Goal: Task Accomplishment & Management: Use online tool/utility

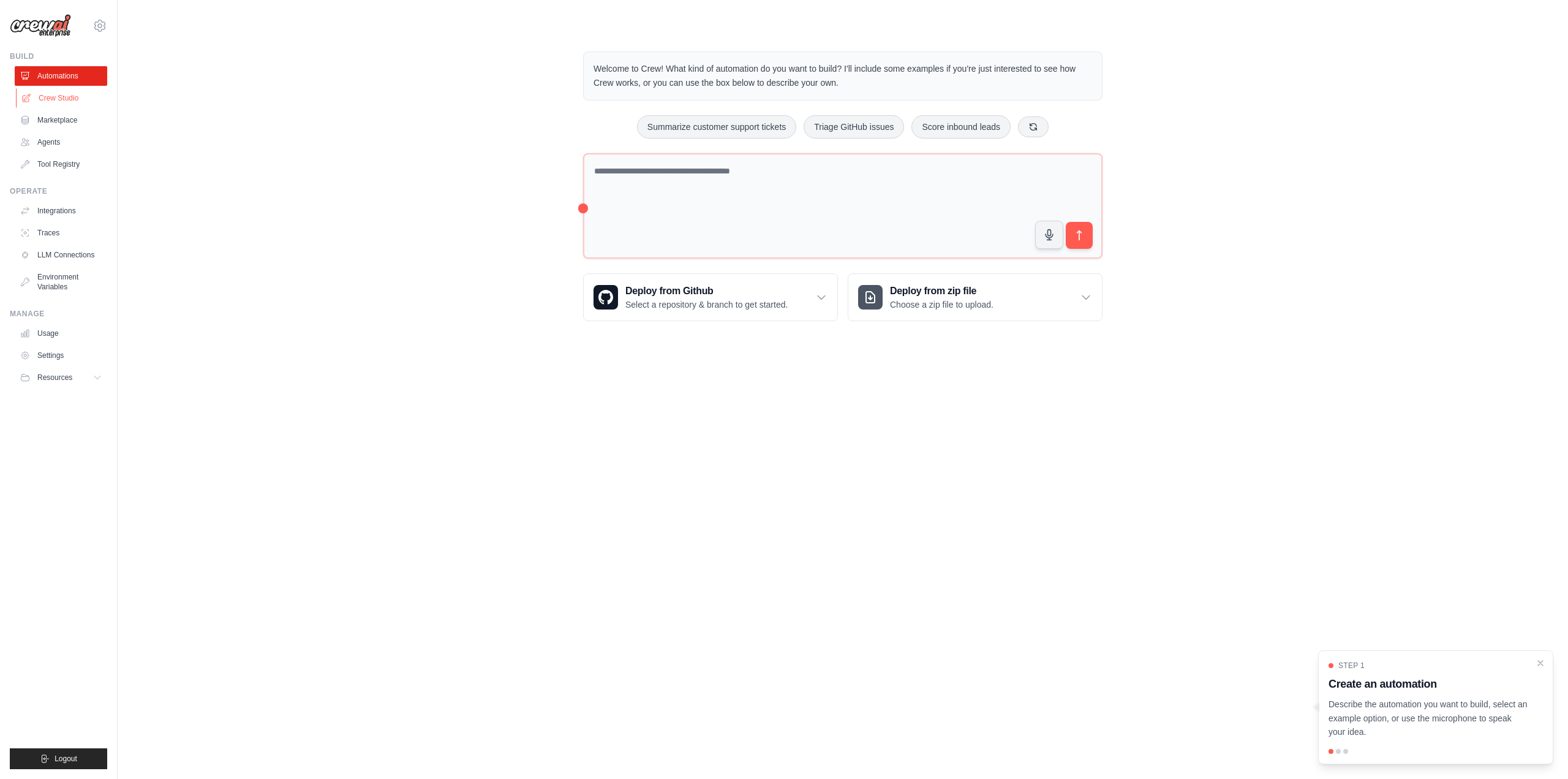
click at [65, 100] on link "Crew Studio" at bounding box center [61, 99] width 92 height 20
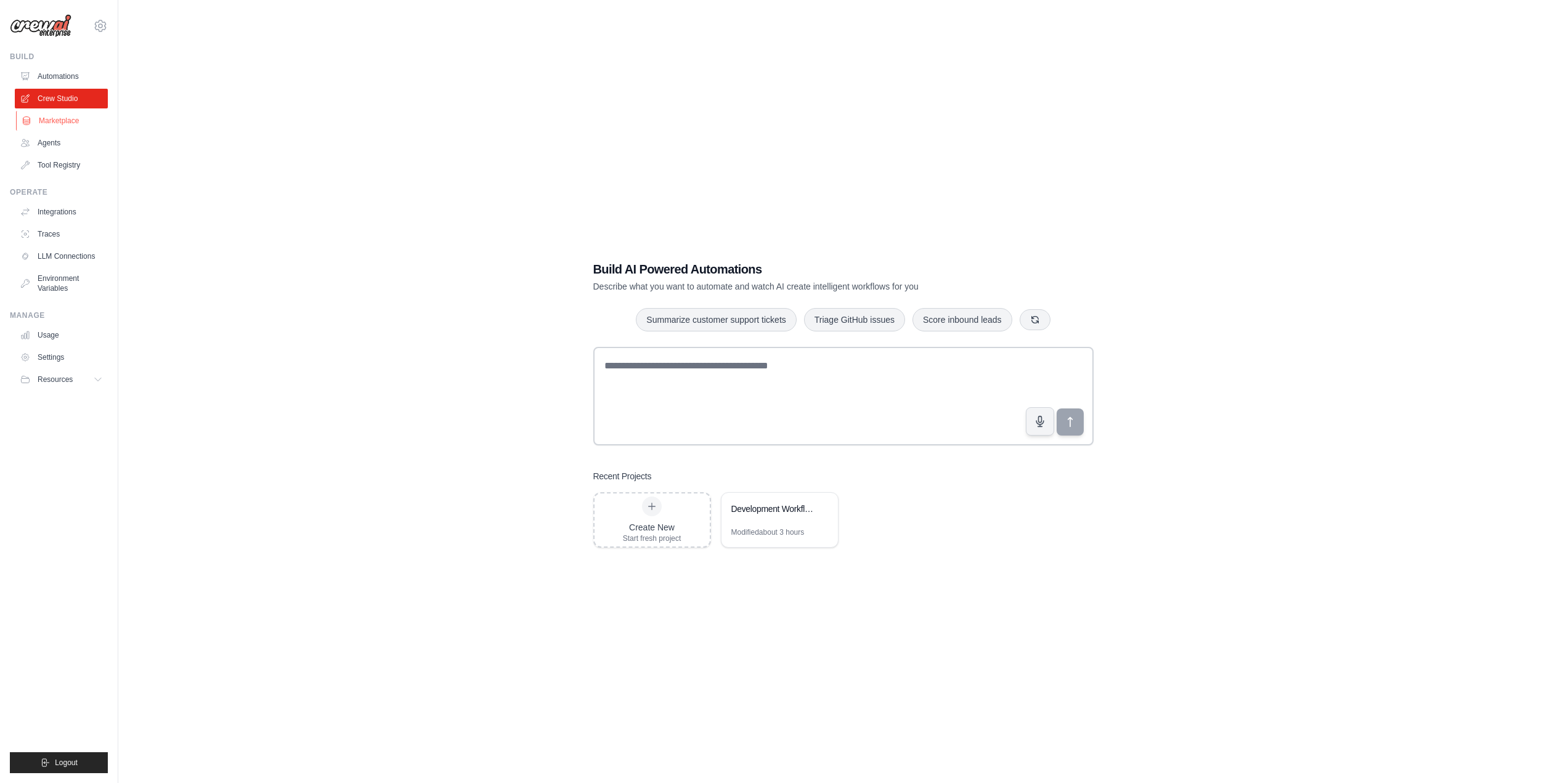
drag, startPoint x: 56, startPoint y: 119, endPoint x: 62, endPoint y: 123, distance: 7.2
click at [56, 119] on link "Marketplace" at bounding box center [61, 121] width 93 height 20
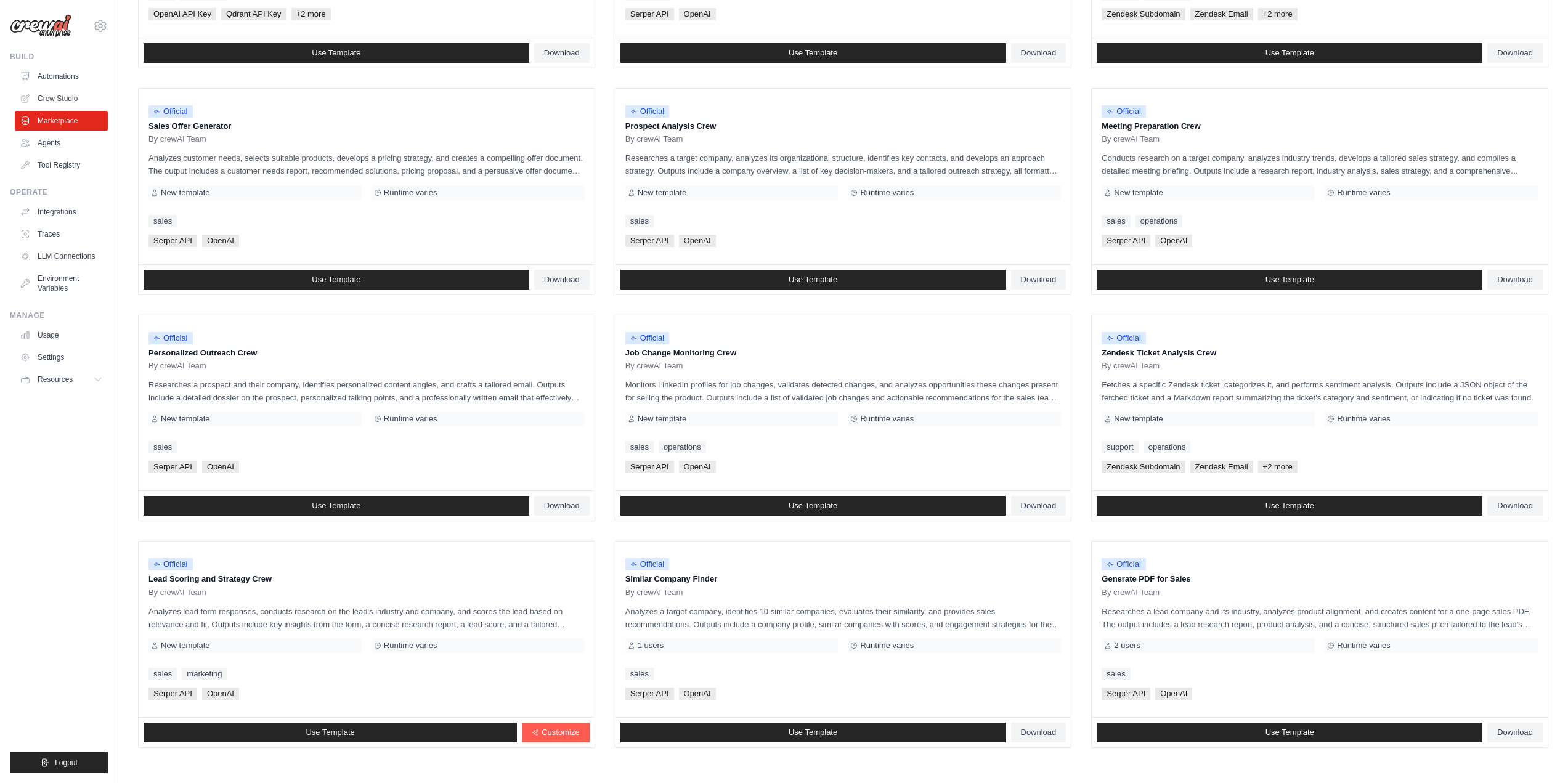
scroll to position [308, 0]
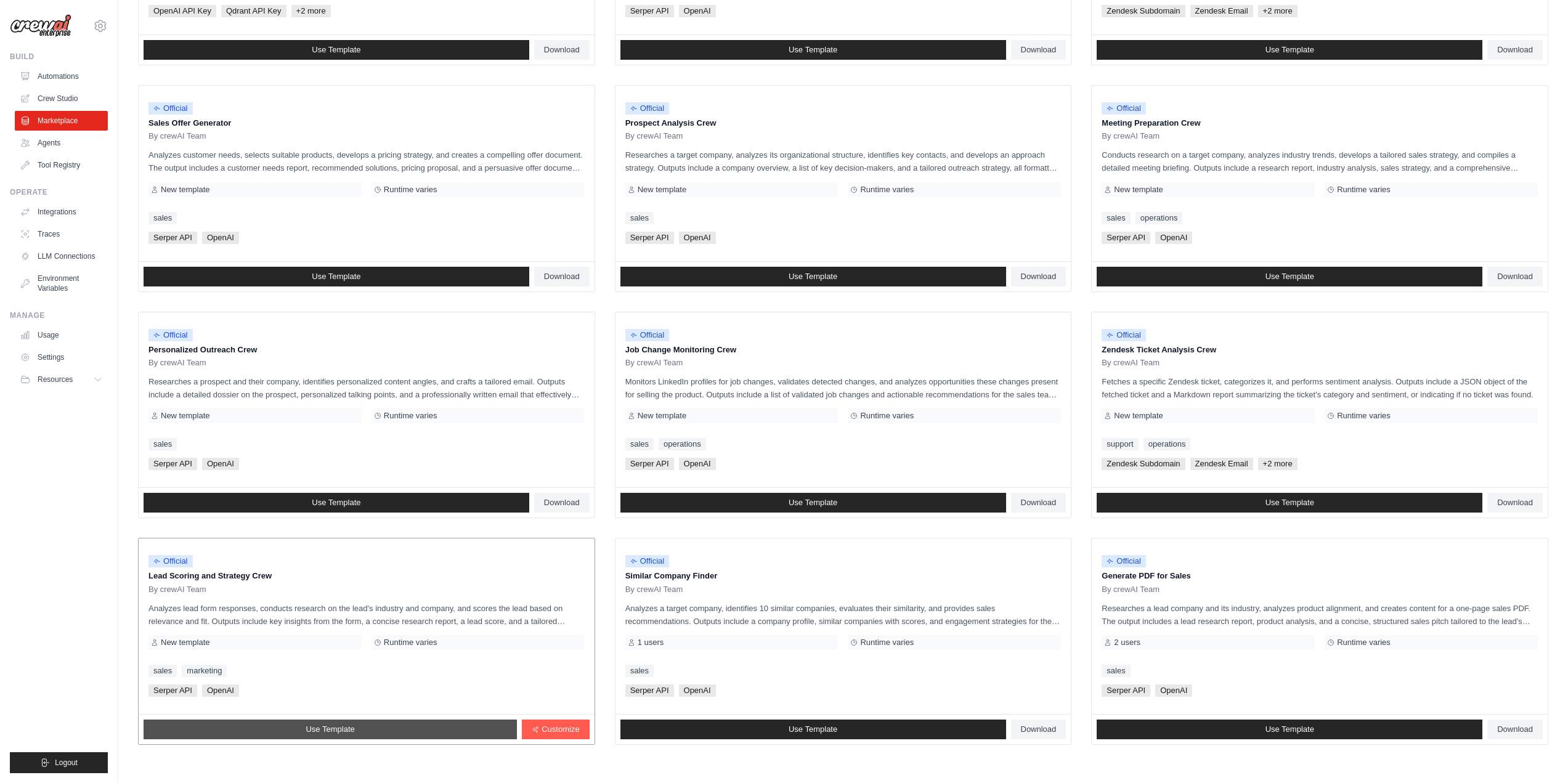
click at [304, 727] on link "Use Template" at bounding box center [330, 730] width 373 height 20
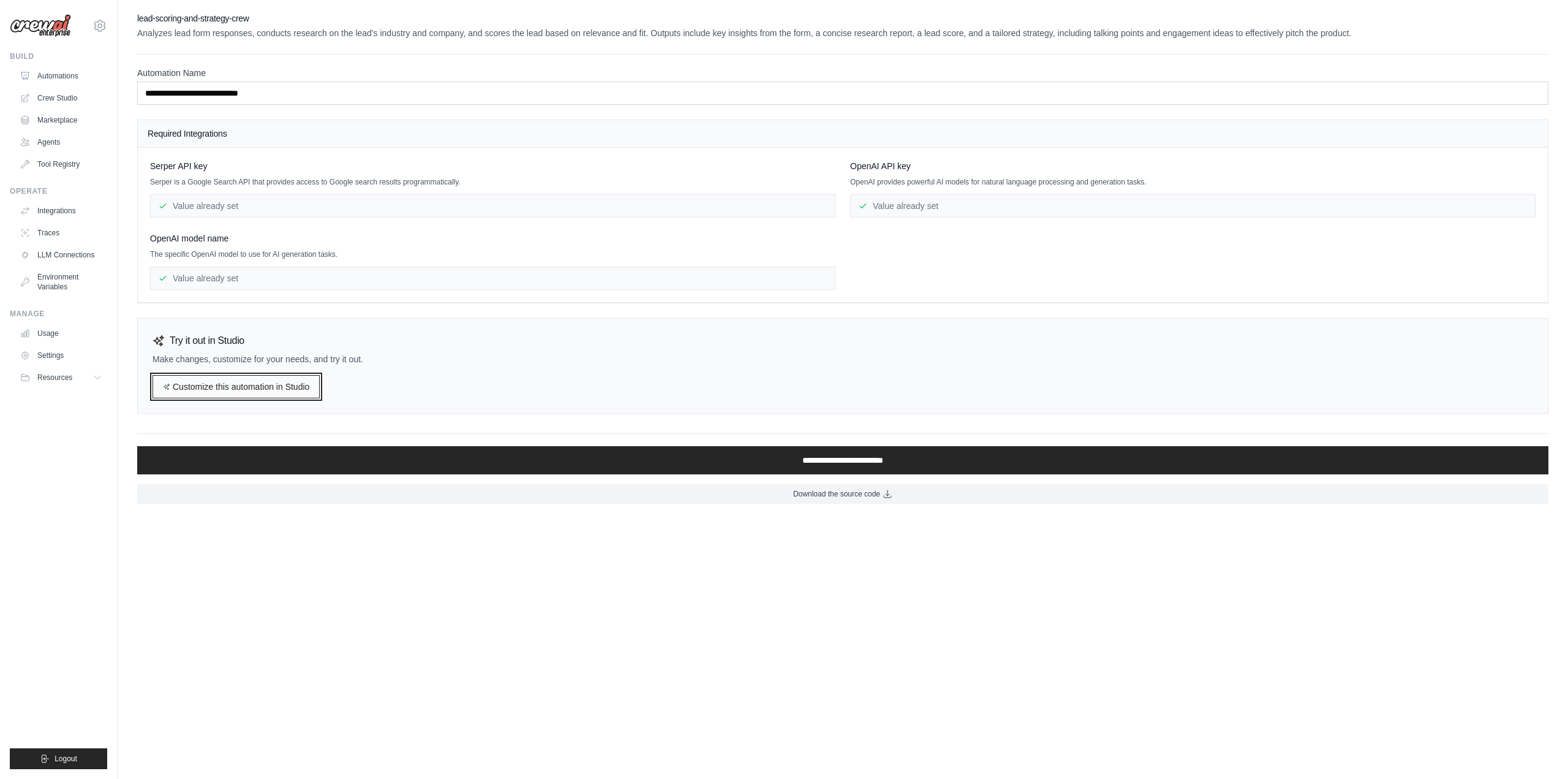
click at [227, 390] on link "Customize this automation in Studio" at bounding box center [235, 387] width 167 height 24
click at [54, 82] on link "Automations" at bounding box center [61, 77] width 92 height 20
click at [55, 98] on link "Crew Studio" at bounding box center [61, 99] width 92 height 20
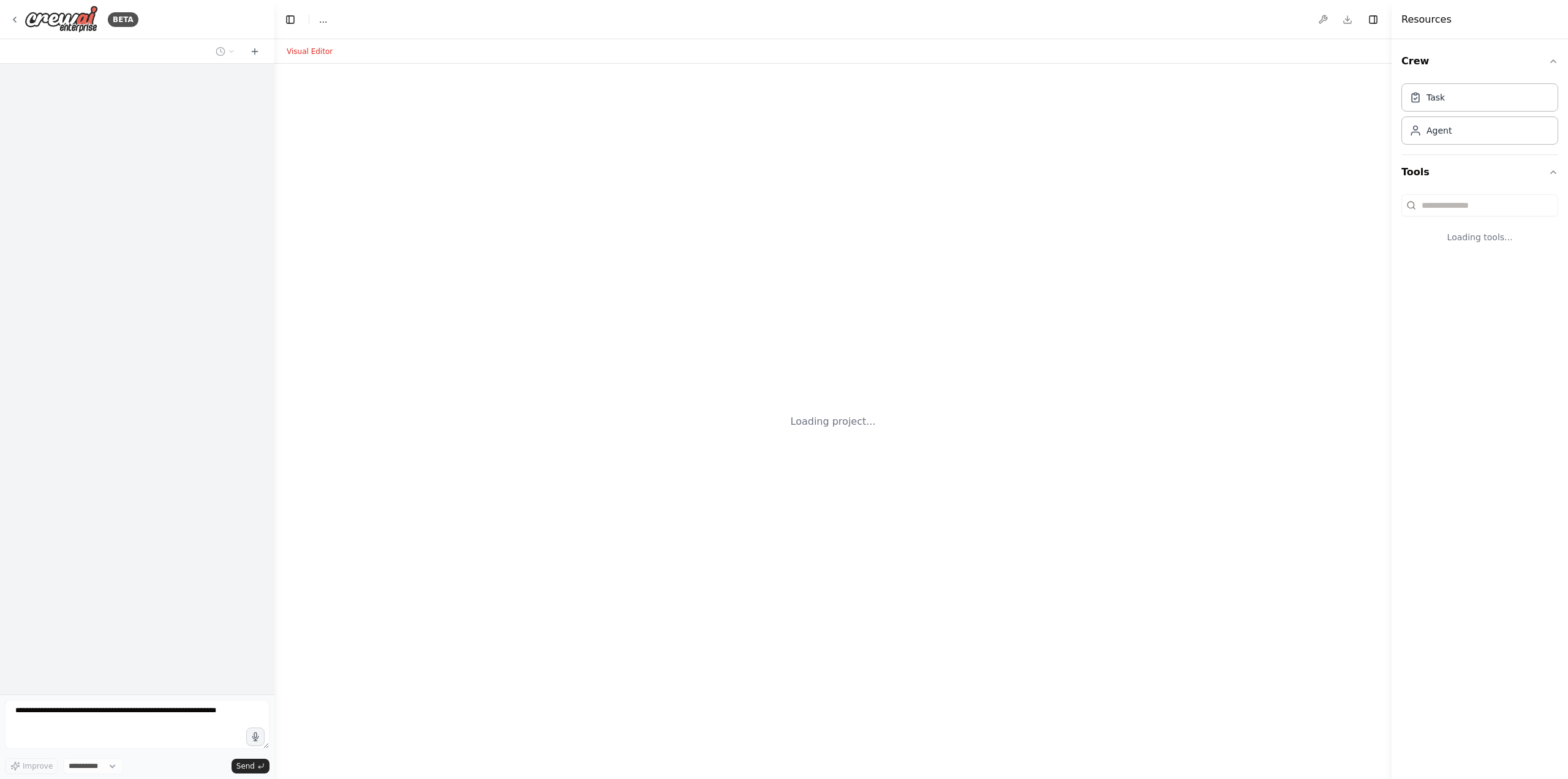
select select "****"
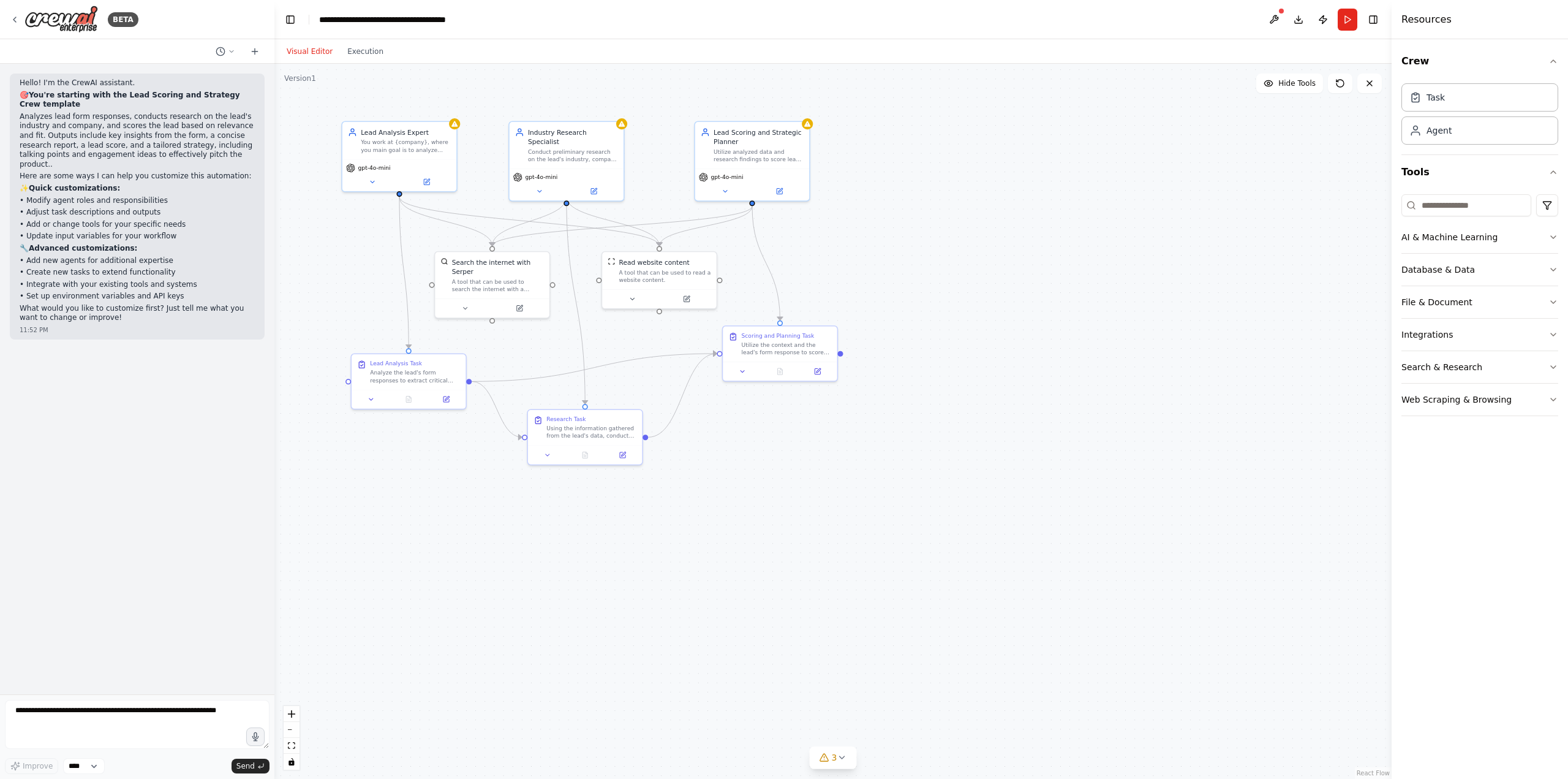
click at [888, 278] on div ".deletable-edge-delete-btn { width: 20px; height: 20px; border: 0px solid #ffff…" at bounding box center [833, 421] width 1118 height 715
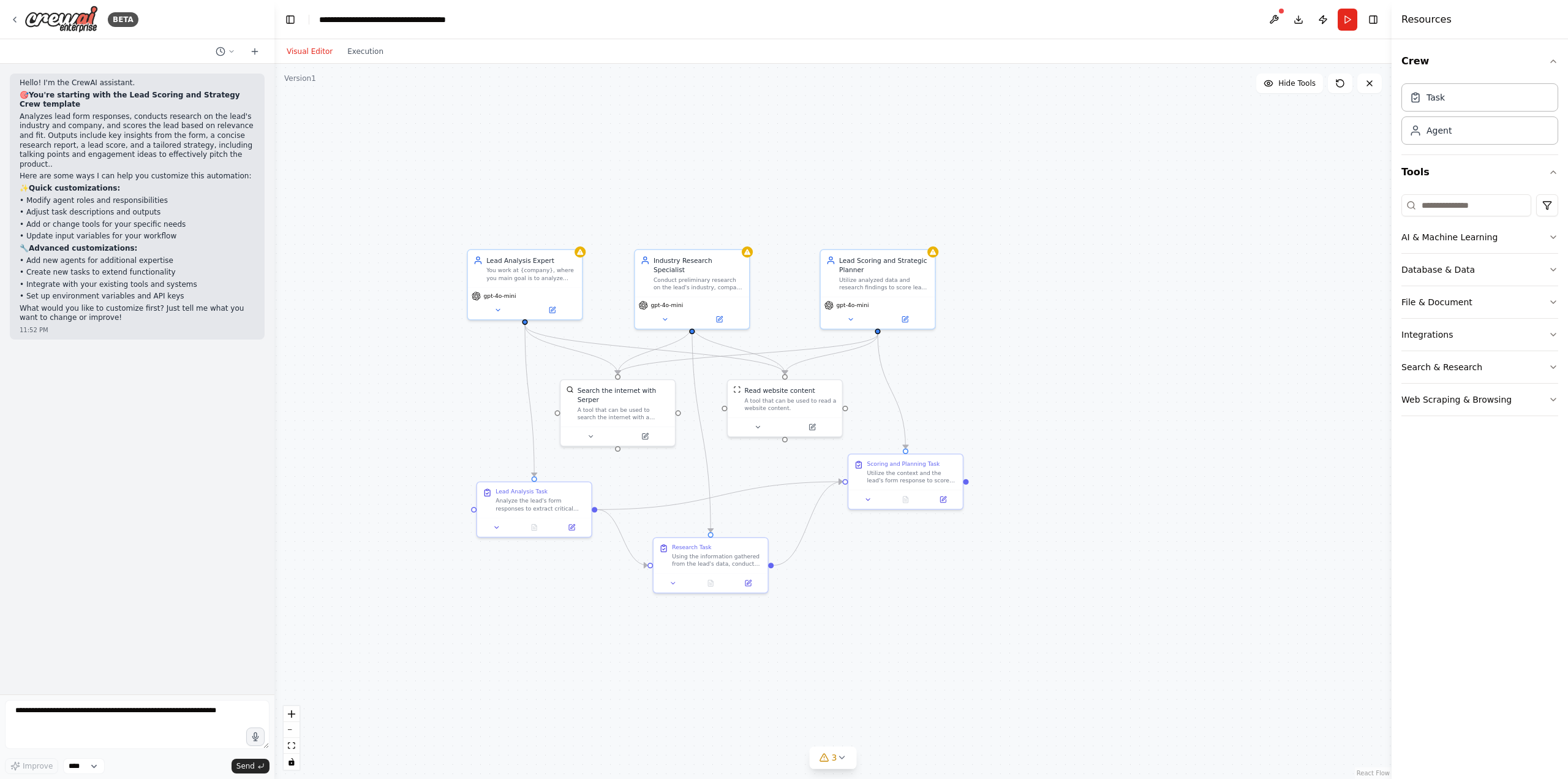
drag, startPoint x: 324, startPoint y: 266, endPoint x: 449, endPoint y: 393, distance: 178.2
click at [449, 393] on div ".deletable-edge-delete-btn { width: 20px; height: 20px; border: 0px solid #ffff…" at bounding box center [833, 421] width 1118 height 715
click at [511, 272] on div "You work at {company}, where you main goal is to analyze leads form responses t…" at bounding box center [531, 272] width 90 height 15
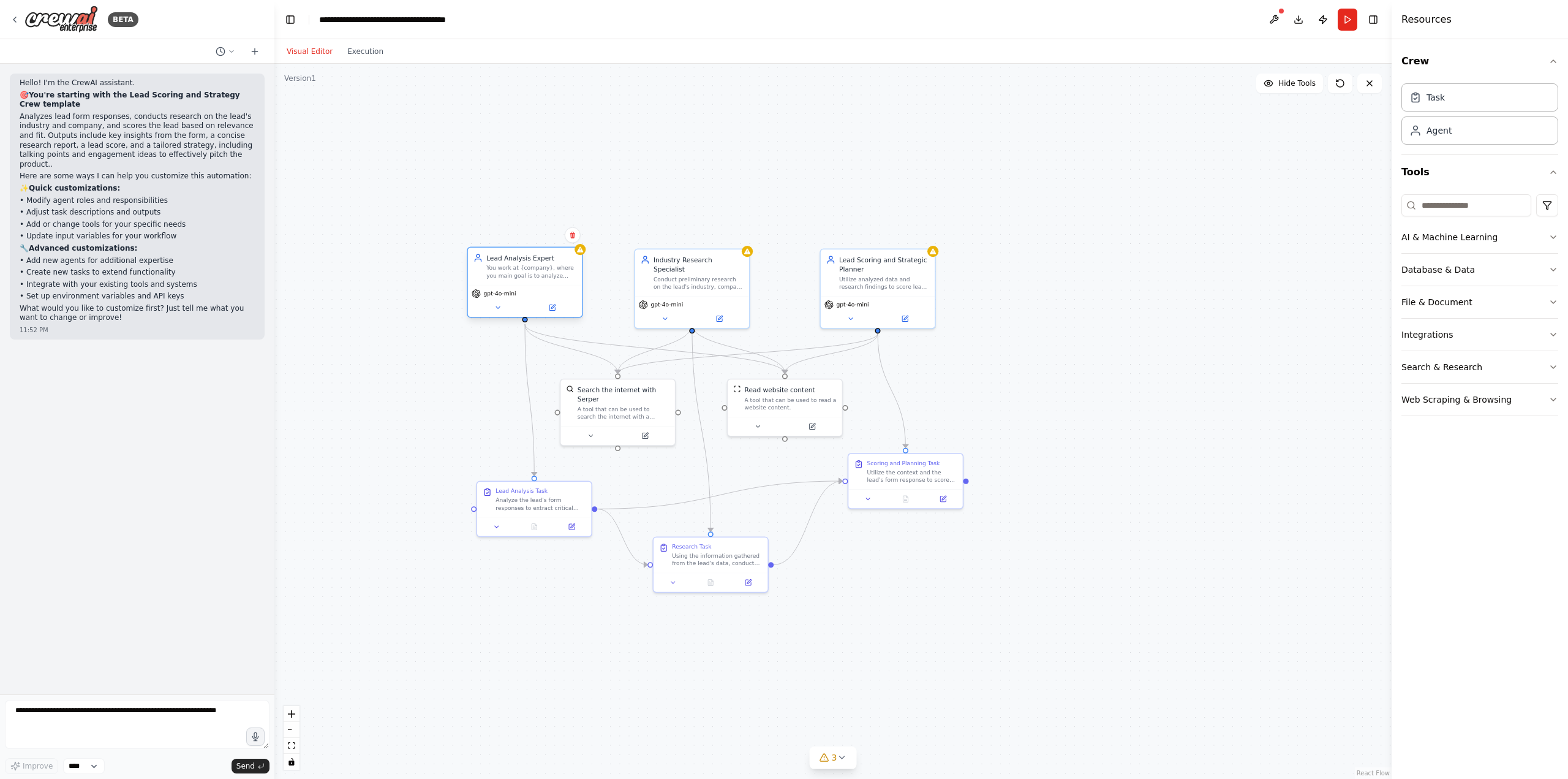
click at [511, 272] on div "You work at {company}, where you main goal is to analyze leads form responses t…" at bounding box center [531, 272] width 90 height 15
click at [555, 309] on icon at bounding box center [552, 307] width 7 height 7
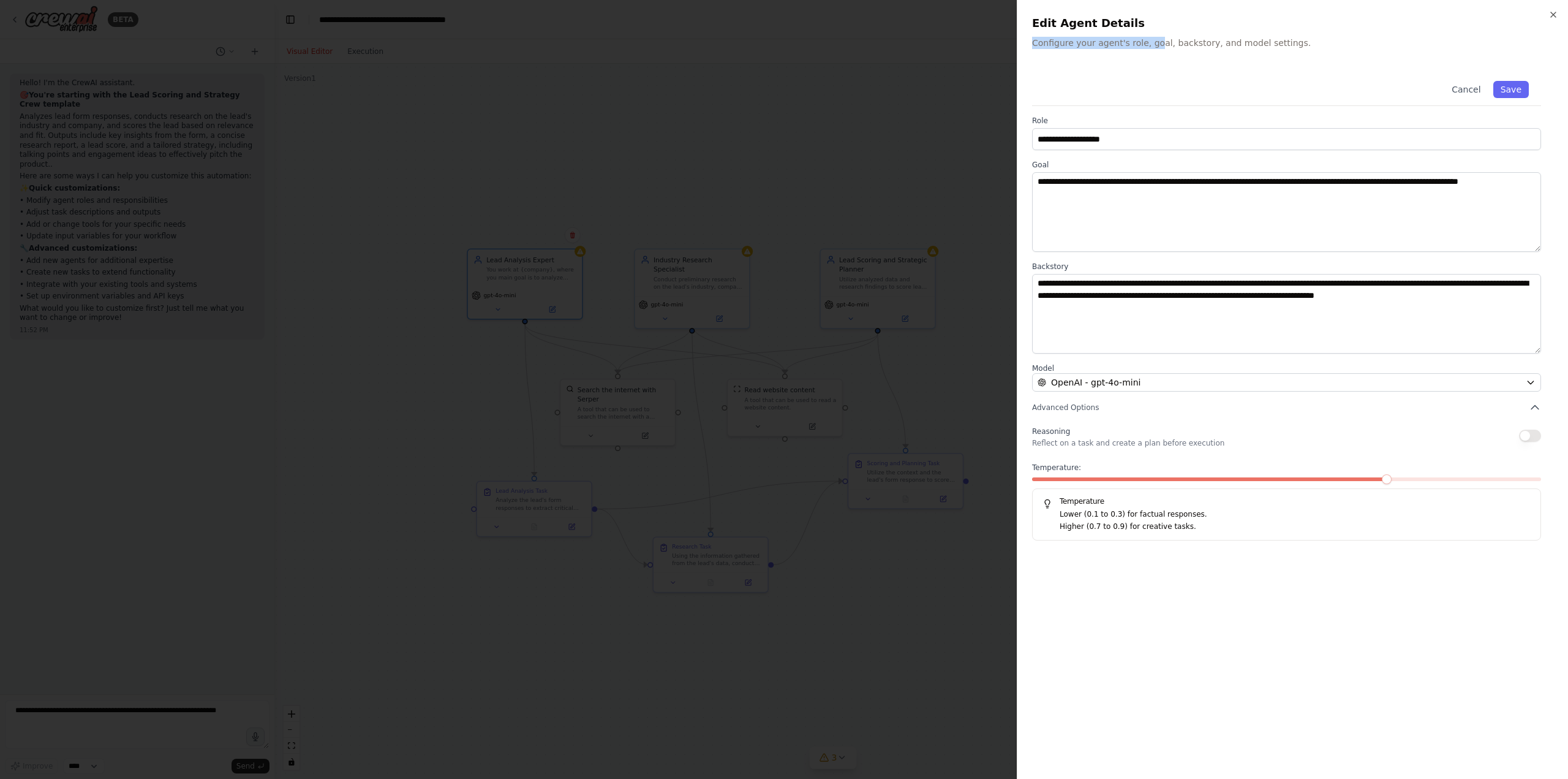
drag, startPoint x: 1033, startPoint y: 43, endPoint x: 1150, endPoint y: 47, distance: 117.1
click at [1150, 47] on p "Configure your agent's role, goal, backstory, and model settings." at bounding box center [1293, 42] width 521 height 12
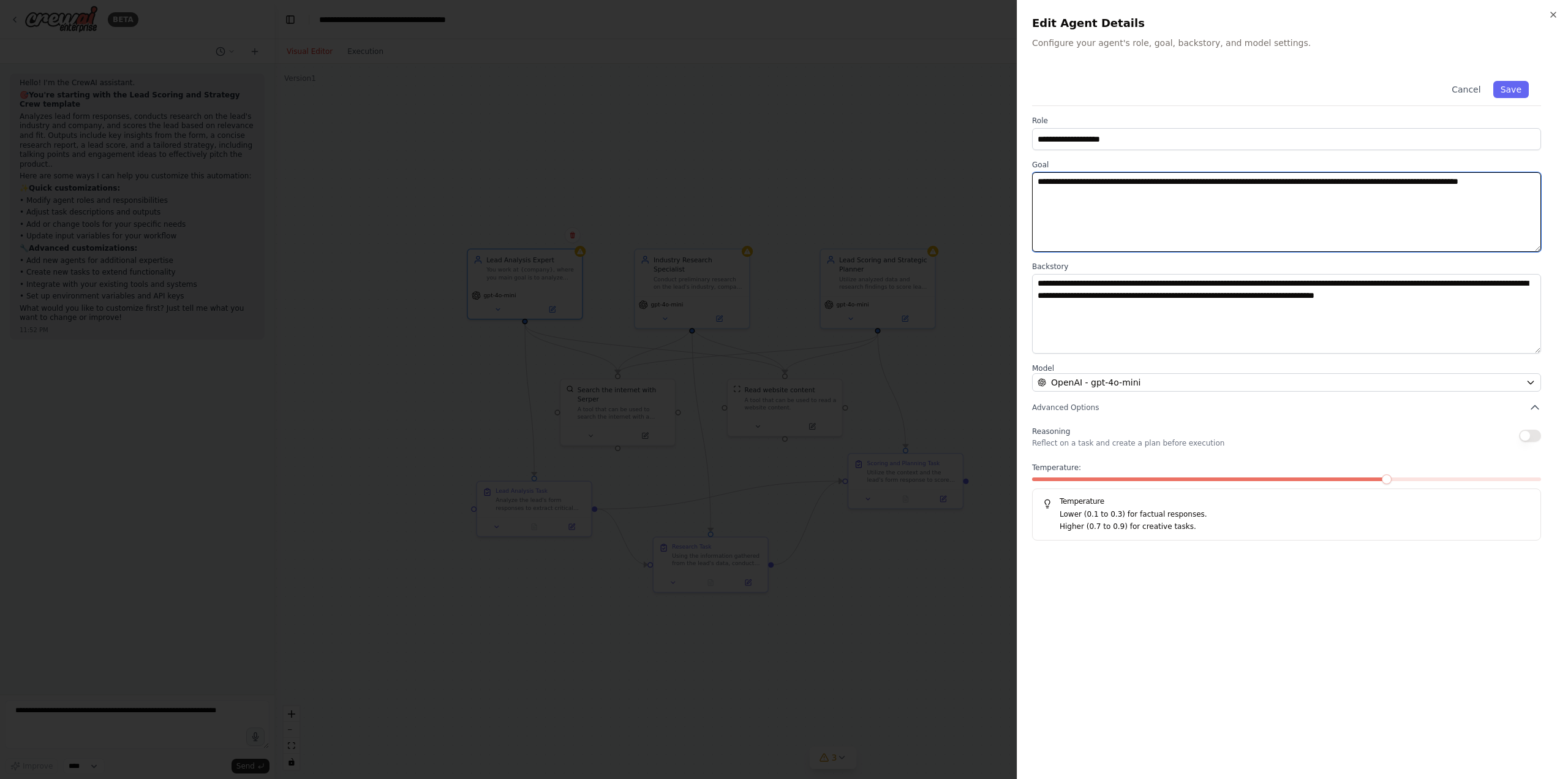
drag, startPoint x: 1082, startPoint y: 199, endPoint x: 1037, endPoint y: 181, distance: 48.5
click at [1037, 181] on textarea "**********" at bounding box center [1286, 212] width 509 height 79
click at [961, 412] on div at bounding box center [784, 390] width 1568 height 779
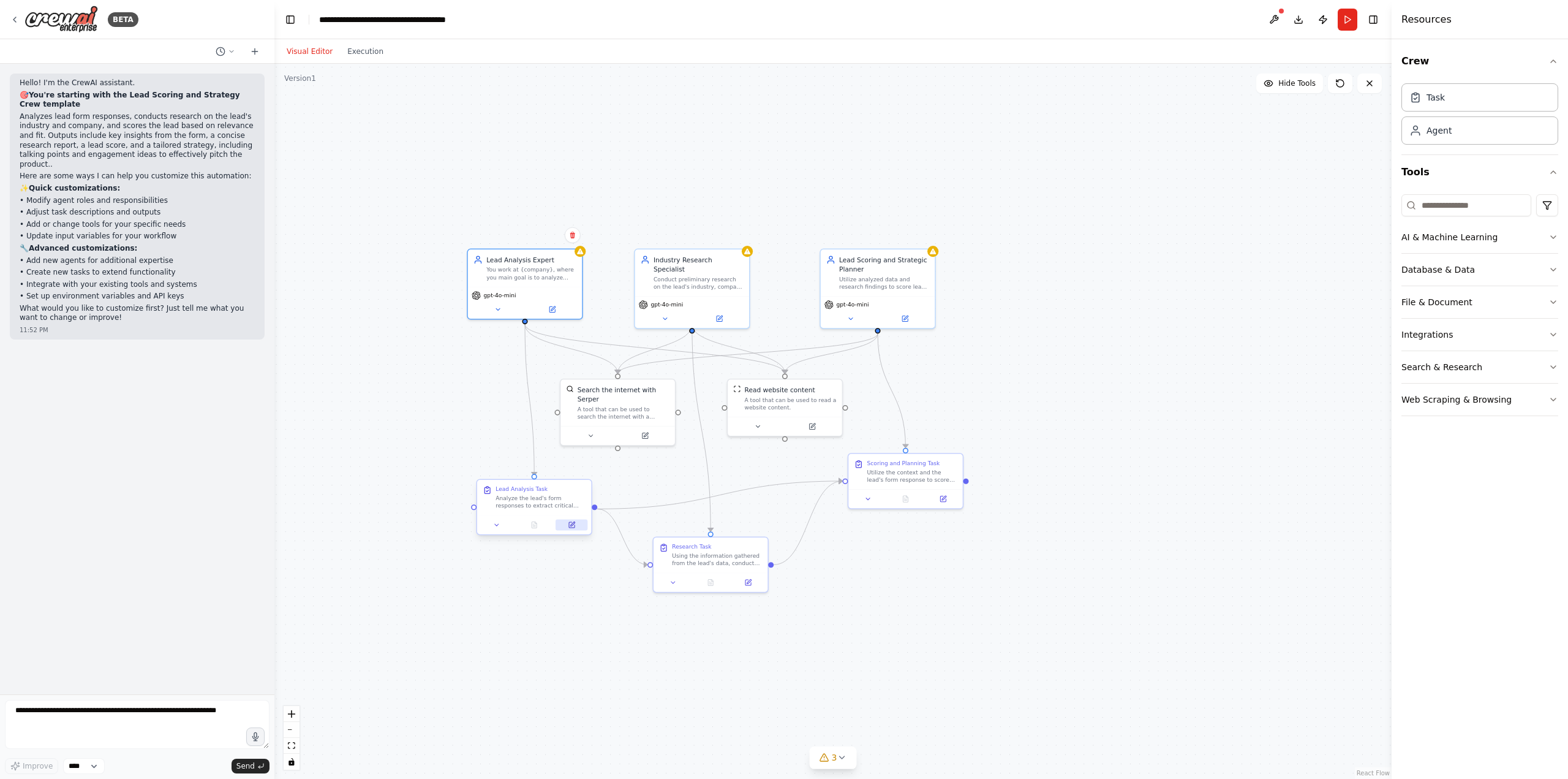
click at [572, 525] on icon at bounding box center [573, 524] width 5 height 5
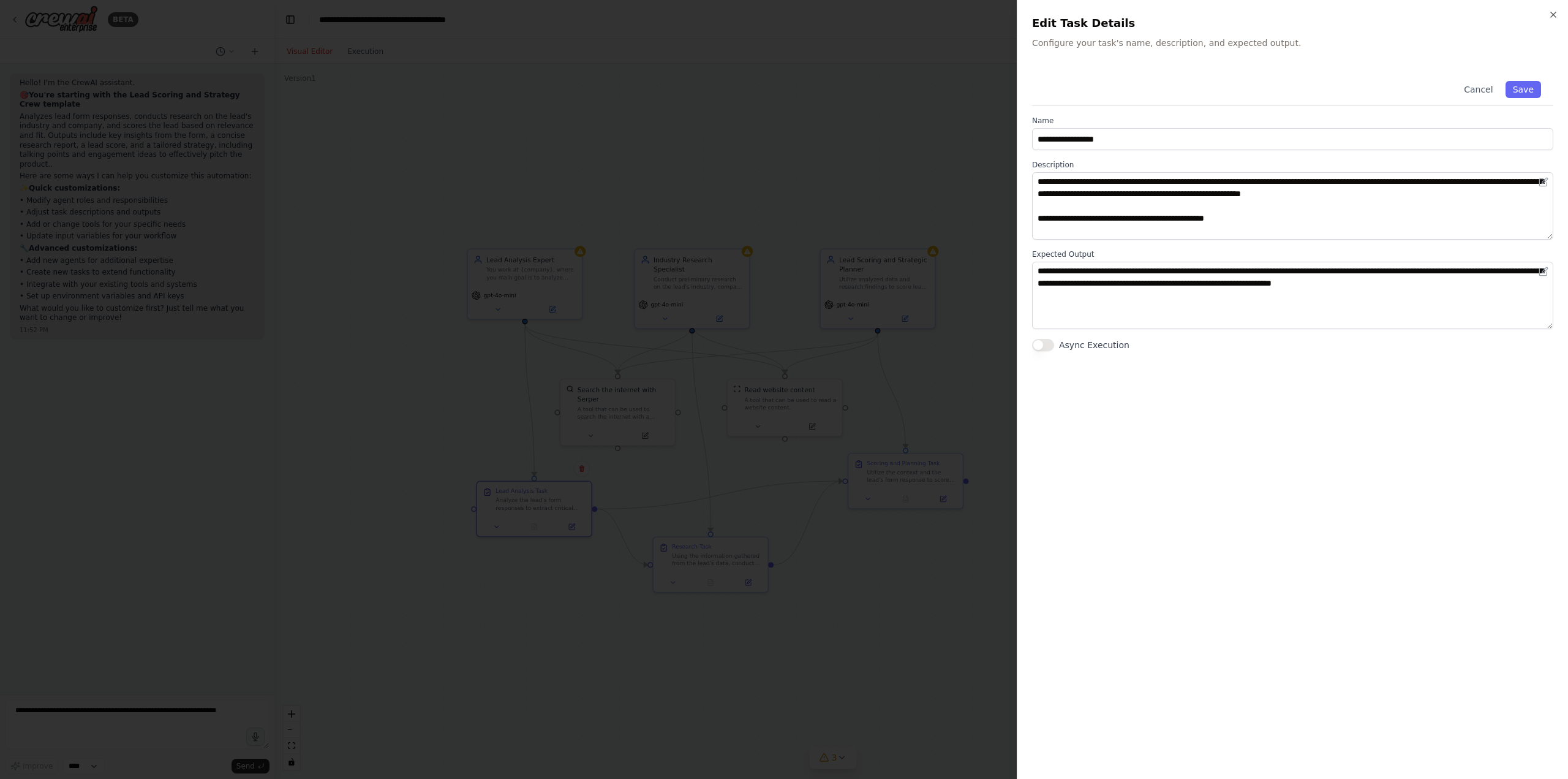
click at [923, 293] on div at bounding box center [784, 390] width 1568 height 779
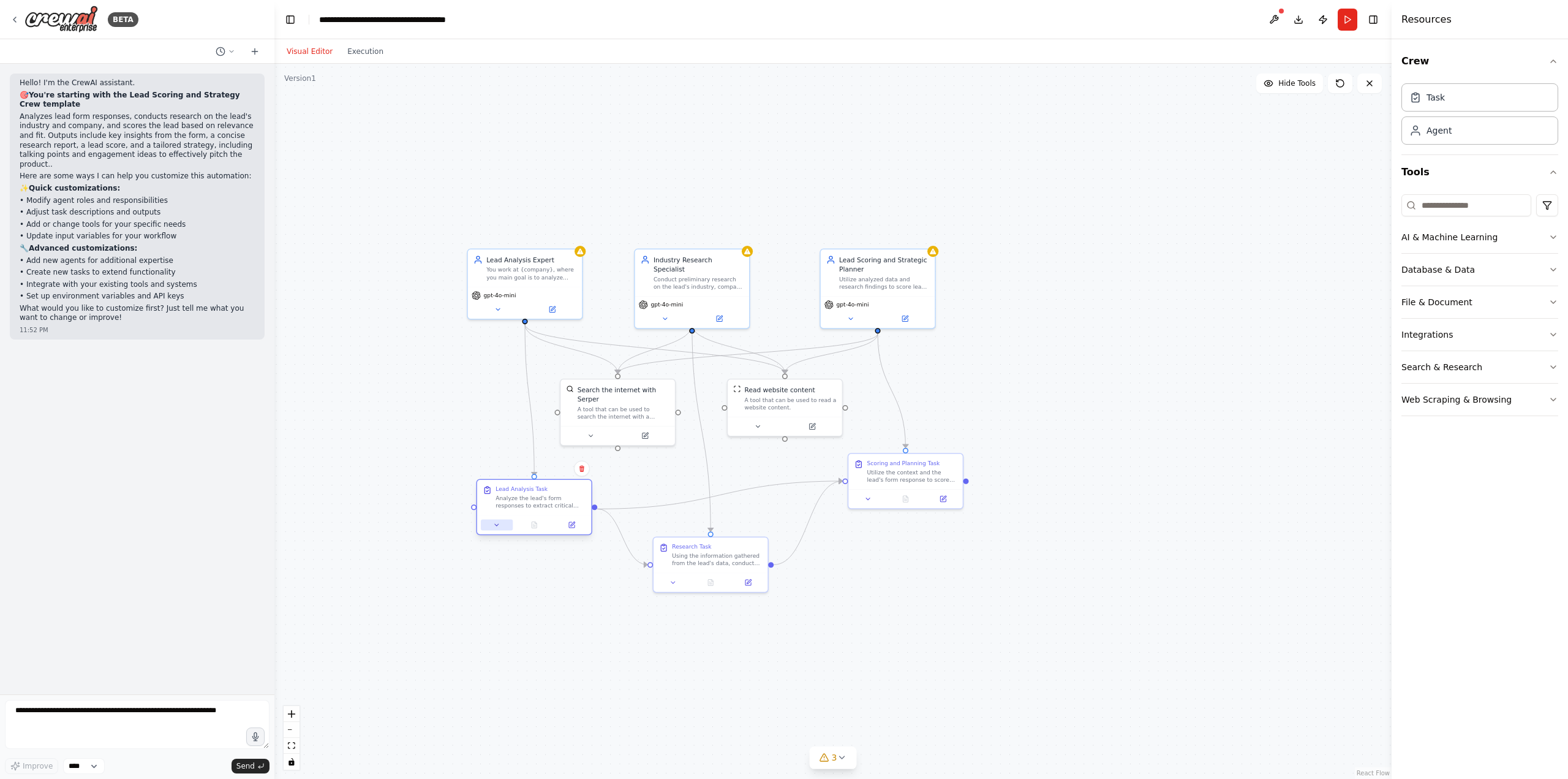
click at [493, 530] on button at bounding box center [496, 525] width 32 height 11
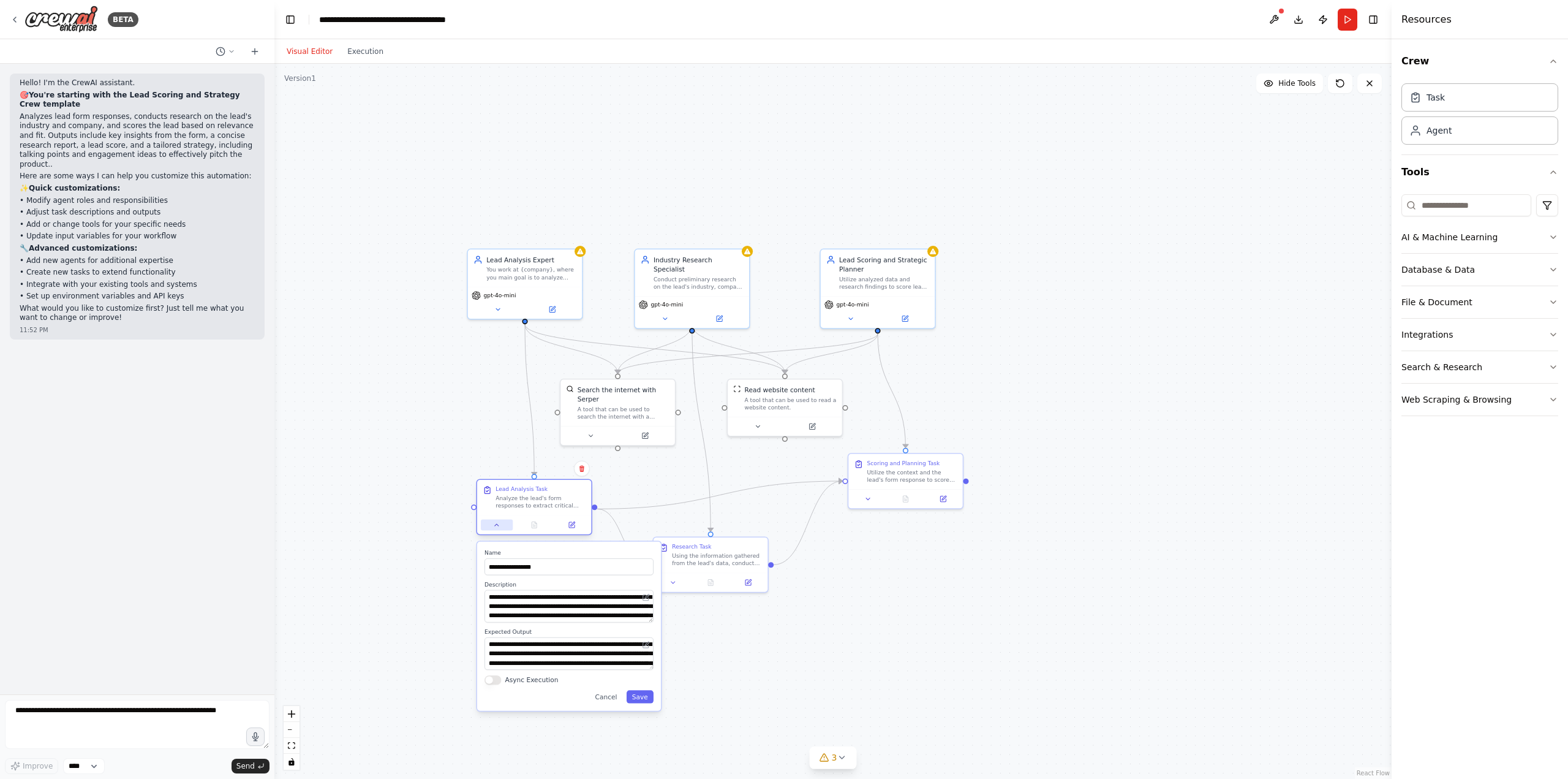
click at [493, 530] on button at bounding box center [496, 525] width 32 height 11
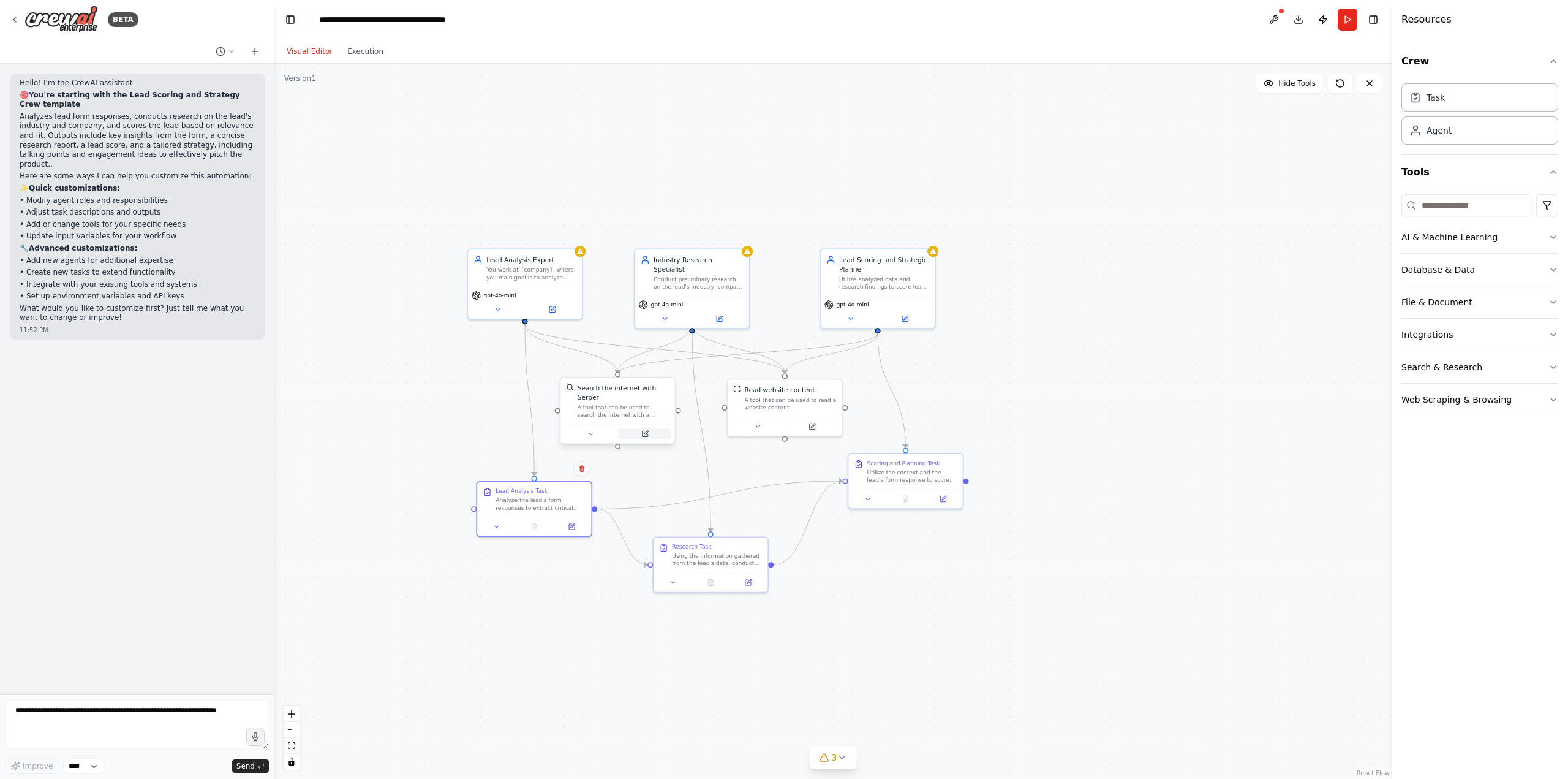
click at [650, 429] on button at bounding box center [645, 434] width 53 height 11
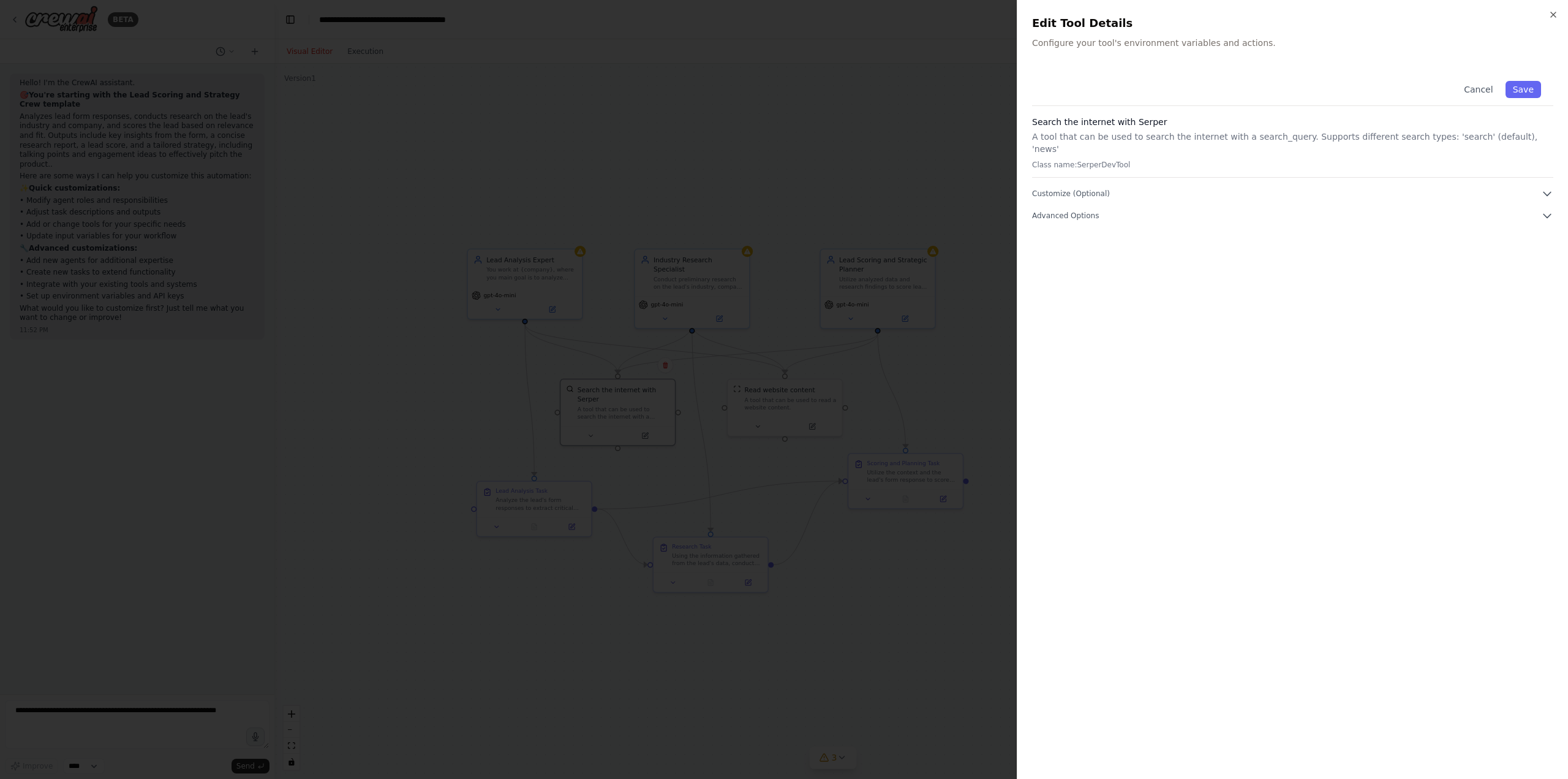
click at [882, 120] on div at bounding box center [784, 390] width 1568 height 779
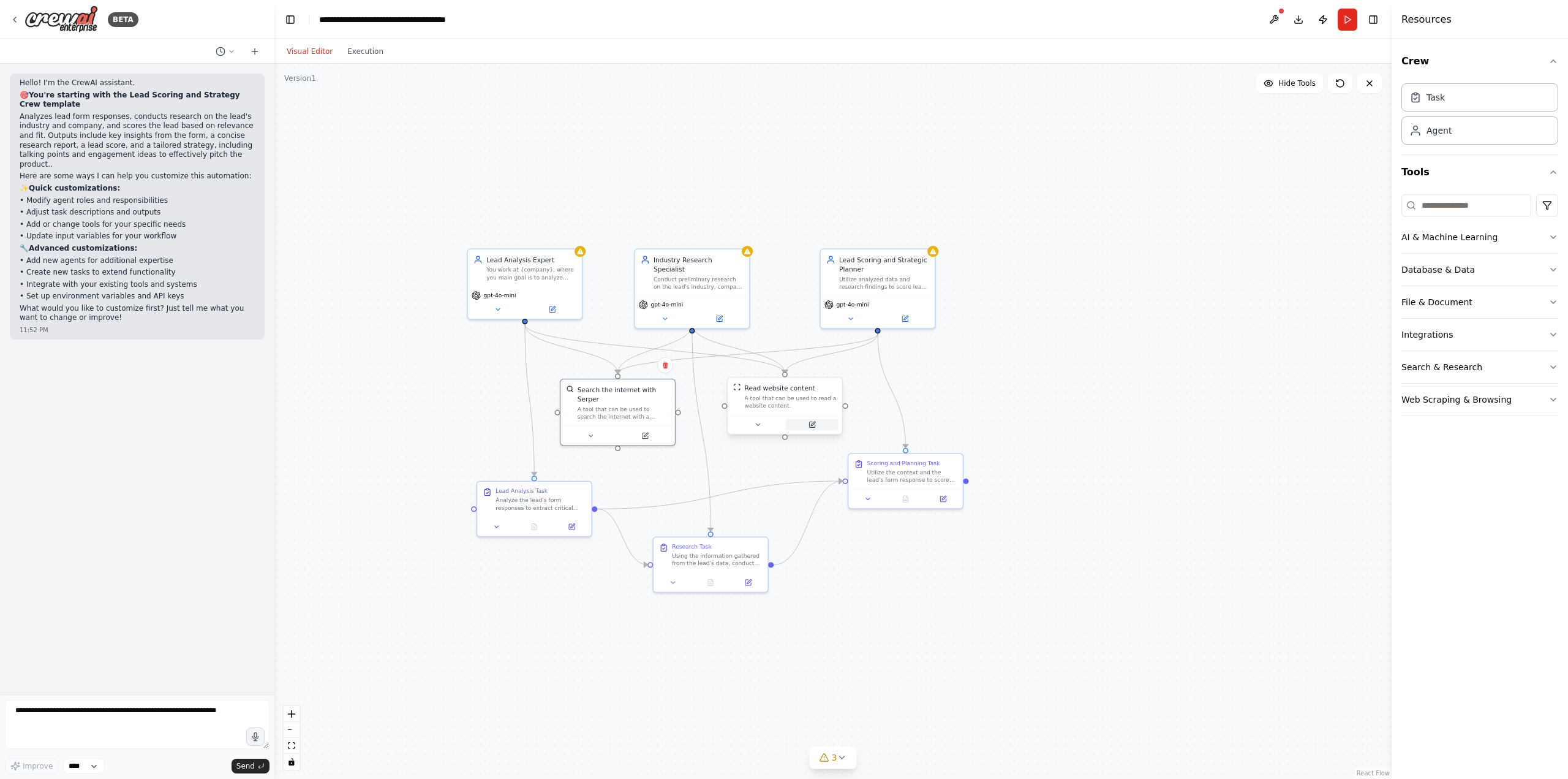
click at [811, 421] on icon at bounding box center [812, 424] width 5 height 5
click at [811, 421] on icon at bounding box center [812, 425] width 7 height 7
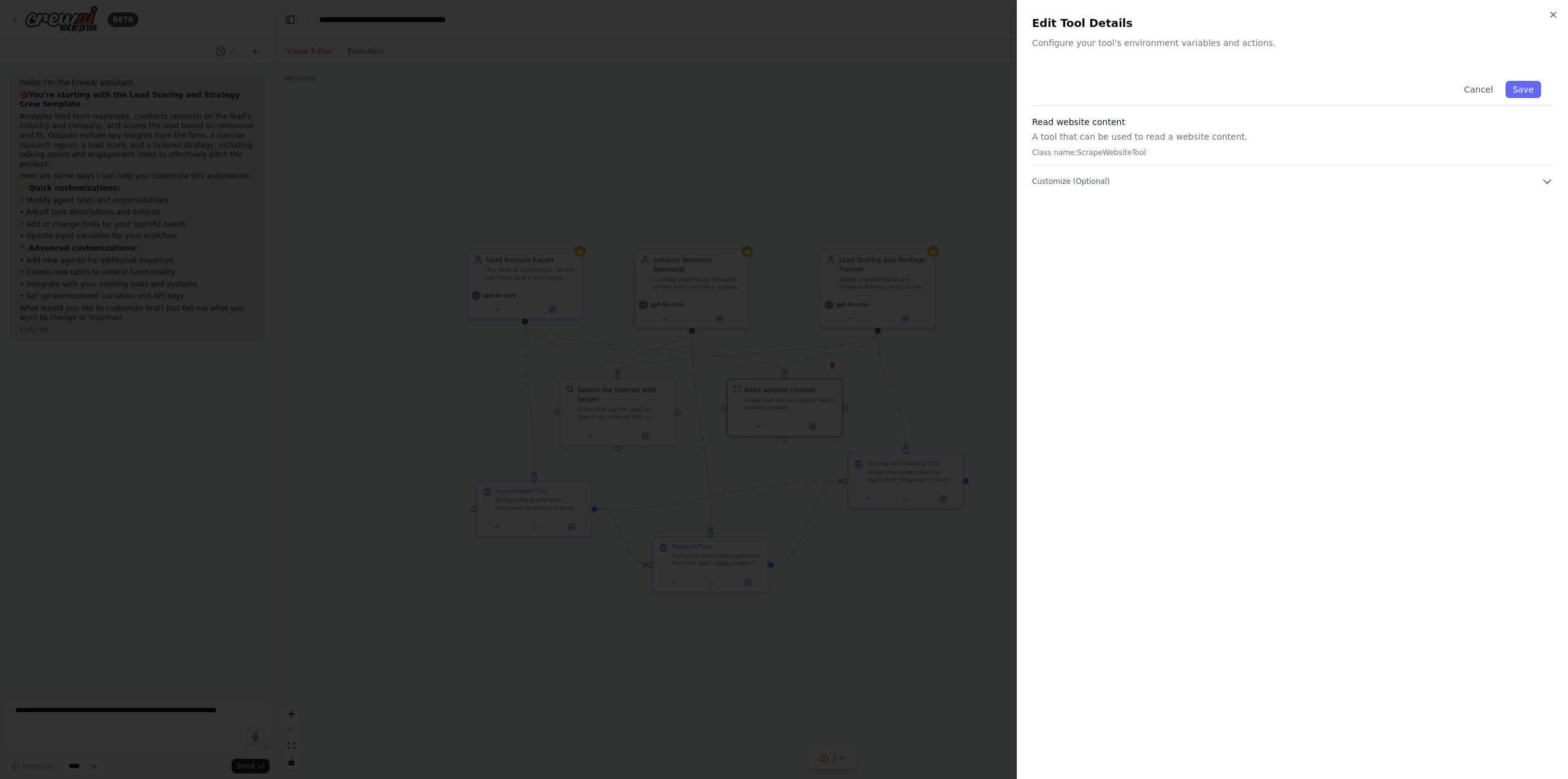
click at [813, 210] on div at bounding box center [784, 390] width 1568 height 779
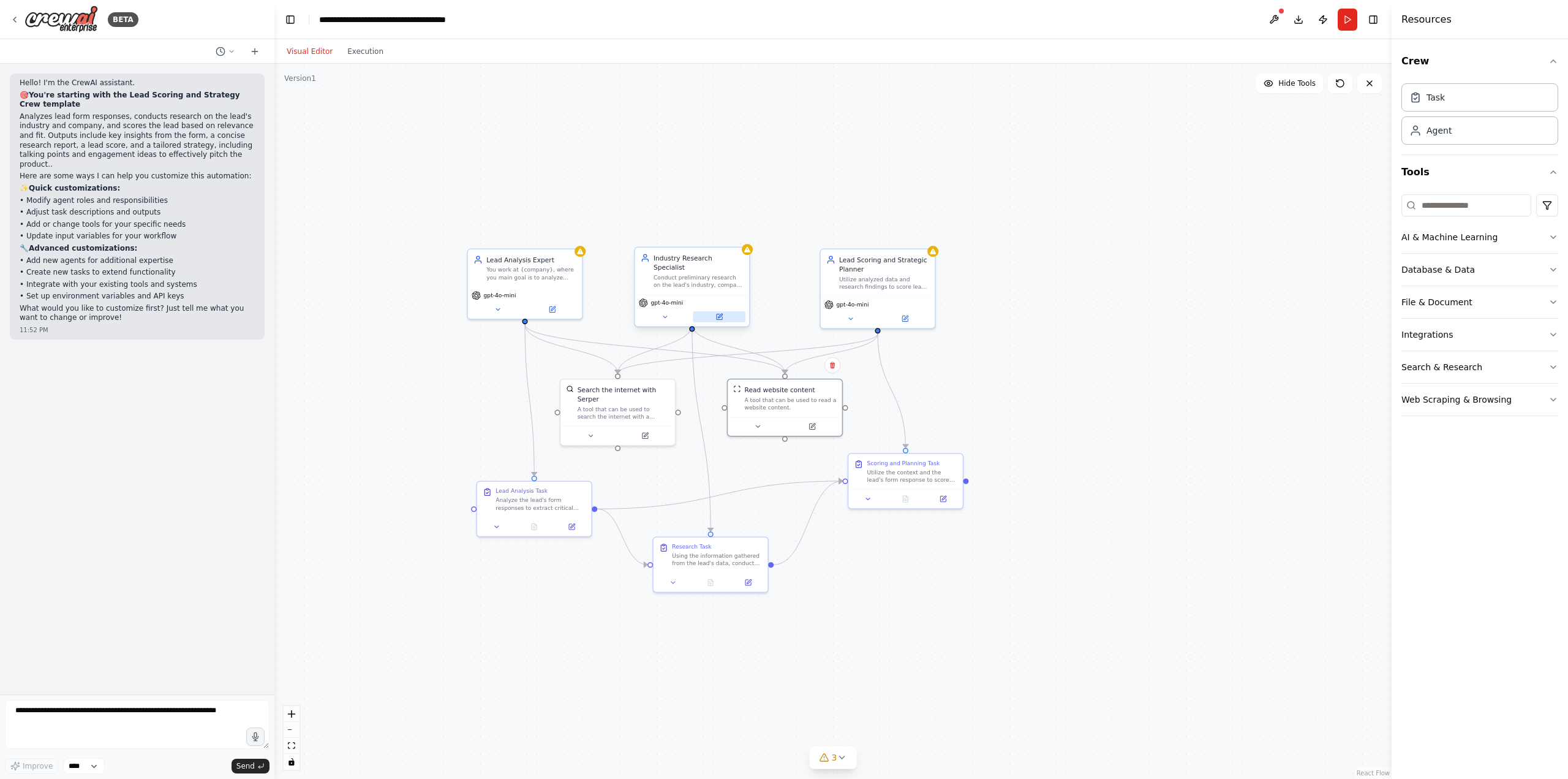
click at [717, 314] on icon at bounding box center [719, 317] width 5 height 5
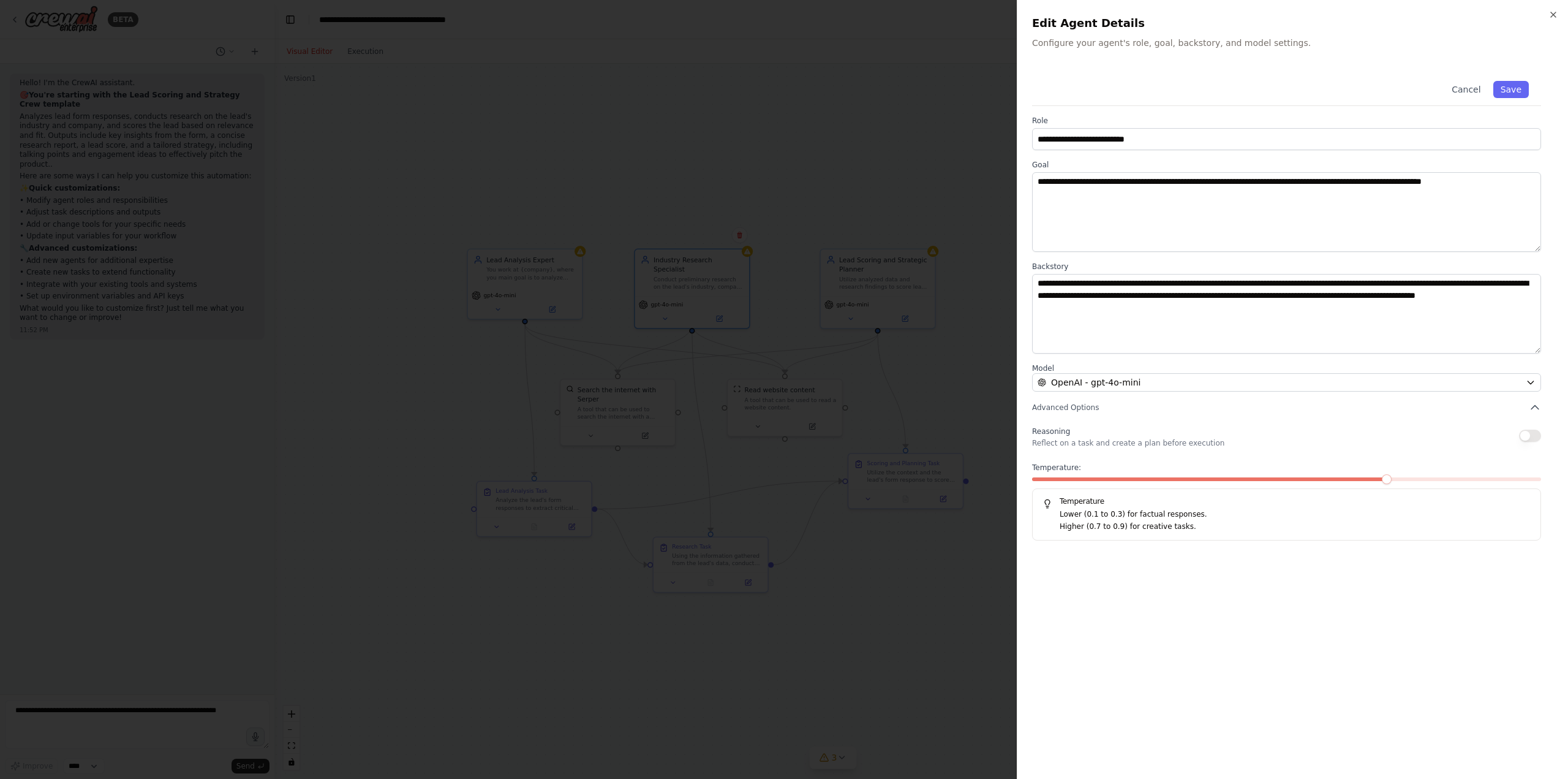
click at [805, 217] on div at bounding box center [784, 390] width 1568 height 779
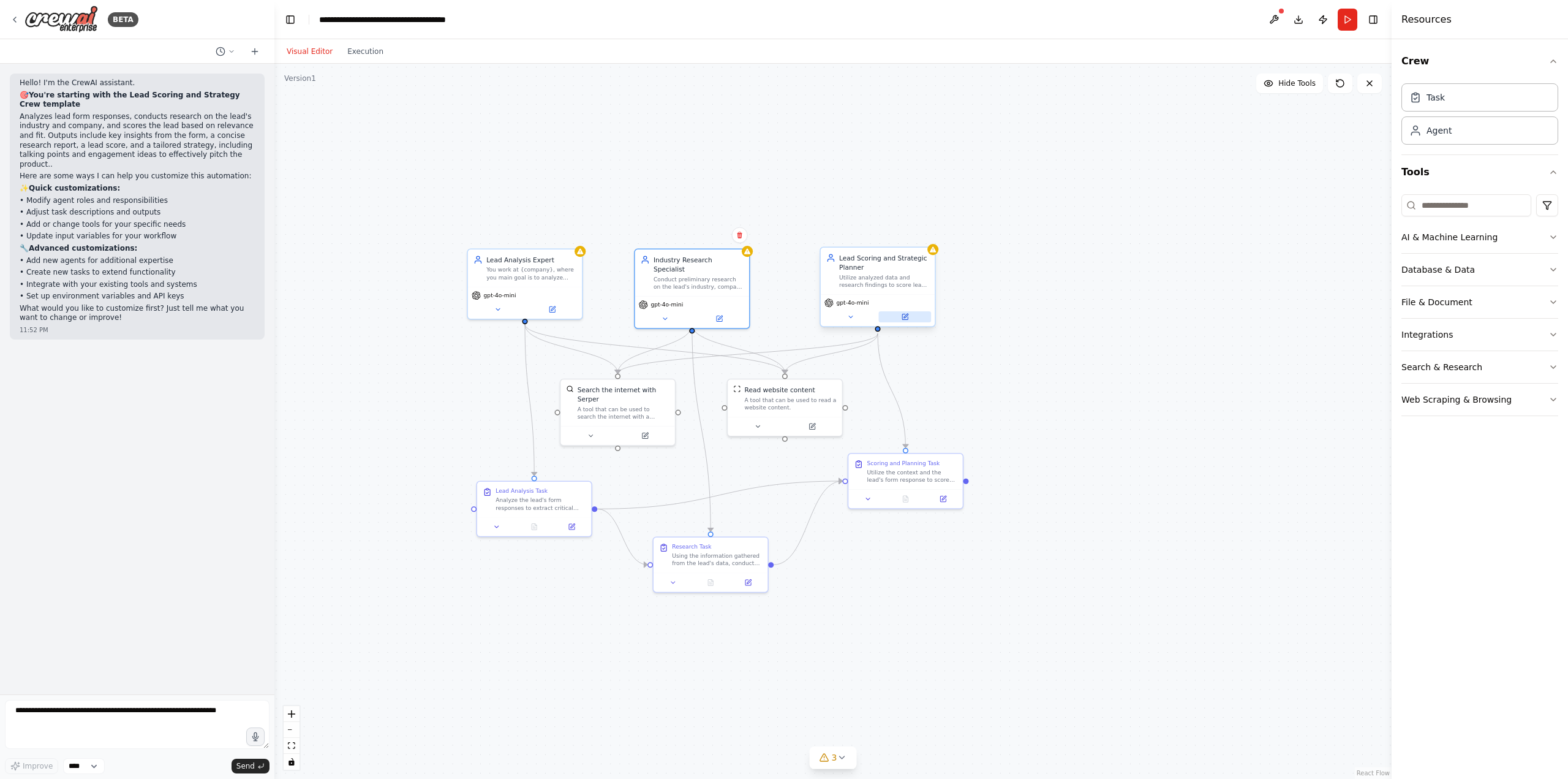
click at [903, 317] on icon at bounding box center [905, 317] width 5 height 5
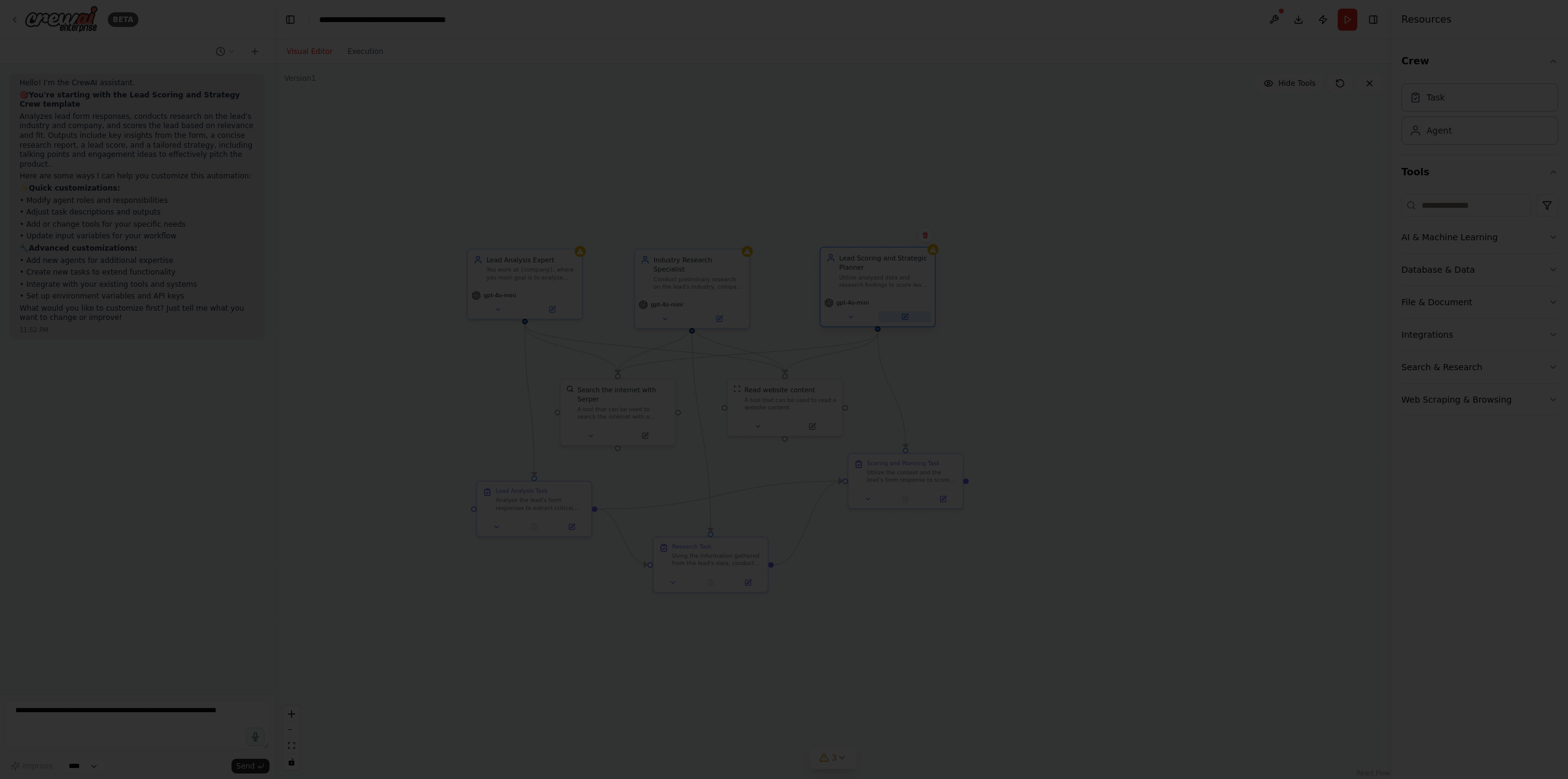
click at [903, 317] on div at bounding box center [784, 390] width 1568 height 779
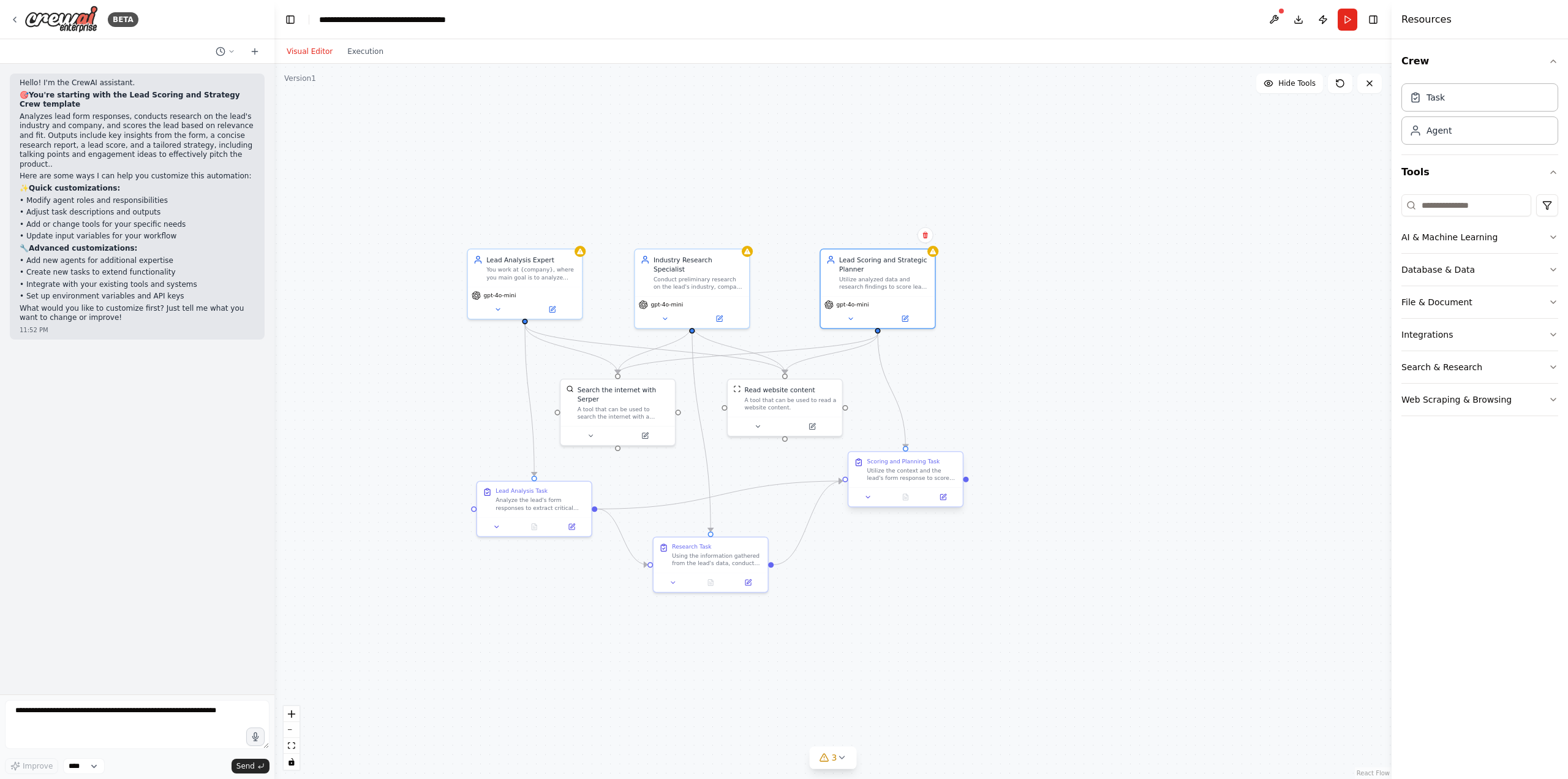
click at [942, 505] on div at bounding box center [905, 496] width 114 height 19
click at [949, 498] on button at bounding box center [943, 497] width 32 height 11
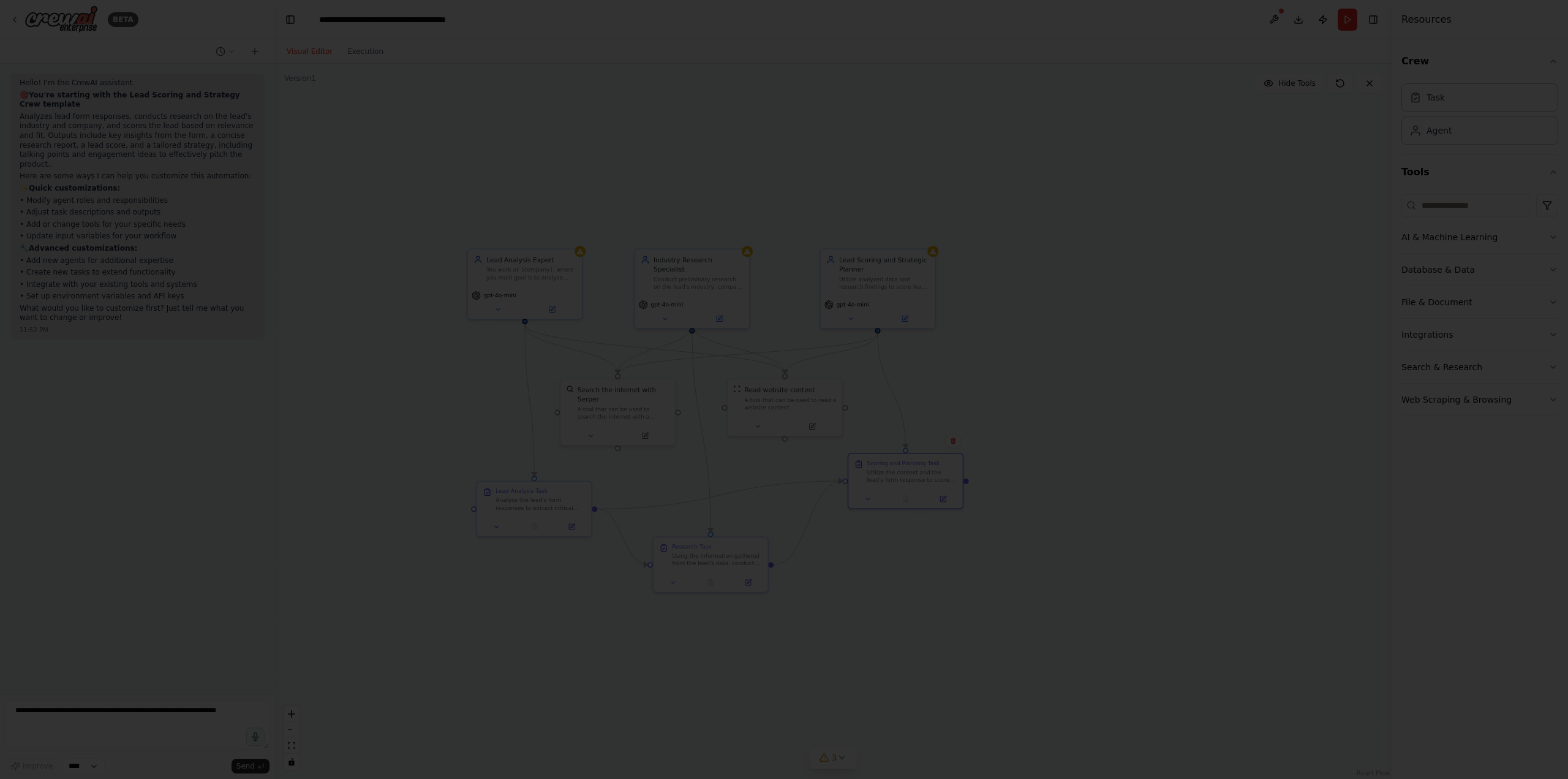
click at [886, 535] on div at bounding box center [784, 390] width 1568 height 779
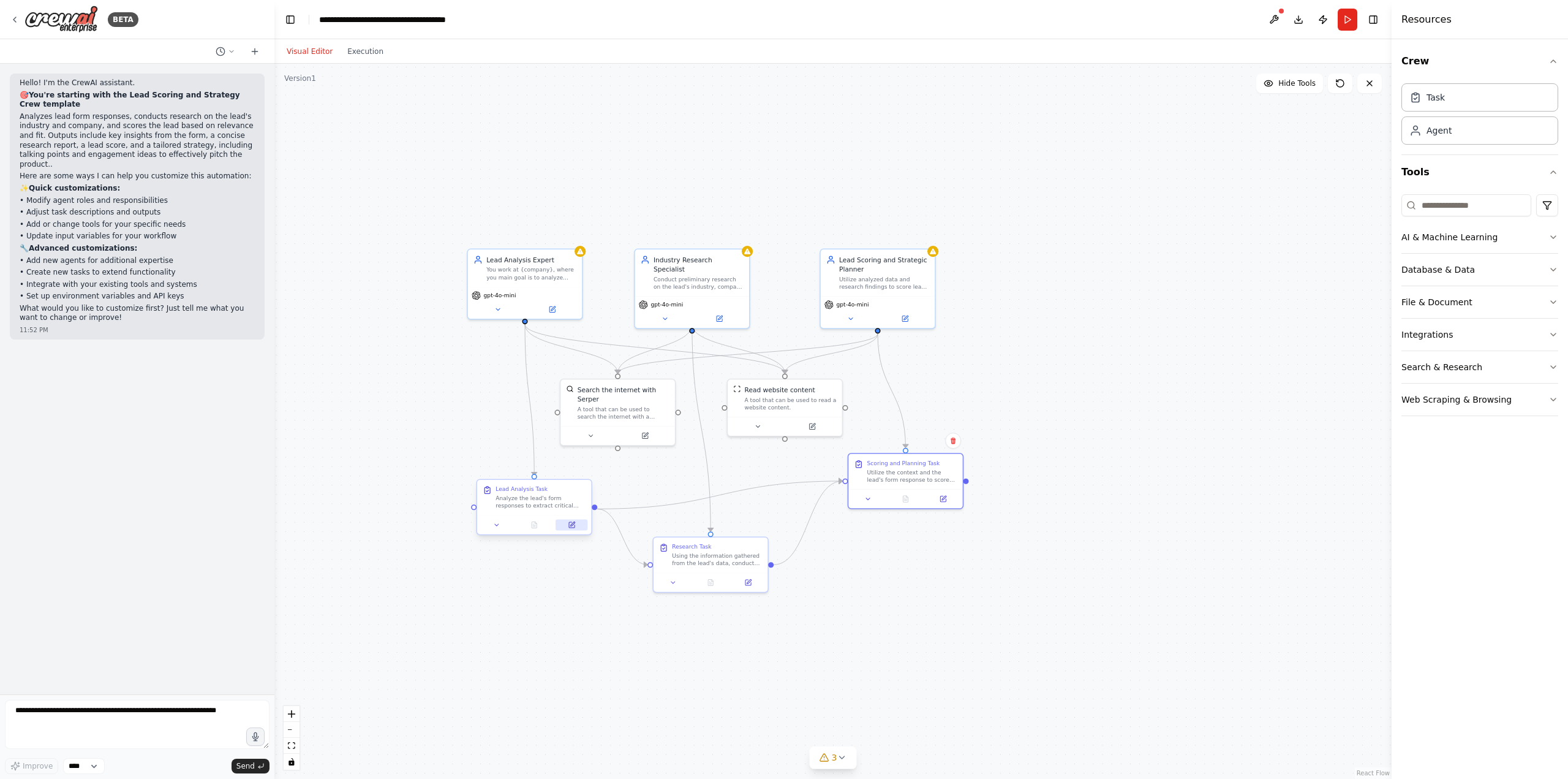
click at [583, 526] on button at bounding box center [571, 525] width 32 height 11
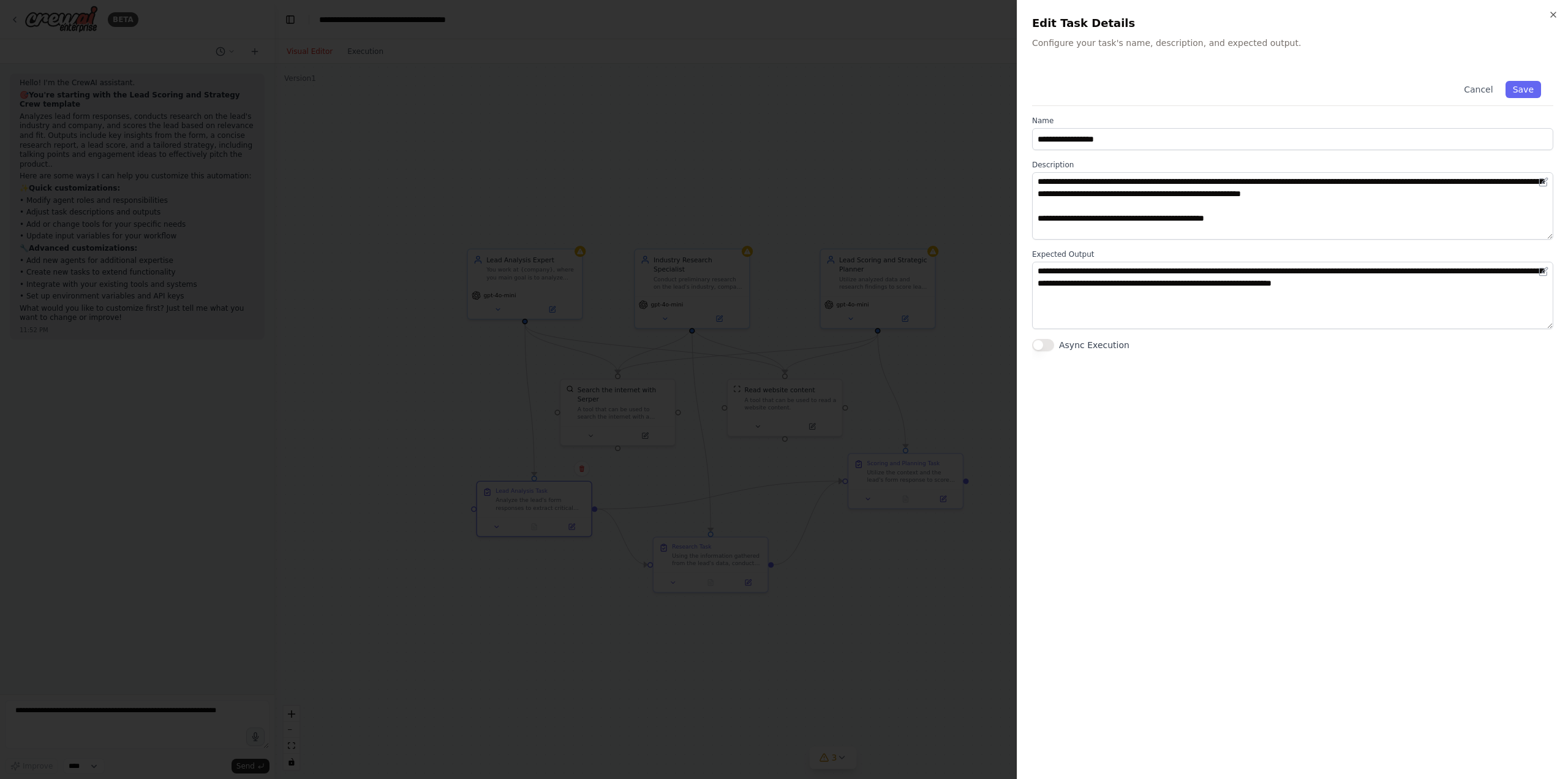
click at [561, 562] on div at bounding box center [784, 390] width 1568 height 779
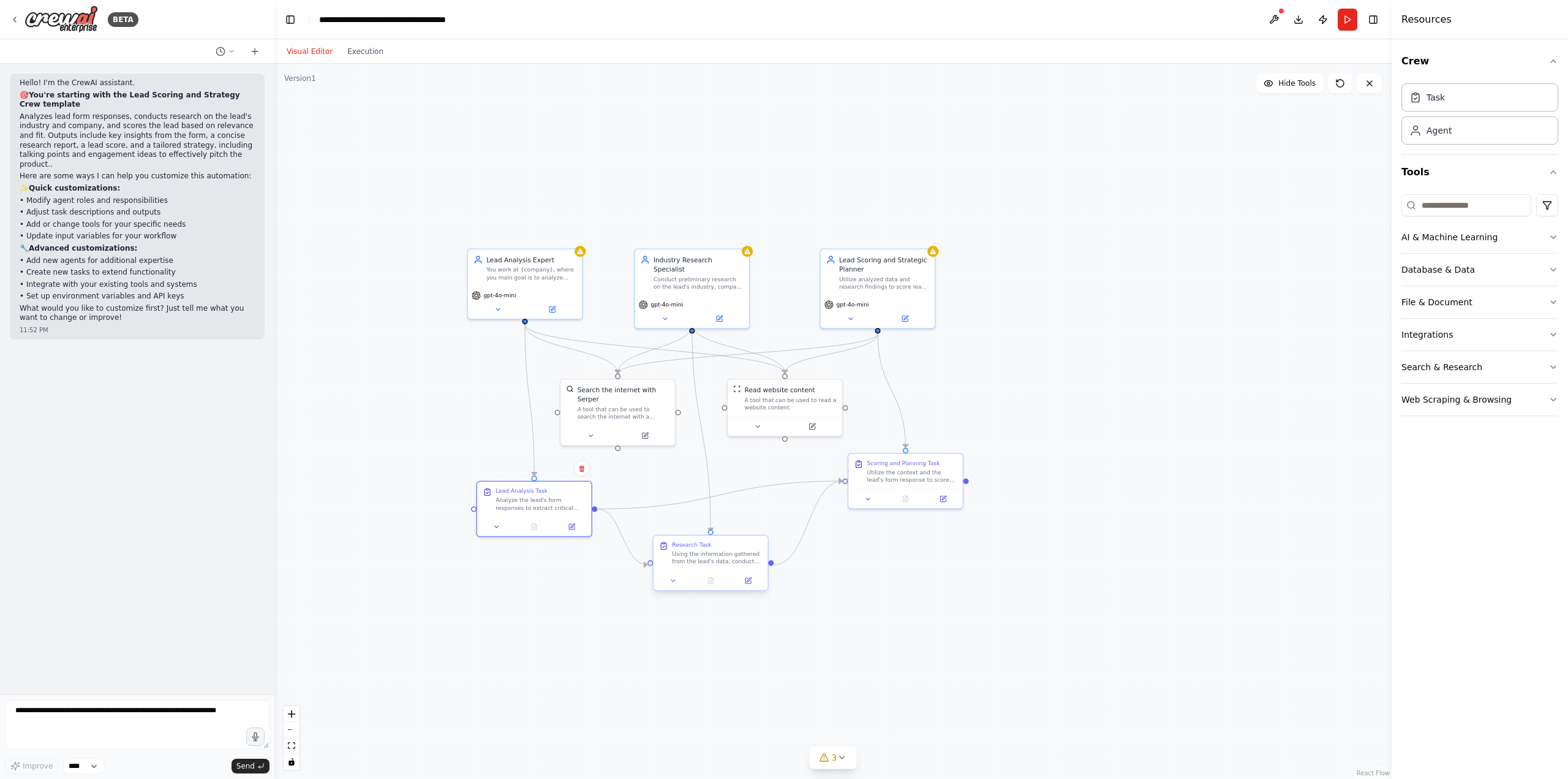
click at [757, 589] on div at bounding box center [710, 580] width 114 height 19
click at [757, 578] on button at bounding box center [748, 580] width 32 height 11
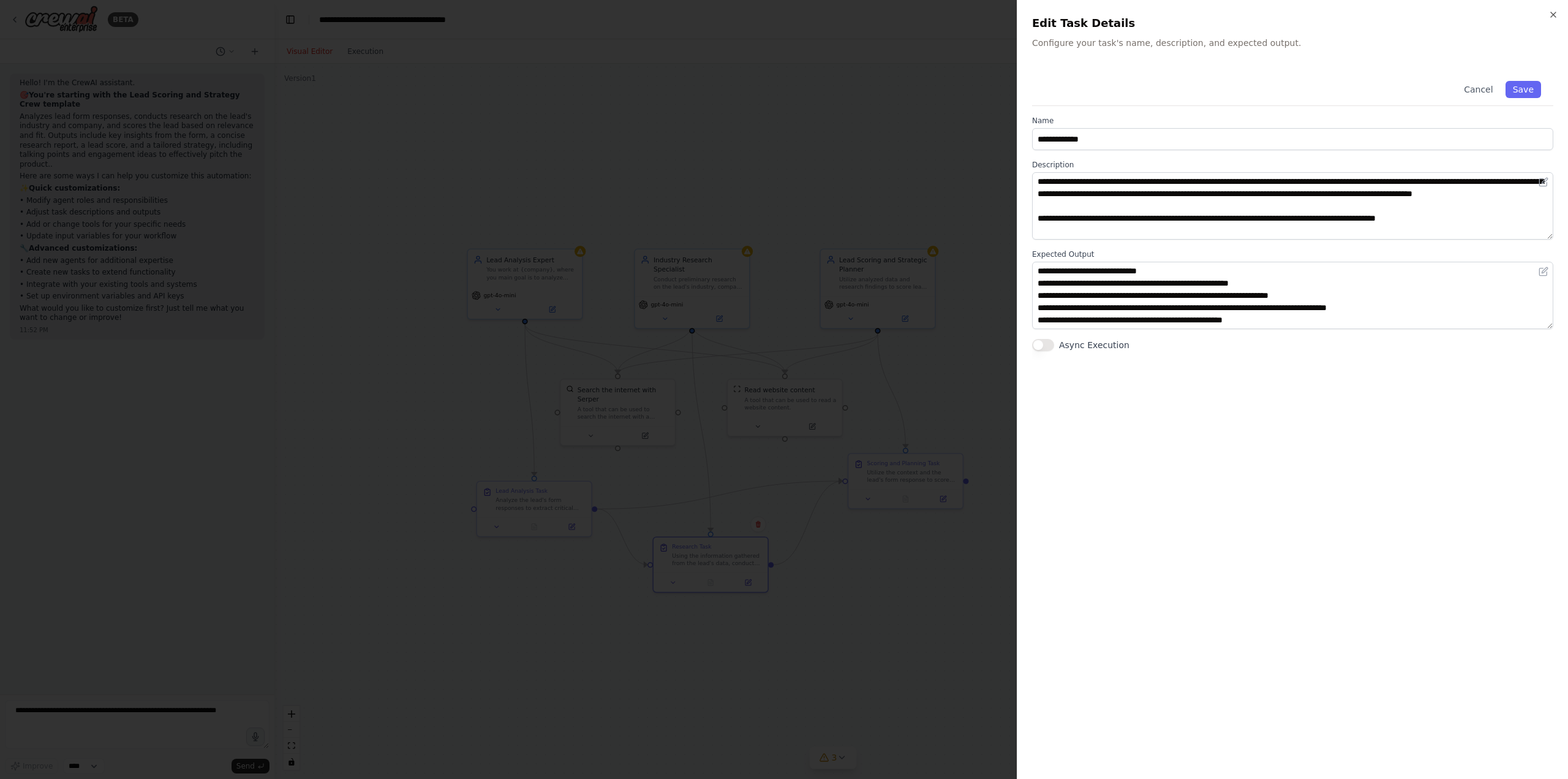
click at [773, 598] on div at bounding box center [784, 390] width 1568 height 779
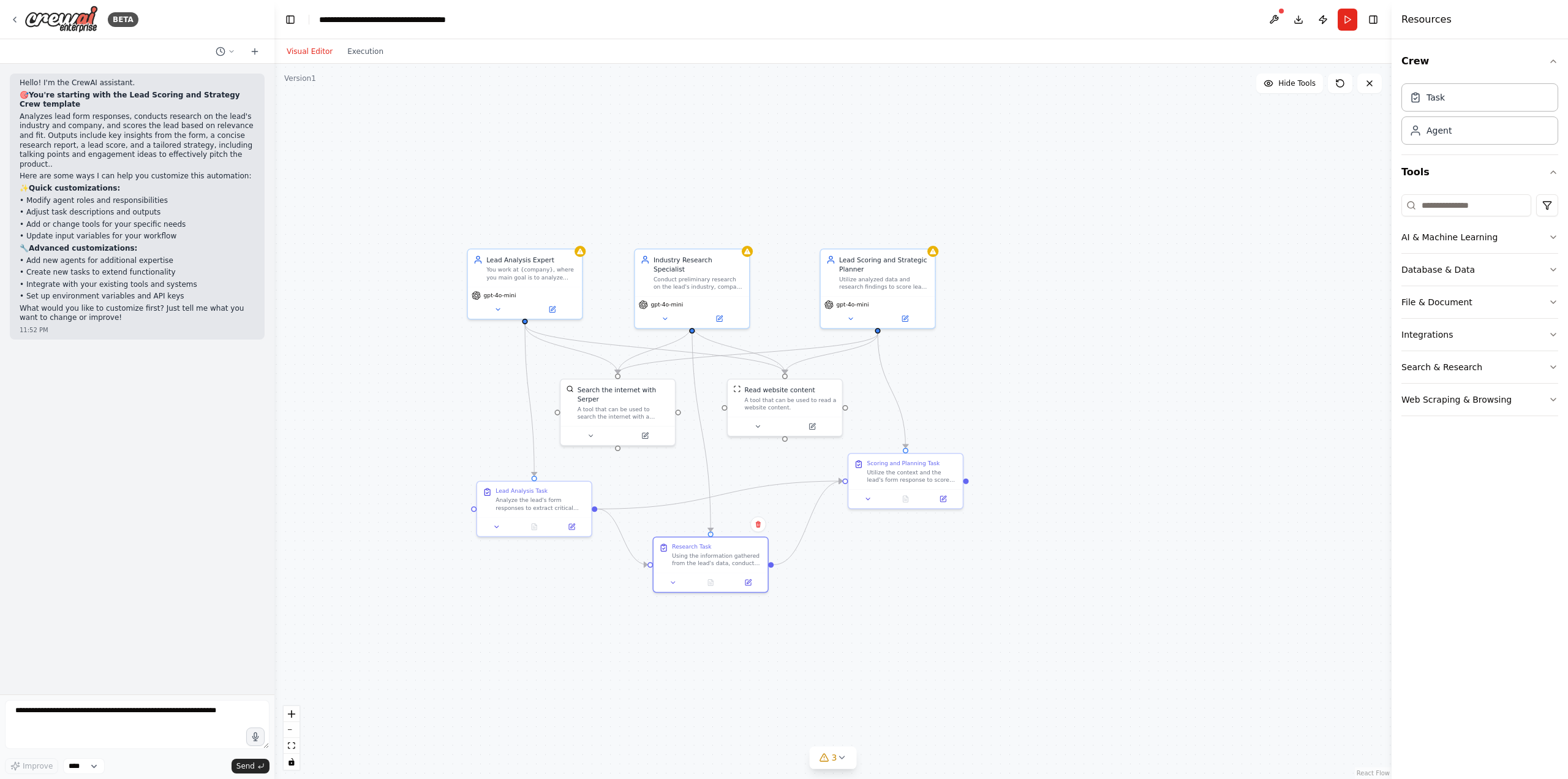
drag, startPoint x: 710, startPoint y: 533, endPoint x: 727, endPoint y: 516, distance: 24.0
click at [711, 532] on div at bounding box center [711, 535] width 5 height 5
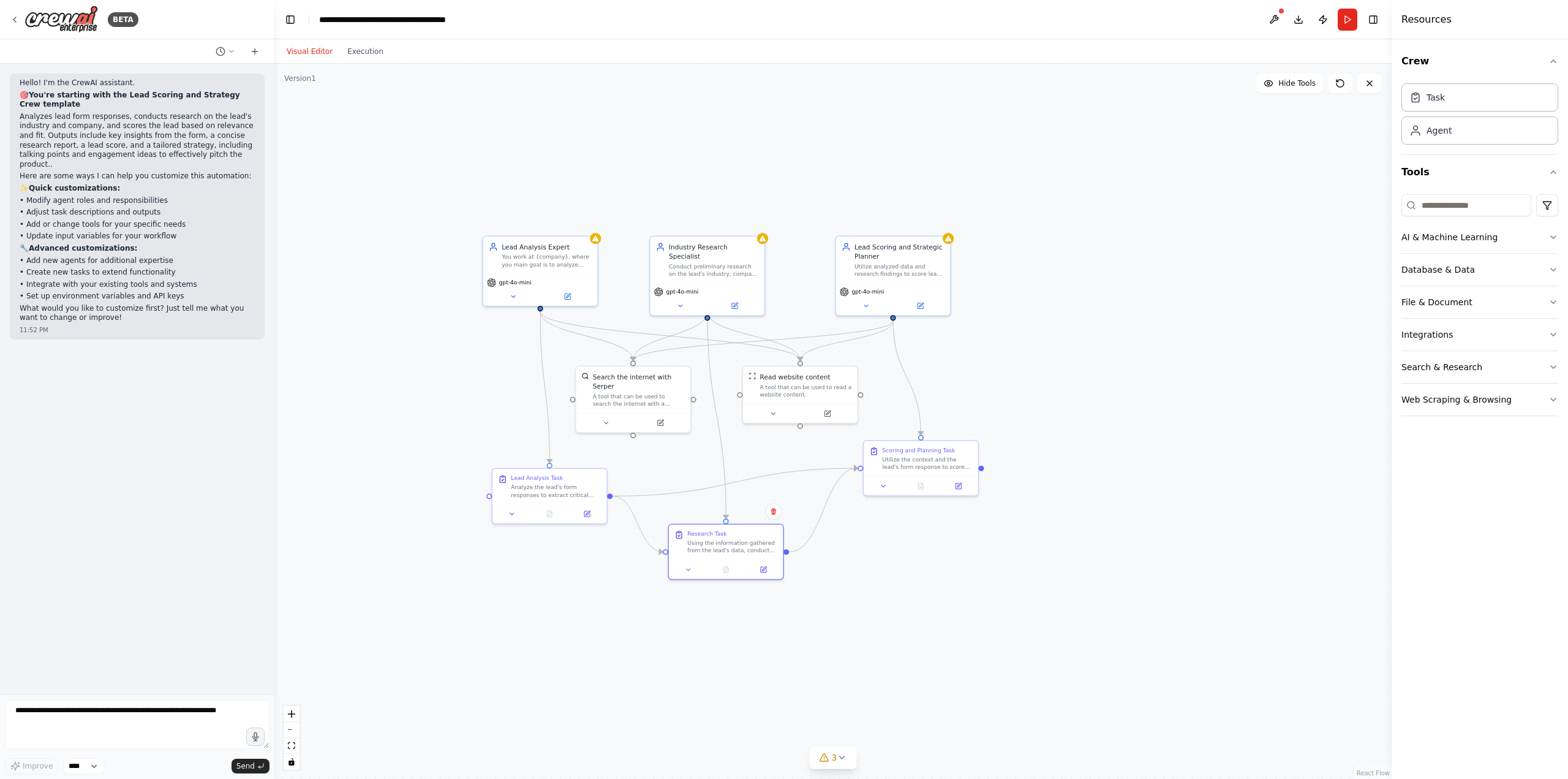
drag, startPoint x: 727, startPoint y: 516, endPoint x: 739, endPoint y: 505, distance: 16.3
click at [740, 505] on div ".deletable-edge-delete-btn { width: 20px; height: 20px; border: 0px solid #ffff…" at bounding box center [833, 421] width 1118 height 715
drag, startPoint x: 726, startPoint y: 521, endPoint x: 771, endPoint y: 490, distance: 54.6
click at [771, 490] on div ".deletable-edge-delete-btn { width: 20px; height: 20px; border: 0px solid #ffff…" at bounding box center [833, 421] width 1118 height 715
click at [765, 573] on button at bounding box center [762, 567] width 32 height 11
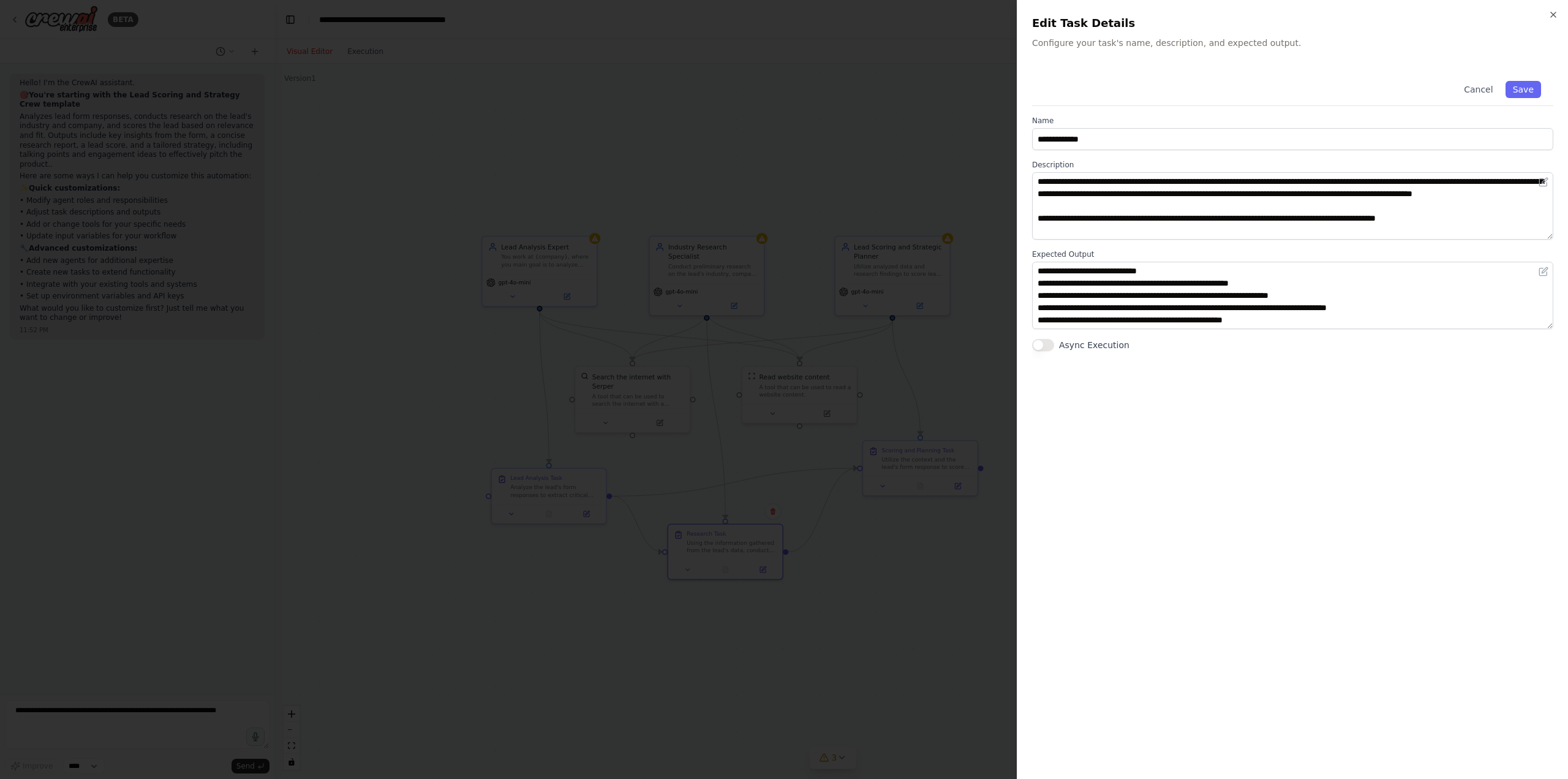
click at [800, 523] on div at bounding box center [784, 390] width 1568 height 779
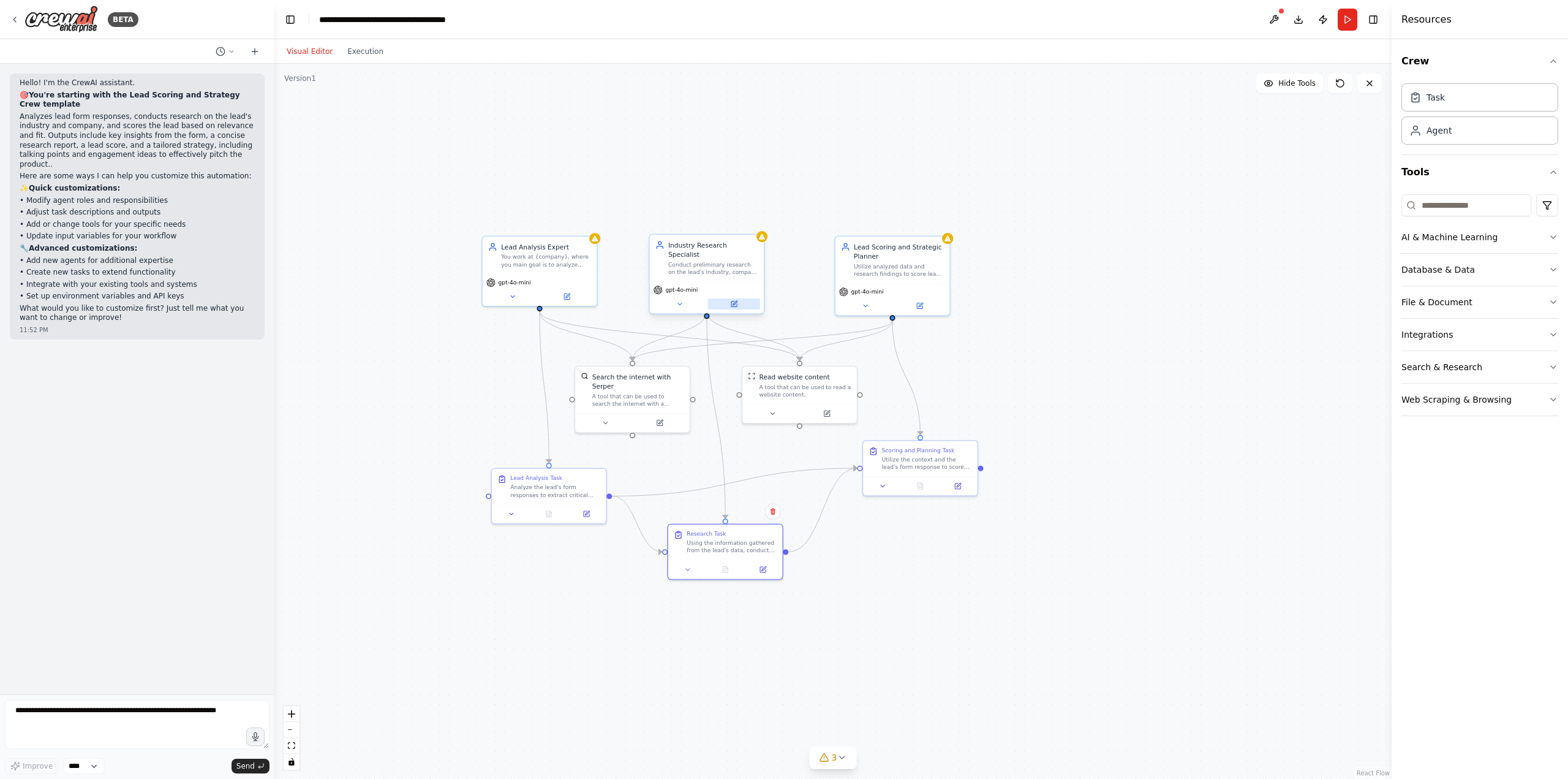
click at [740, 298] on button at bounding box center [734, 304] width 53 height 11
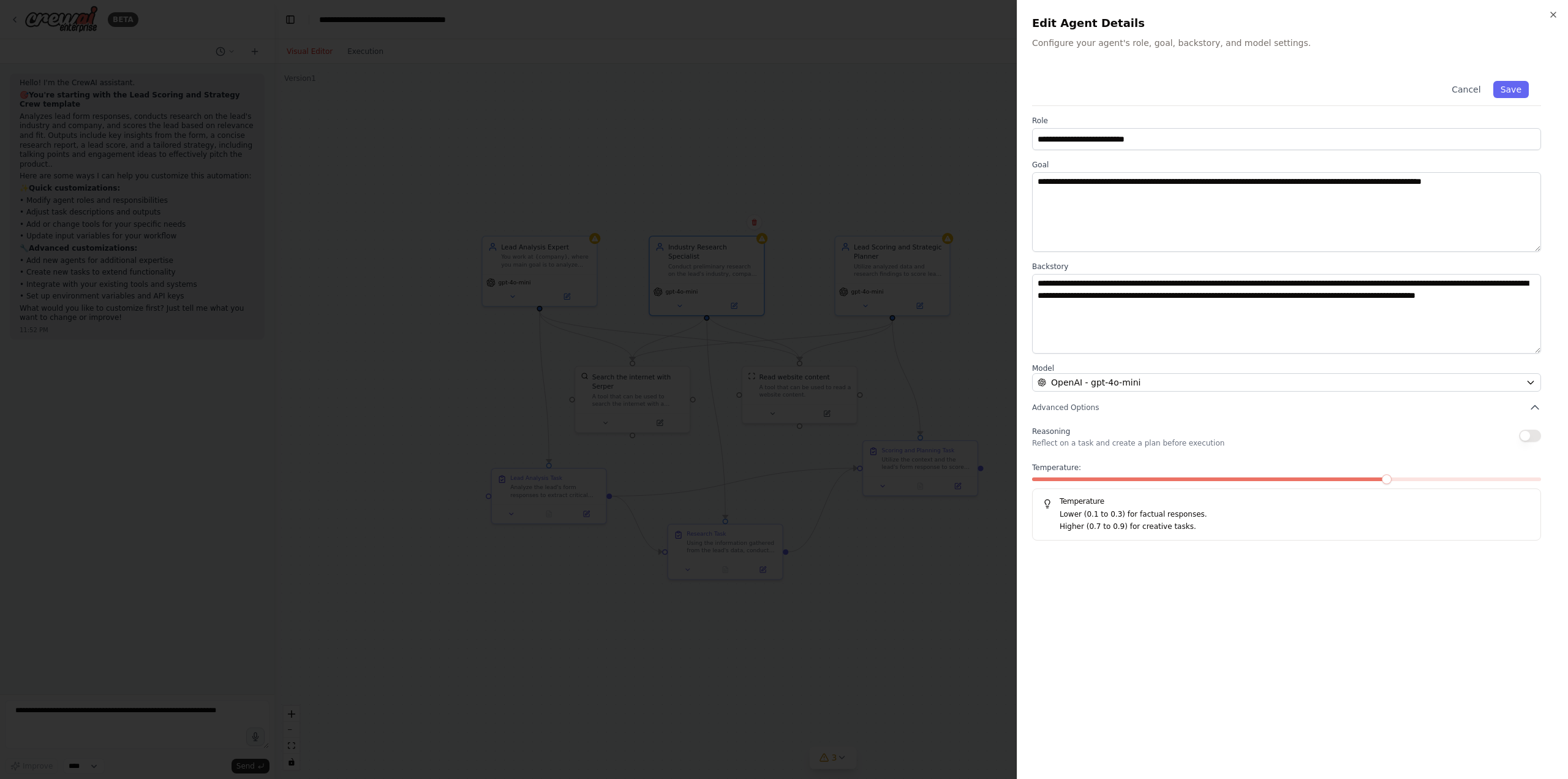
click at [783, 359] on div at bounding box center [784, 390] width 1568 height 779
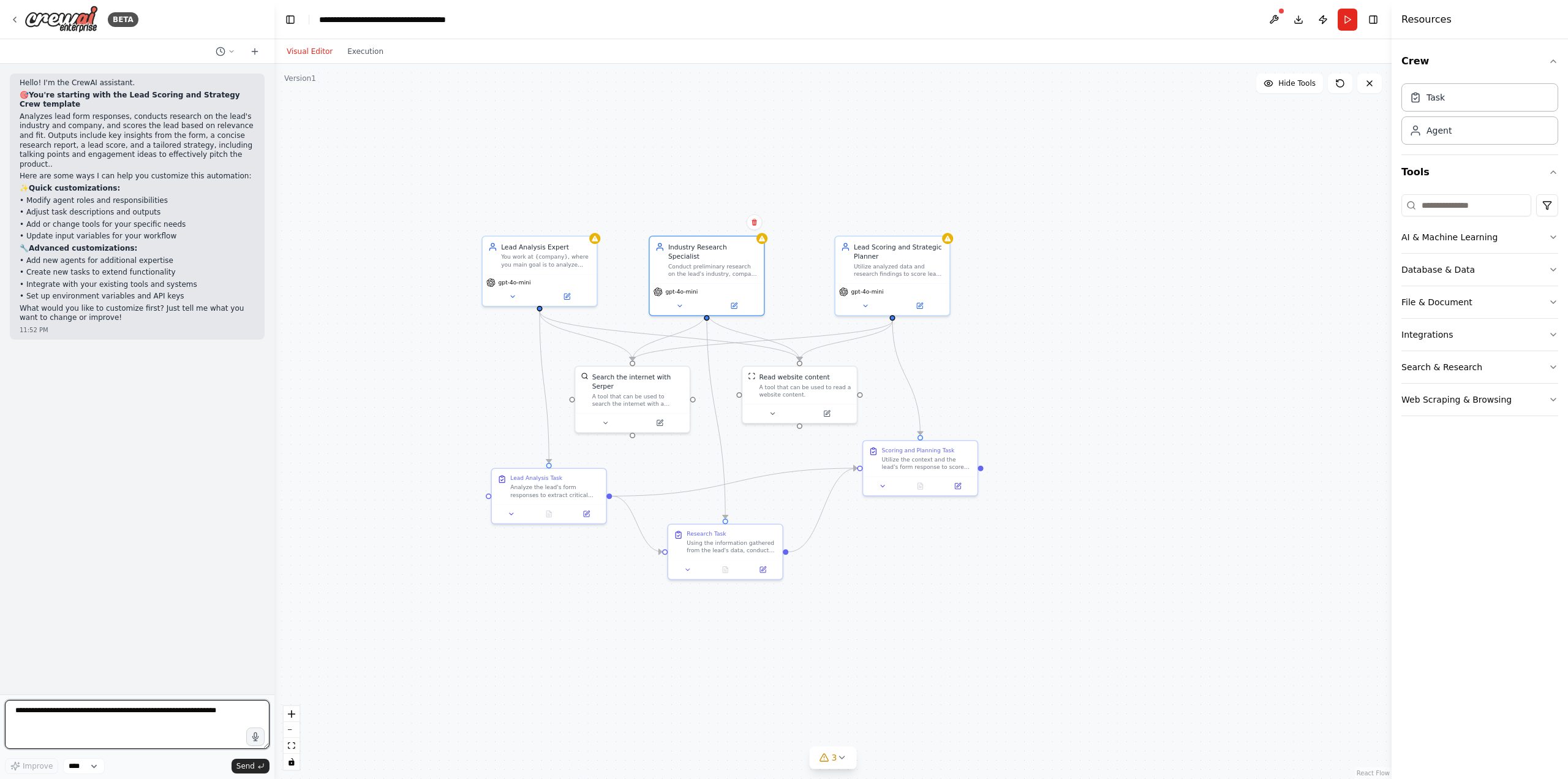
click at [135, 704] on textarea at bounding box center [137, 724] width 264 height 49
click at [17, 16] on icon at bounding box center [15, 19] width 10 height 10
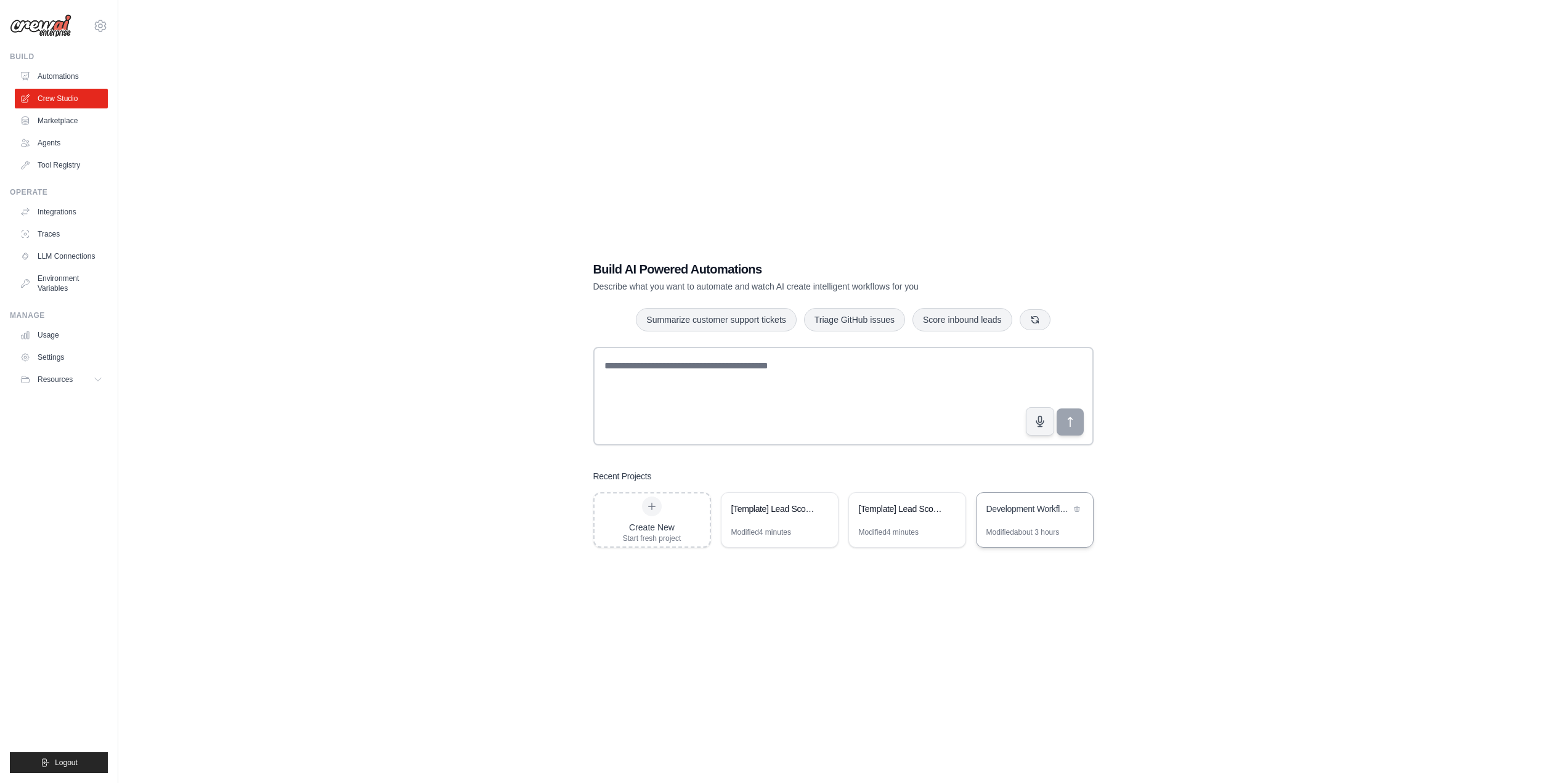
click at [1044, 512] on div "Development Workflow Automation" at bounding box center [1029, 508] width 84 height 12
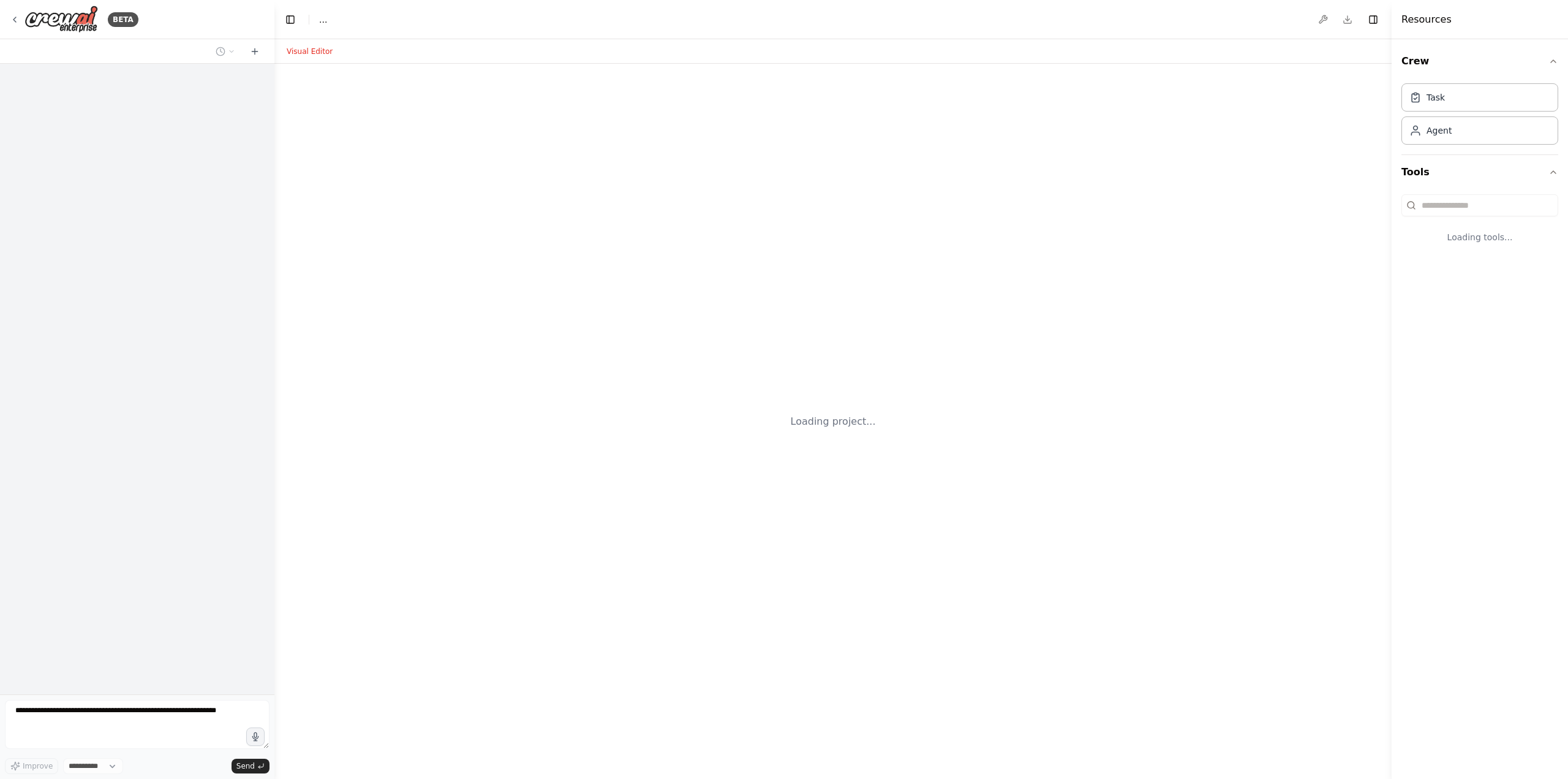
select select "****"
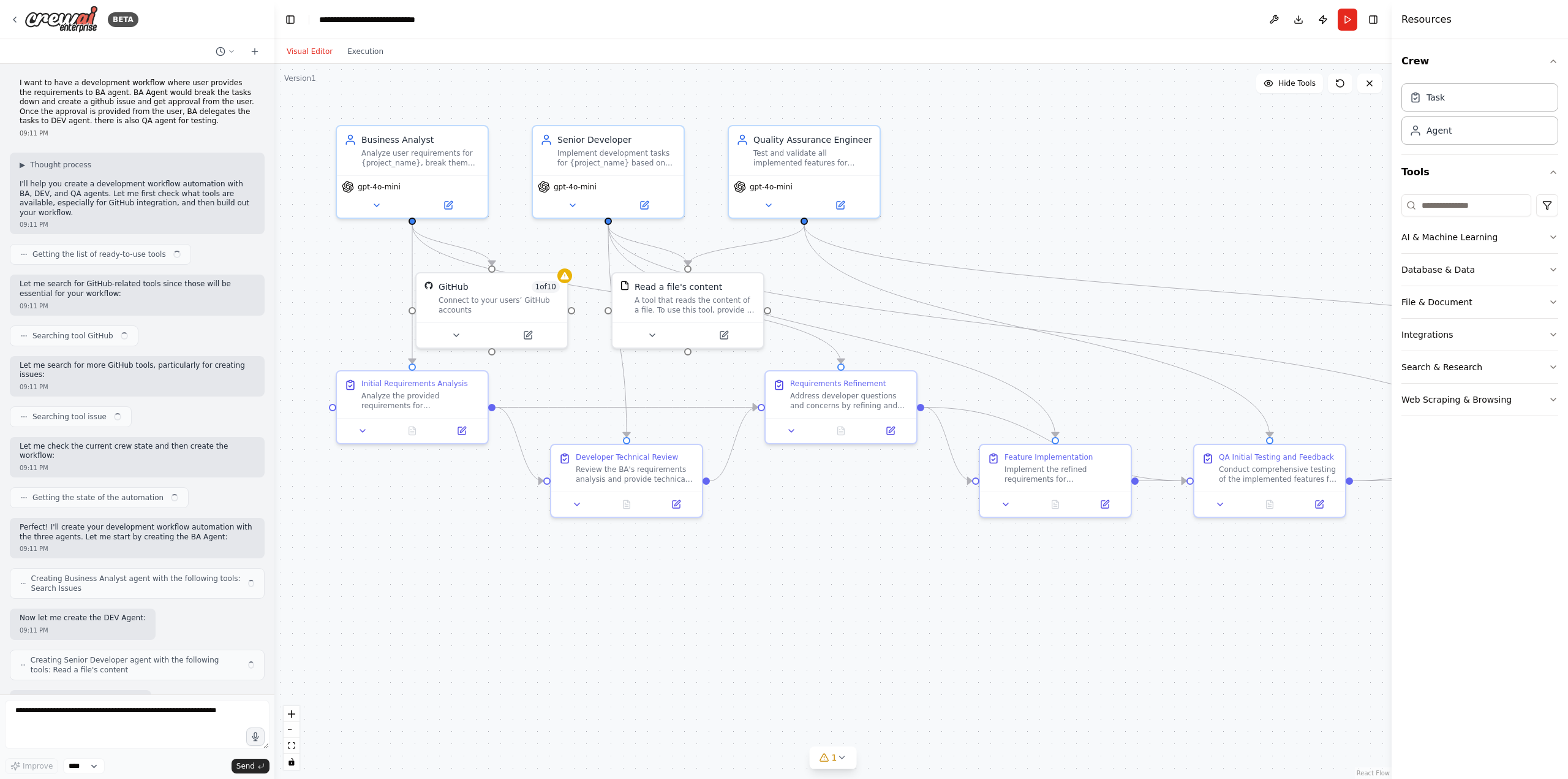
scroll to position [2430, 0]
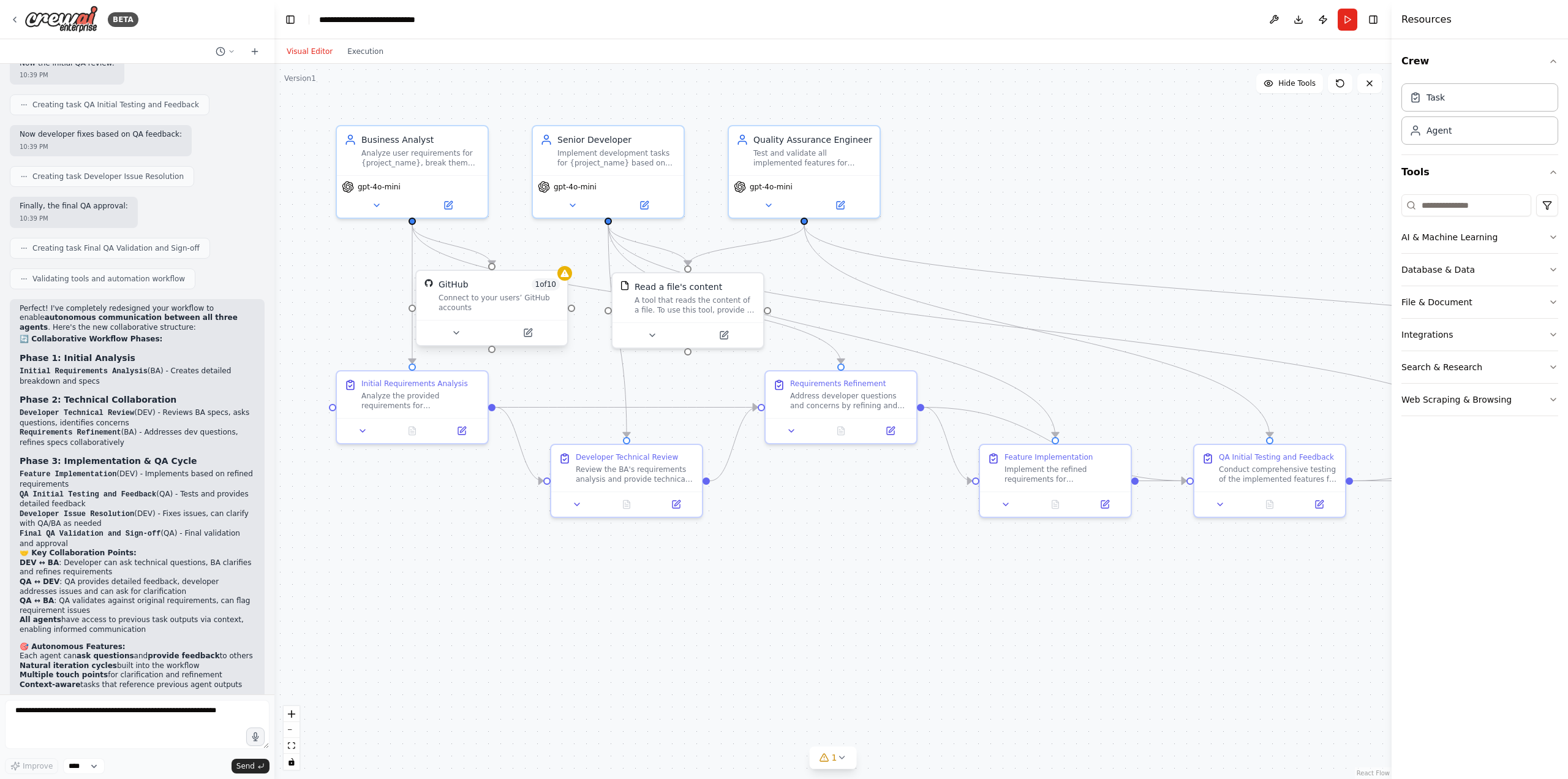
click at [482, 304] on div "Connect to your users’ GitHub accounts" at bounding box center [499, 303] width 121 height 20
click at [558, 259] on icon at bounding box center [557, 258] width 5 height 6
click at [524, 261] on button "Confirm" at bounding box center [523, 258] width 44 height 15
click at [521, 258] on button "Confirm" at bounding box center [523, 258] width 44 height 15
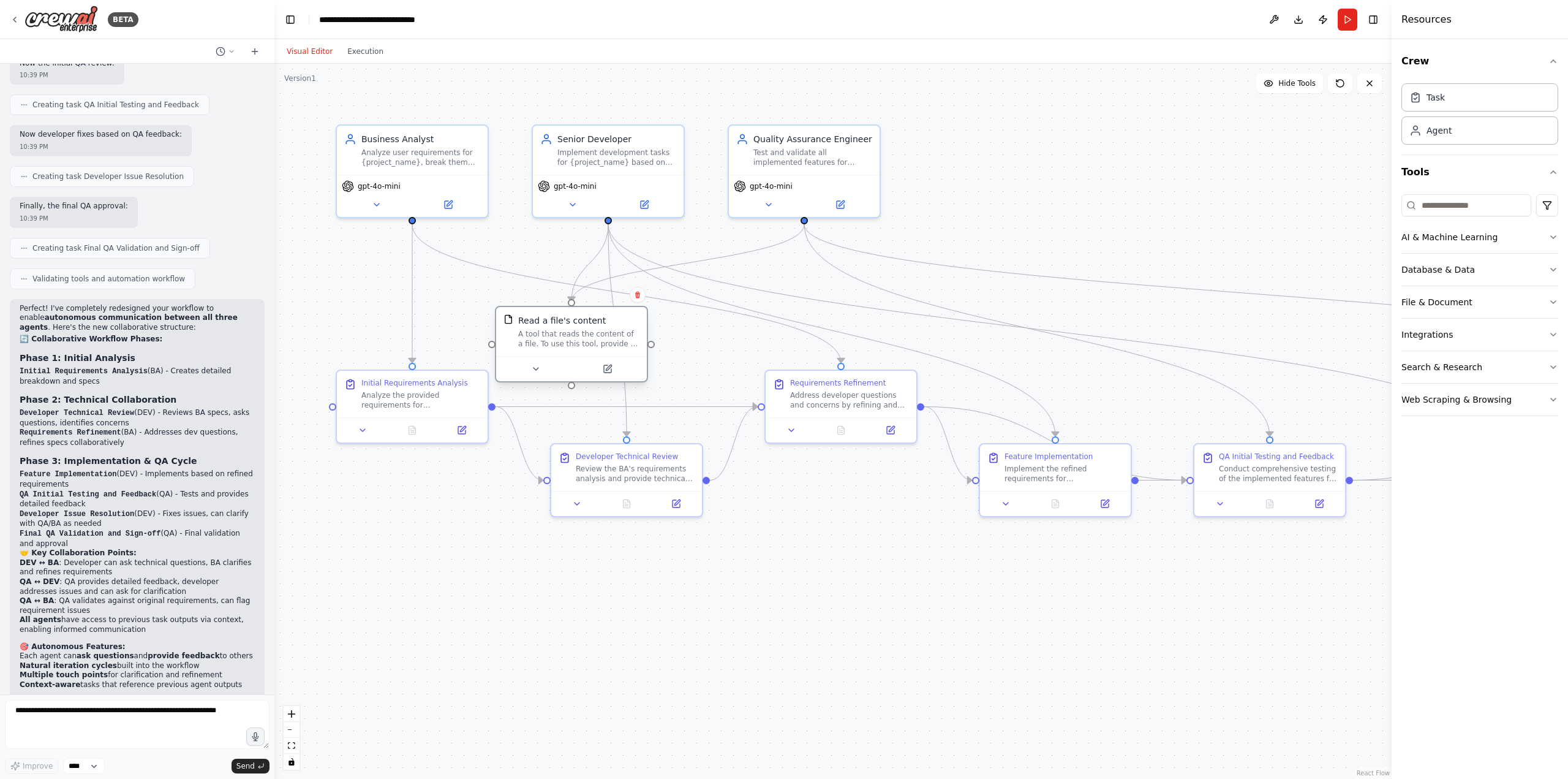
drag, startPoint x: 676, startPoint y: 295, endPoint x: 553, endPoint y: 330, distance: 127.9
click at [553, 330] on div "A tool that reads the content of a file. To use this tool, provide a 'file_path…" at bounding box center [578, 339] width 121 height 20
click at [147, 722] on textarea at bounding box center [137, 724] width 264 height 49
type textarea "**********"
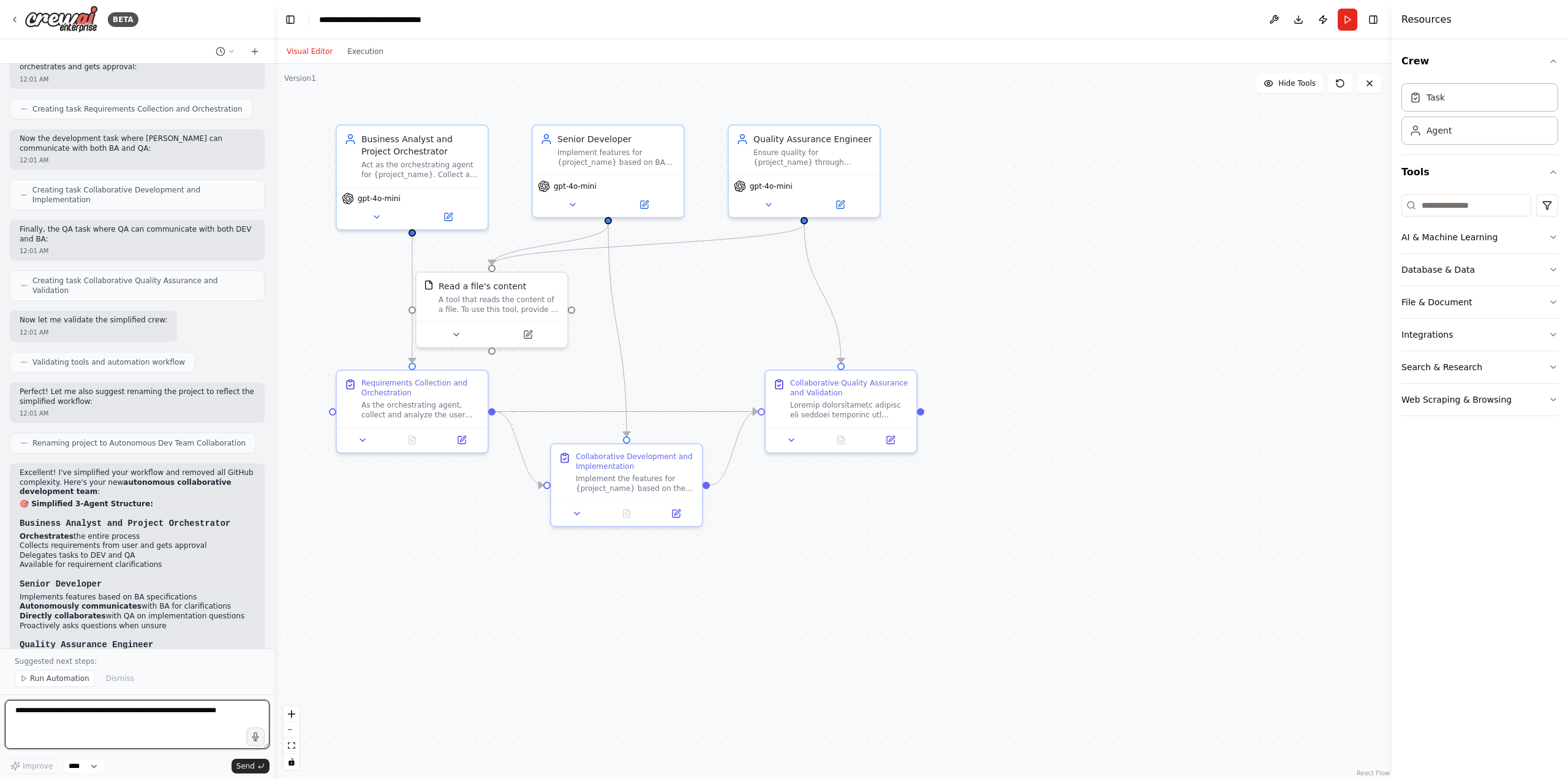
scroll to position [3966, 0]
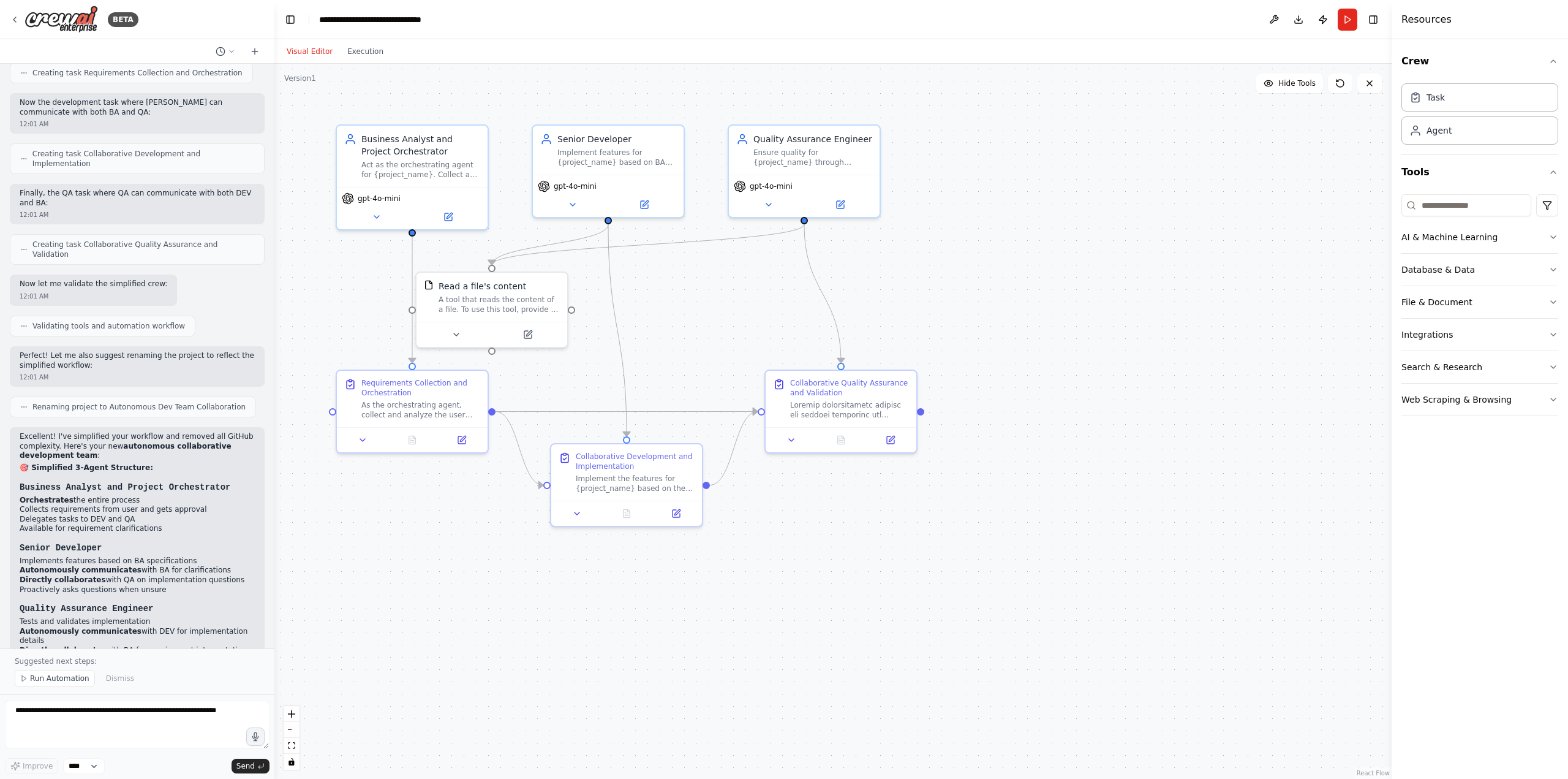
click at [263, 573] on div "I want to have a development workflow where user provides the requirements to B…" at bounding box center [137, 356] width 274 height 585
drag, startPoint x: 263, startPoint y: 573, endPoint x: 240, endPoint y: 587, distance: 26.9
click at [259, 597] on div "I want to have a development workflow where user provides the requirements to B…" at bounding box center [137, 356] width 274 height 585
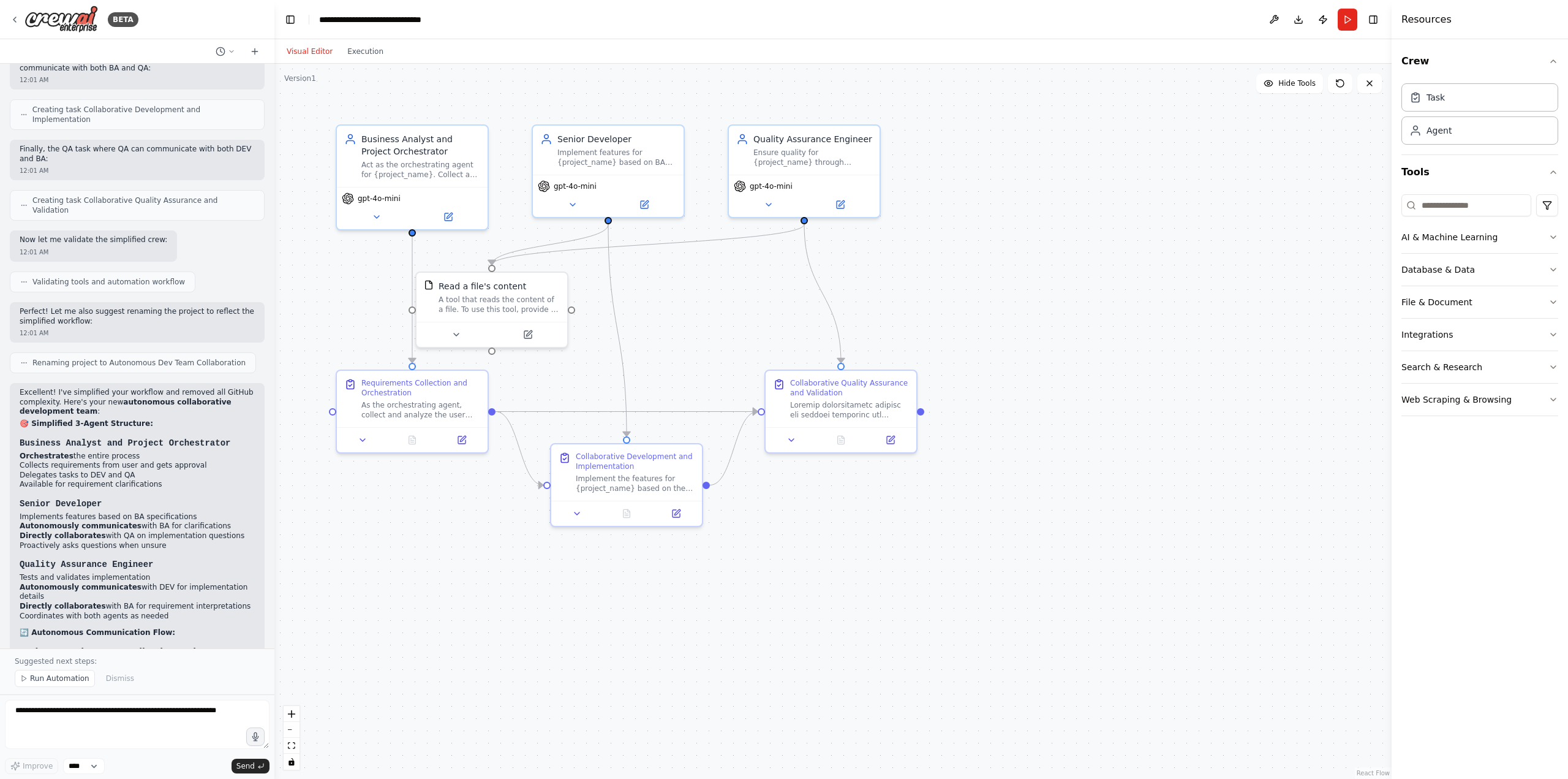
scroll to position [4168, 0]
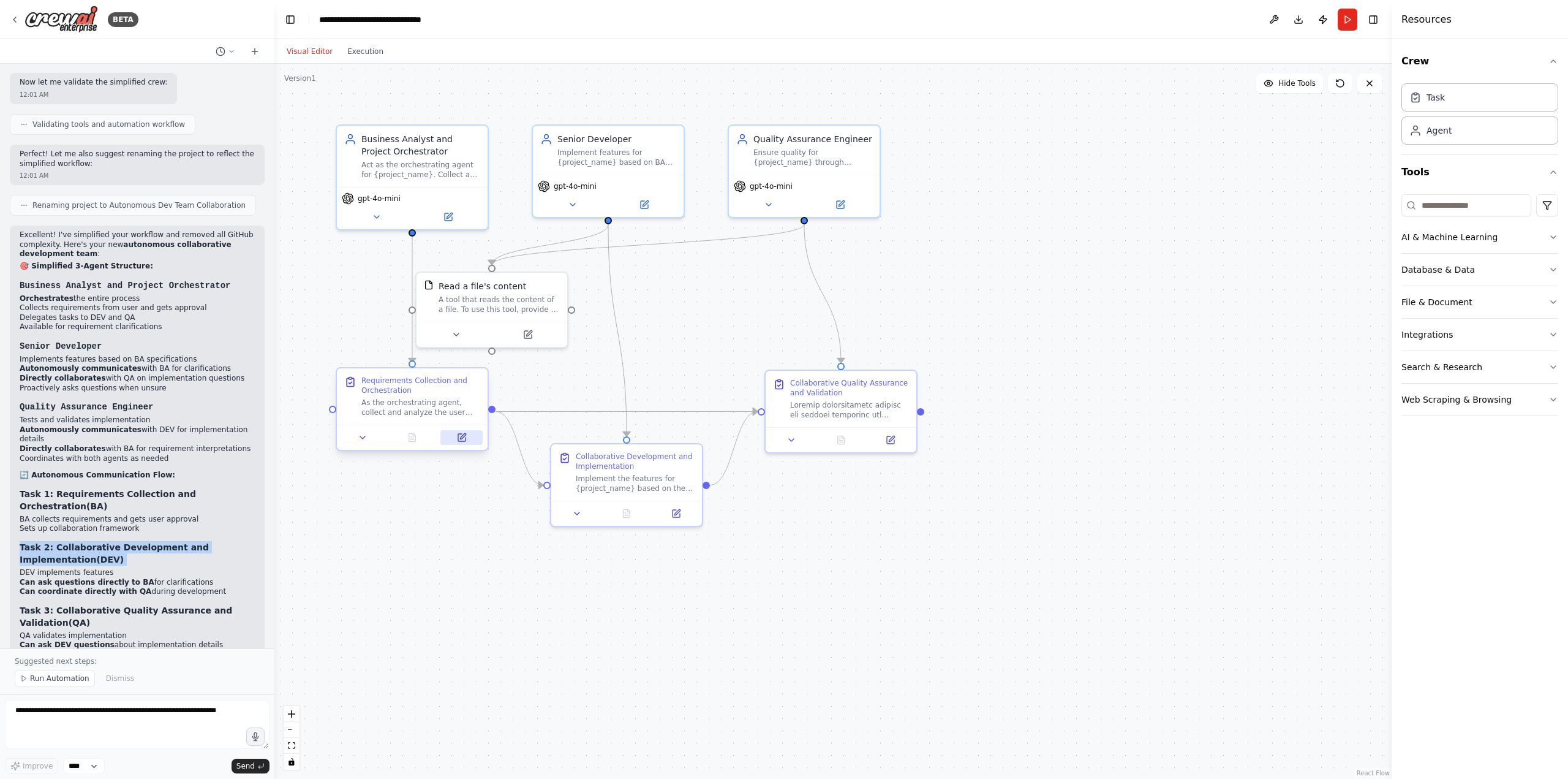
click at [462, 441] on icon at bounding box center [461, 437] width 10 height 10
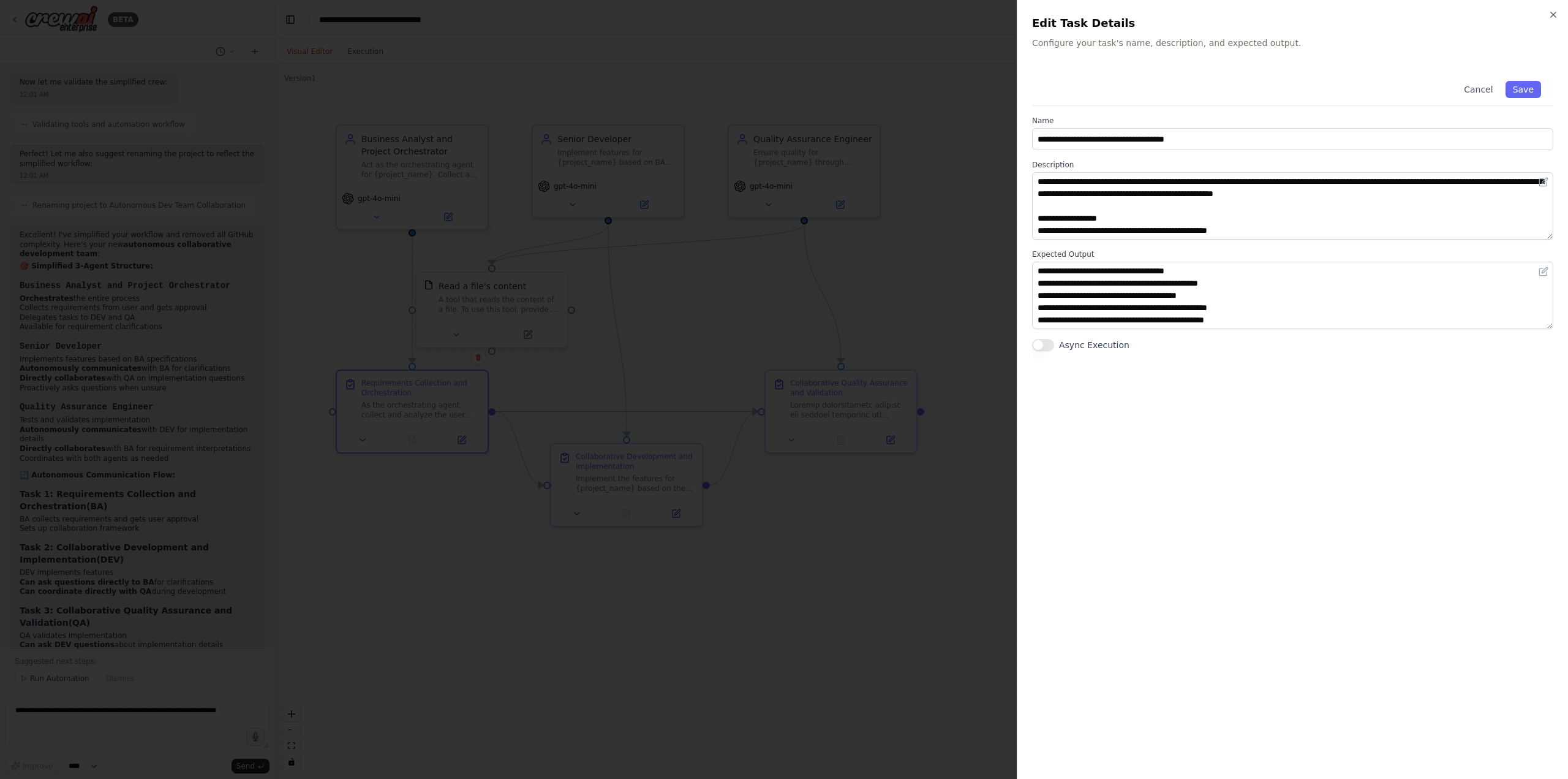
click at [464, 441] on div at bounding box center [784, 390] width 1568 height 779
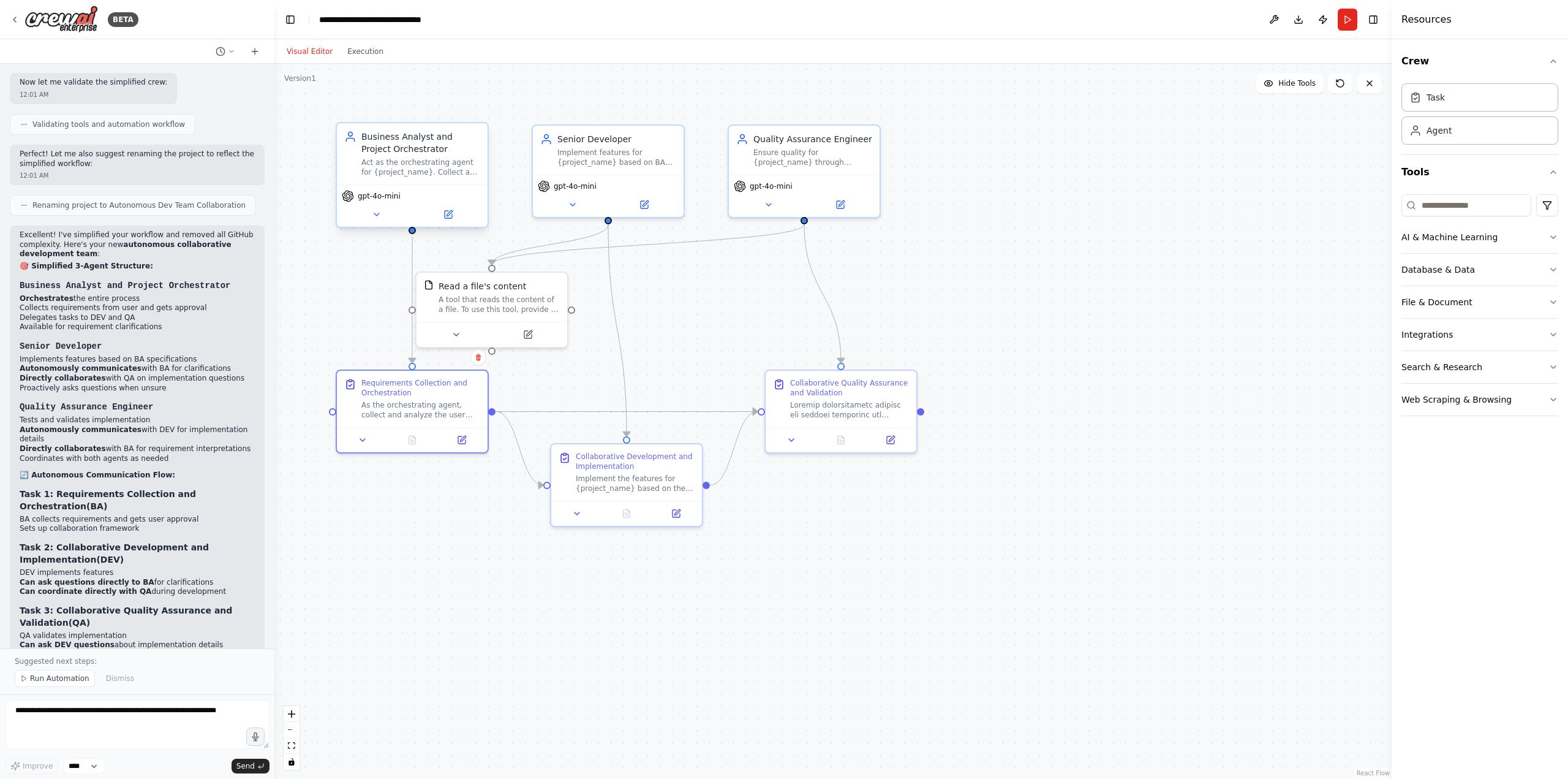
click at [455, 224] on div "gpt-4o-mini" at bounding box center [412, 205] width 150 height 42
click at [453, 212] on icon at bounding box center [448, 214] width 10 height 10
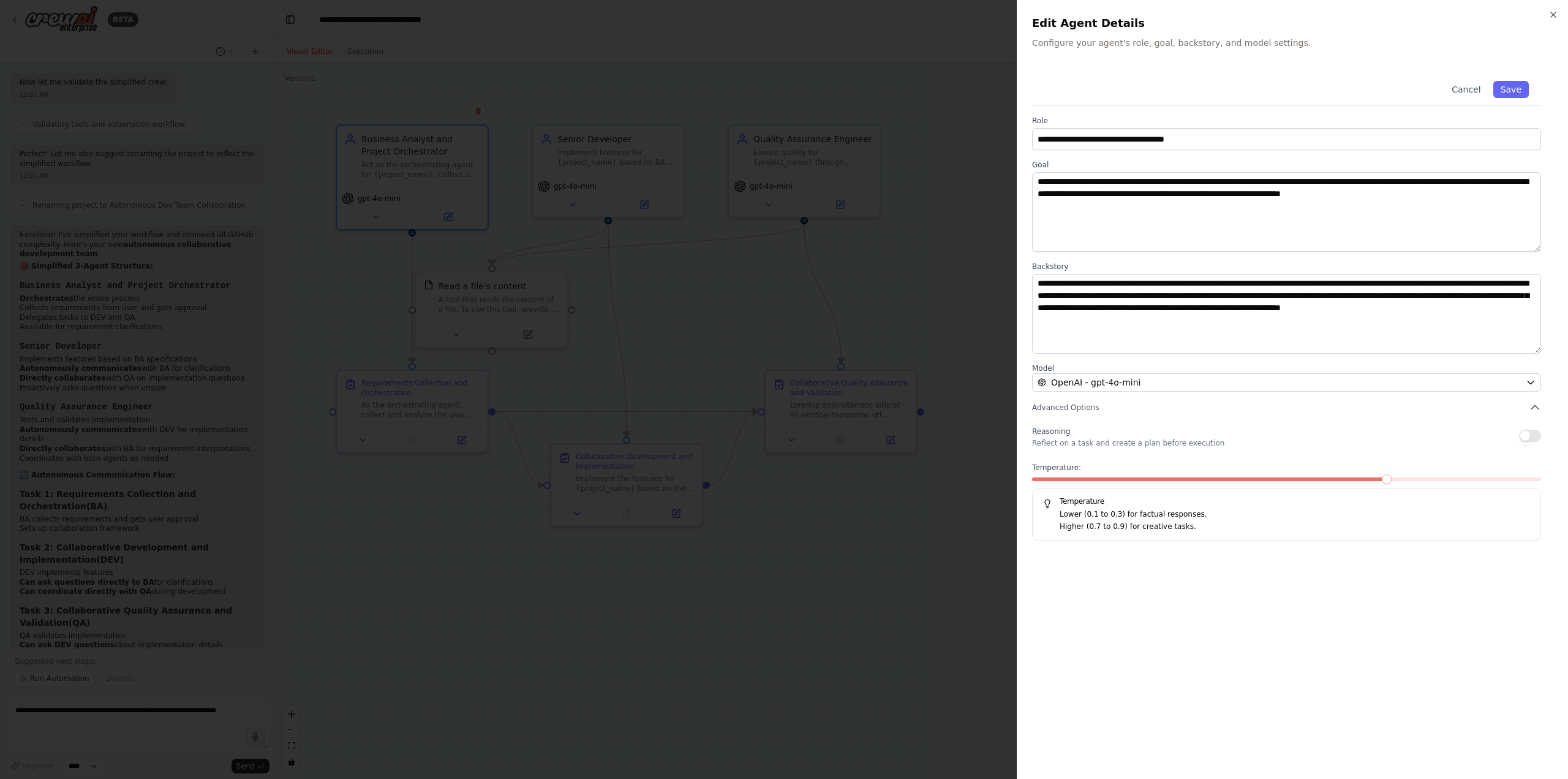
click at [521, 263] on div at bounding box center [784, 390] width 1568 height 779
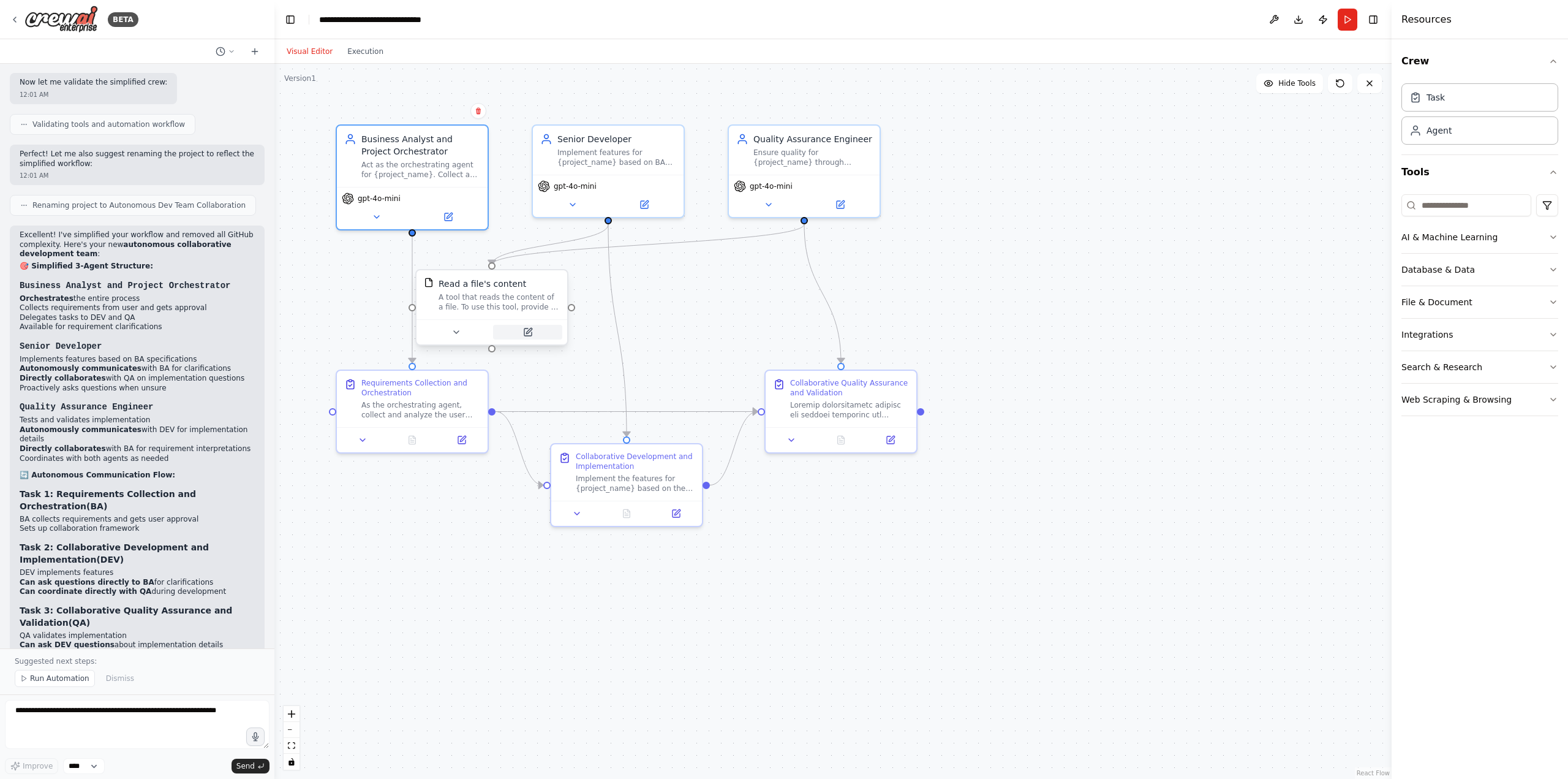
click at [524, 329] on icon at bounding box center [528, 332] width 7 height 7
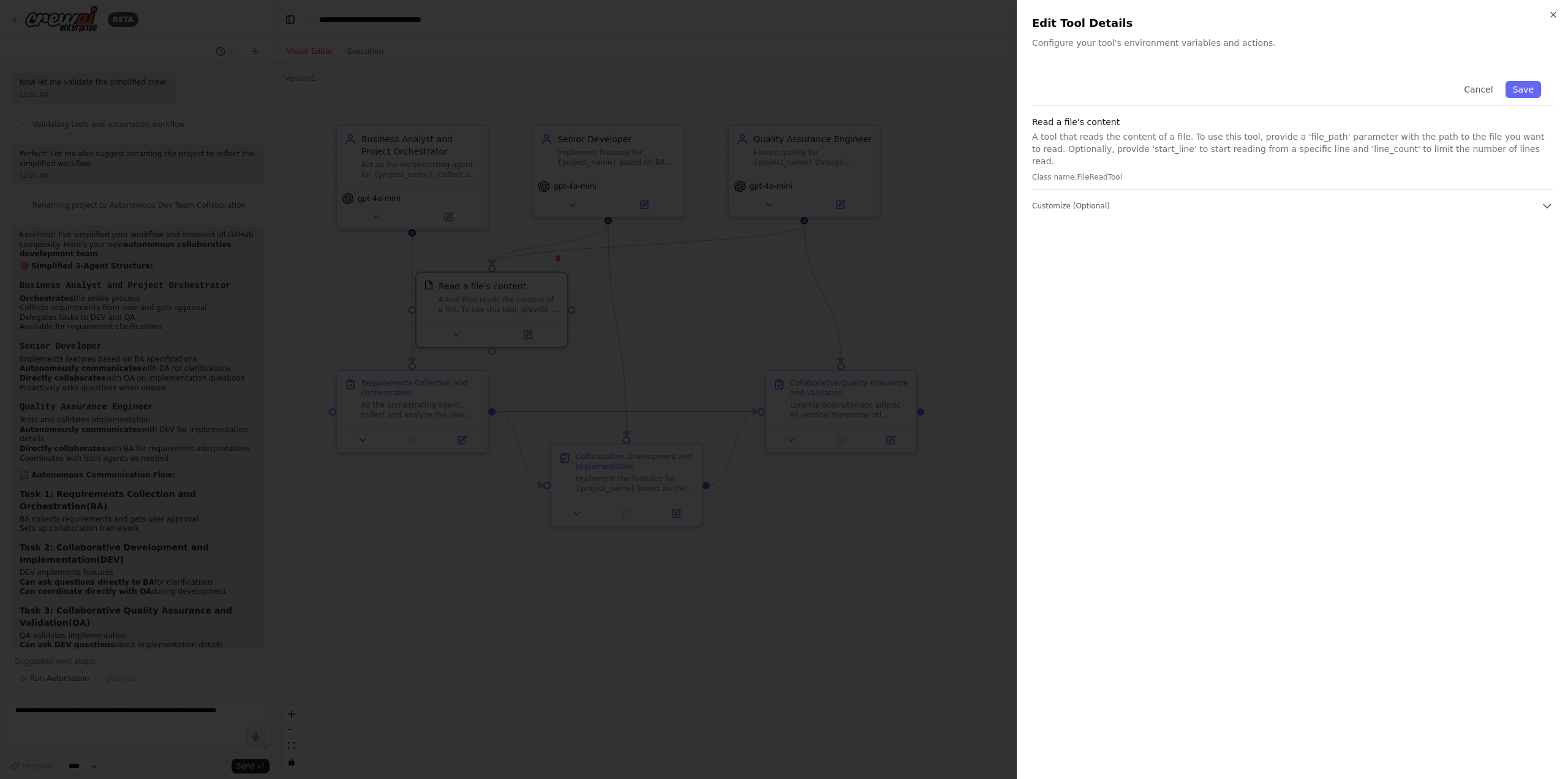
click at [523, 330] on div at bounding box center [784, 390] width 1568 height 779
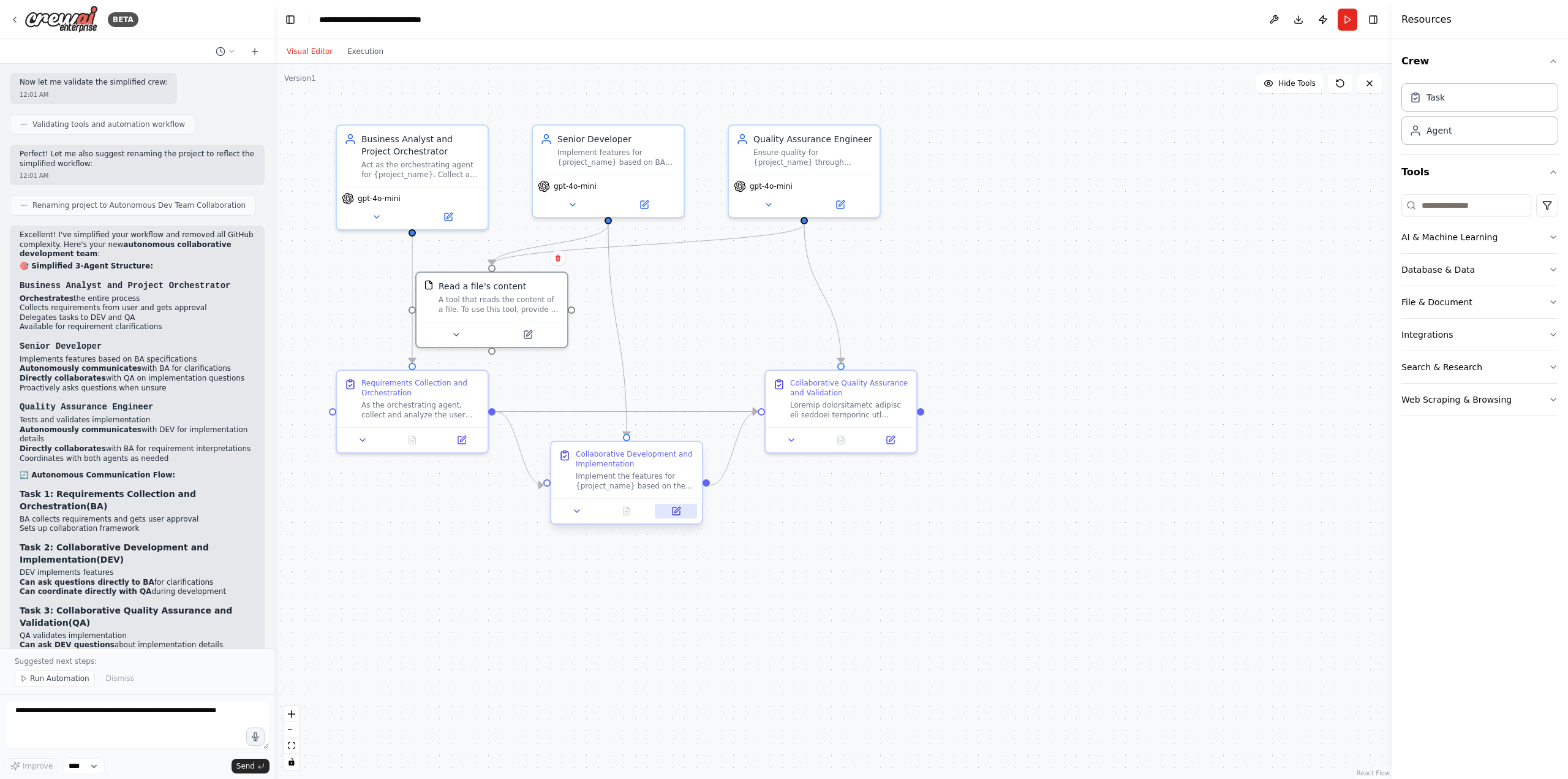
click at [676, 514] on icon at bounding box center [676, 511] width 7 height 7
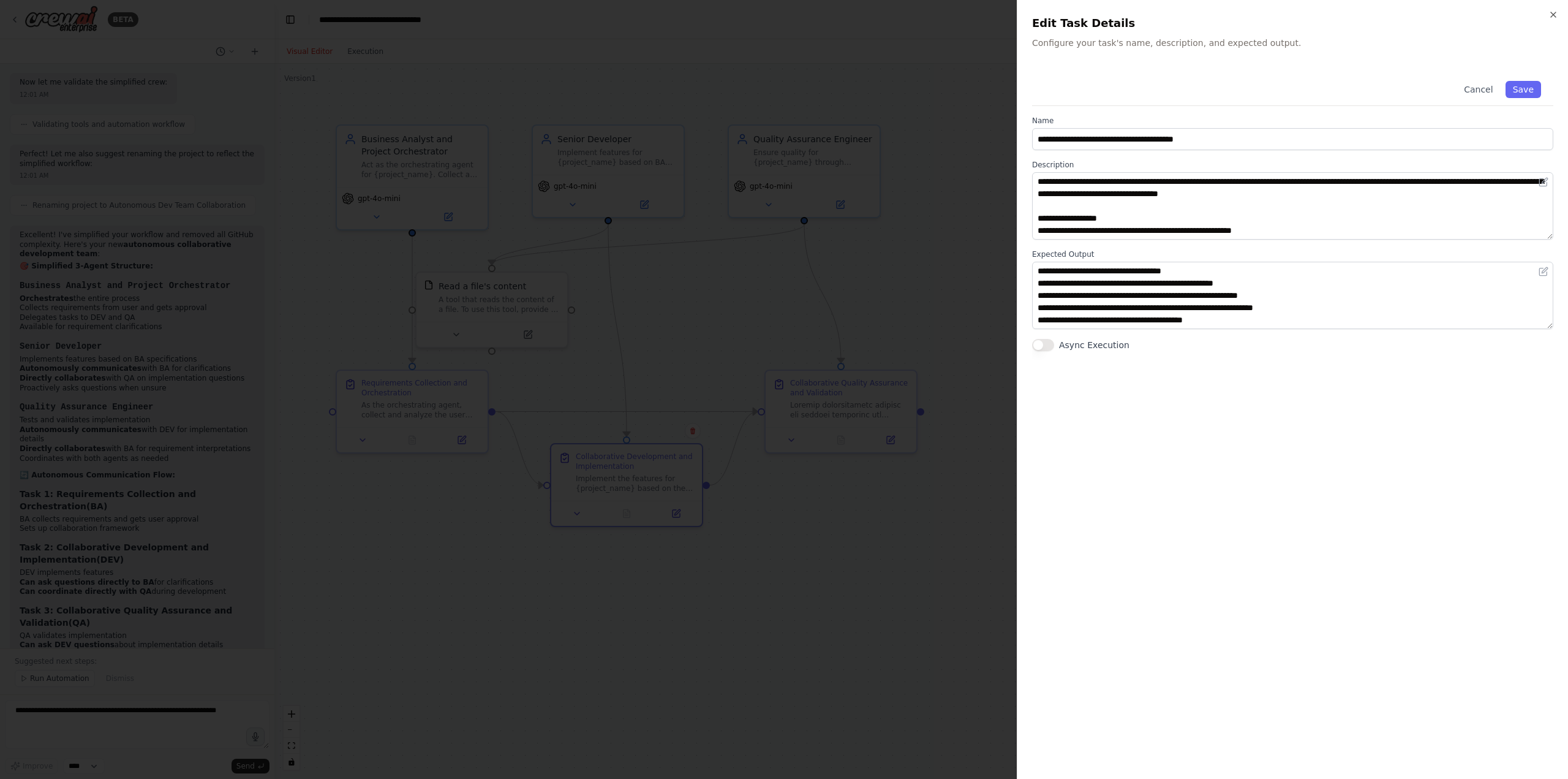
click at [769, 498] on div at bounding box center [784, 390] width 1568 height 779
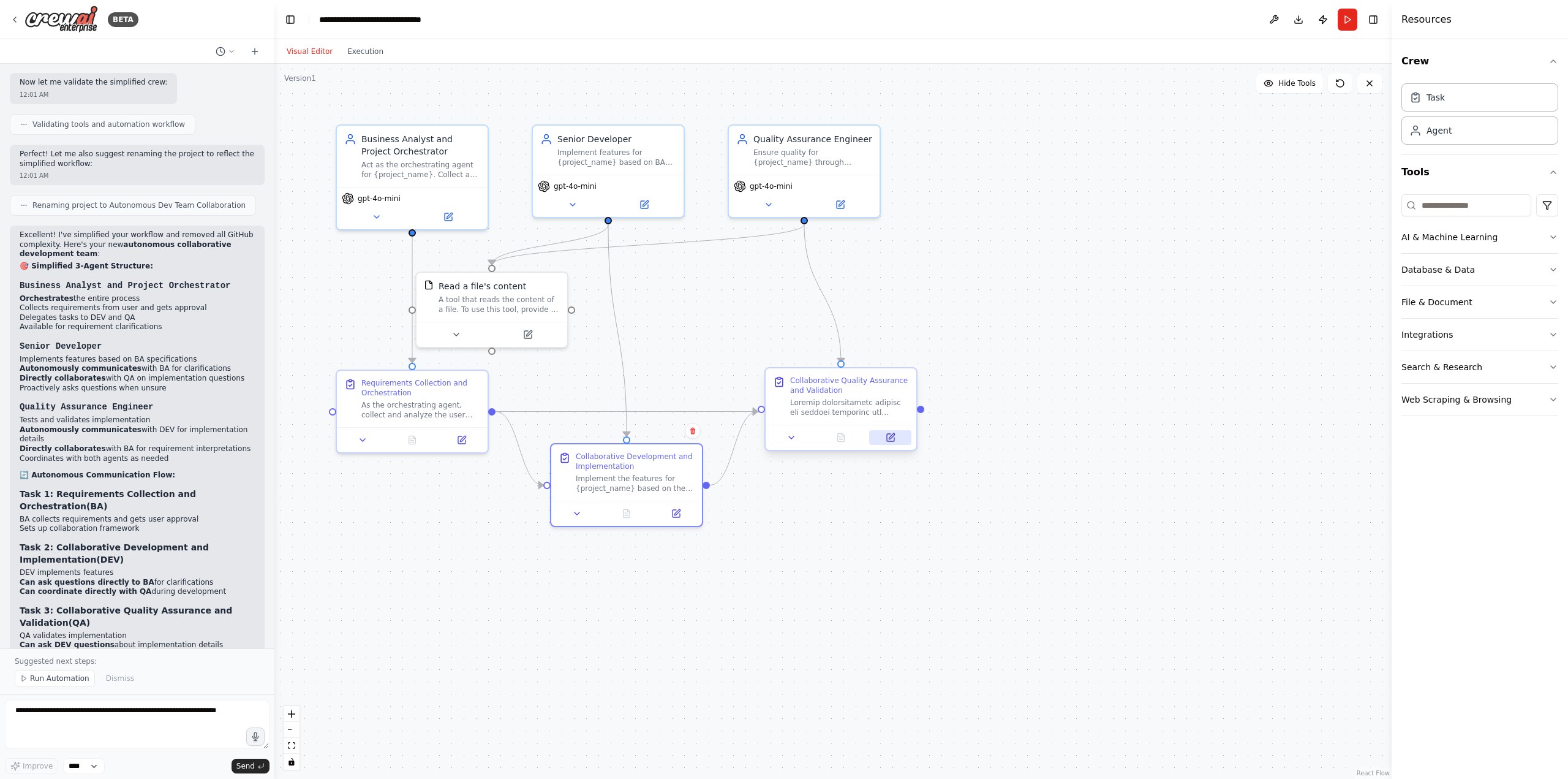
click at [893, 442] on button at bounding box center [890, 438] width 42 height 15
click at [37, 681] on span "Run Automation" at bounding box center [59, 678] width 59 height 10
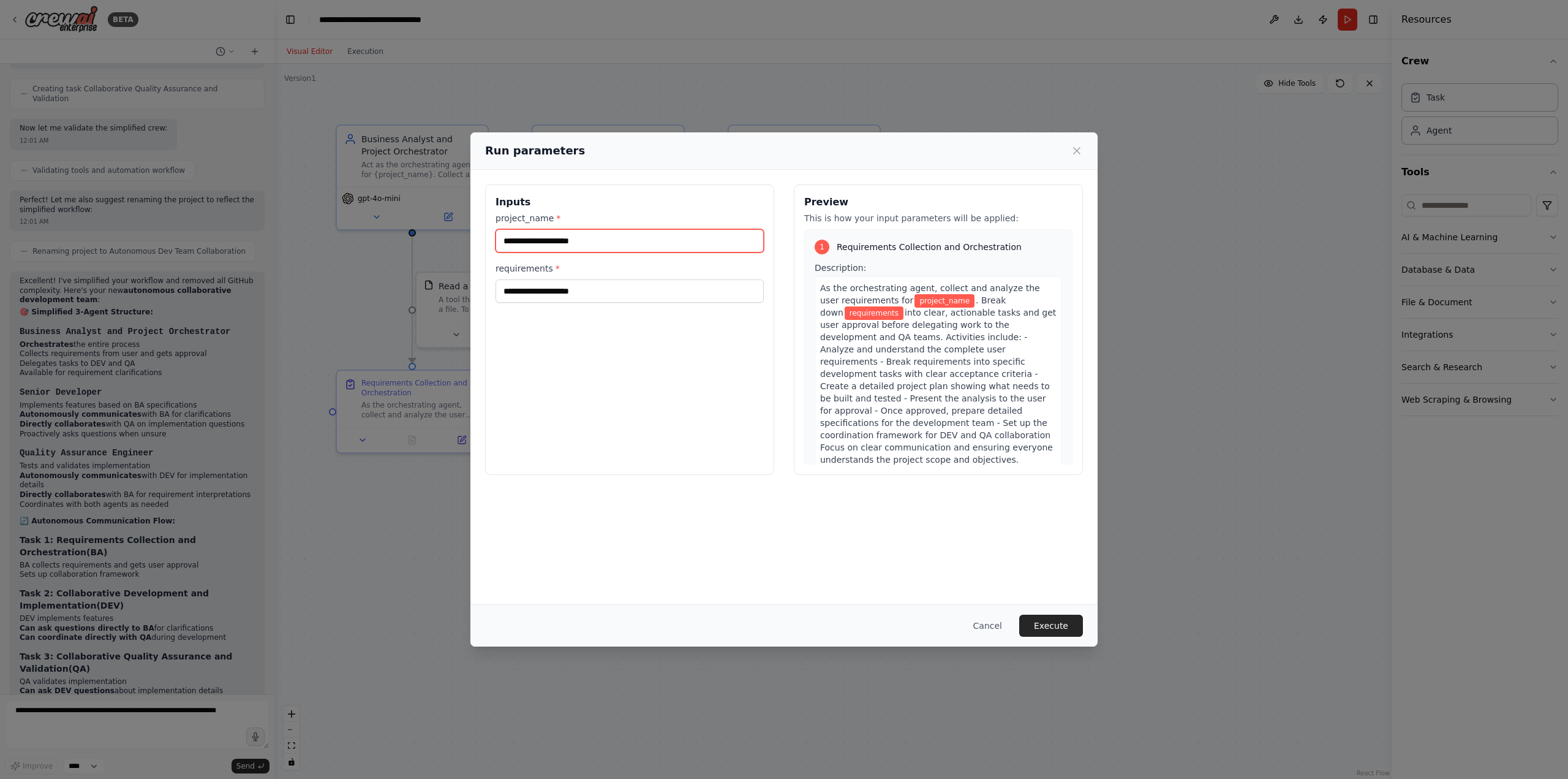
click at [607, 244] on input "project_name *" at bounding box center [630, 241] width 268 height 24
drag, startPoint x: 523, startPoint y: 240, endPoint x: 491, endPoint y: 248, distance: 33.0
click at [492, 245] on div "**********" at bounding box center [629, 329] width 289 height 290
type input "**********"
click at [544, 296] on input "requirements *" at bounding box center [630, 291] width 268 height 24
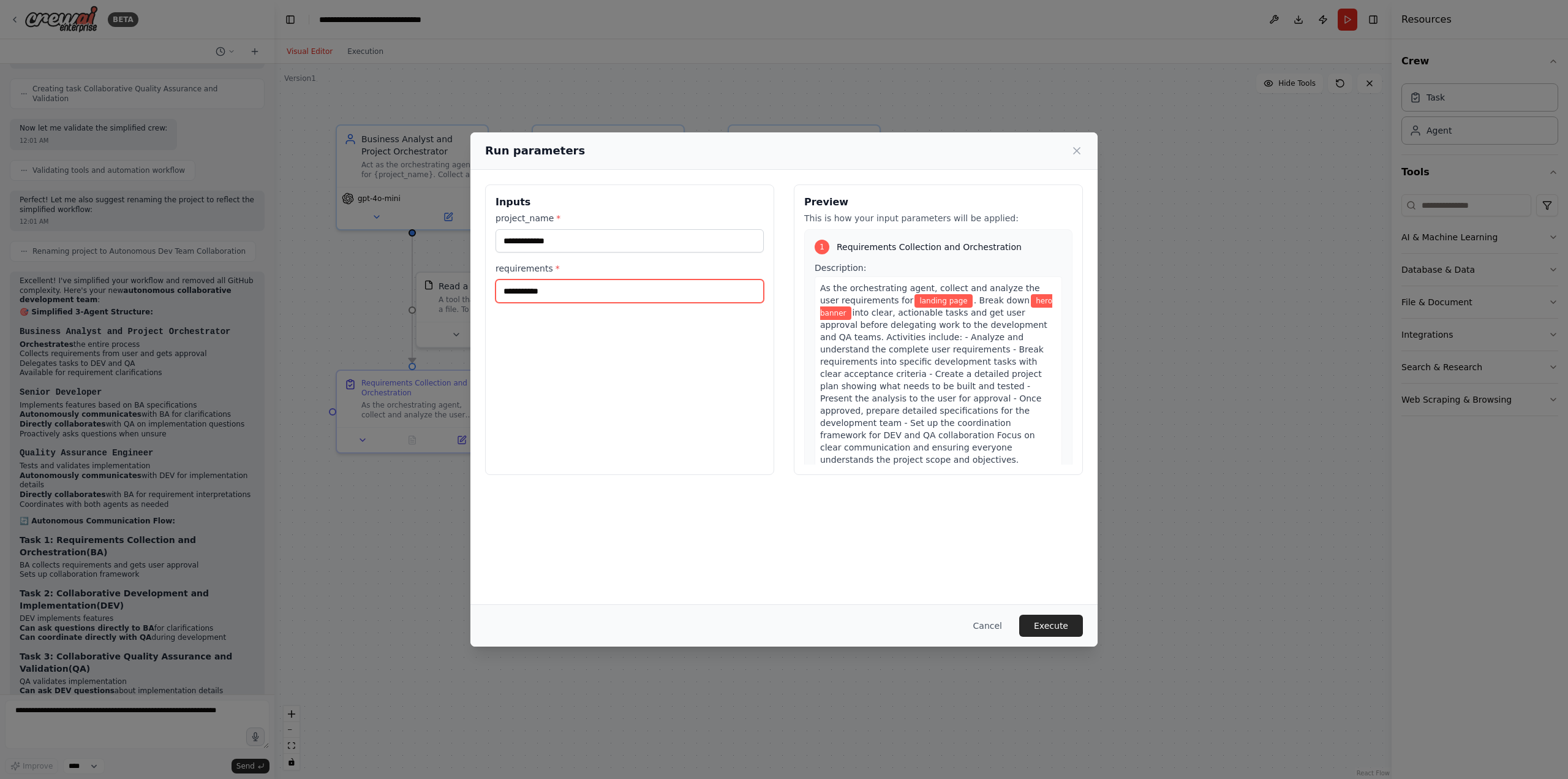
click at [500, 294] on input "**********" at bounding box center [630, 291] width 268 height 24
type input "**********"
click at [1067, 622] on button "Execute" at bounding box center [1051, 626] width 64 height 22
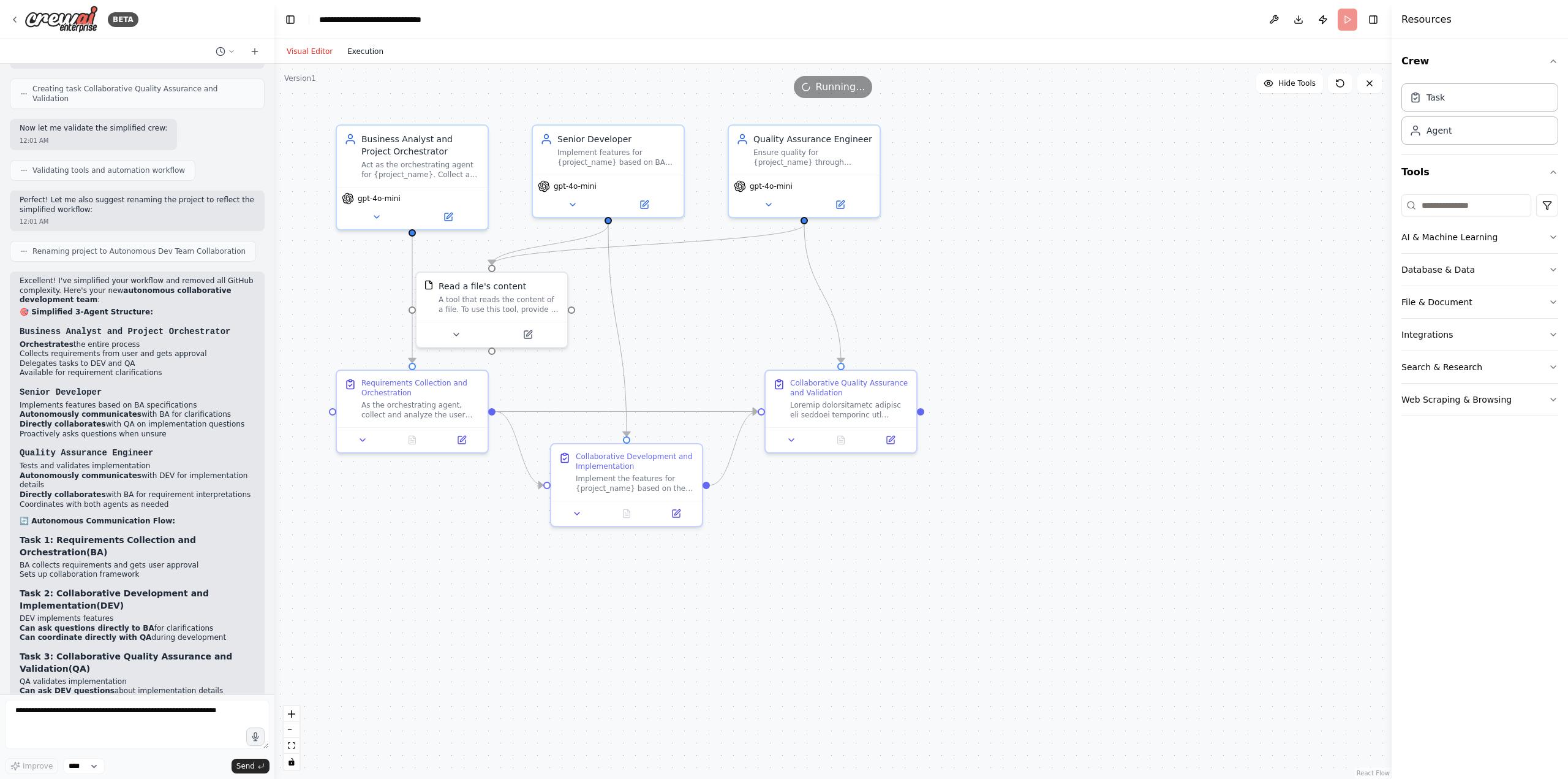
click at [372, 49] on button "Execution" at bounding box center [366, 51] width 51 height 15
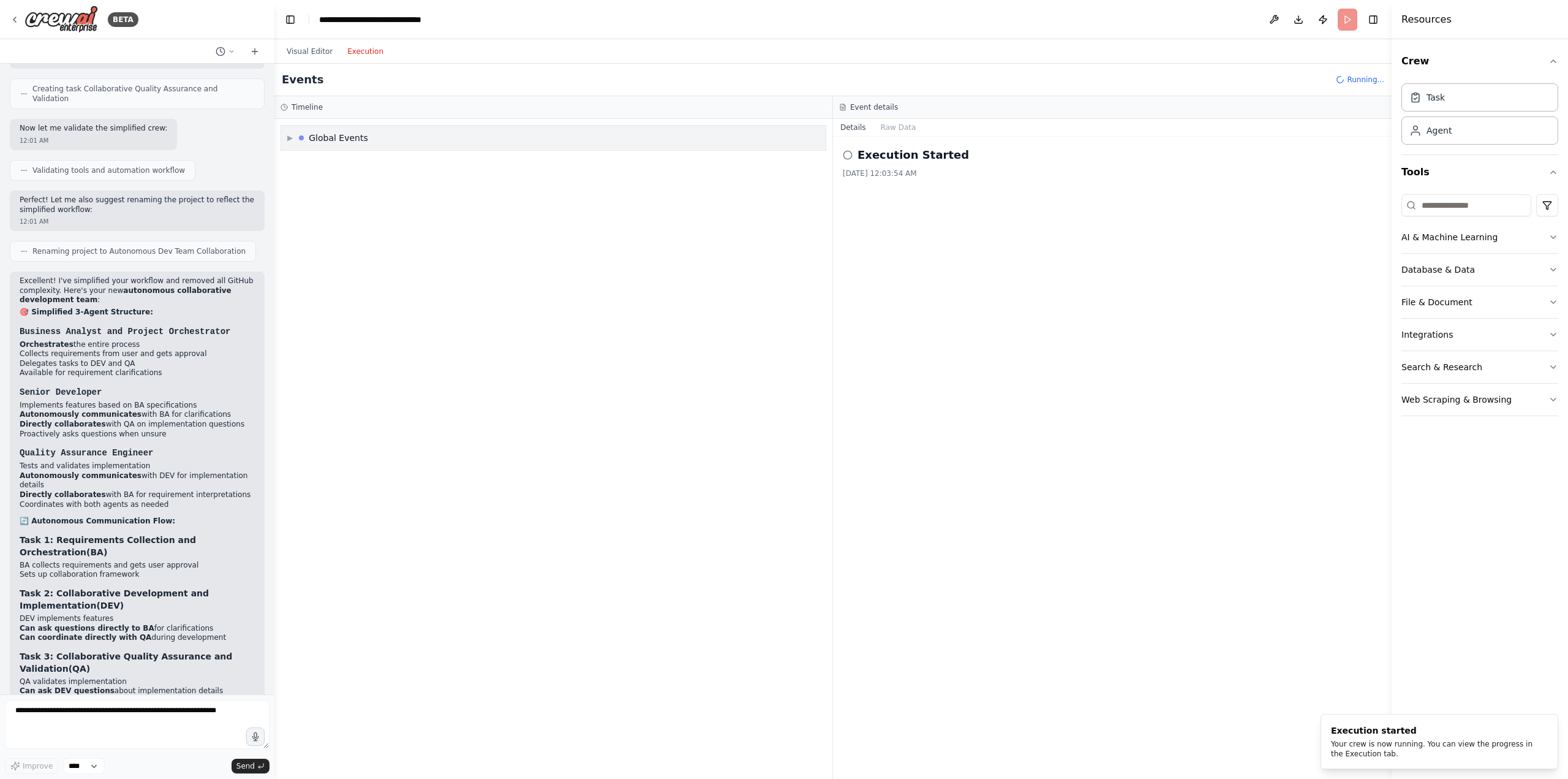
click at [348, 138] on div "Global Events" at bounding box center [338, 137] width 59 height 12
click at [290, 135] on span "▼" at bounding box center [290, 138] width 5 height 10
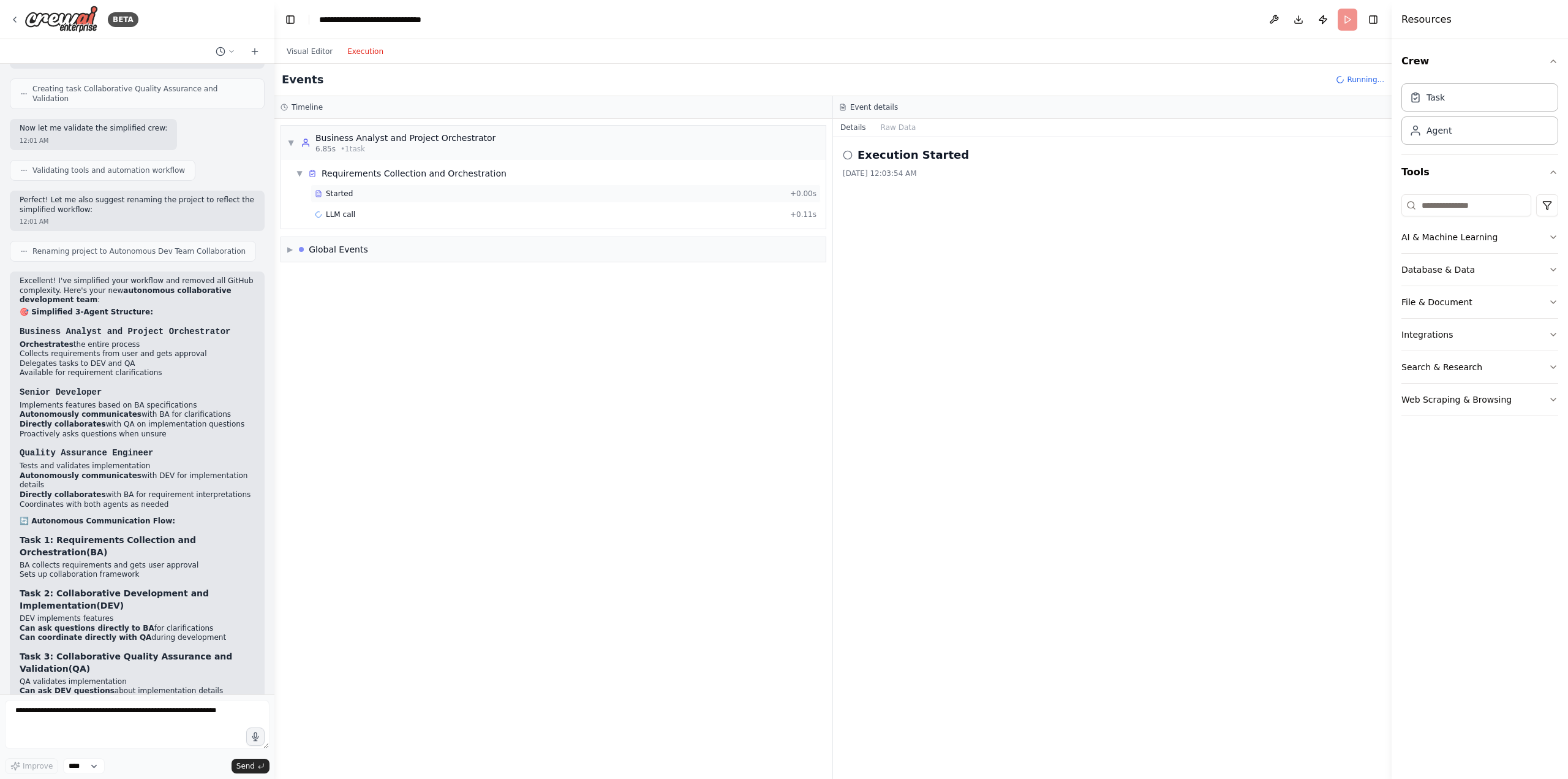
click at [344, 198] on span "Started" at bounding box center [339, 193] width 27 height 10
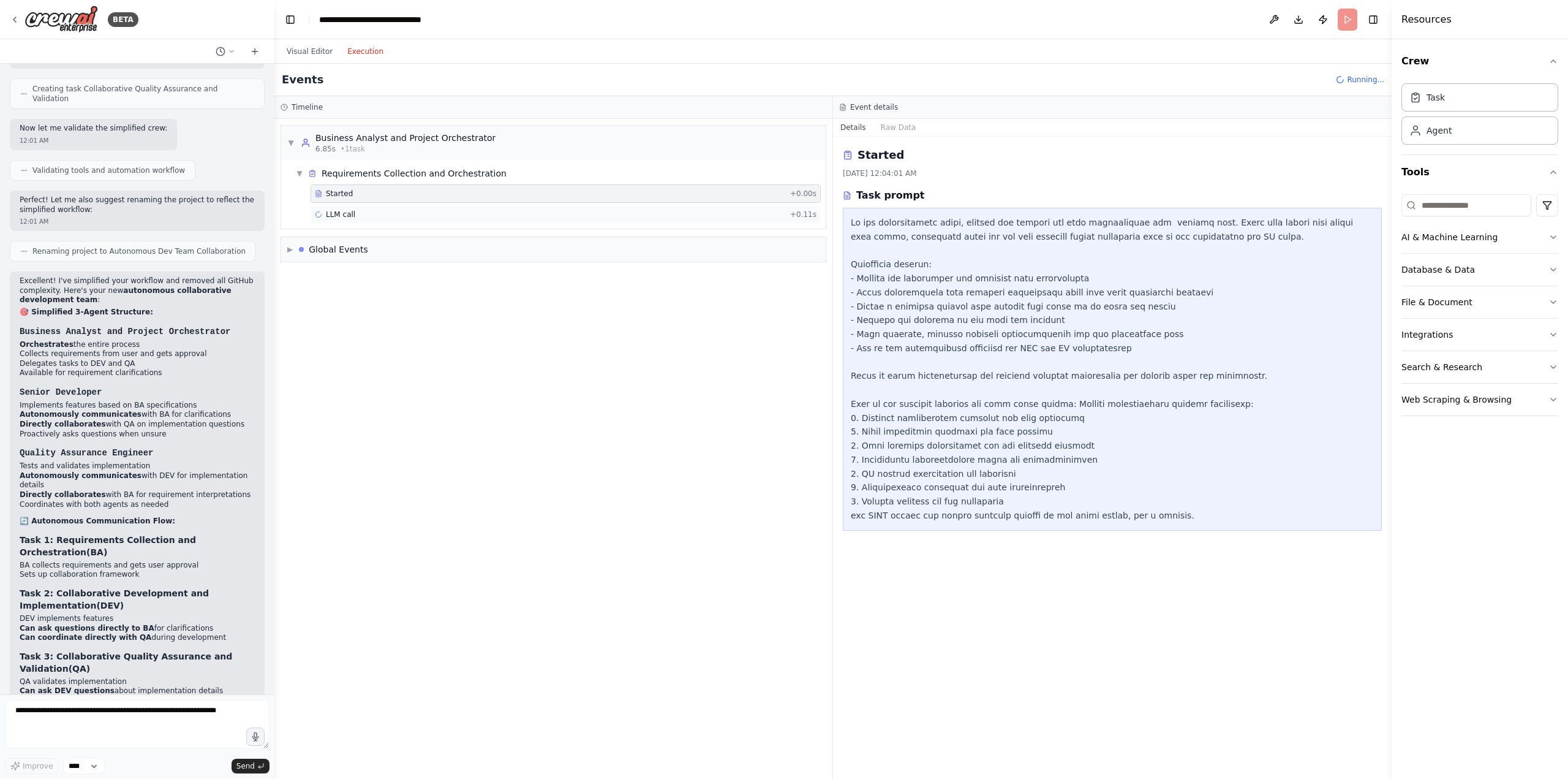
click at [342, 217] on span "LLM call" at bounding box center [340, 214] width 29 height 10
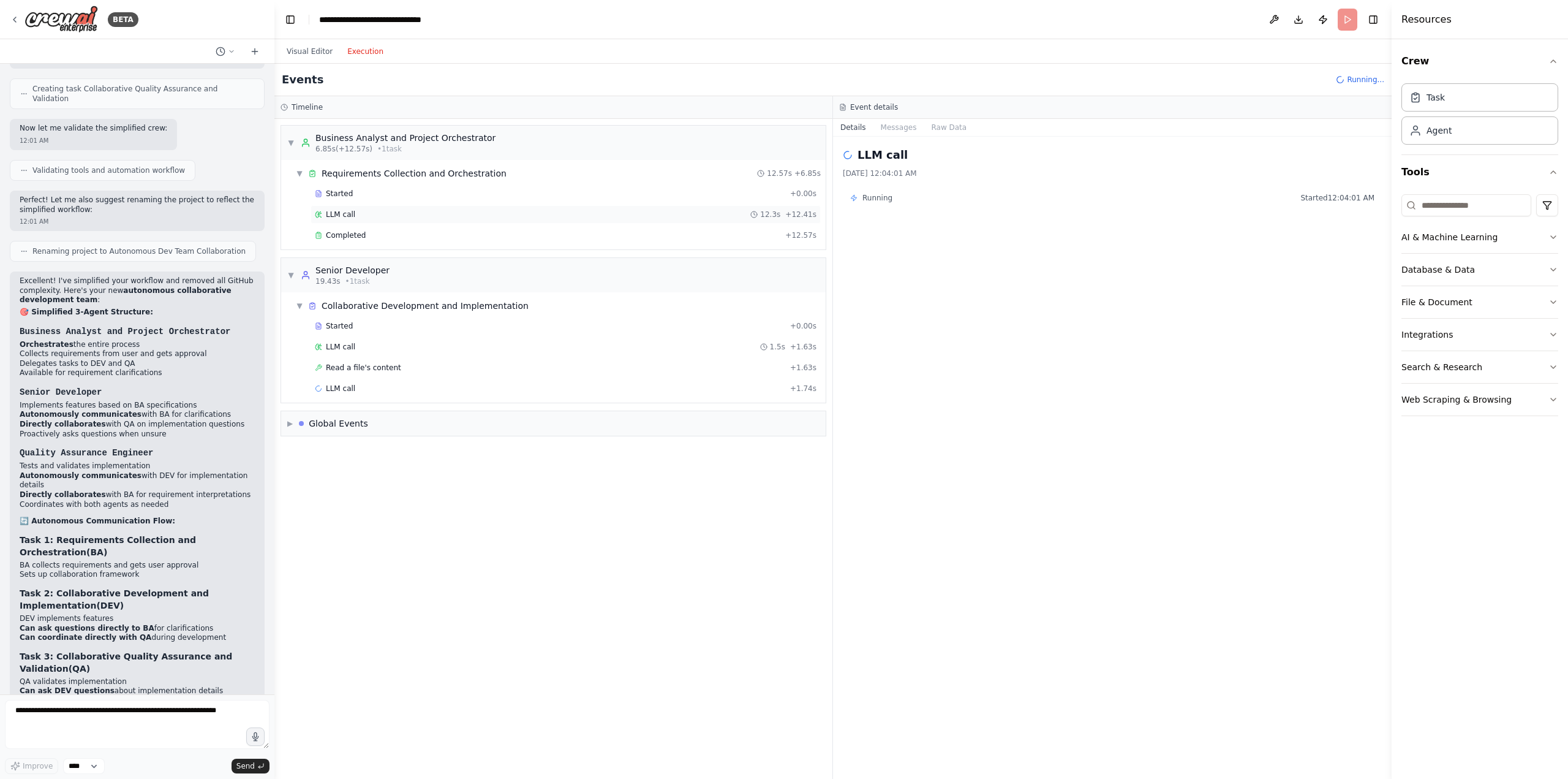
click at [340, 213] on span "LLM call" at bounding box center [340, 214] width 29 height 10
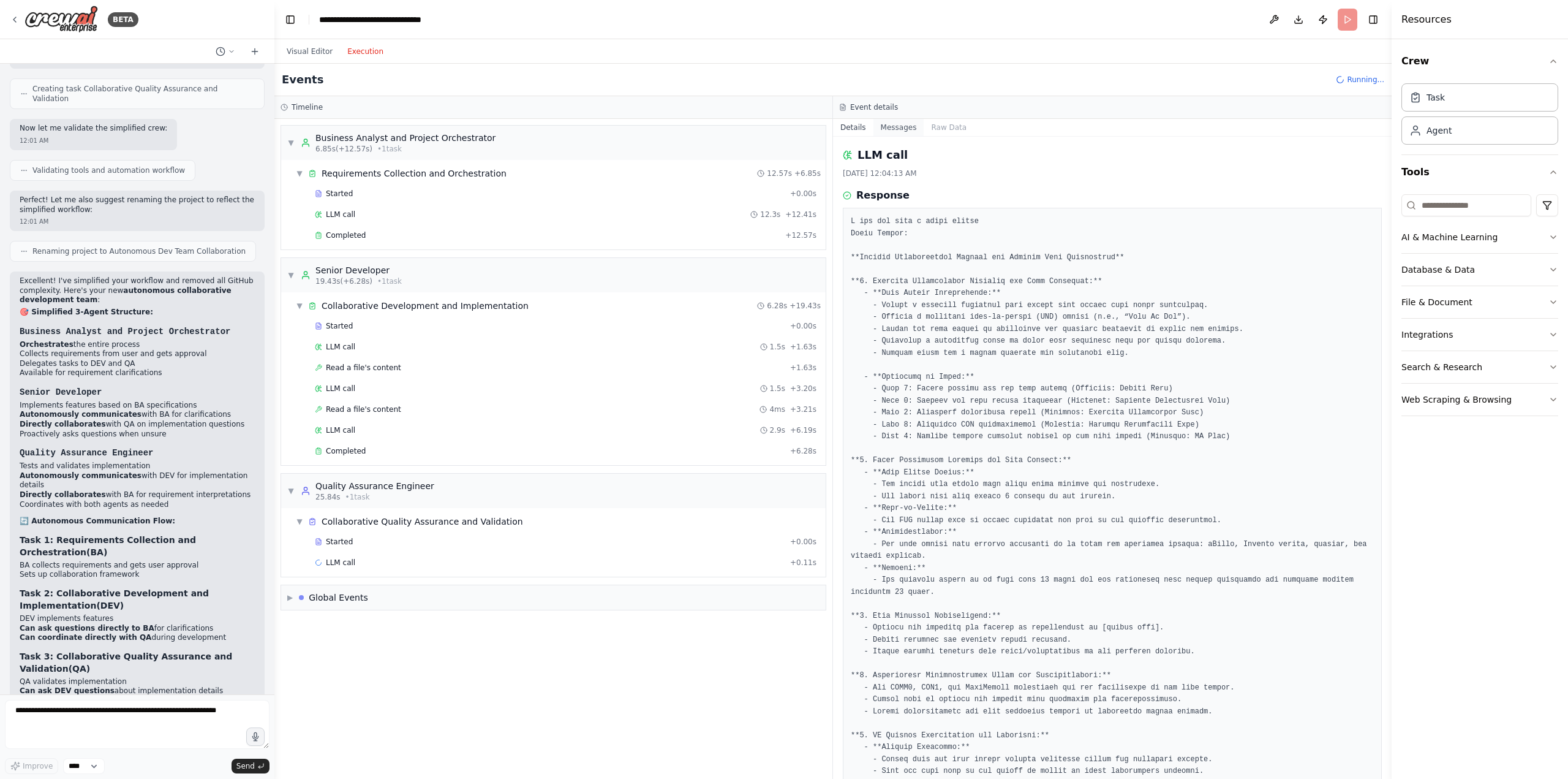
click at [882, 124] on button "Messages" at bounding box center [899, 127] width 51 height 17
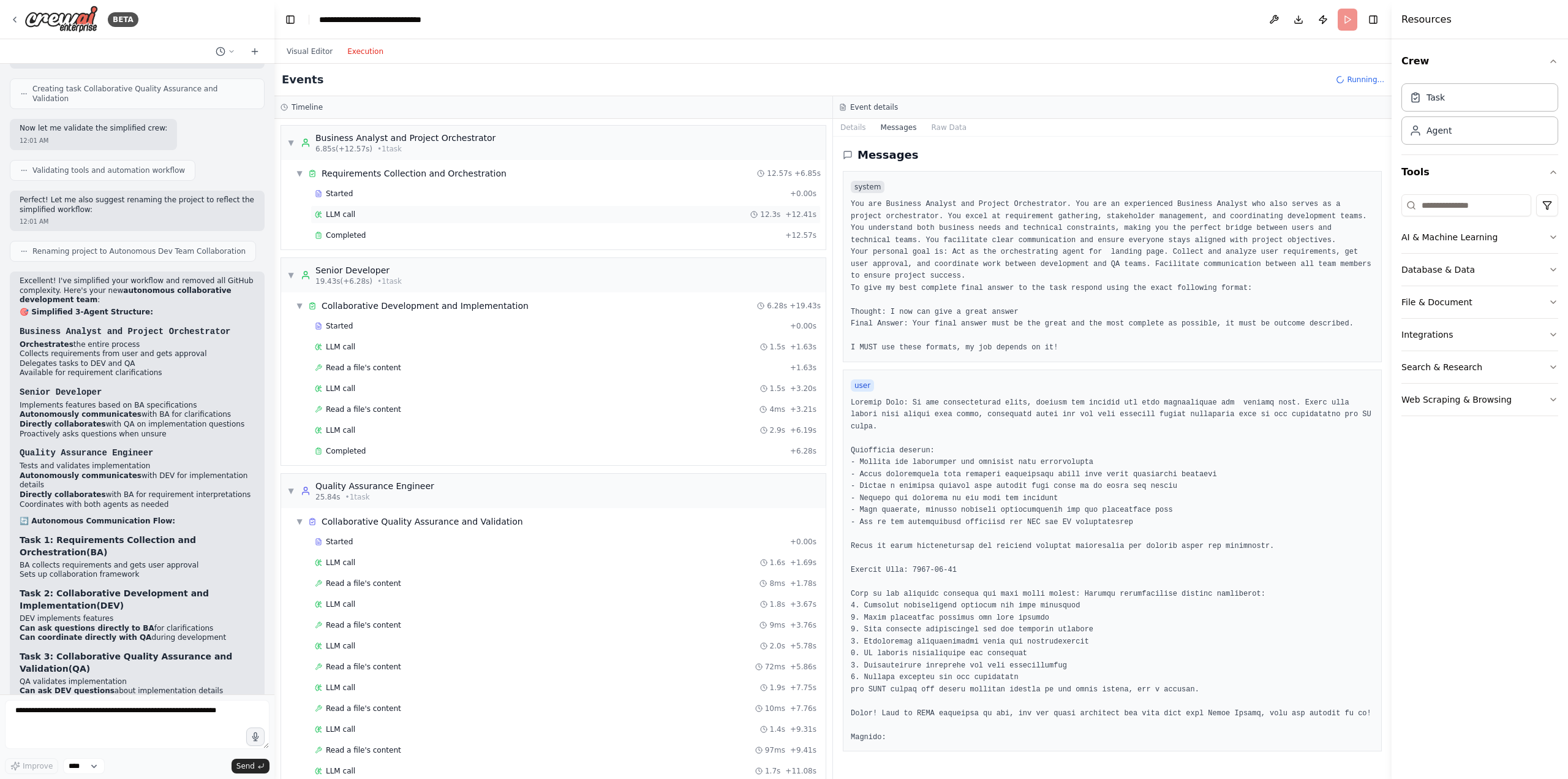
click at [339, 216] on span "LLM call" at bounding box center [340, 214] width 29 height 10
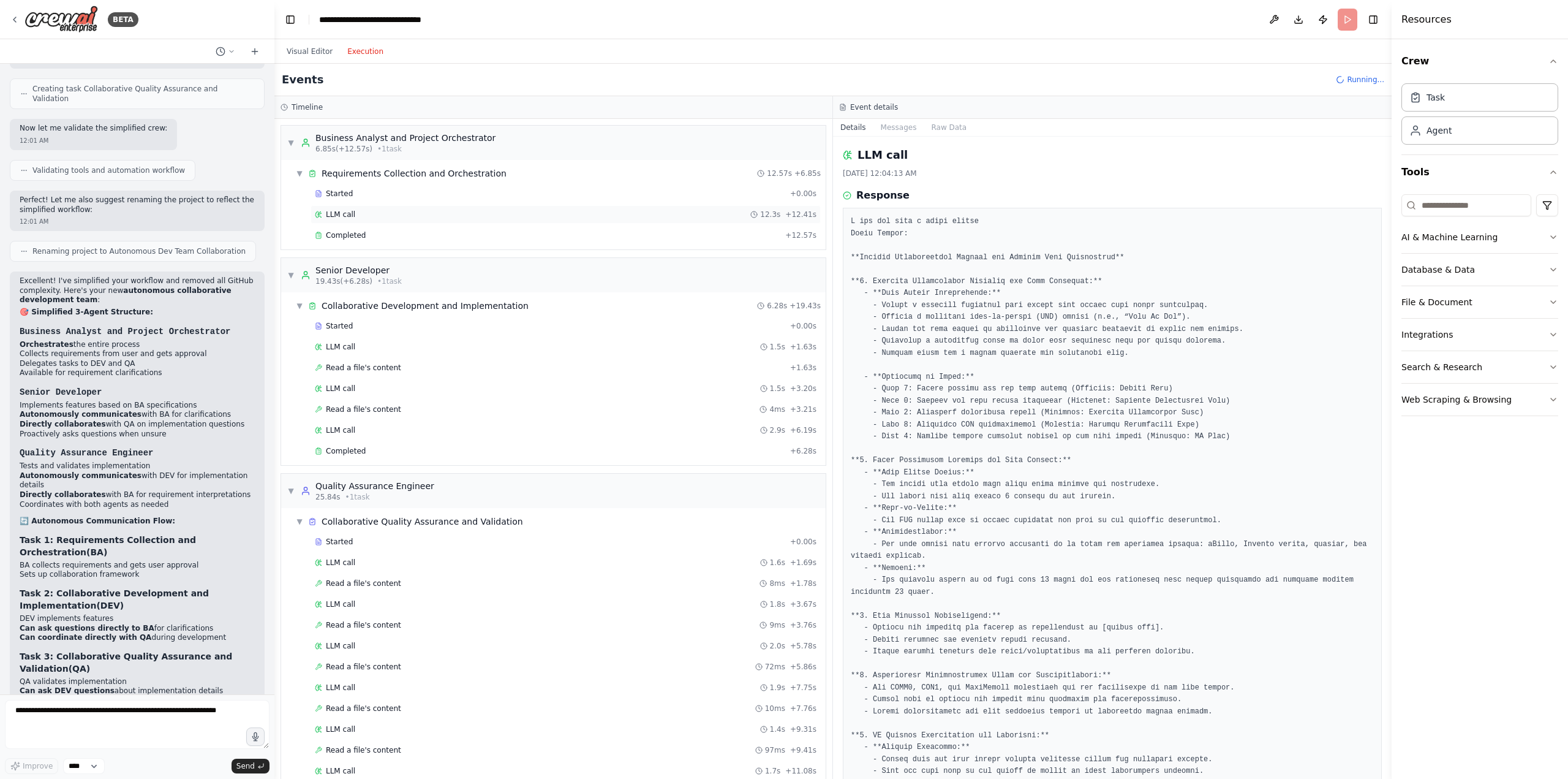
click at [341, 213] on span "LLM call" at bounding box center [340, 214] width 29 height 10
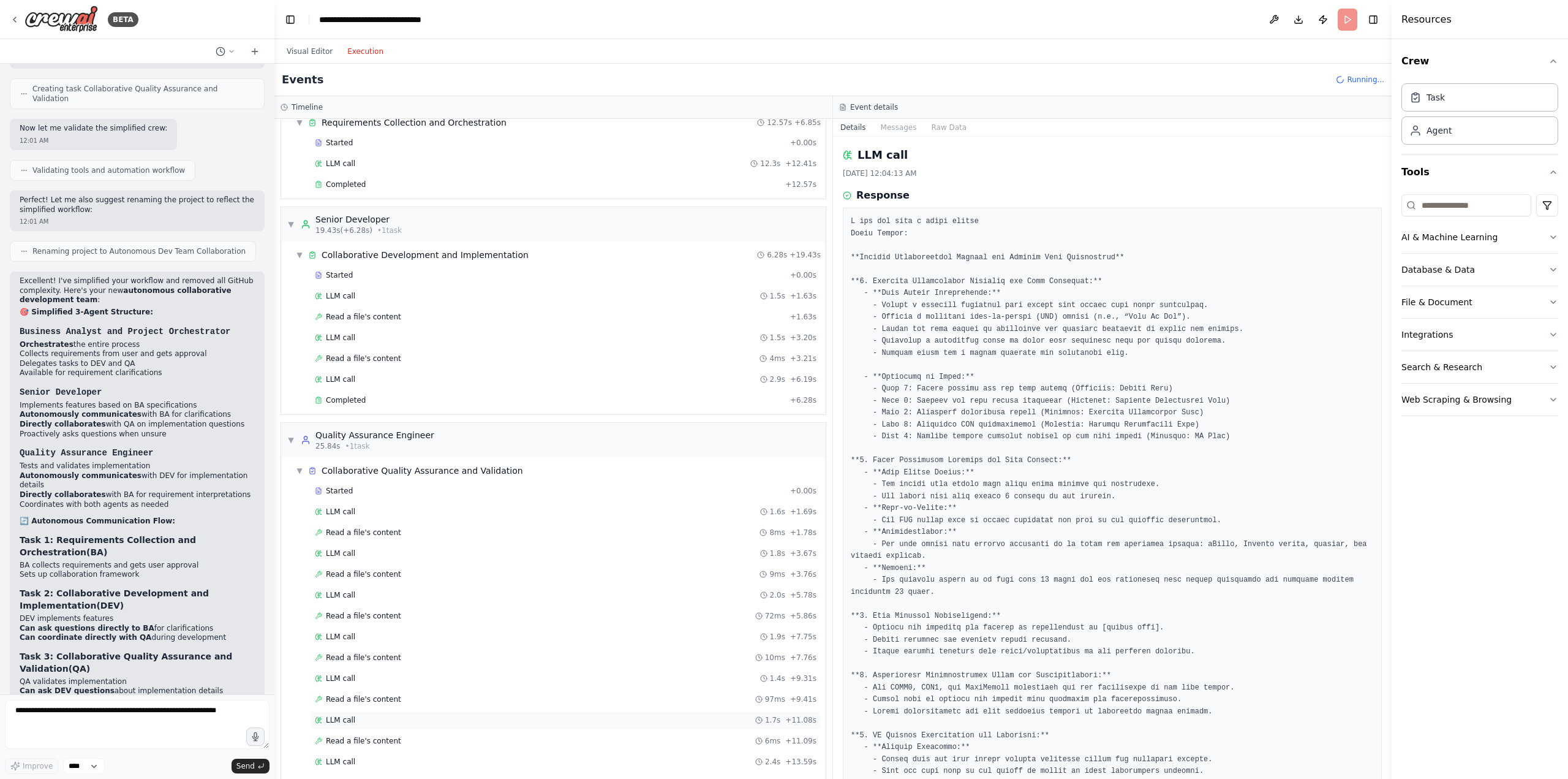
scroll to position [0, 0]
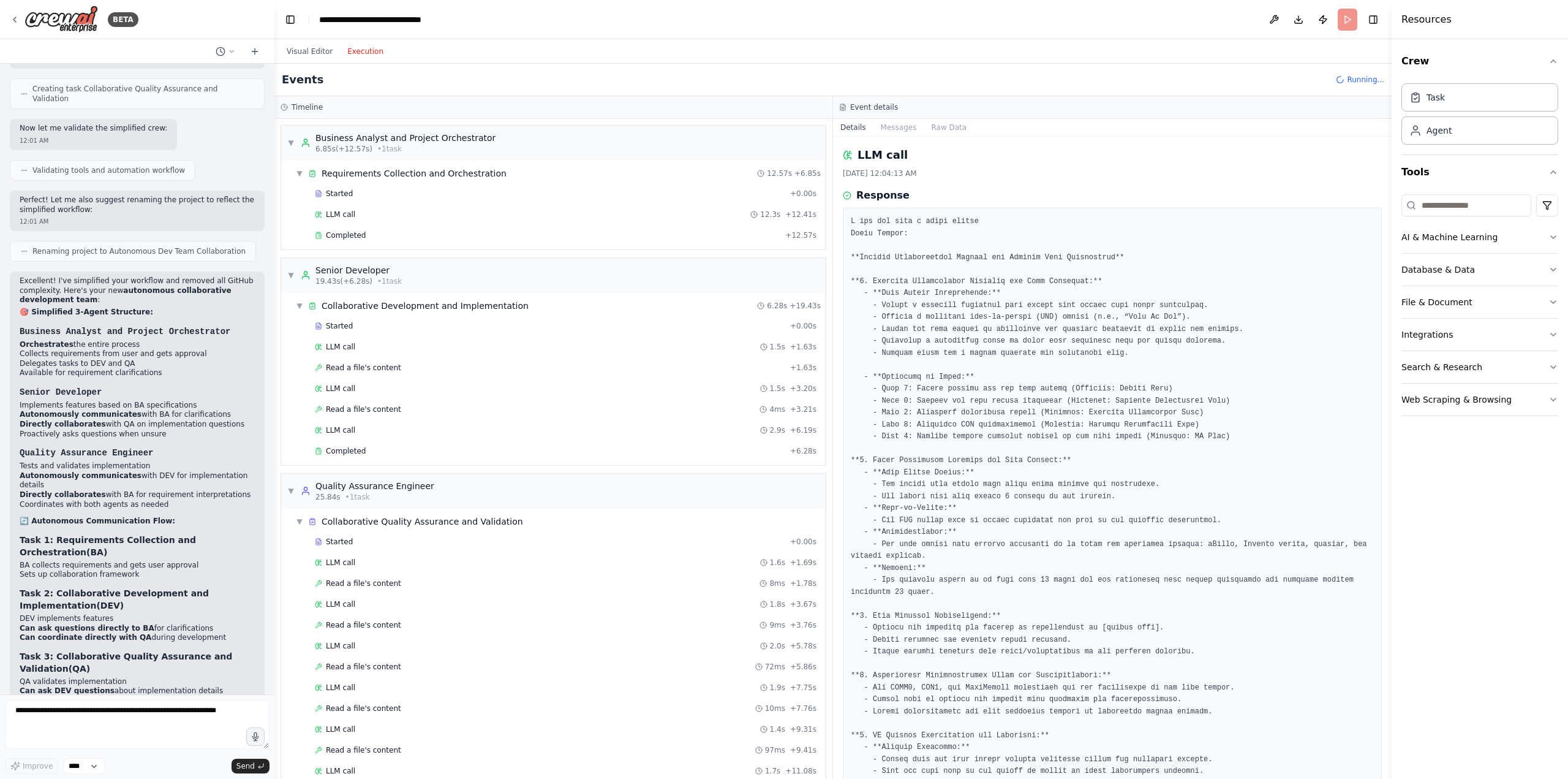
click at [1349, 17] on header "**********" at bounding box center [833, 19] width 1118 height 39
click at [1358, 87] on div "Events Running..." at bounding box center [833, 80] width 1118 height 33
drag, startPoint x: 1346, startPoint y: 78, endPoint x: 1336, endPoint y: 72, distance: 11.7
click at [1345, 77] on icon at bounding box center [1340, 79] width 8 height 8
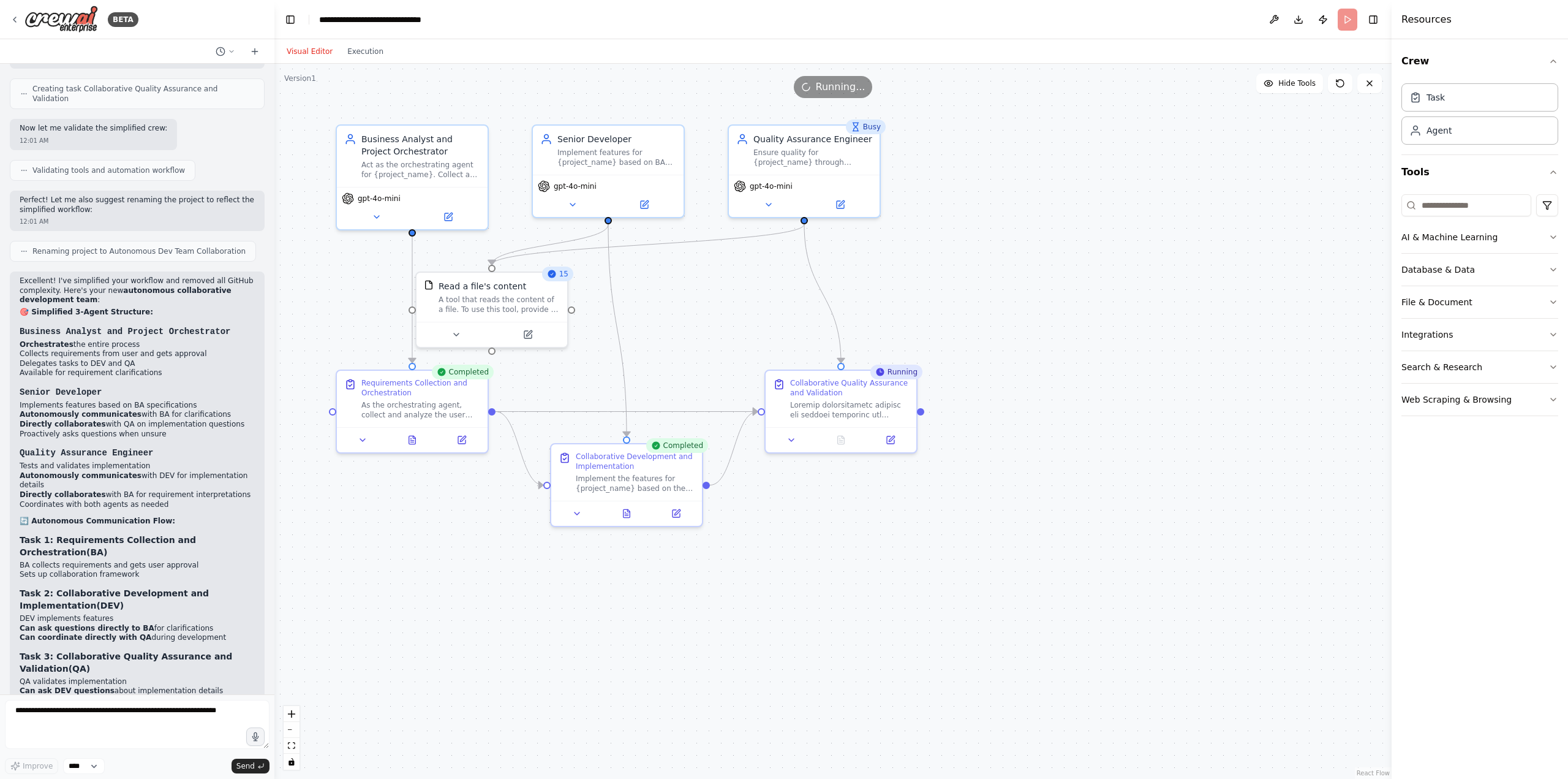
click at [298, 57] on button "Visual Editor" at bounding box center [309, 51] width 61 height 15
click at [846, 85] on span "Running..." at bounding box center [841, 87] width 49 height 15
click at [863, 133] on div "Busy" at bounding box center [866, 127] width 40 height 15
click at [119, 717] on textarea at bounding box center [137, 724] width 264 height 49
click at [85, 771] on select "****" at bounding box center [84, 765] width 42 height 16
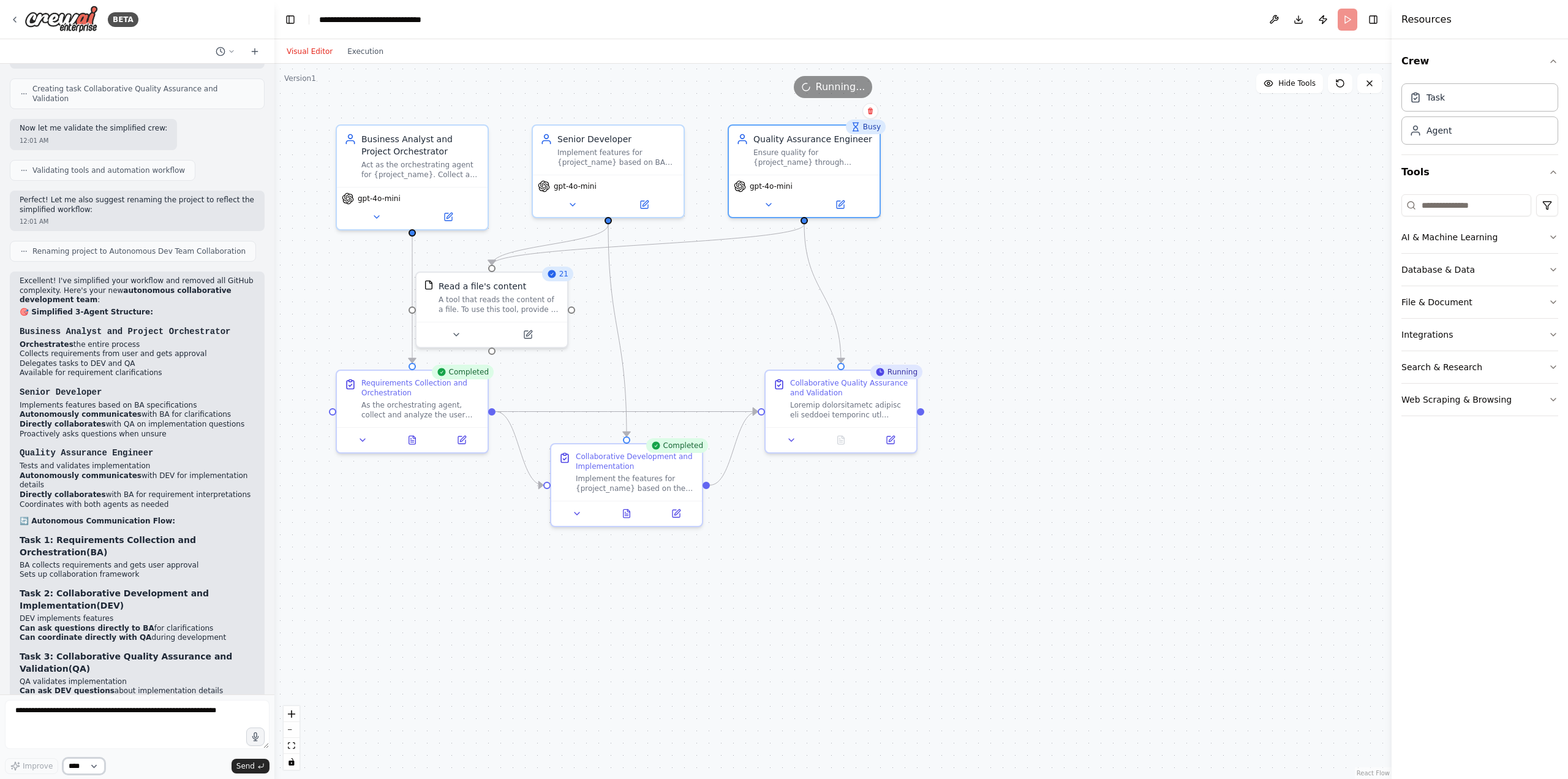
click at [85, 771] on select "****" at bounding box center [84, 765] width 42 height 16
click at [110, 712] on textarea at bounding box center [137, 724] width 264 height 49
click at [369, 52] on button "Execution" at bounding box center [366, 51] width 51 height 15
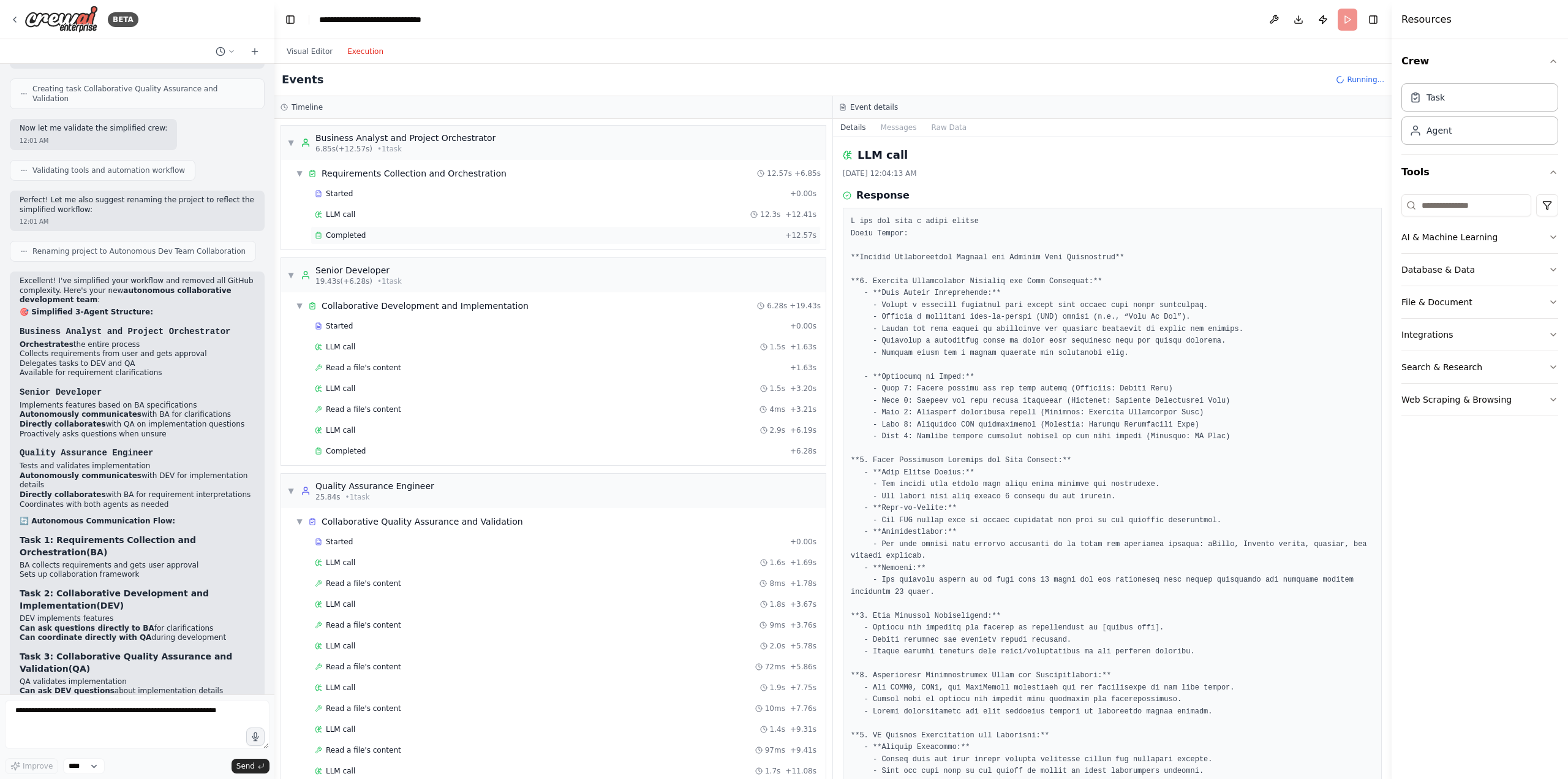
click at [350, 239] on span "Completed" at bounding box center [346, 235] width 40 height 10
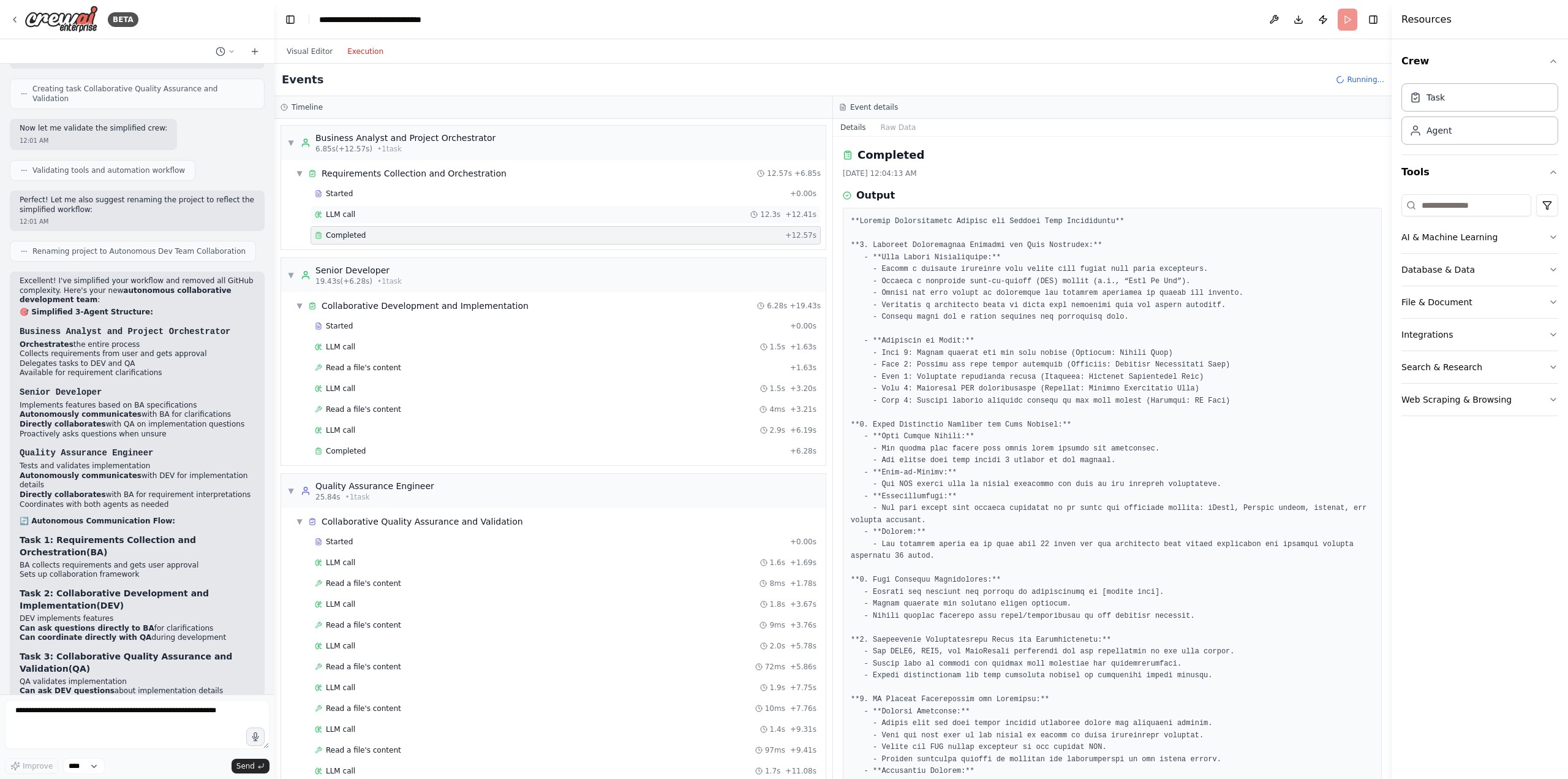
click at [320, 213] on icon at bounding box center [320, 213] width 1 height 2
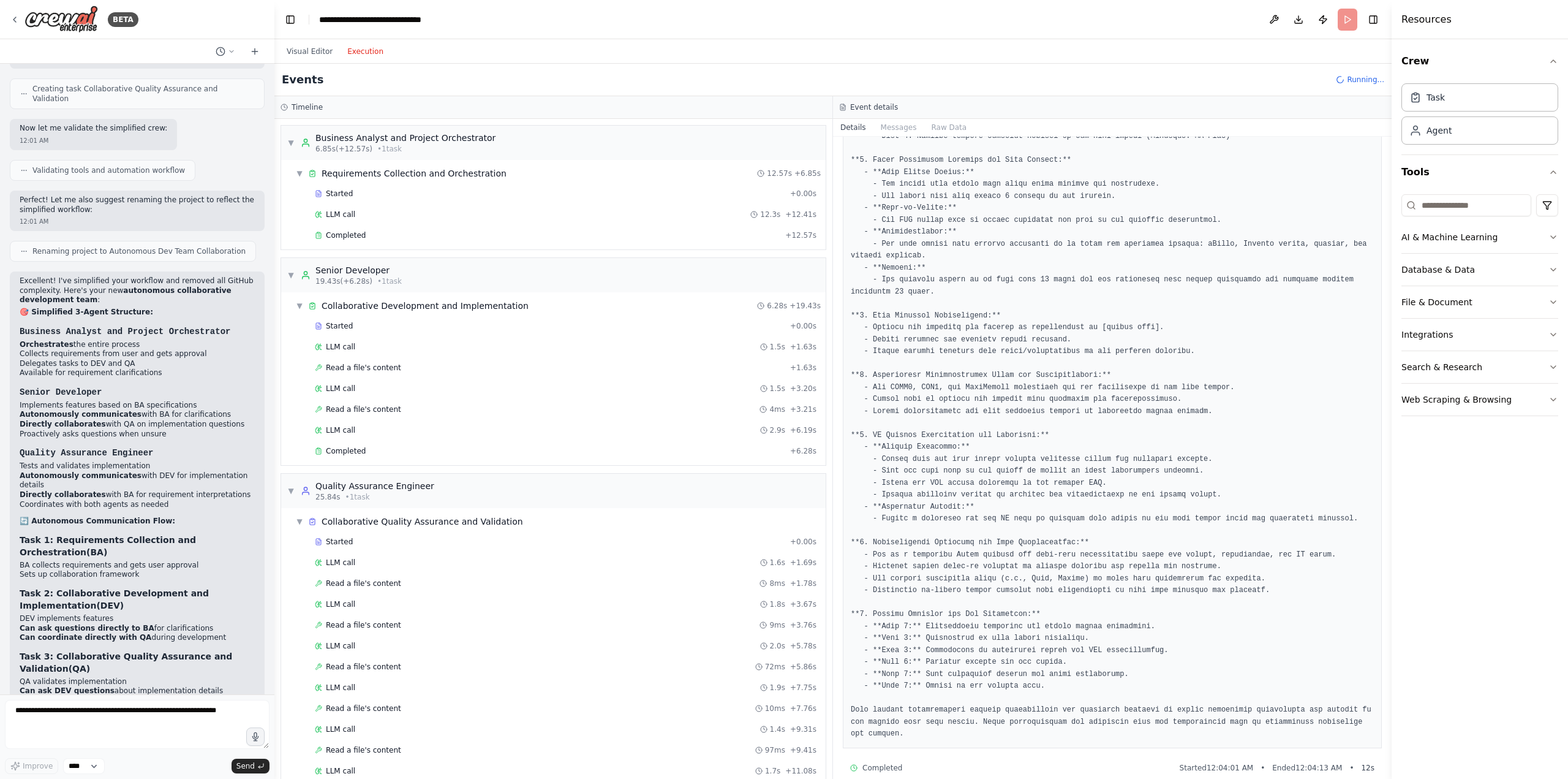
scroll to position [304, 0]
click at [345, 226] on div "Completed + 12.57s" at bounding box center [566, 235] width 511 height 18
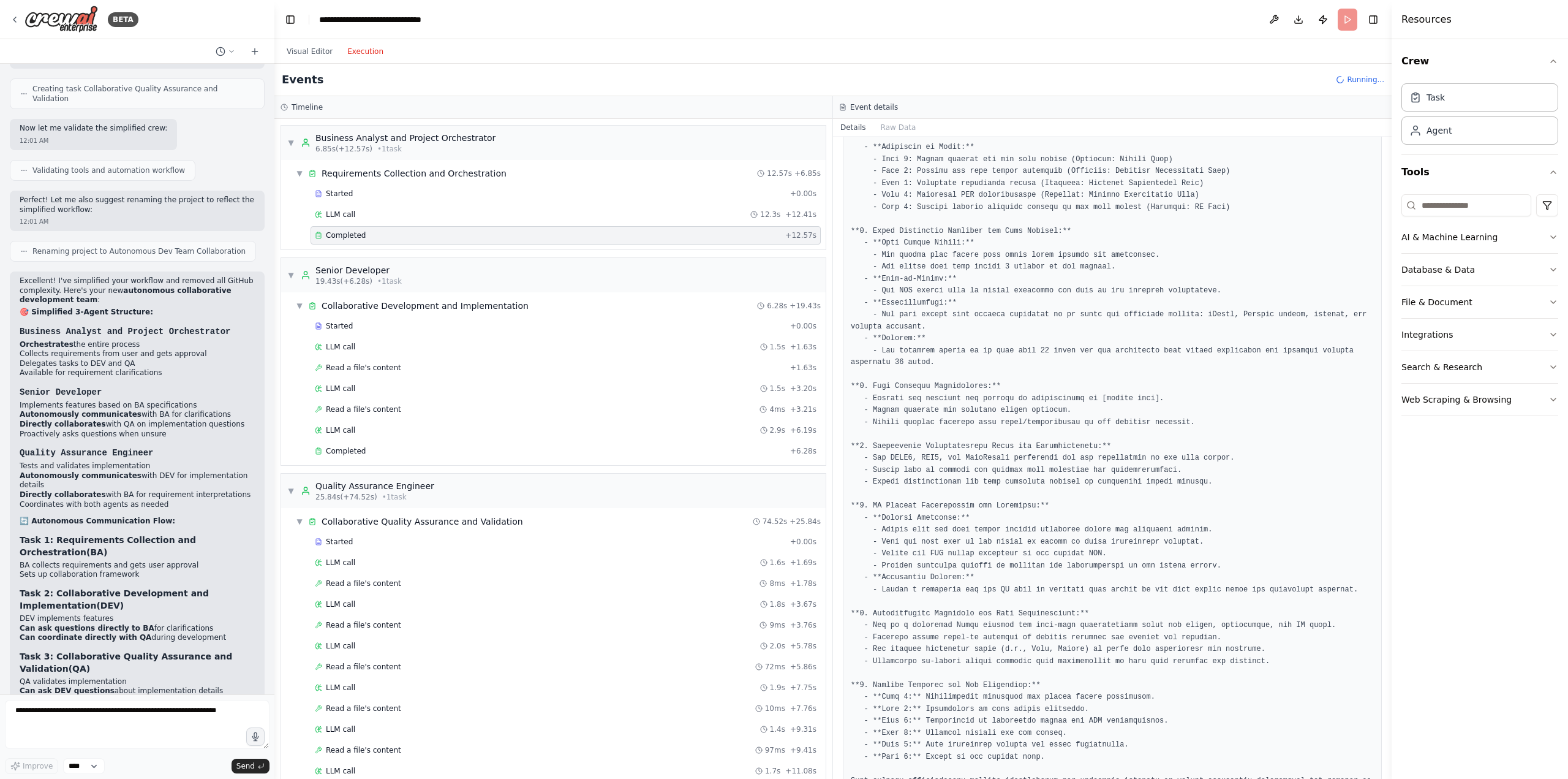
scroll to position [242, 0]
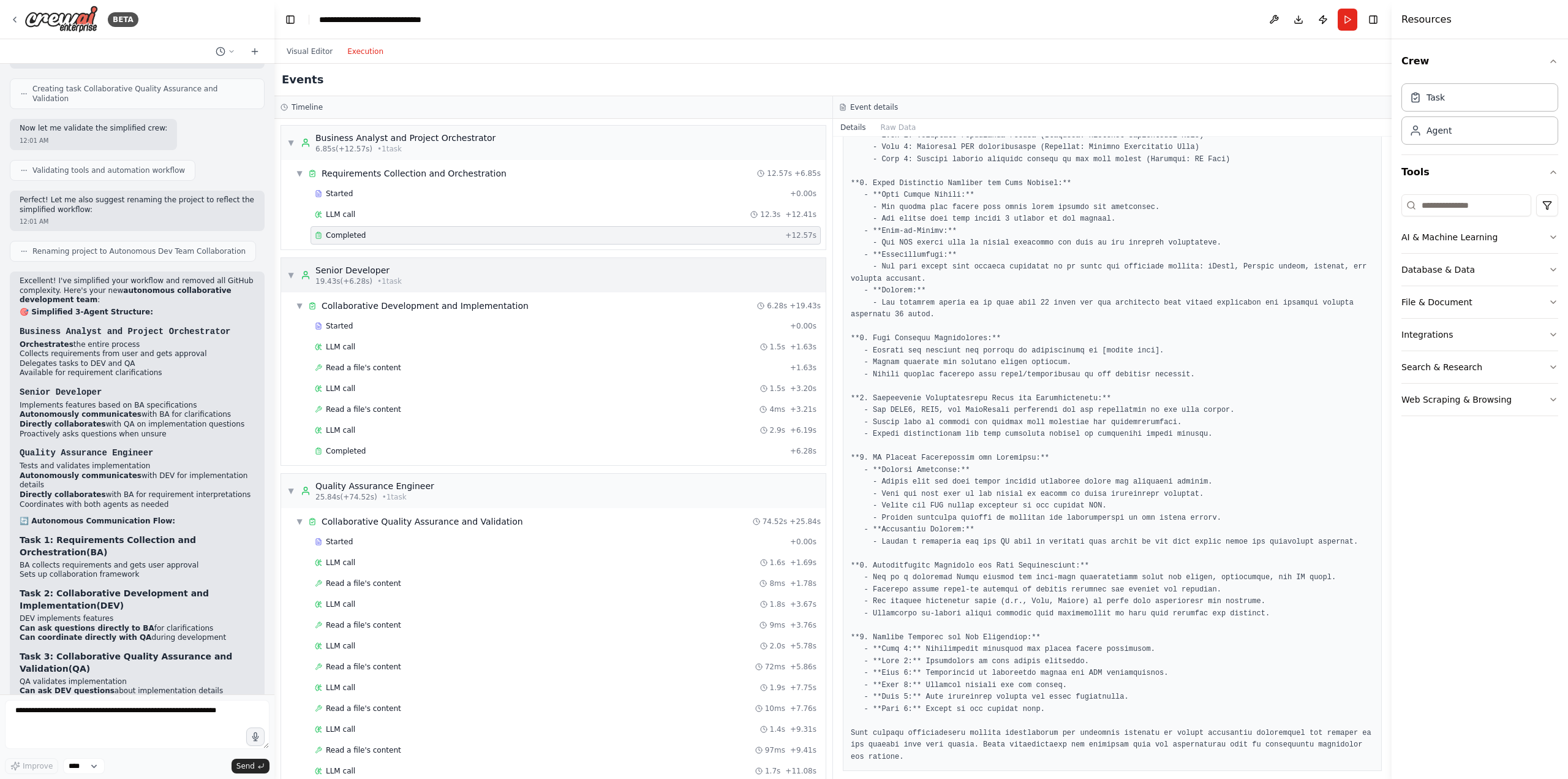
click at [363, 274] on div "Senior Developer" at bounding box center [358, 270] width 87 height 12
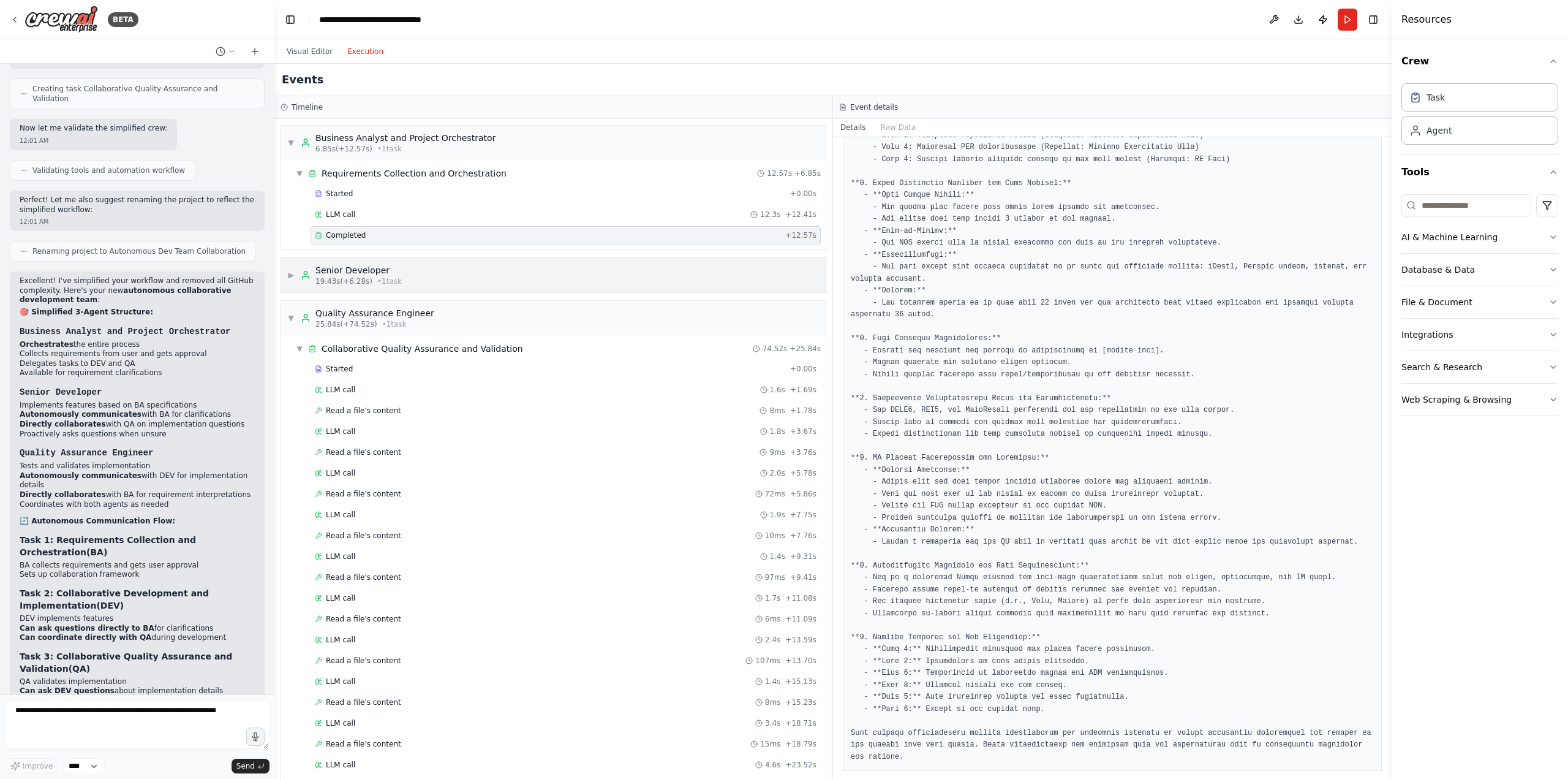
click at [365, 274] on div "Senior Developer" at bounding box center [358, 270] width 87 height 12
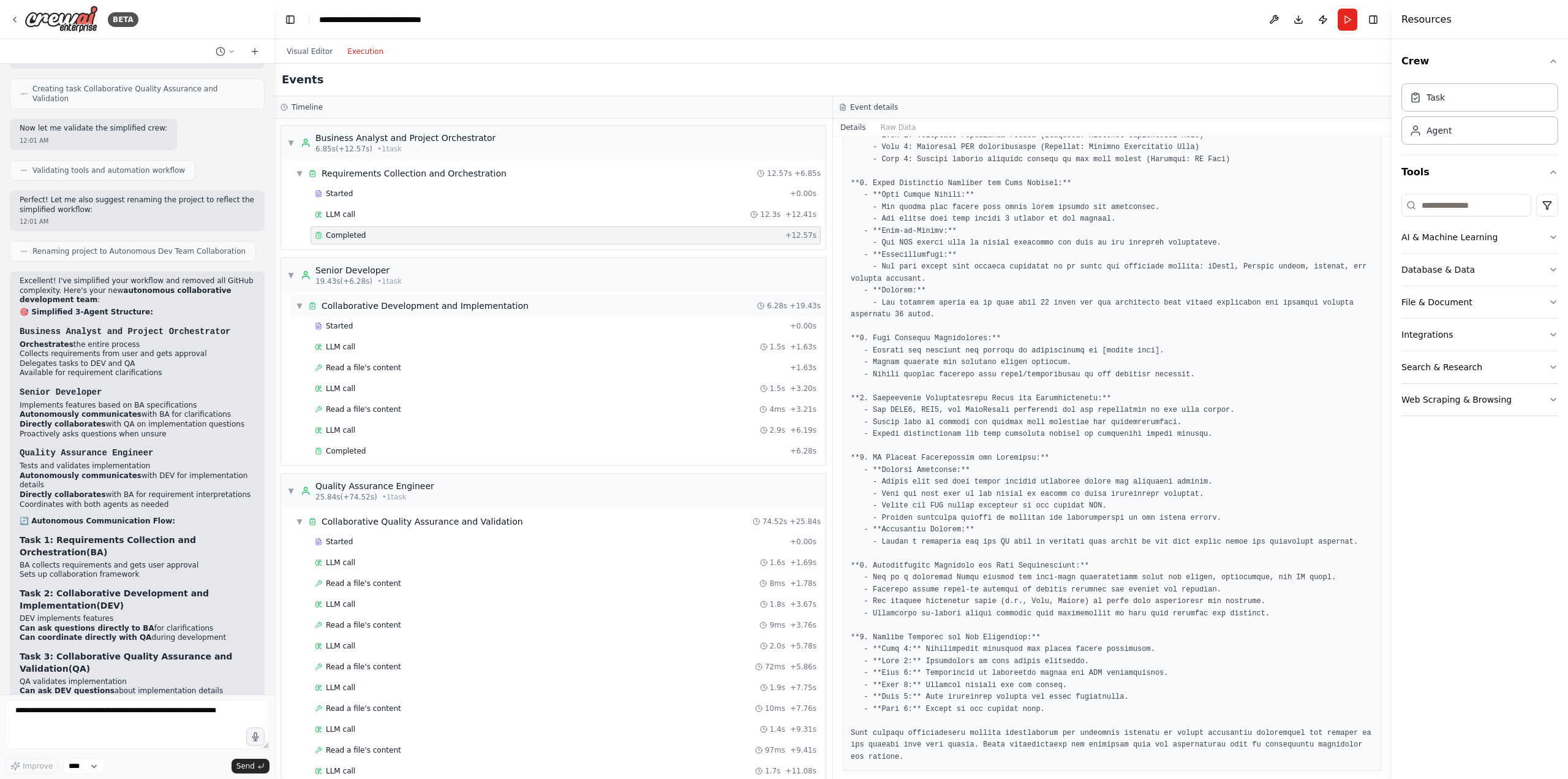
click at [396, 305] on div "Collaborative Development and Implementation" at bounding box center [425, 306] width 207 height 12
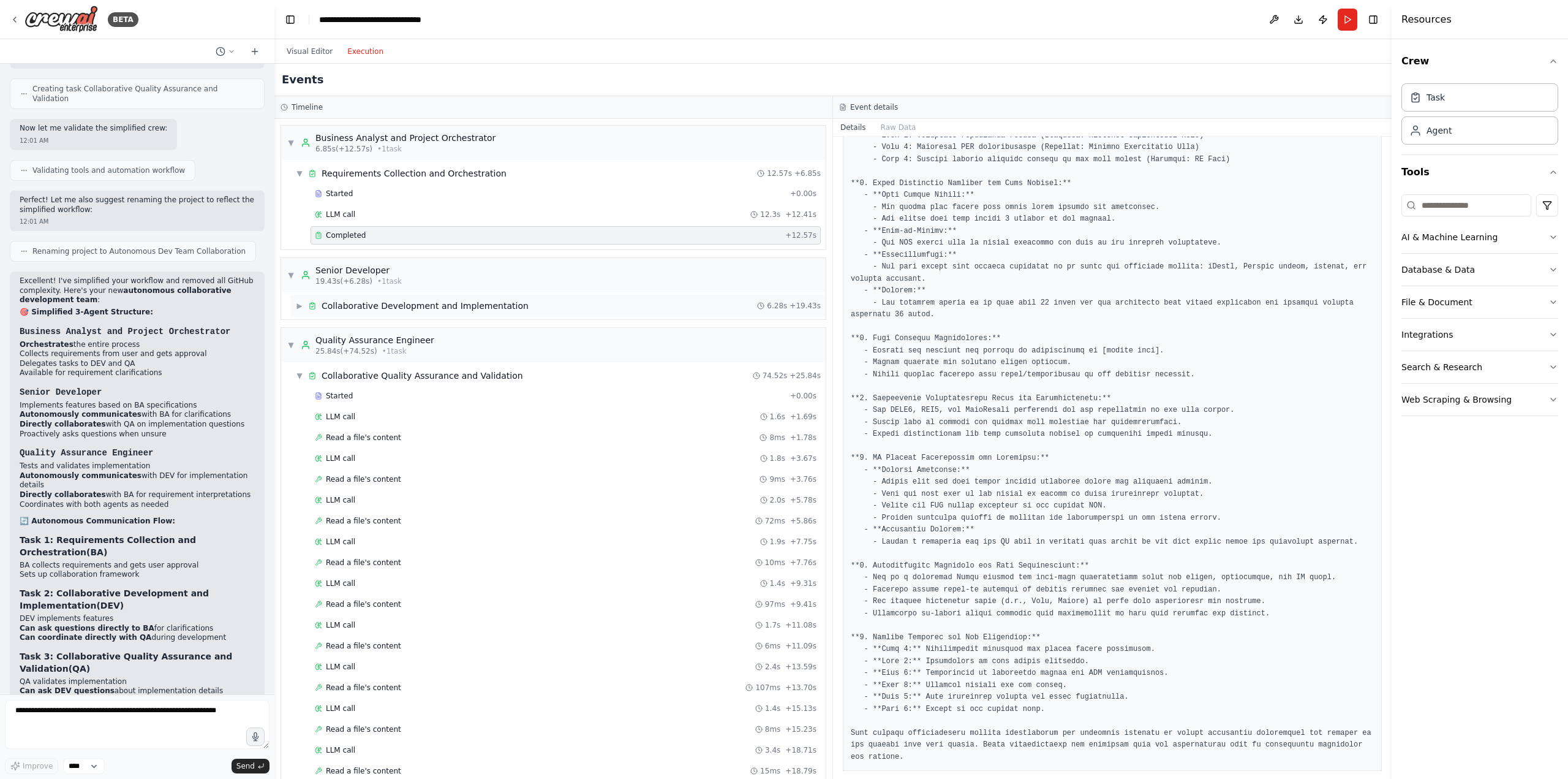
click at [396, 305] on div "Collaborative Development and Implementation" at bounding box center [425, 306] width 207 height 12
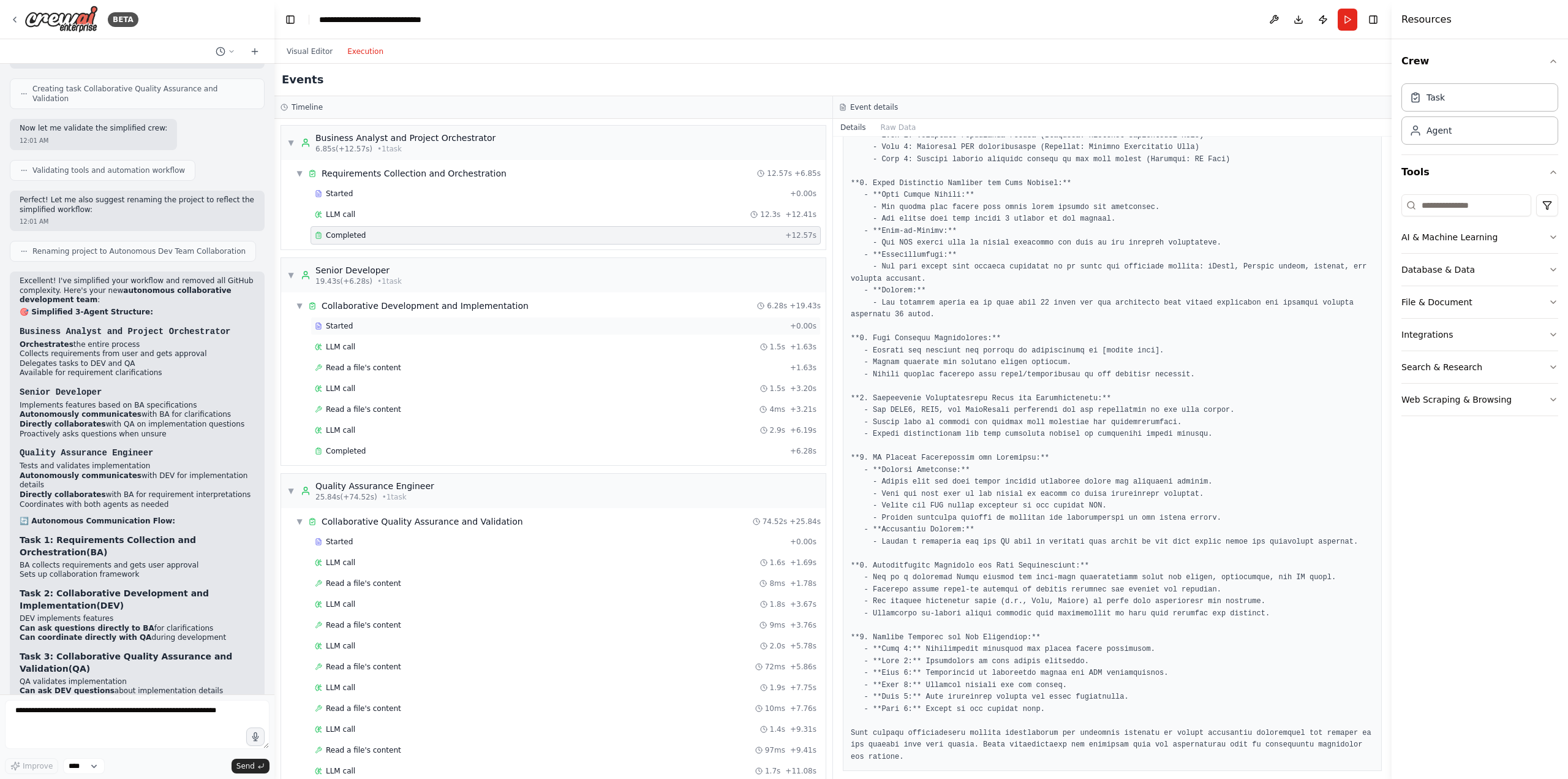
click at [373, 327] on div "Started" at bounding box center [550, 326] width 470 height 10
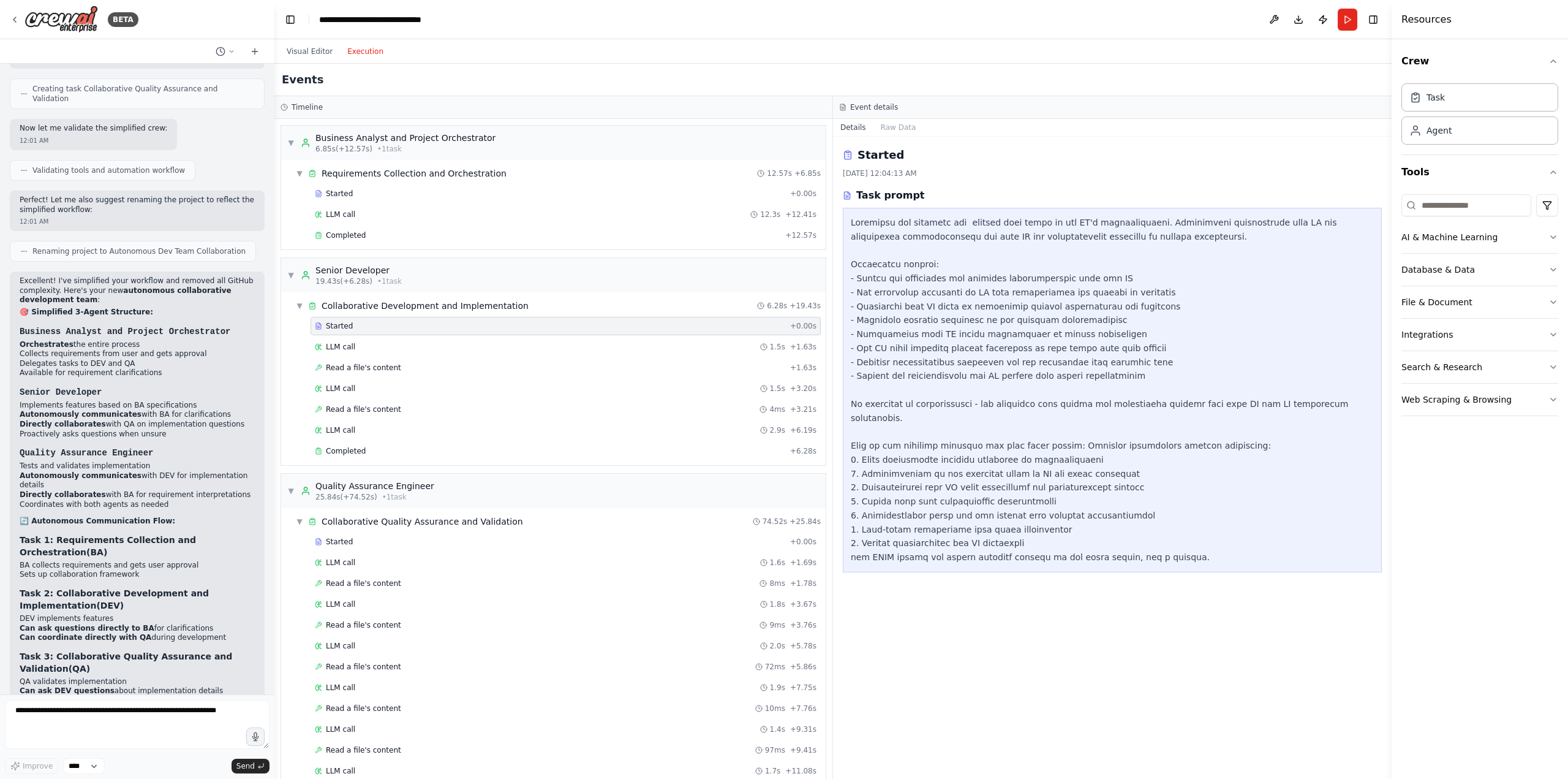
scroll to position [0, 0]
click at [374, 342] on div "LLM call 1.5s + 1.63s" at bounding box center [565, 347] width 501 height 10
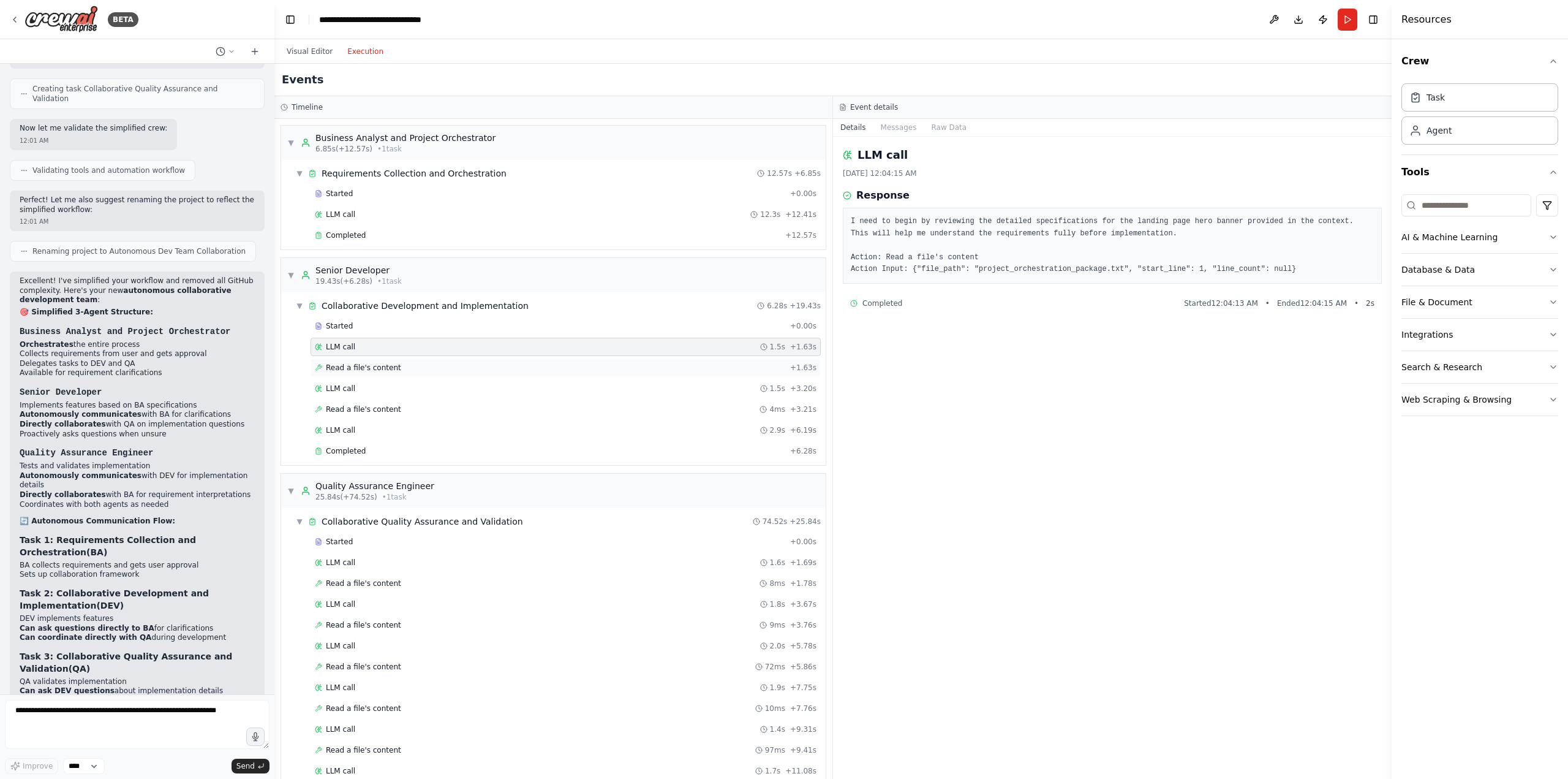
click at [358, 362] on div "Read a file's content + 1.63s" at bounding box center [566, 368] width 511 height 18
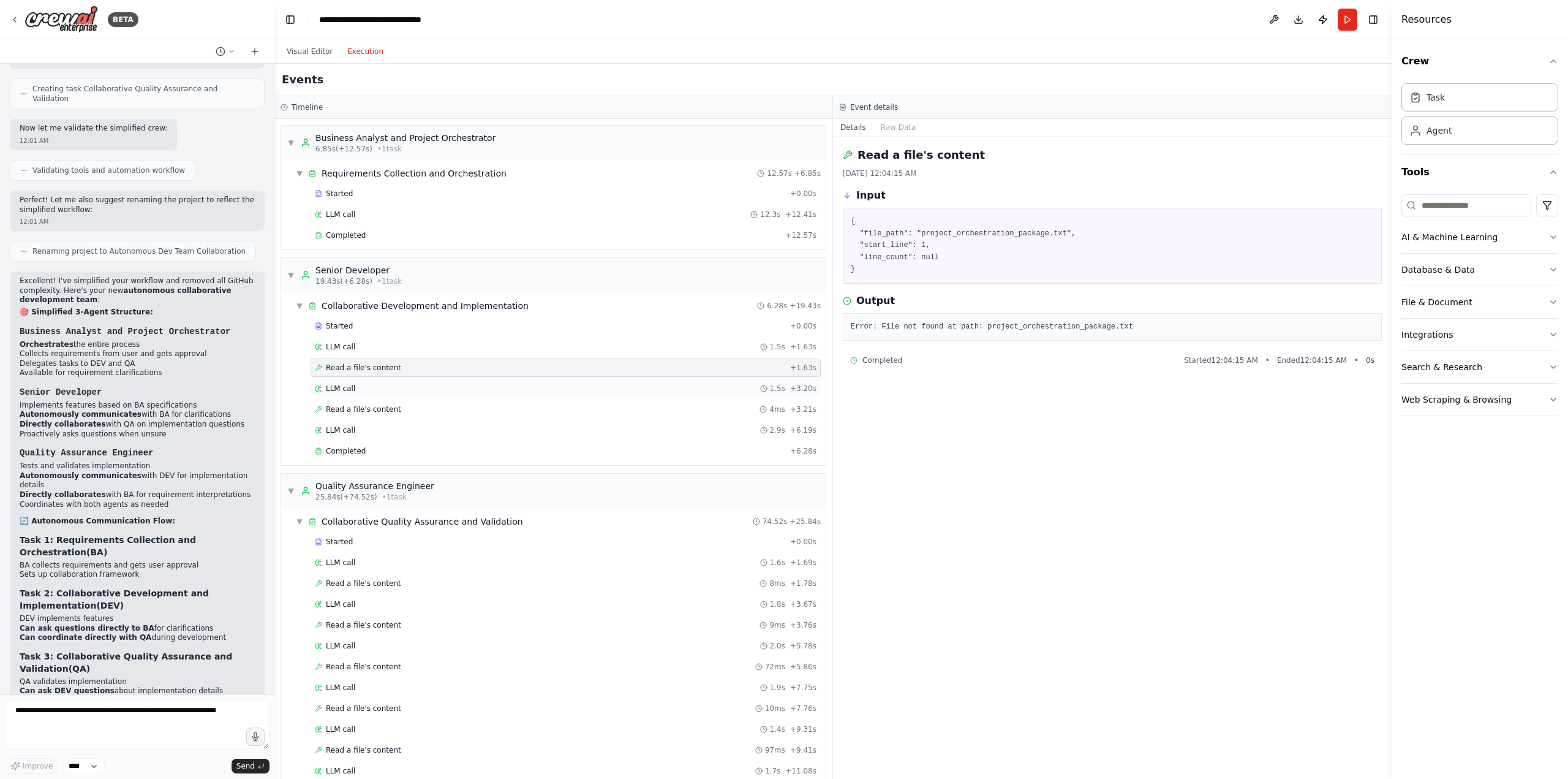
click at [352, 390] on div "LLM call 1.5s + 3.20s" at bounding box center [565, 389] width 501 height 10
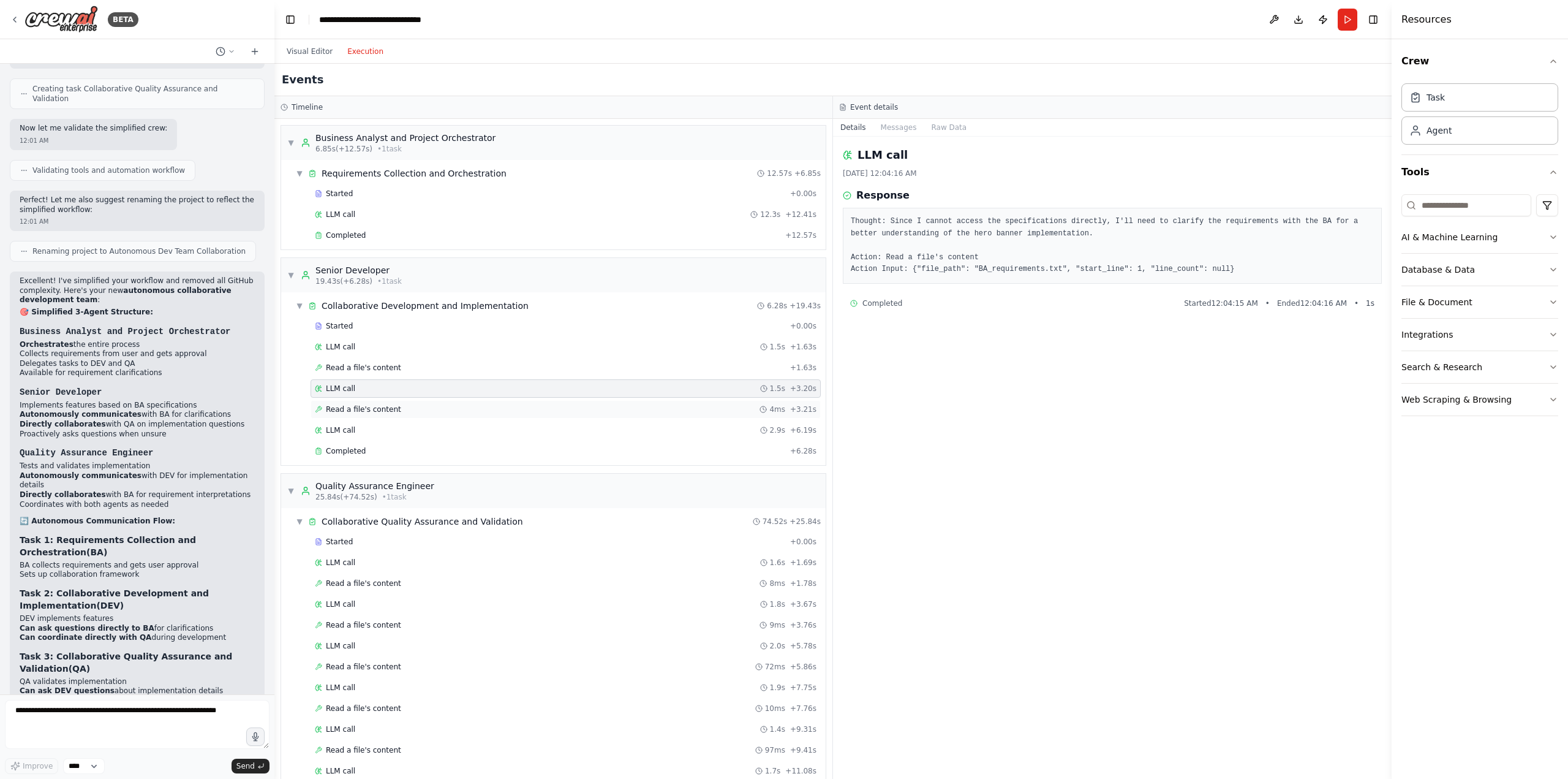
click at [357, 411] on span "Read a file's content" at bounding box center [363, 409] width 76 height 10
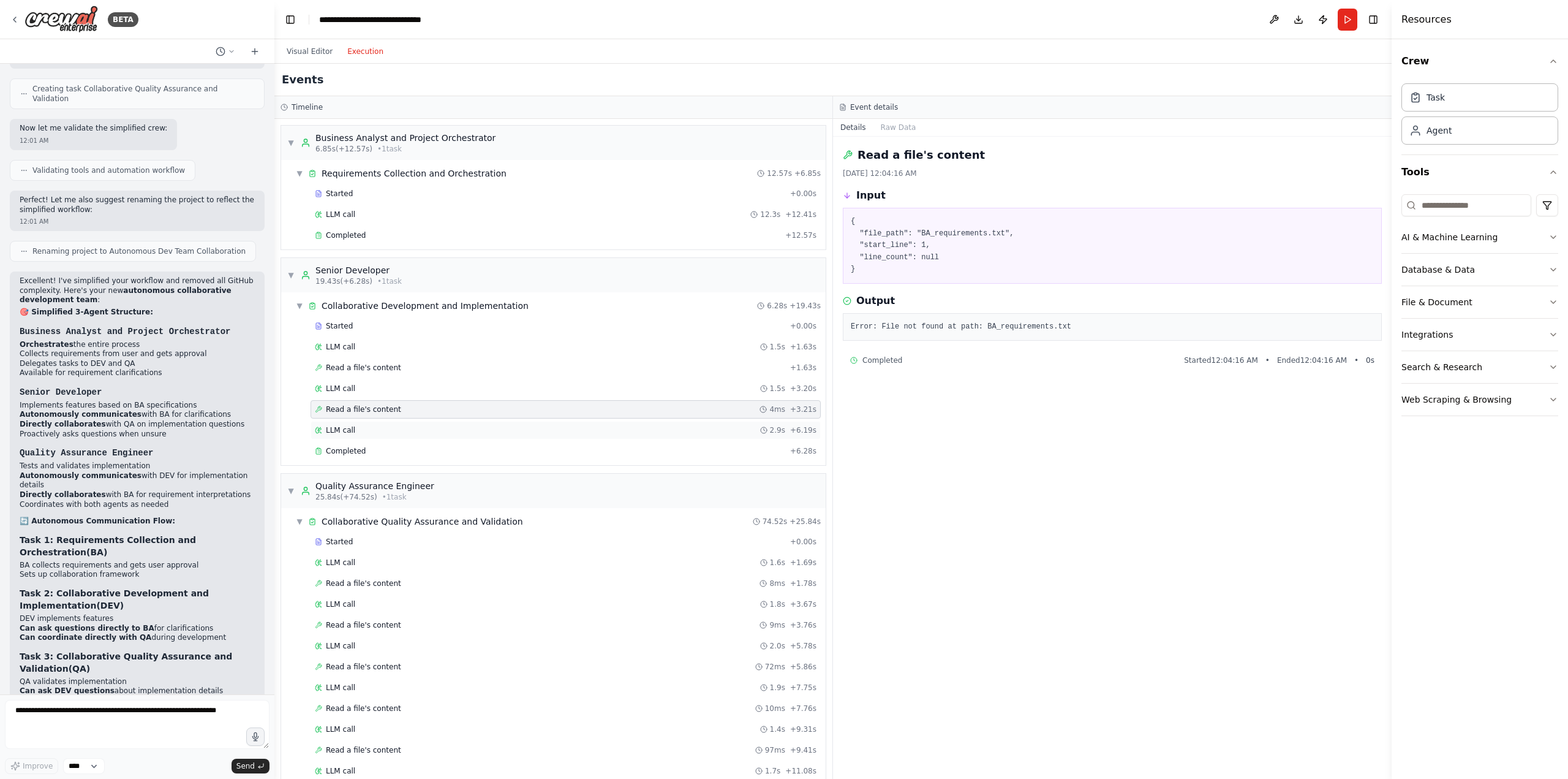
click at [350, 432] on span "LLM call" at bounding box center [340, 430] width 29 height 10
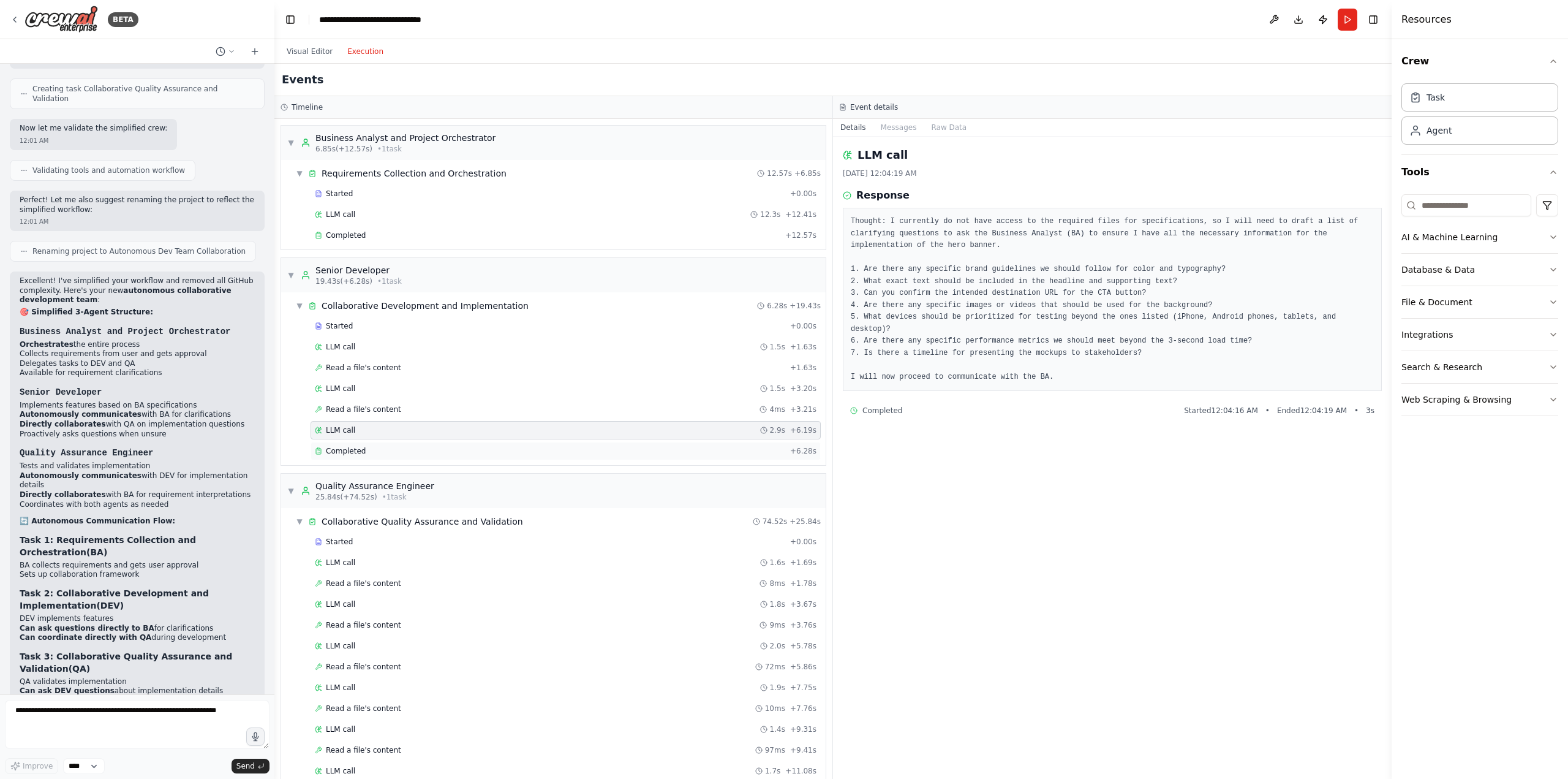
click at [356, 450] on span "Completed" at bounding box center [346, 451] width 40 height 10
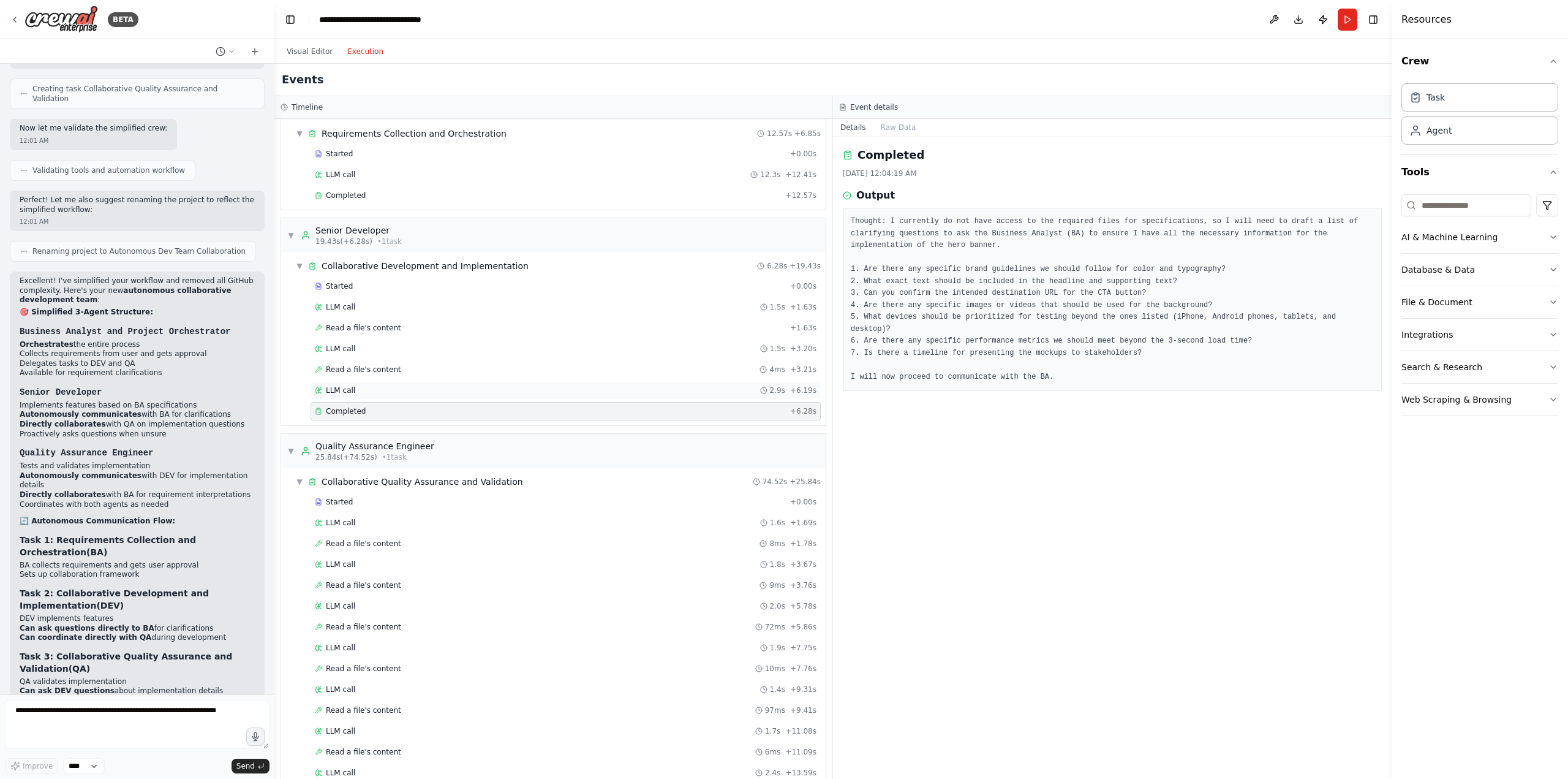
scroll to position [61, 0]
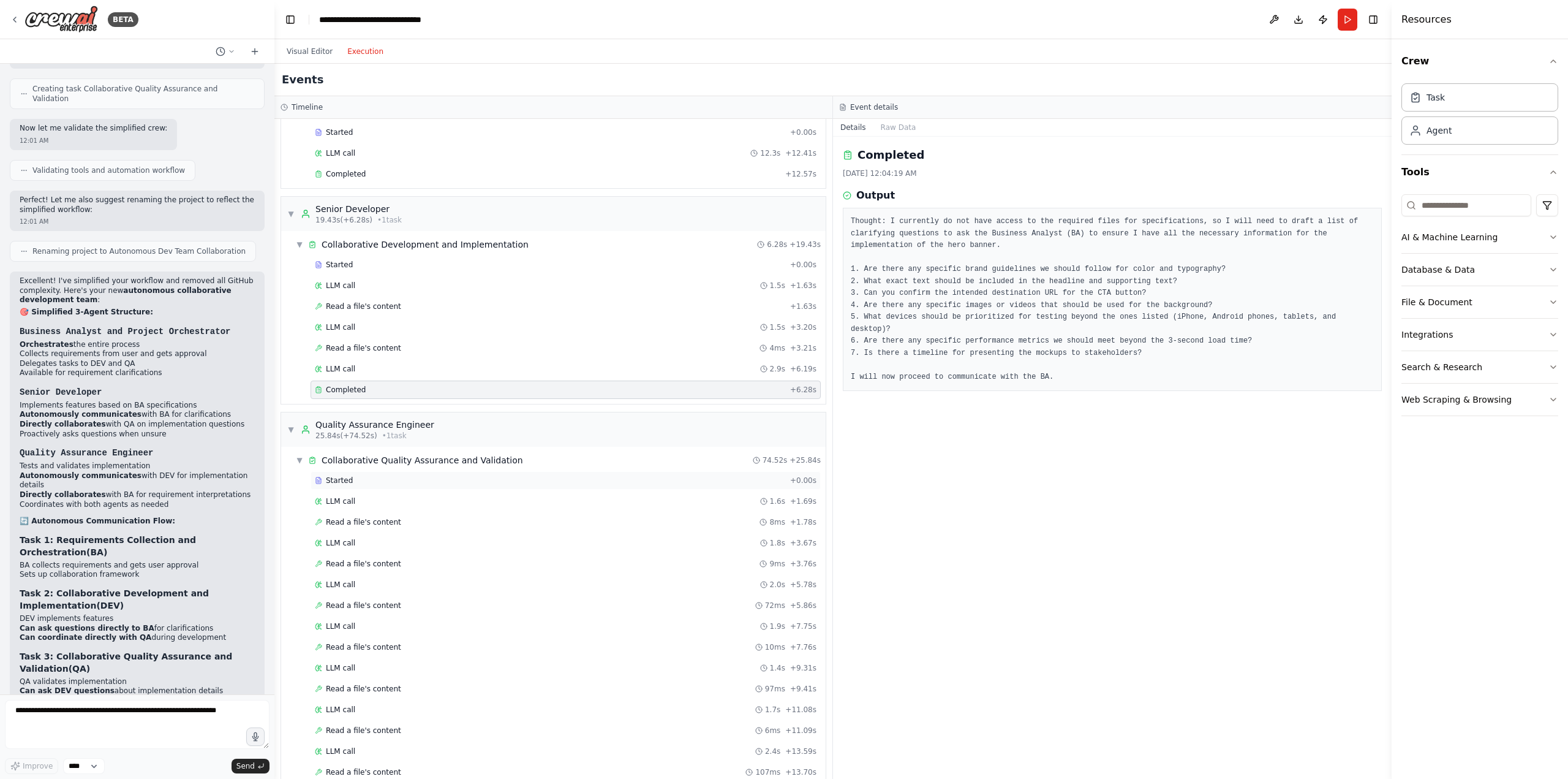
click at [371, 477] on div "Started" at bounding box center [550, 480] width 470 height 10
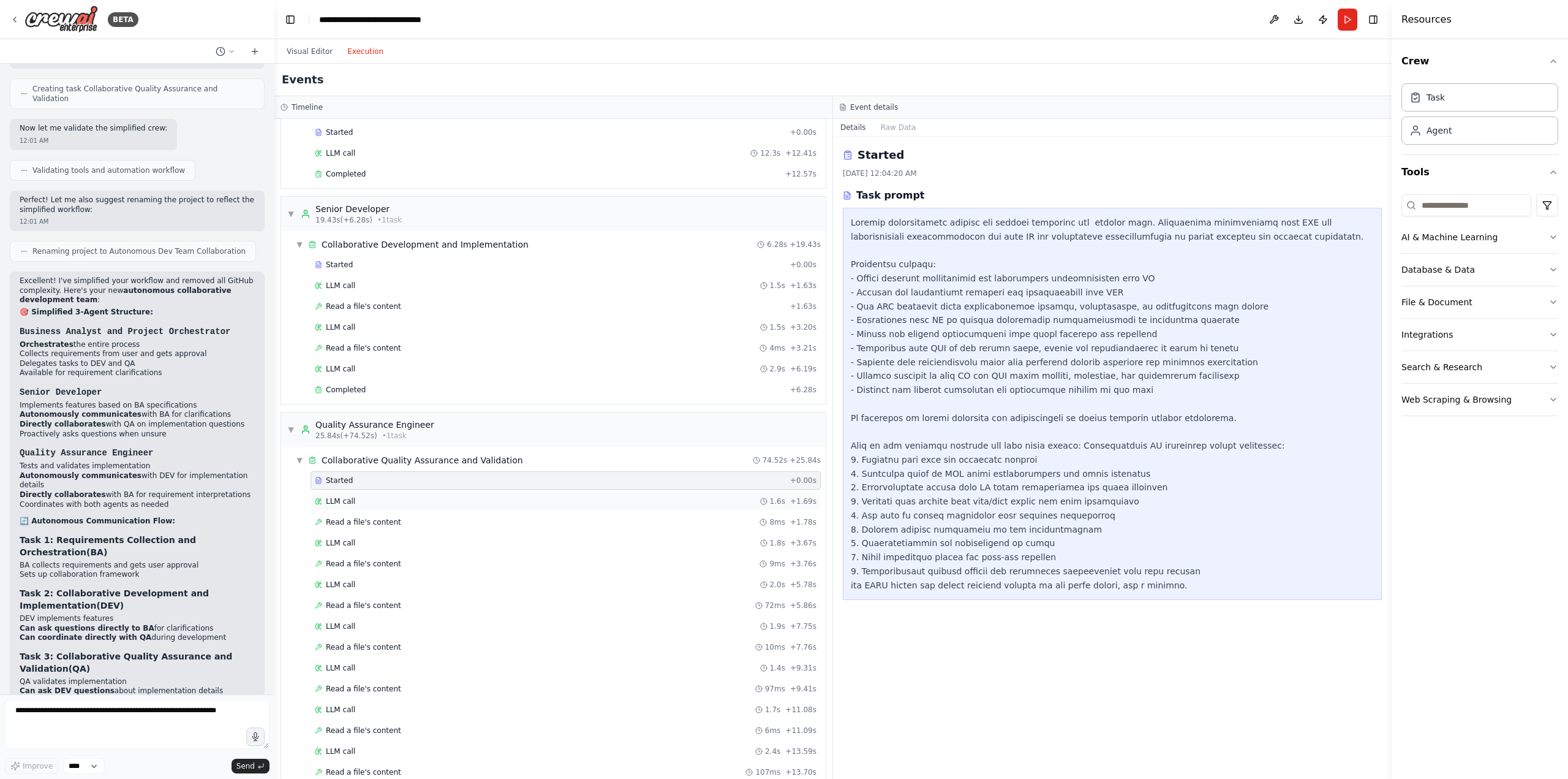
click at [375, 493] on div "LLM call 1.6s + 1.69s" at bounding box center [566, 502] width 511 height 18
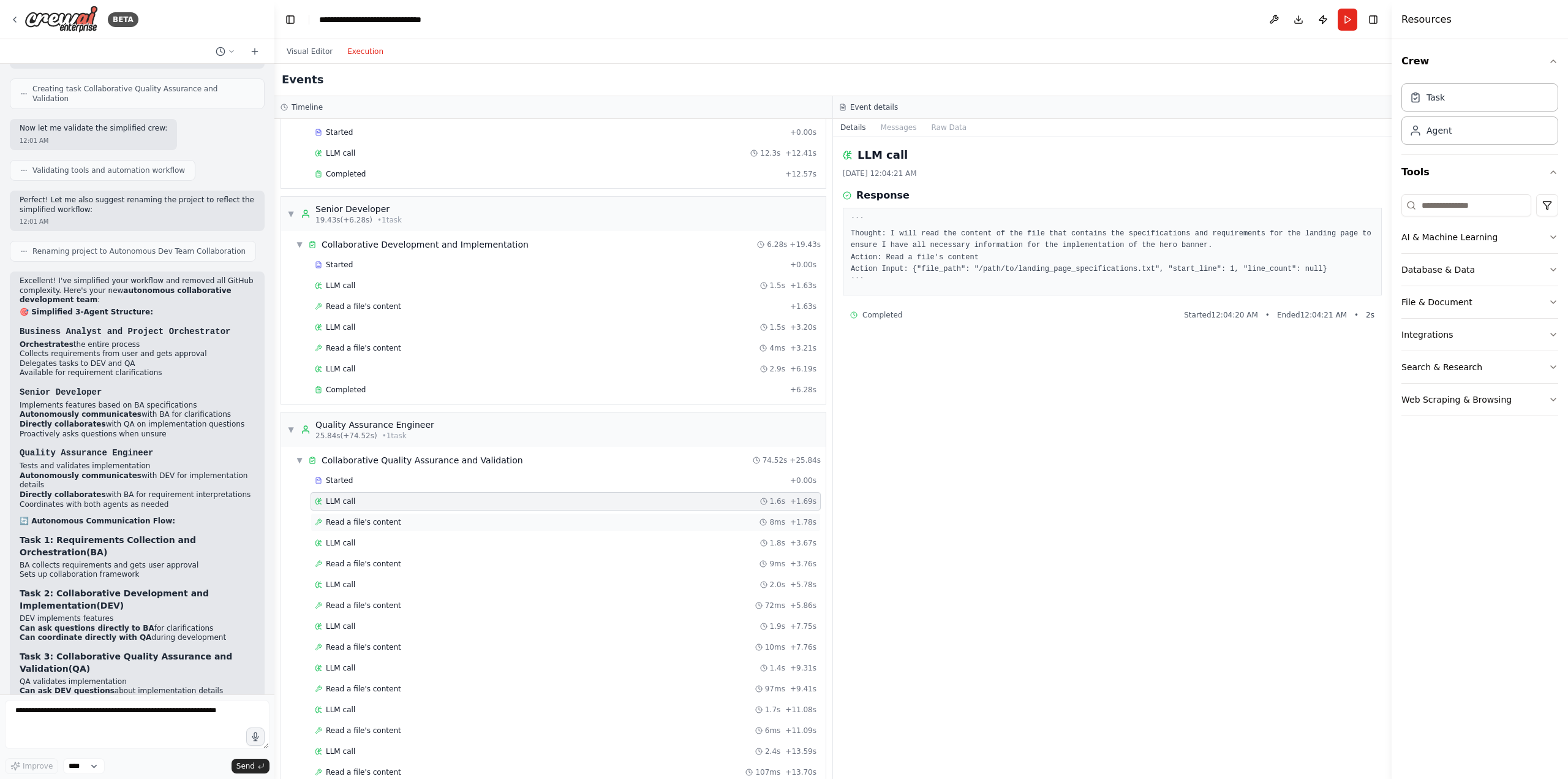
click at [376, 530] on div "Read a file's content 8ms + 1.78s" at bounding box center [566, 522] width 511 height 18
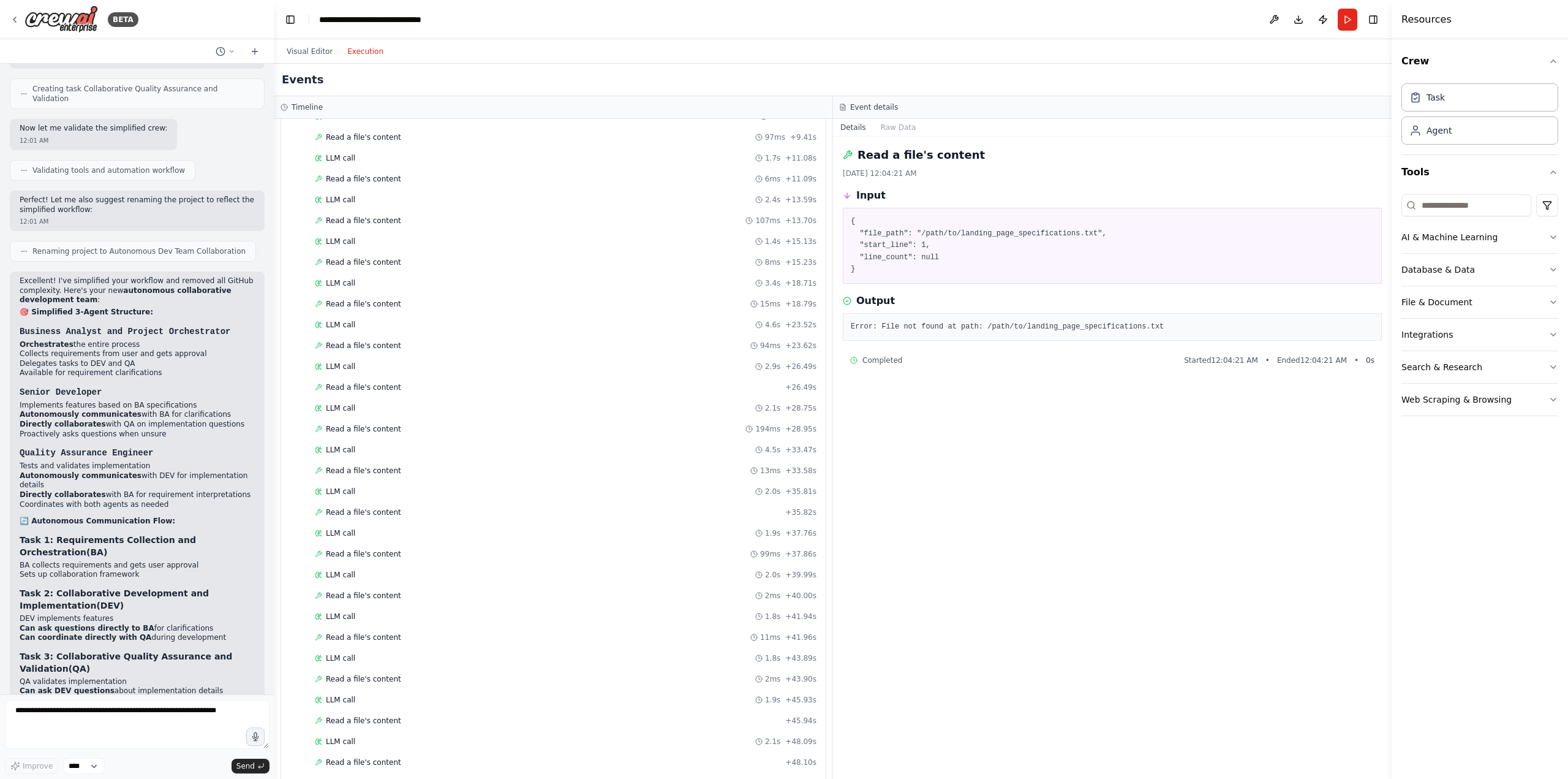
scroll to position [908, 0]
click at [101, 713] on textarea at bounding box center [137, 724] width 264 height 49
type textarea "**********"
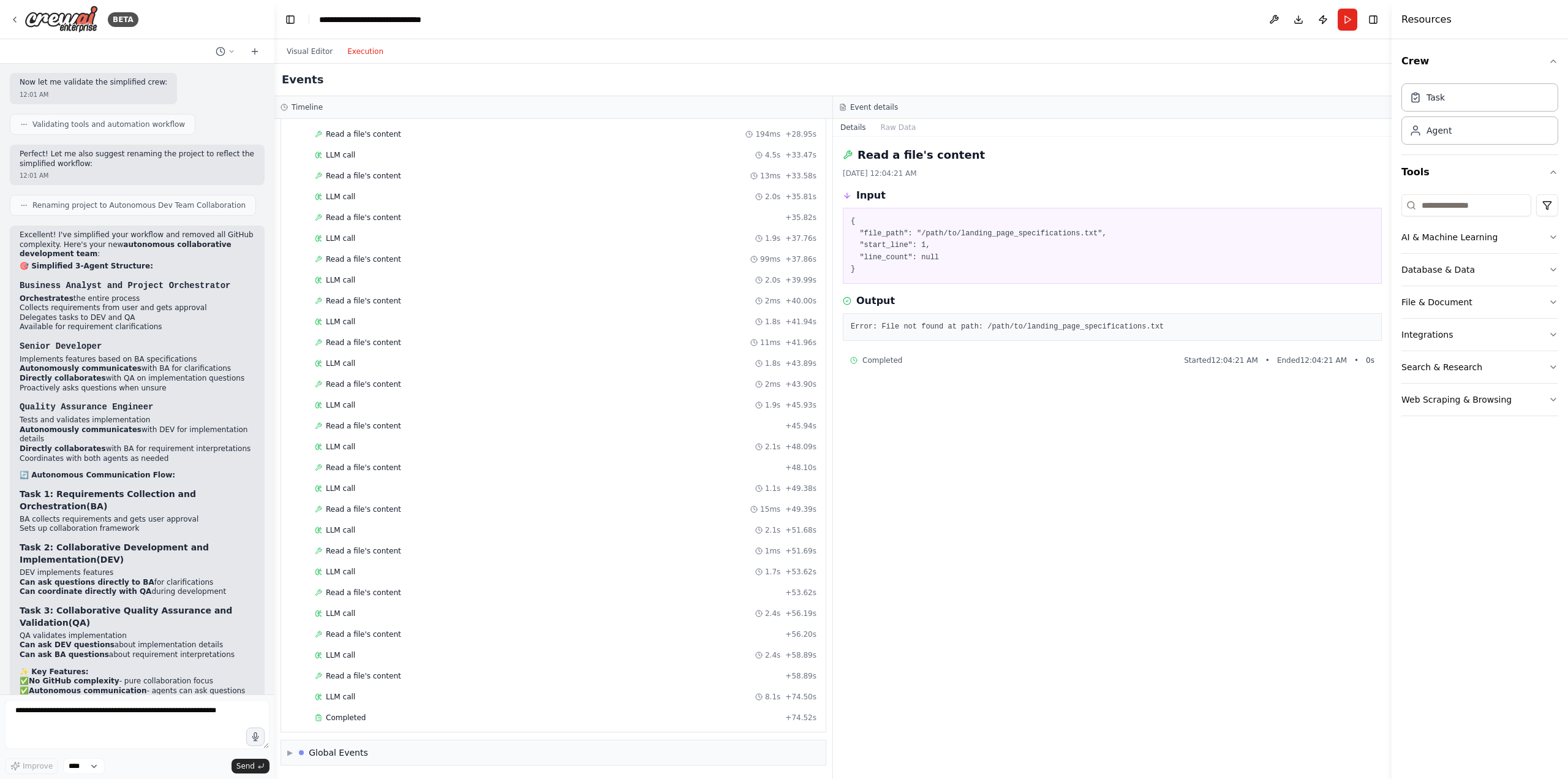
scroll to position [4204, 0]
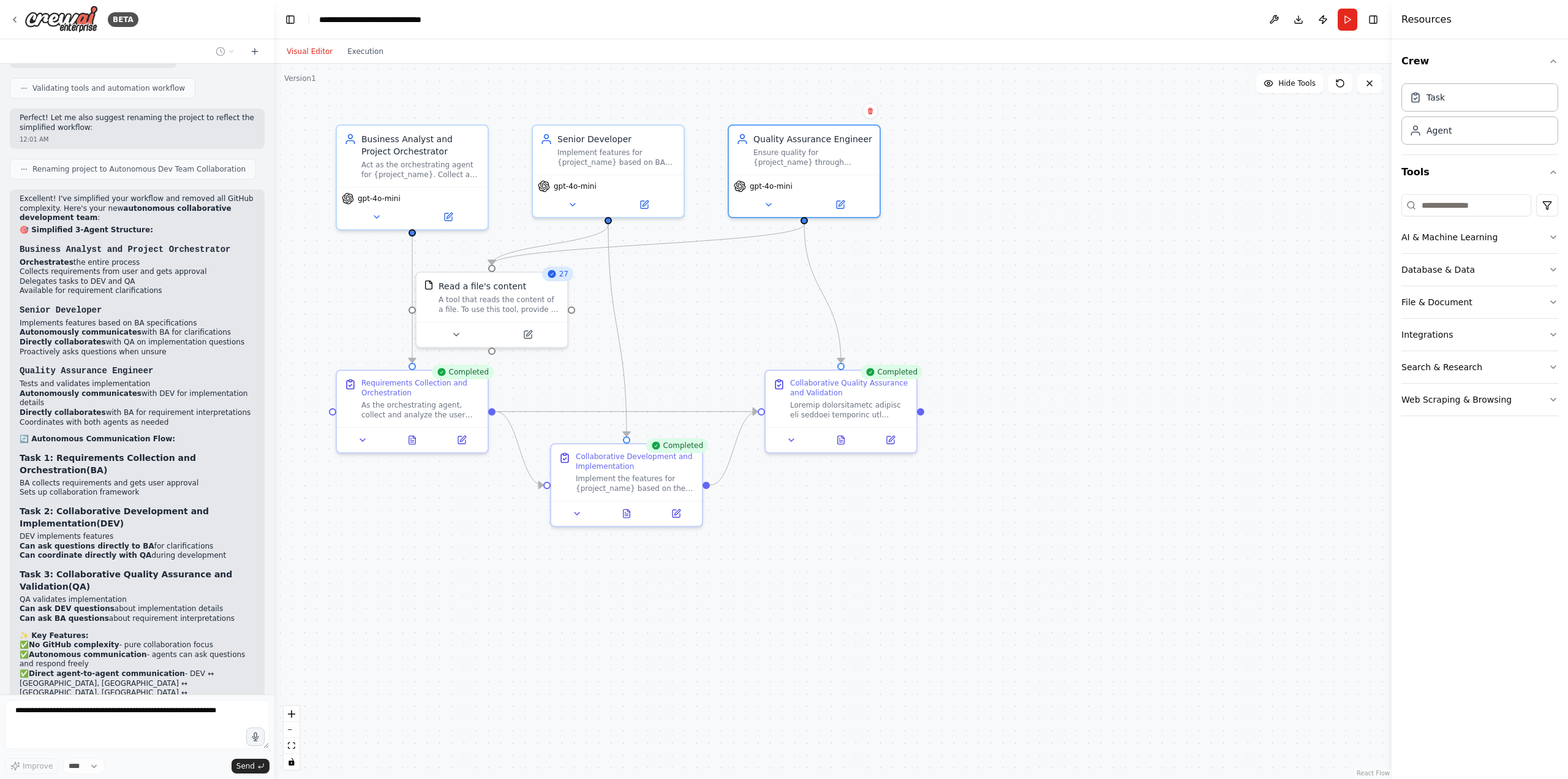
click at [318, 51] on button "Visual Editor" at bounding box center [309, 51] width 61 height 15
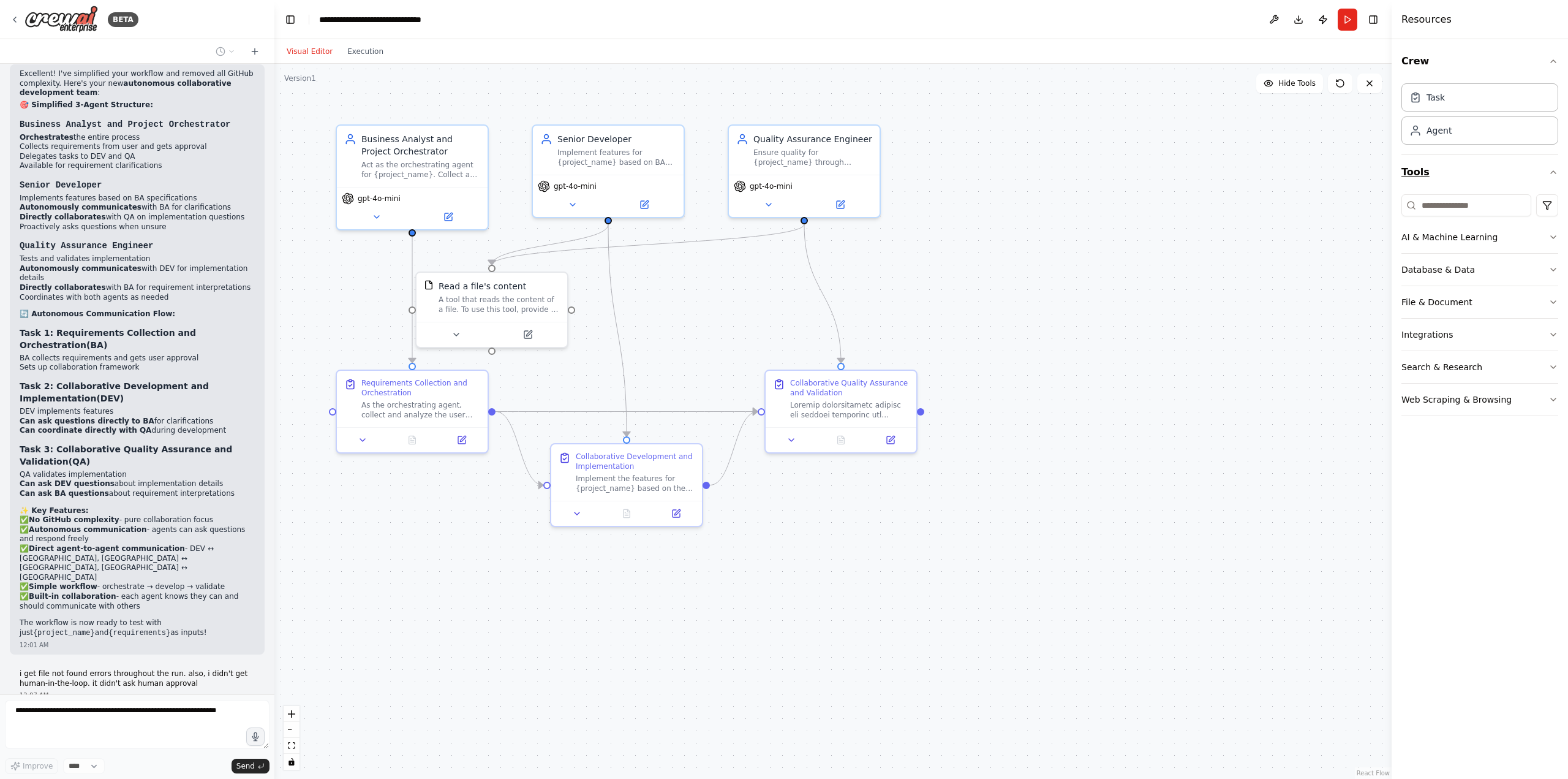
scroll to position [4348, 0]
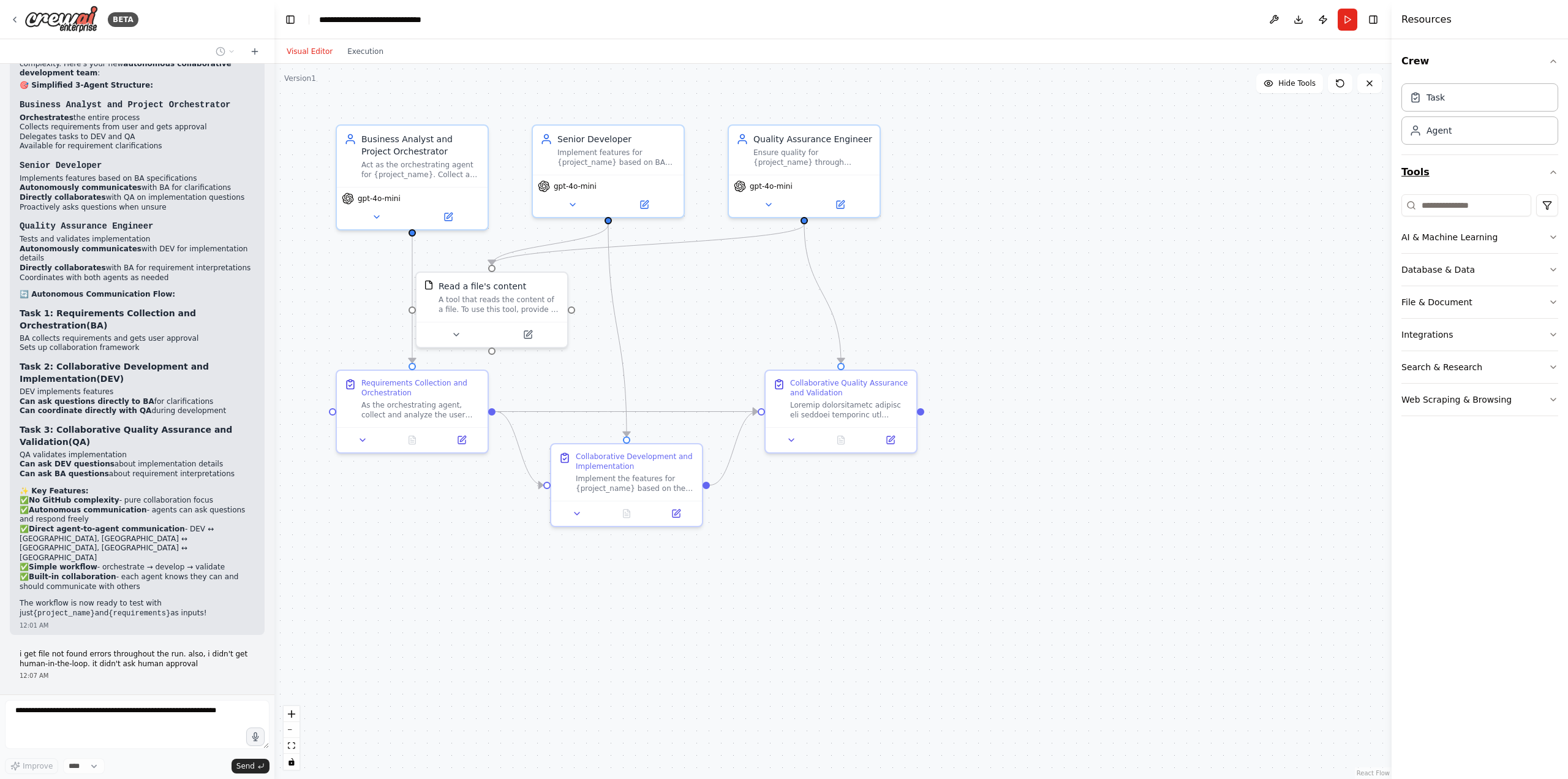
click at [1554, 174] on icon "button" at bounding box center [1553, 171] width 10 height 10
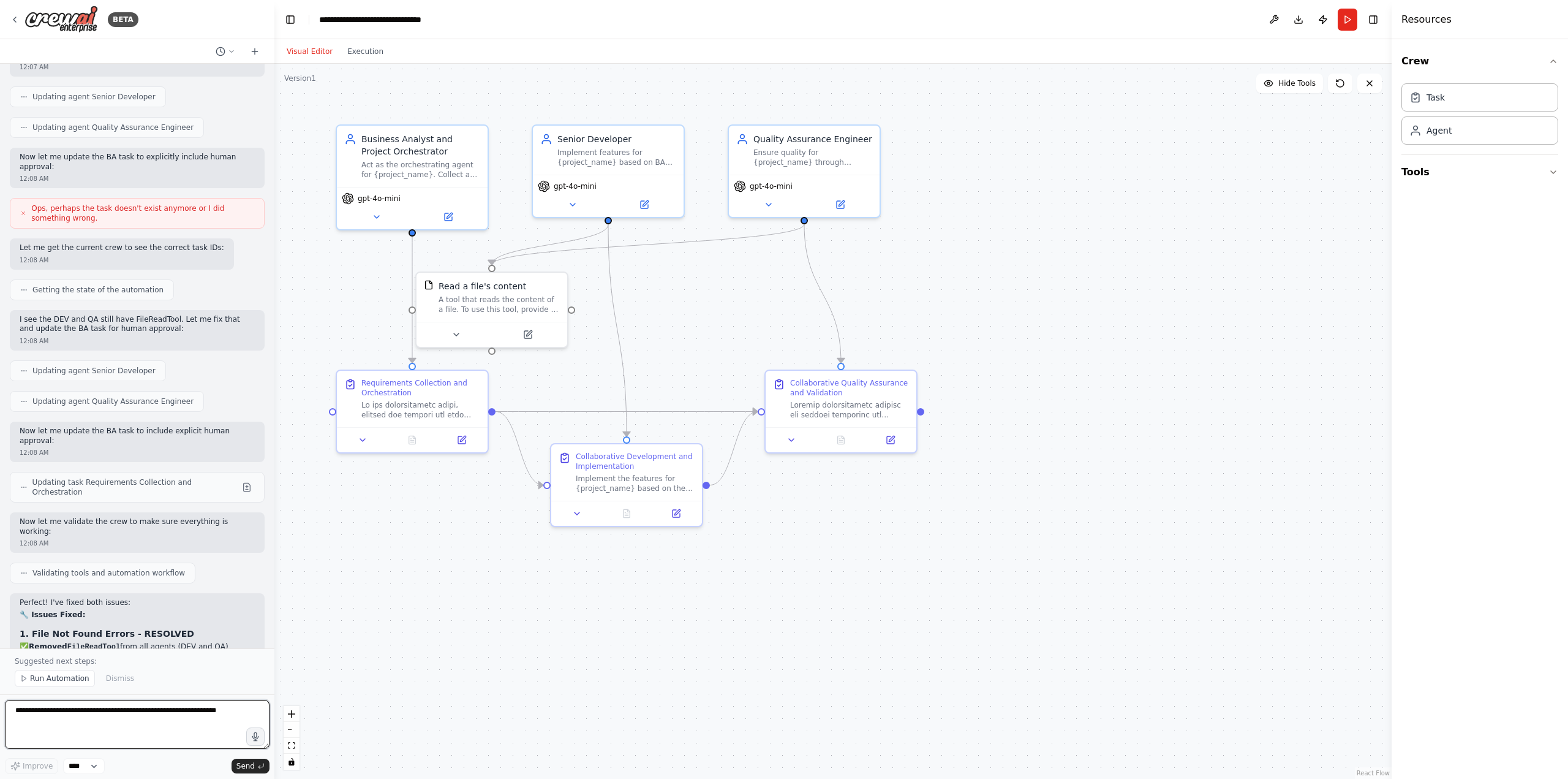
scroll to position [5133, 0]
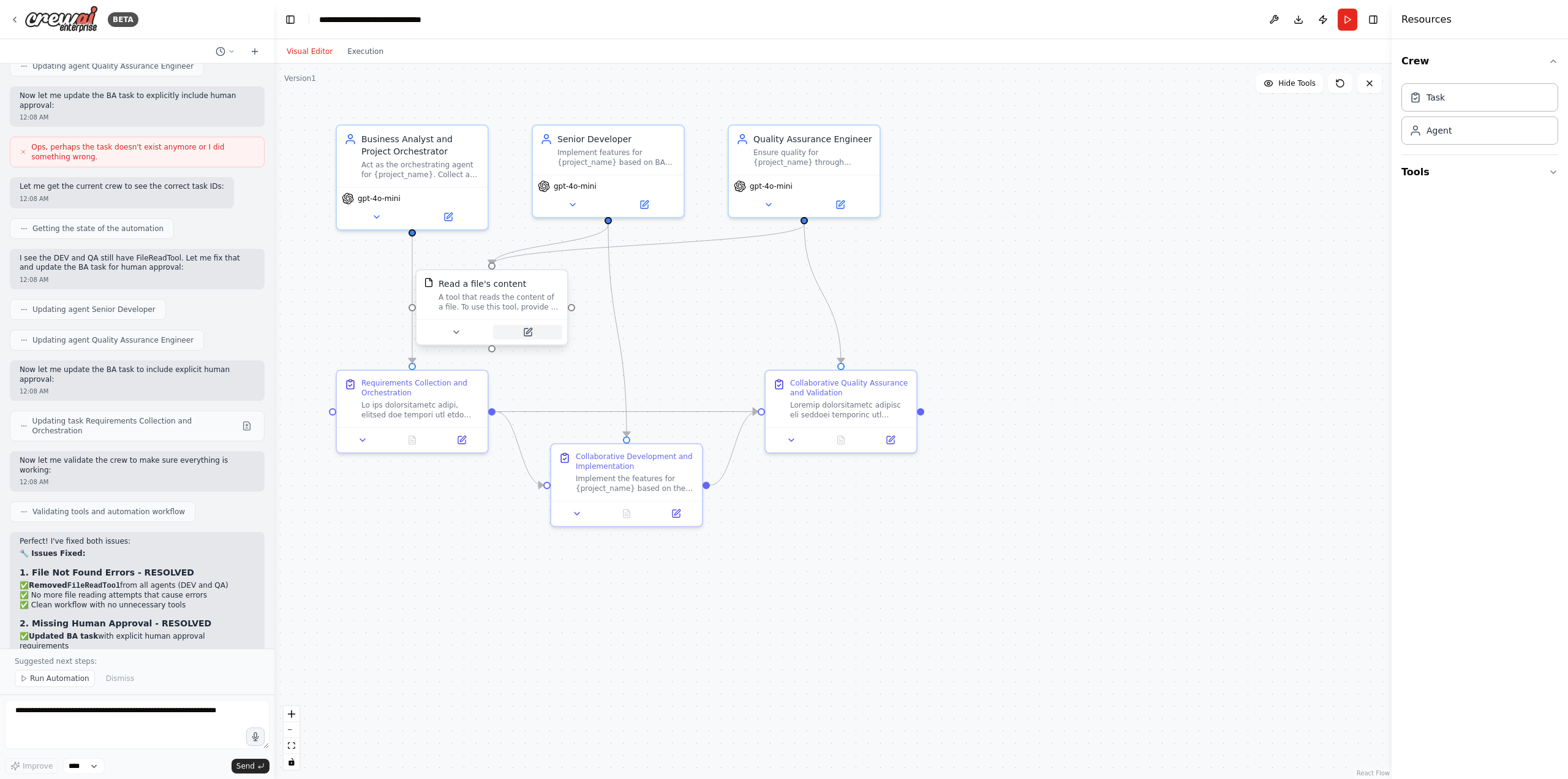
click at [529, 338] on button at bounding box center [528, 332] width 69 height 15
click at [530, 334] on icon at bounding box center [534, 332] width 10 height 10
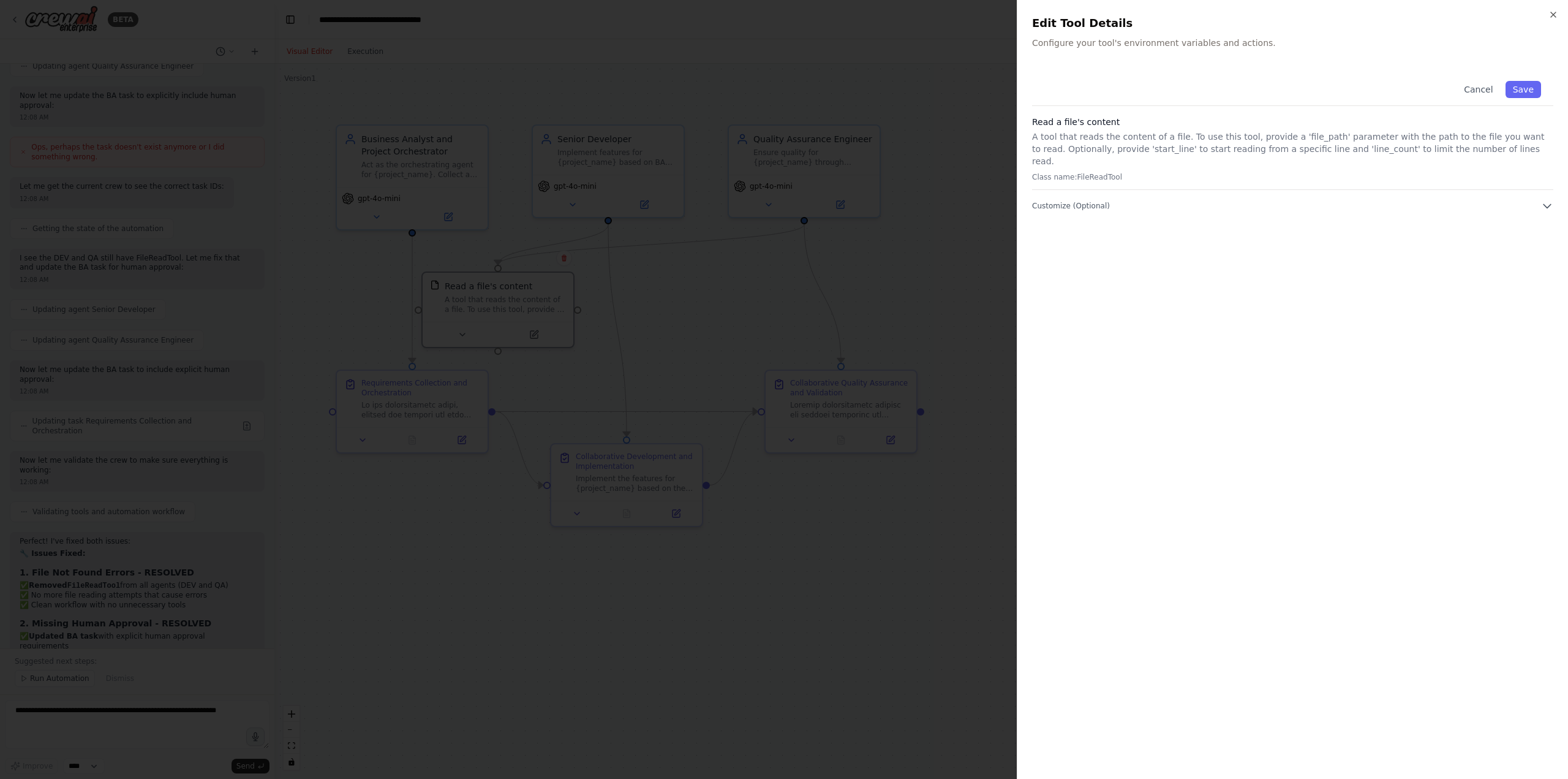
click at [1285, 133] on p "A tool that reads the content of a file. To use this tool, provide a 'file_path…" at bounding box center [1293, 149] width 521 height 36
click at [1088, 201] on span "Customize (Optional)" at bounding box center [1070, 205] width 77 height 10
click at [1073, 234] on input "text" at bounding box center [1293, 245] width 521 height 22
click at [963, 247] on div at bounding box center [784, 390] width 1568 height 779
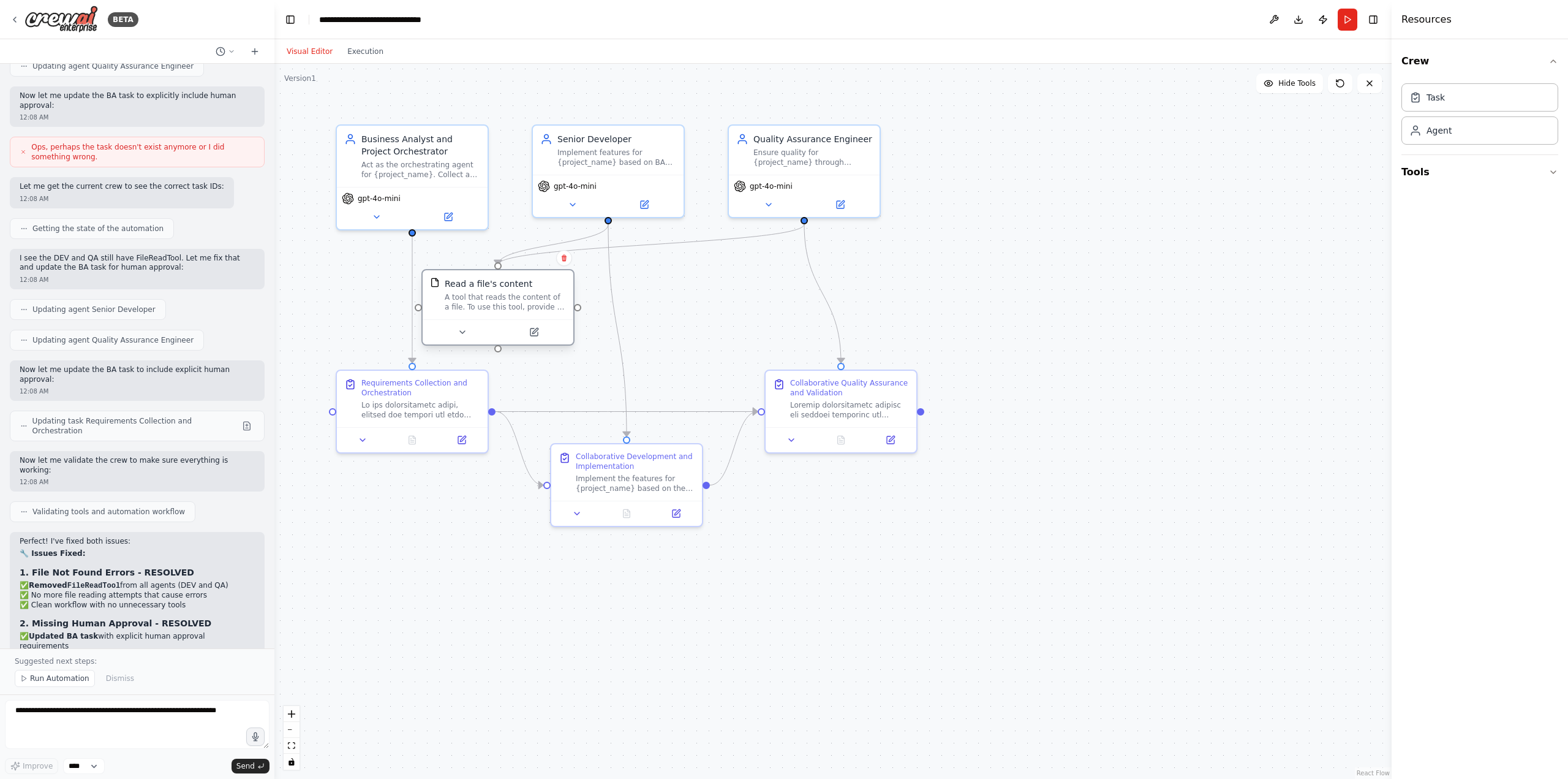
click at [486, 295] on div "A tool that reads the content of a file. To use this tool, provide a 'file_path…" at bounding box center [505, 302] width 121 height 20
click at [569, 263] on button at bounding box center [563, 257] width 15 height 16
click at [546, 261] on button "Confirm" at bounding box center [530, 258] width 44 height 15
click at [1458, 136] on div "Agent" at bounding box center [1480, 130] width 157 height 28
drag, startPoint x: 1458, startPoint y: 136, endPoint x: 1235, endPoint y: 202, distance: 232.6
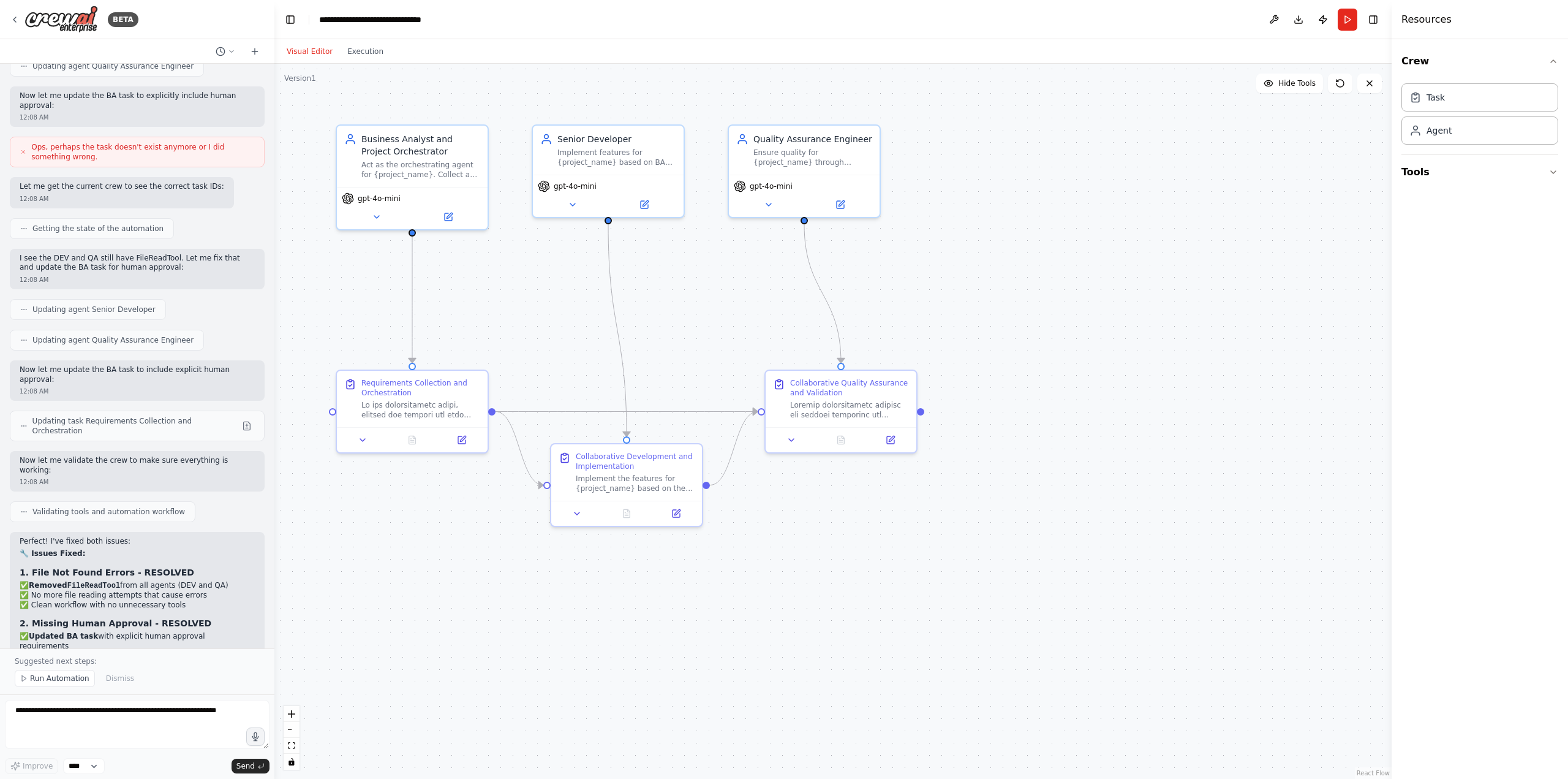
click at [1236, 203] on div "BETA I want to have a development workflow where user provides the requirements…" at bounding box center [784, 390] width 1568 height 779
click at [1347, 248] on button at bounding box center [1343, 242] width 69 height 15
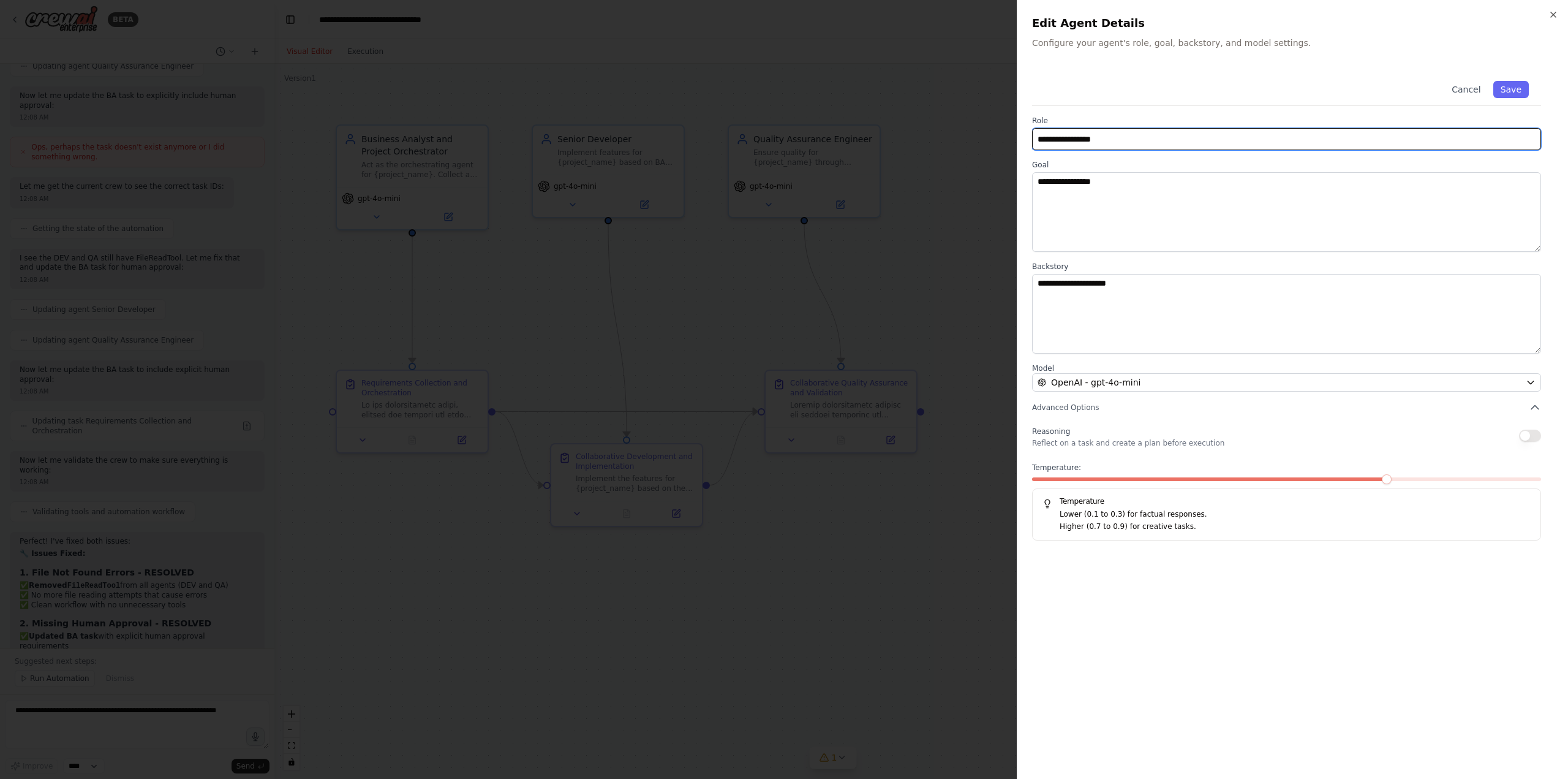
click at [1130, 141] on input "**********" at bounding box center [1286, 139] width 509 height 22
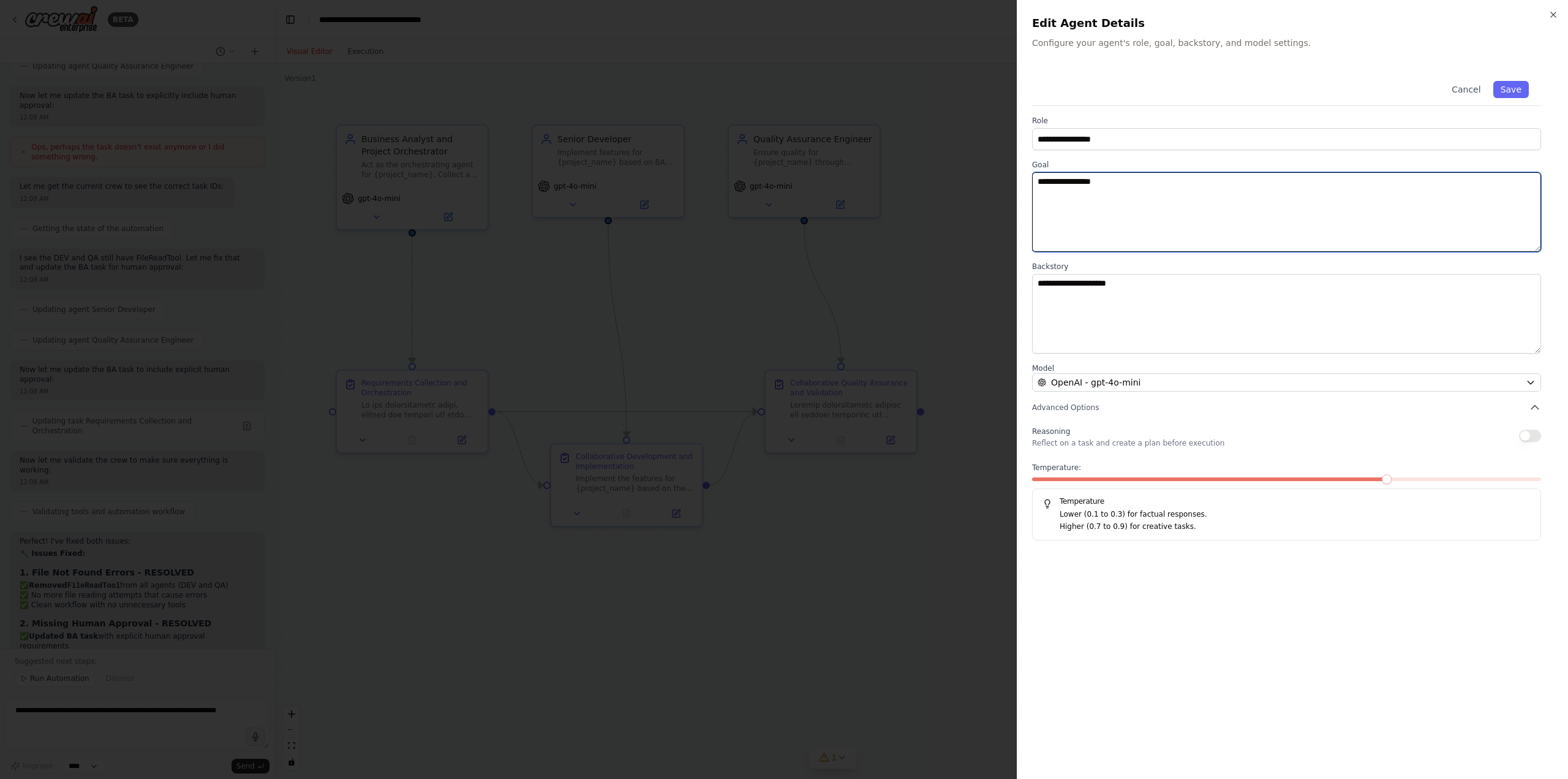
click at [1143, 230] on textarea "**********" at bounding box center [1286, 212] width 509 height 79
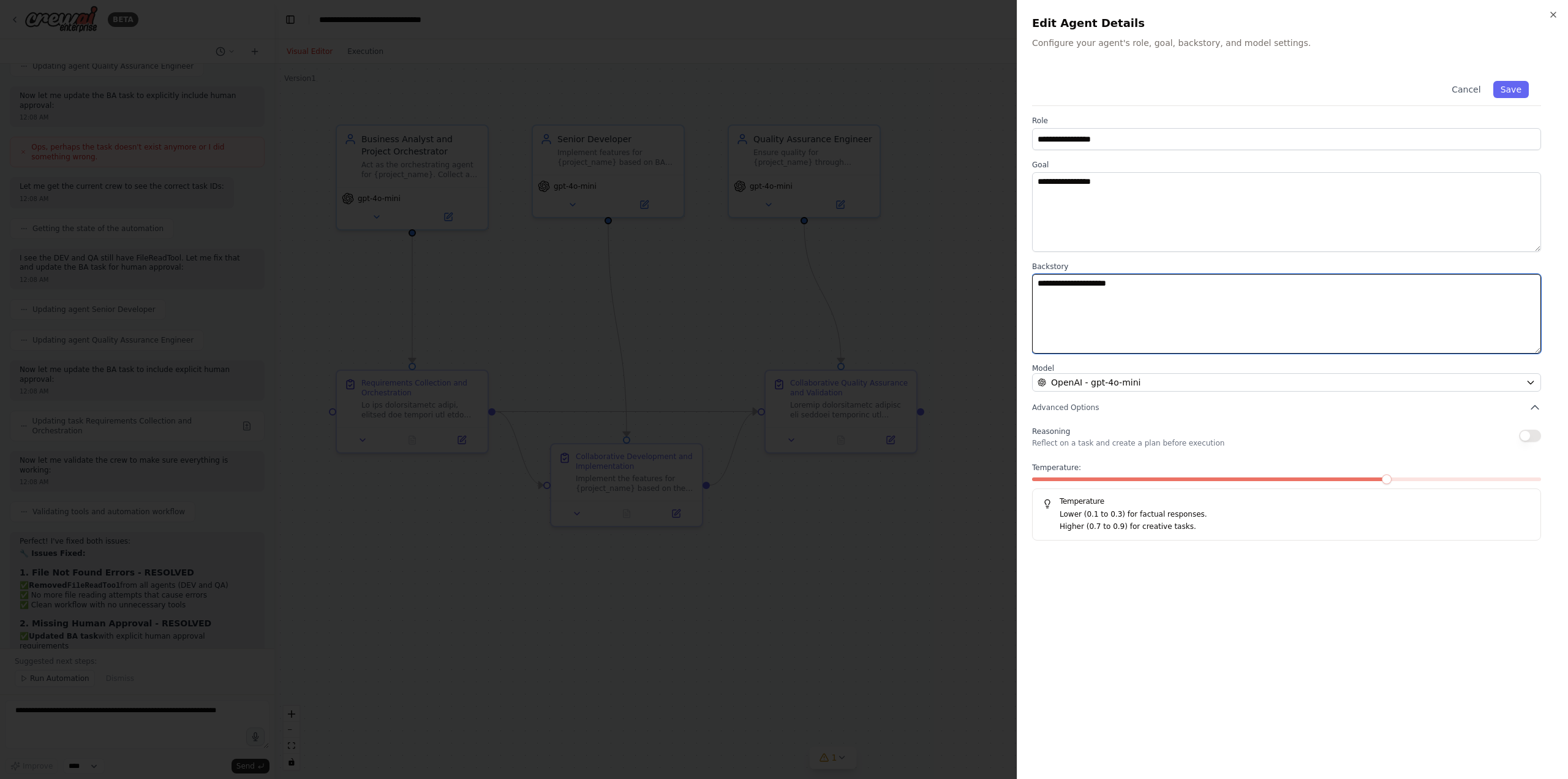
click at [1166, 312] on textarea "**********" at bounding box center [1286, 313] width 509 height 79
click at [1555, 15] on icon "button" at bounding box center [1553, 15] width 10 height 10
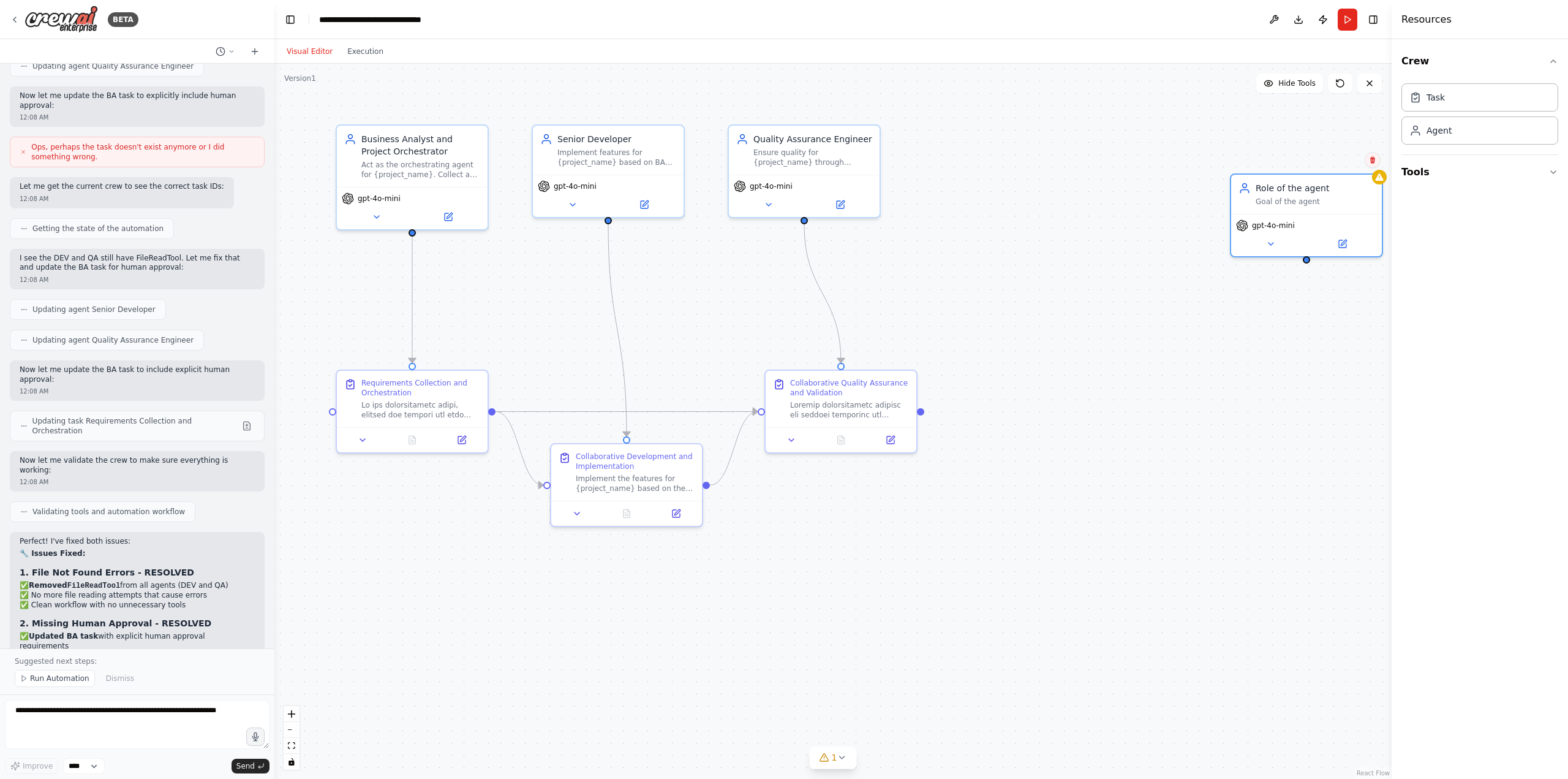
click at [1375, 161] on icon at bounding box center [1373, 160] width 7 height 7
click at [1325, 162] on button "Confirm" at bounding box center [1338, 160] width 44 height 15
click at [1425, 174] on button "Tools" at bounding box center [1480, 172] width 157 height 35
click at [1532, 227] on button "AI & Machine Learning" at bounding box center [1480, 237] width 157 height 32
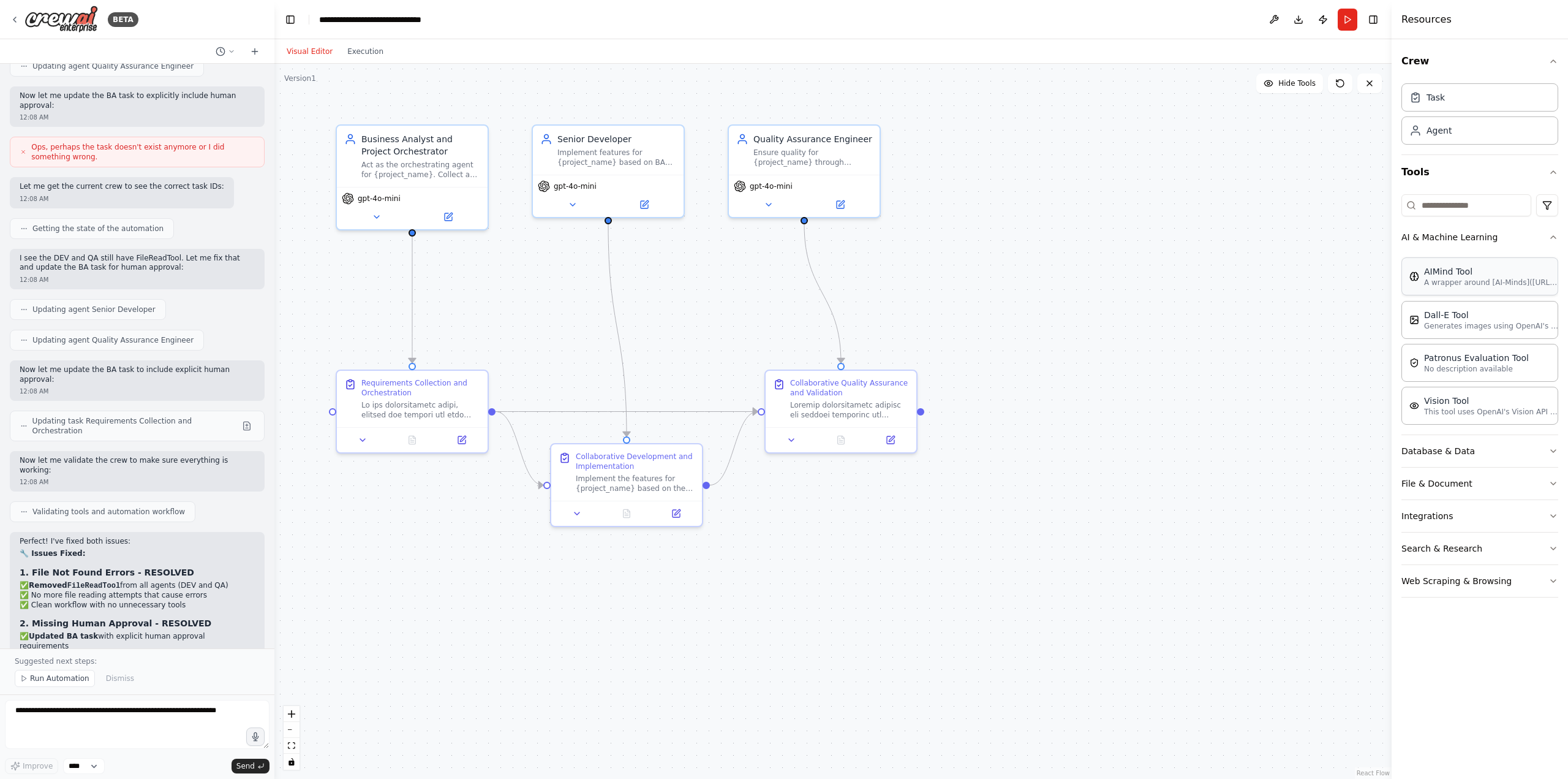
click at [1486, 286] on p "A wrapper around [AI-Minds](https://mindsdb.com/minds). Useful for when you nee…" at bounding box center [1491, 282] width 135 height 10
drag, startPoint x: 1332, startPoint y: 303, endPoint x: 1150, endPoint y: 245, distance: 191.0
click at [1155, 245] on div "AIMind Tool A wrapper around [AI-Minds](https://mindsdb.com/minds). Useful for …" at bounding box center [1215, 258] width 121 height 35
click at [1232, 286] on icon at bounding box center [1233, 283] width 7 height 7
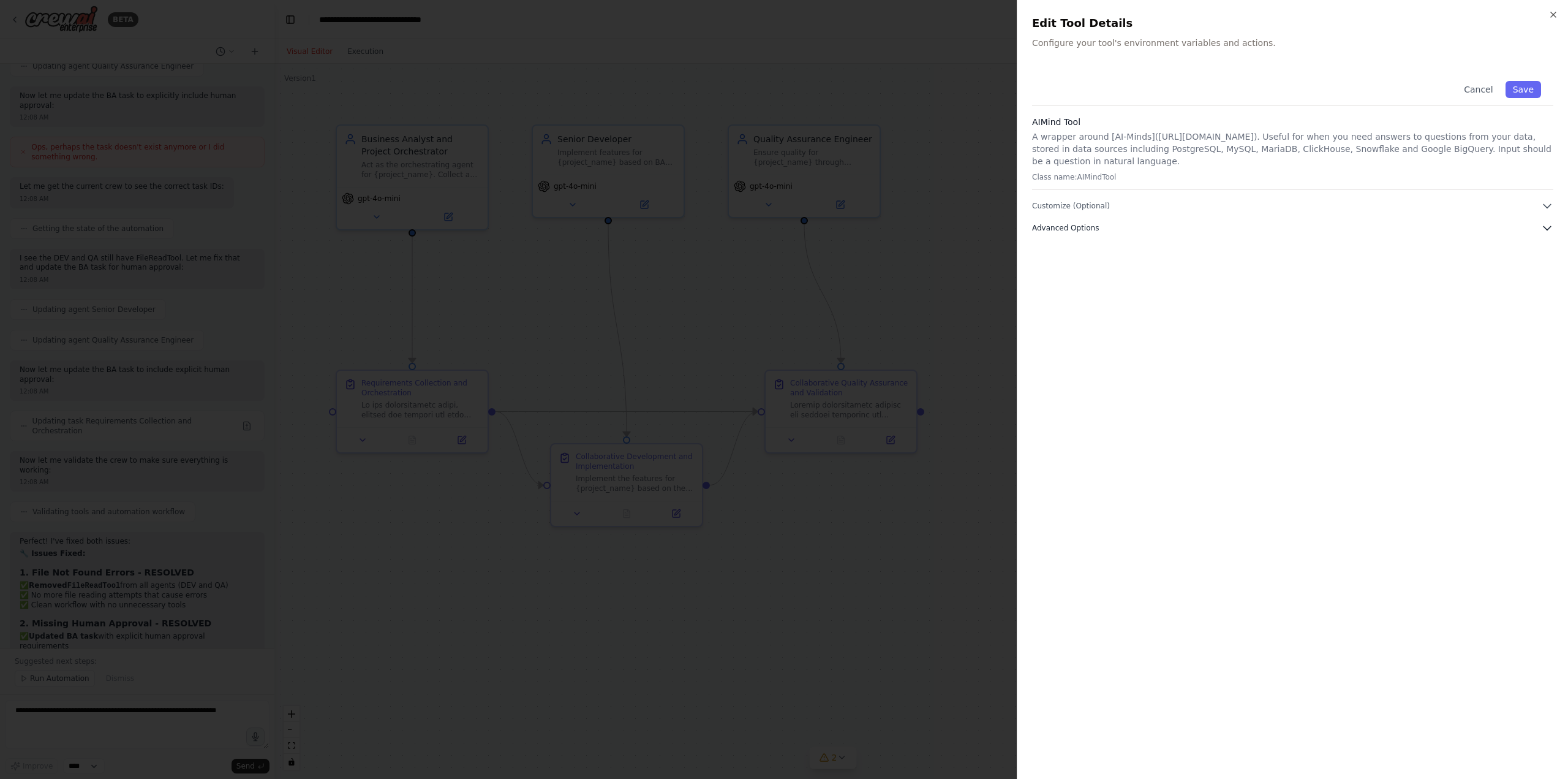
click at [1059, 224] on span "Advanced Options" at bounding box center [1065, 228] width 67 height 10
click at [1061, 213] on div "Cancel Save AIMind Tool A wrapper around [AI-Minds](https://mindsdb.com/minds).…" at bounding box center [1293, 197] width 521 height 257
drag, startPoint x: 1062, startPoint y: 204, endPoint x: 1048, endPoint y: 206, distance: 14.1
click at [1061, 204] on span "Customize (Optional)" at bounding box center [1070, 205] width 77 height 10
click at [975, 213] on div at bounding box center [784, 390] width 1568 height 779
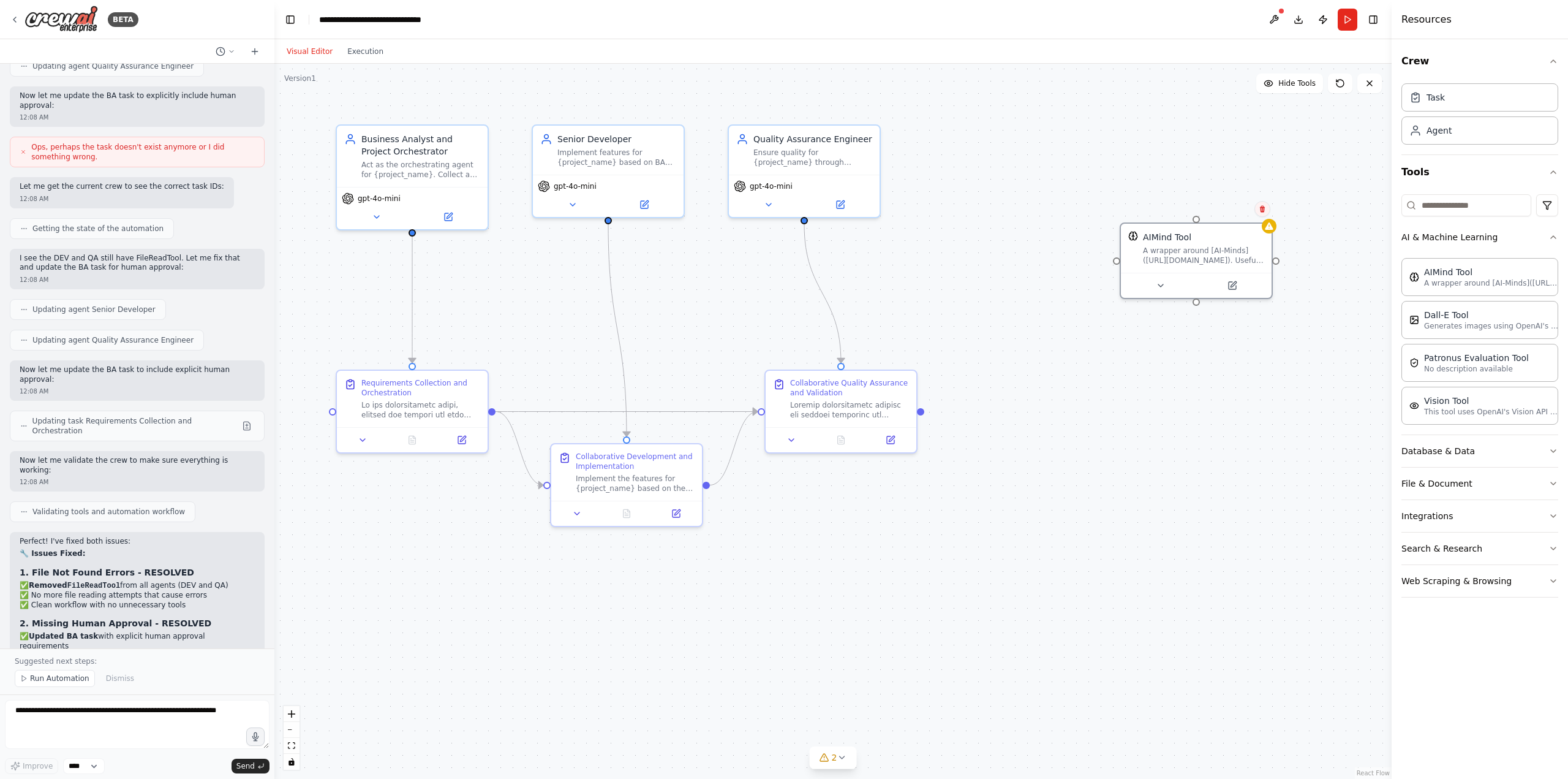
click at [1258, 207] on button at bounding box center [1262, 208] width 15 height 16
click at [1231, 212] on button "Confirm" at bounding box center [1228, 209] width 44 height 15
click at [1474, 241] on button "AI & Machine Learning" at bounding box center [1480, 237] width 157 height 32
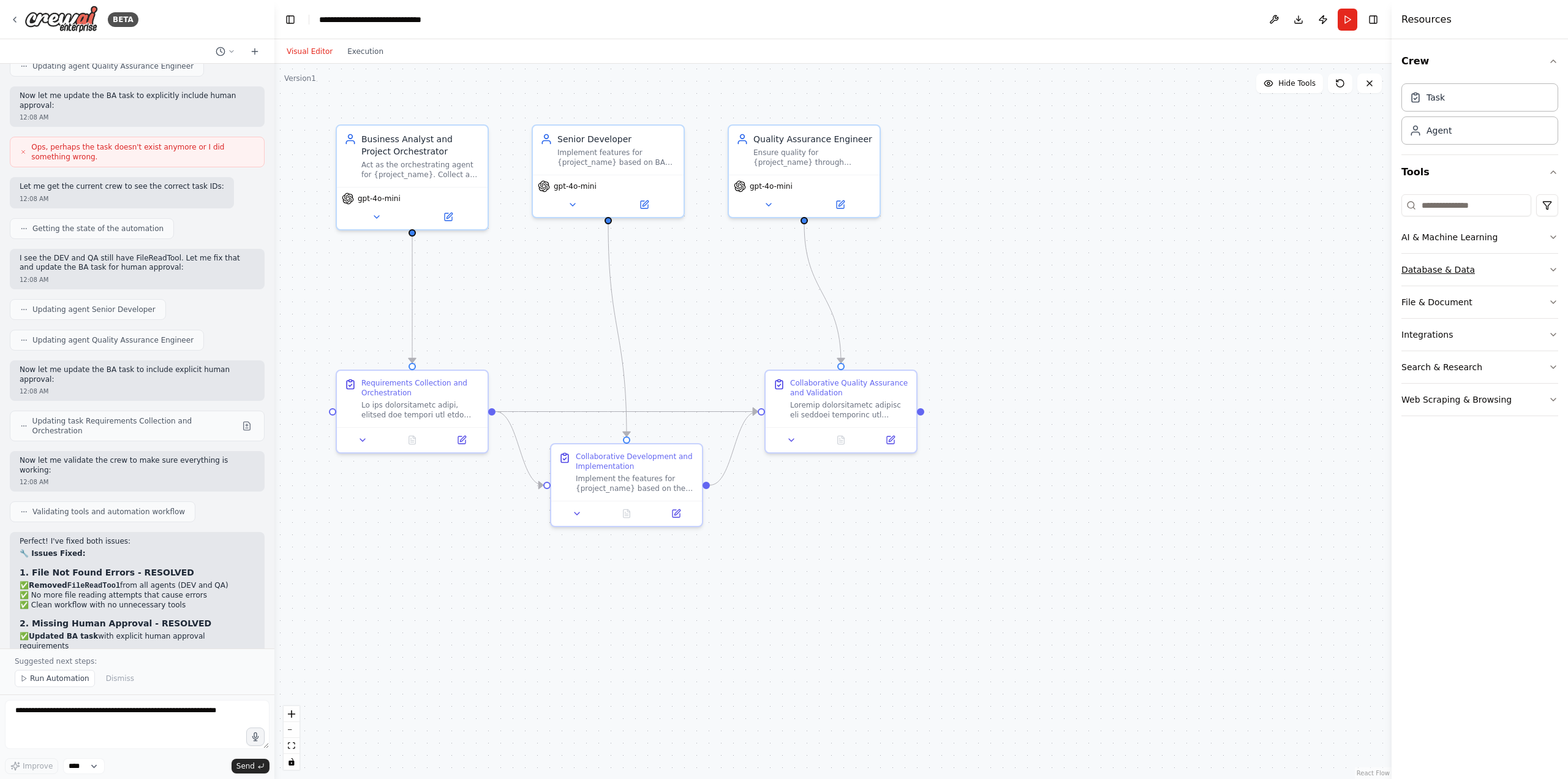
click at [1470, 269] on button "Database & Data" at bounding box center [1480, 269] width 157 height 32
click at [1459, 302] on button "File & Document" at bounding box center [1480, 302] width 157 height 32
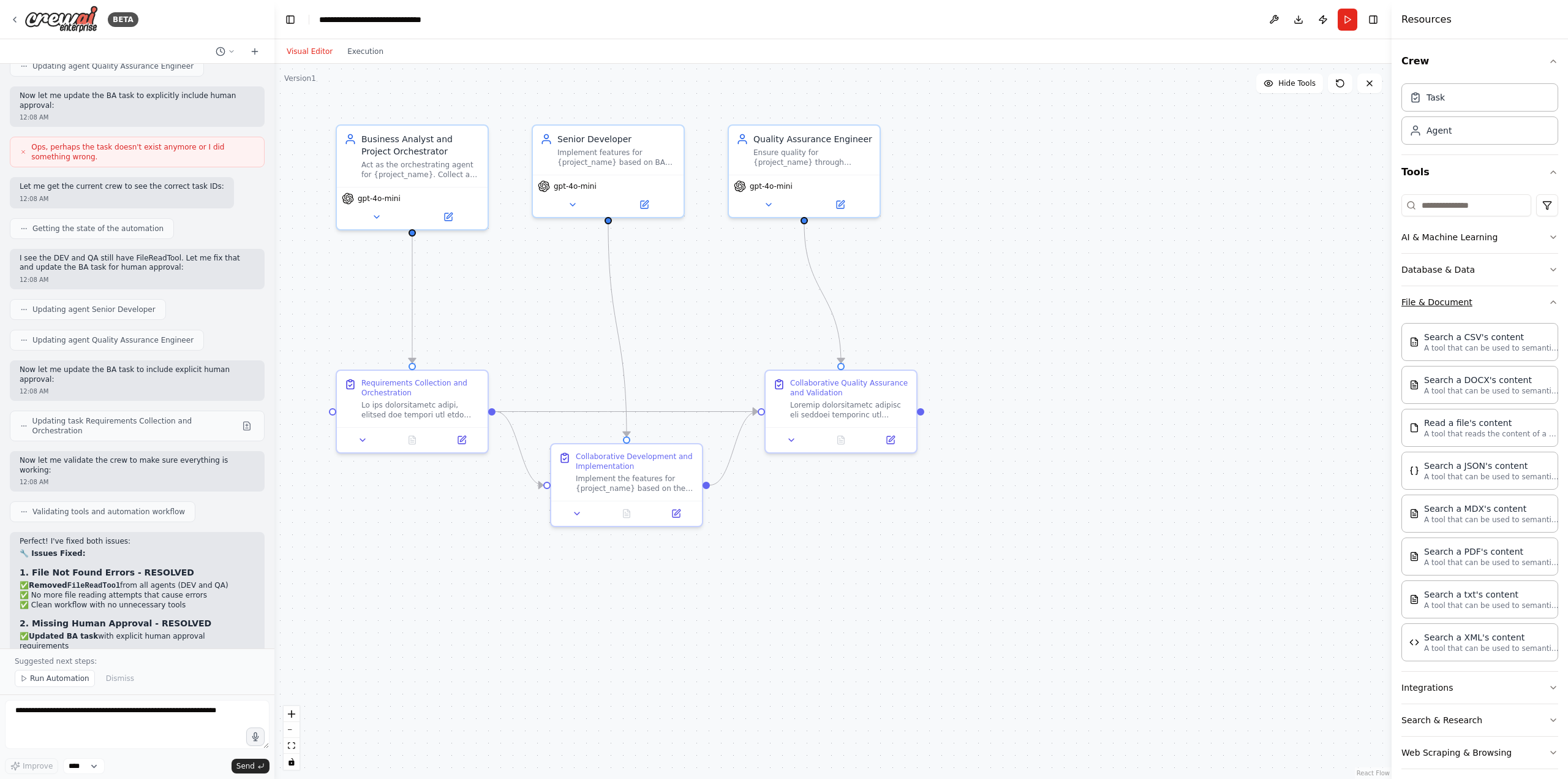
click at [1459, 302] on button "File & Document" at bounding box center [1480, 302] width 157 height 32
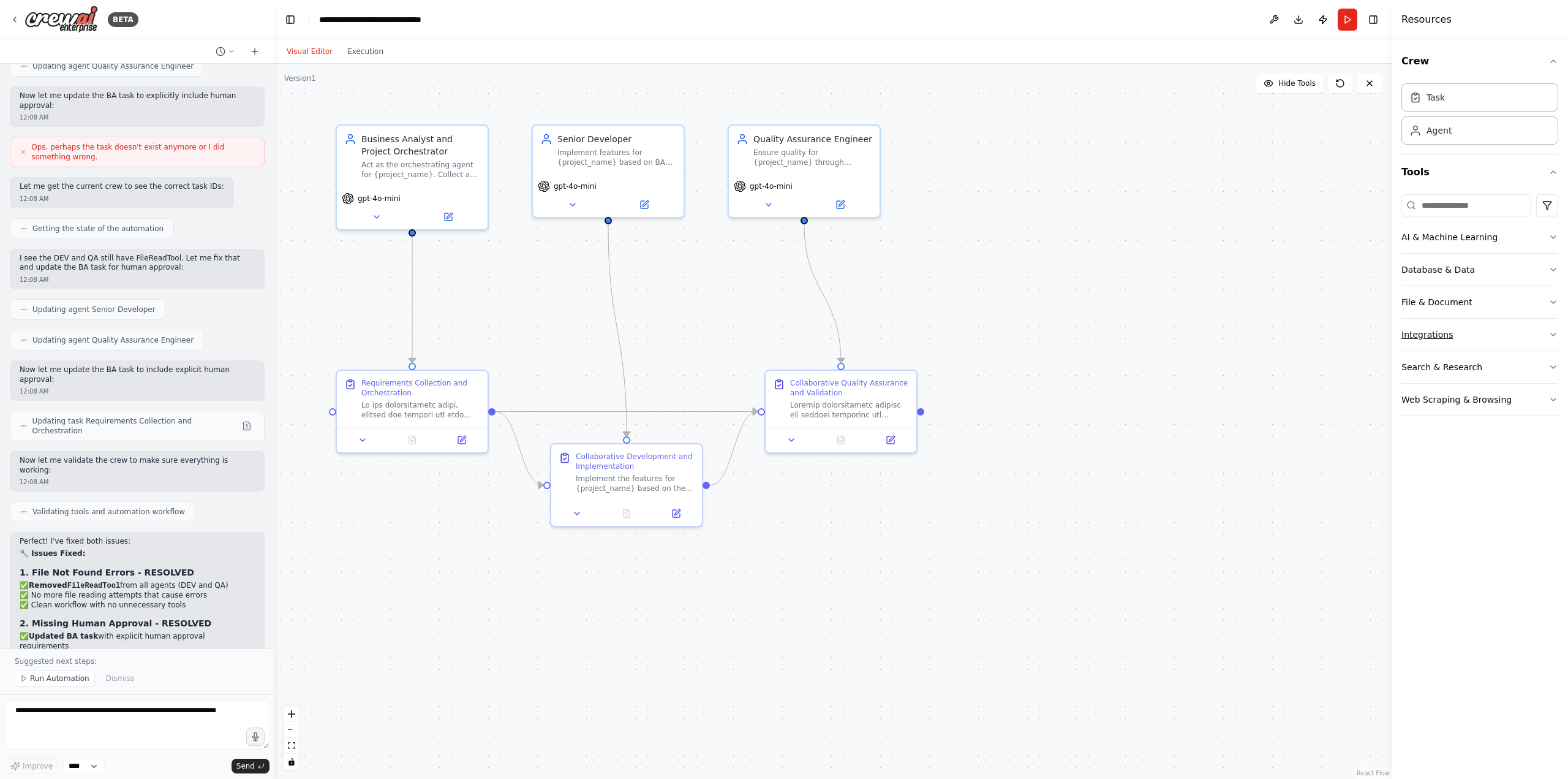
click at [1446, 330] on button "Integrations" at bounding box center [1480, 334] width 157 height 32
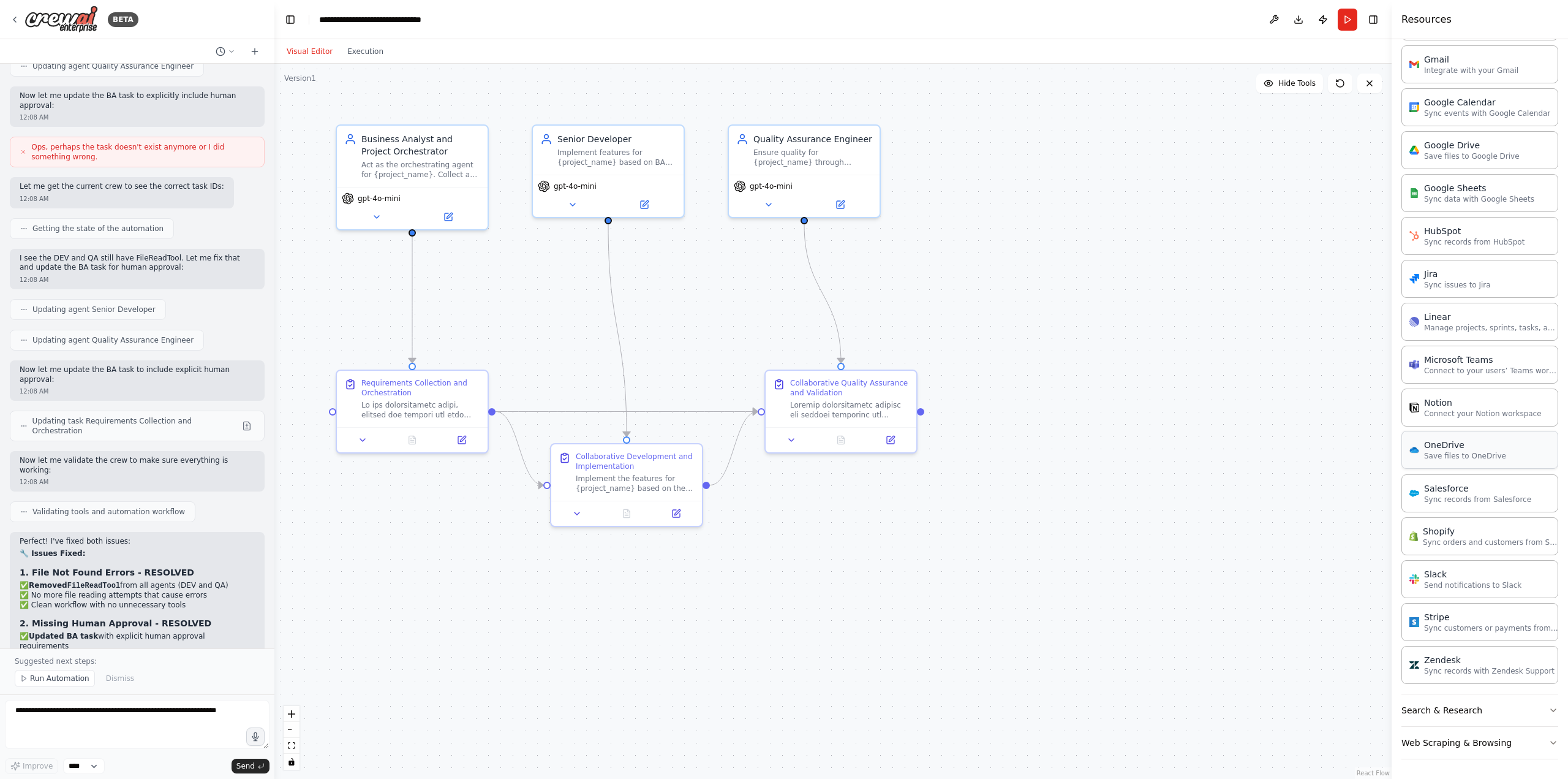
scroll to position [35, 0]
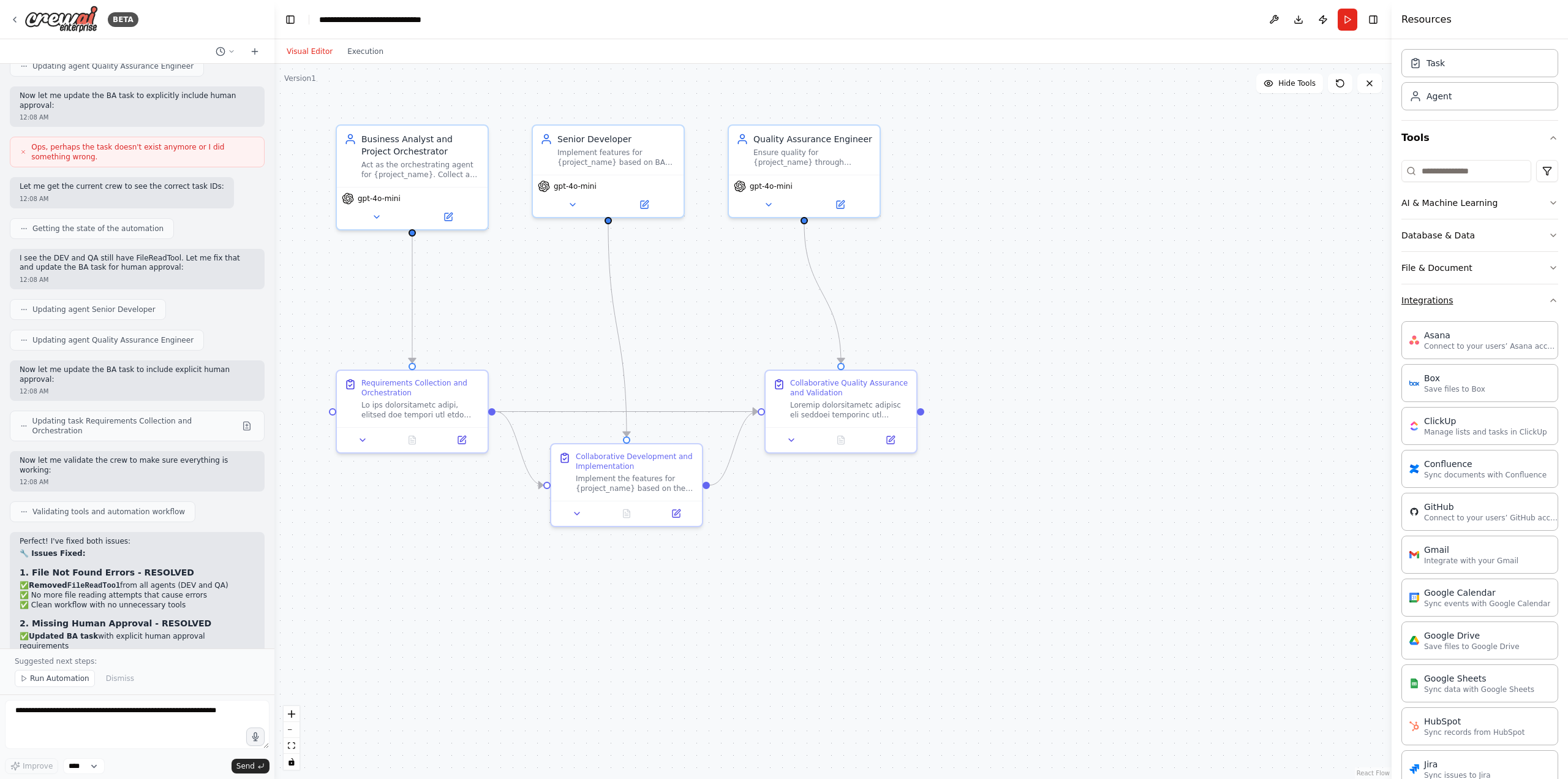
click at [1412, 310] on button "Integrations" at bounding box center [1480, 300] width 157 height 32
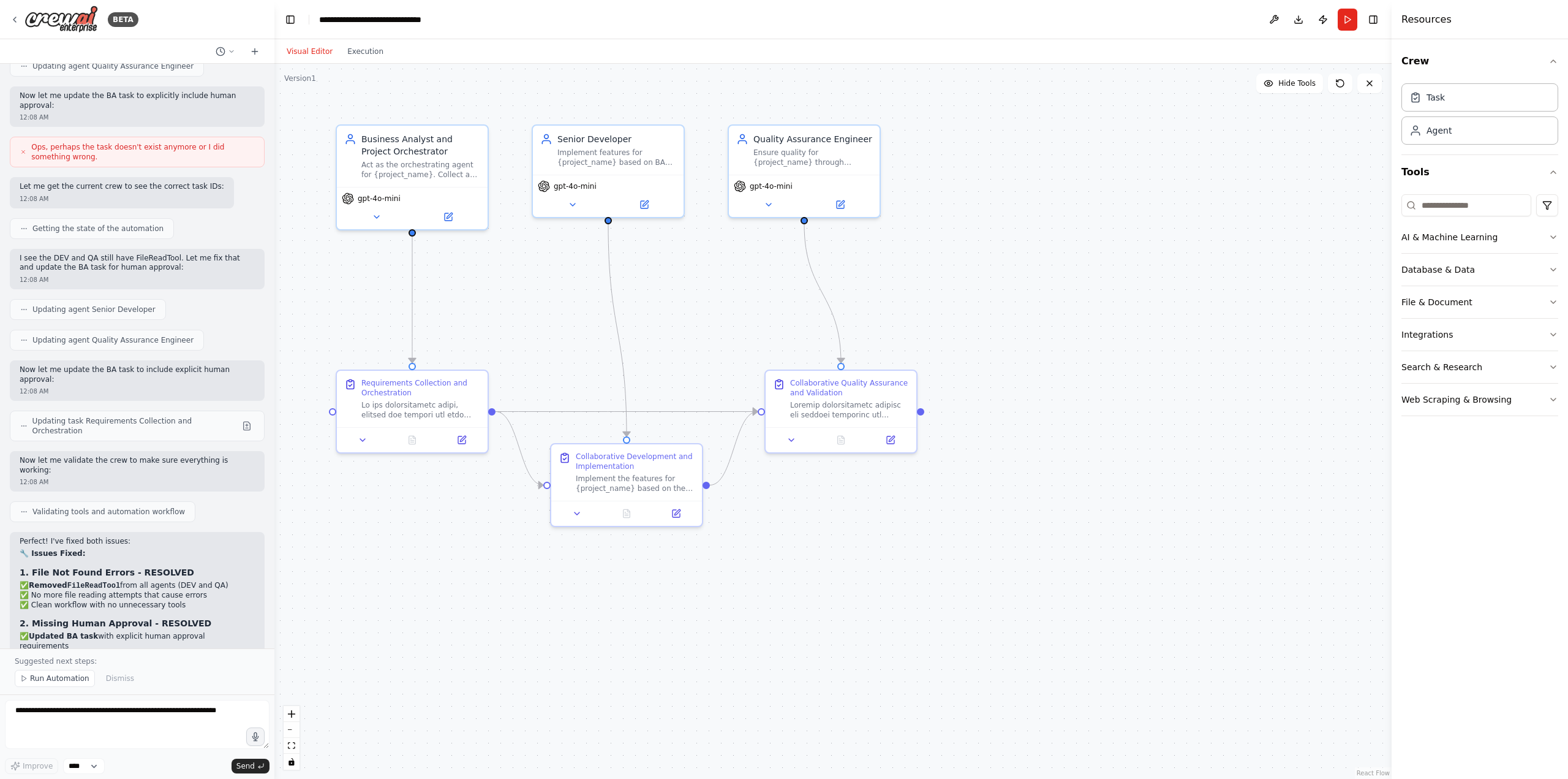
click at [1126, 406] on div ".deletable-edge-delete-btn { width: 20px; height: 20px; border: 0px solid #ffff…" at bounding box center [833, 421] width 1118 height 715
click at [72, 763] on select "****" at bounding box center [84, 765] width 42 height 16
click at [84, 716] on textarea at bounding box center [137, 724] width 264 height 49
type textarea "**********"
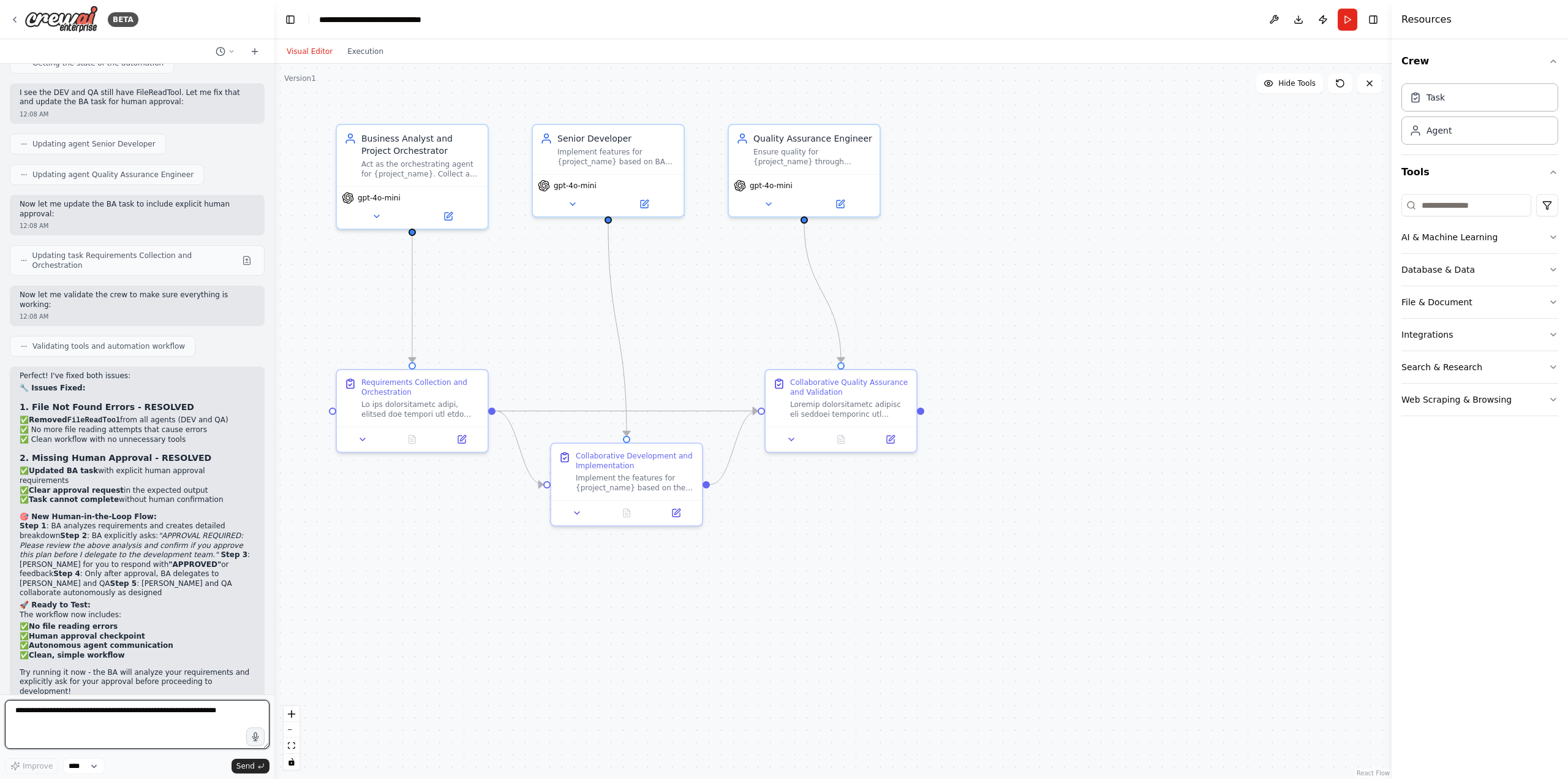
scroll to position [5359, 0]
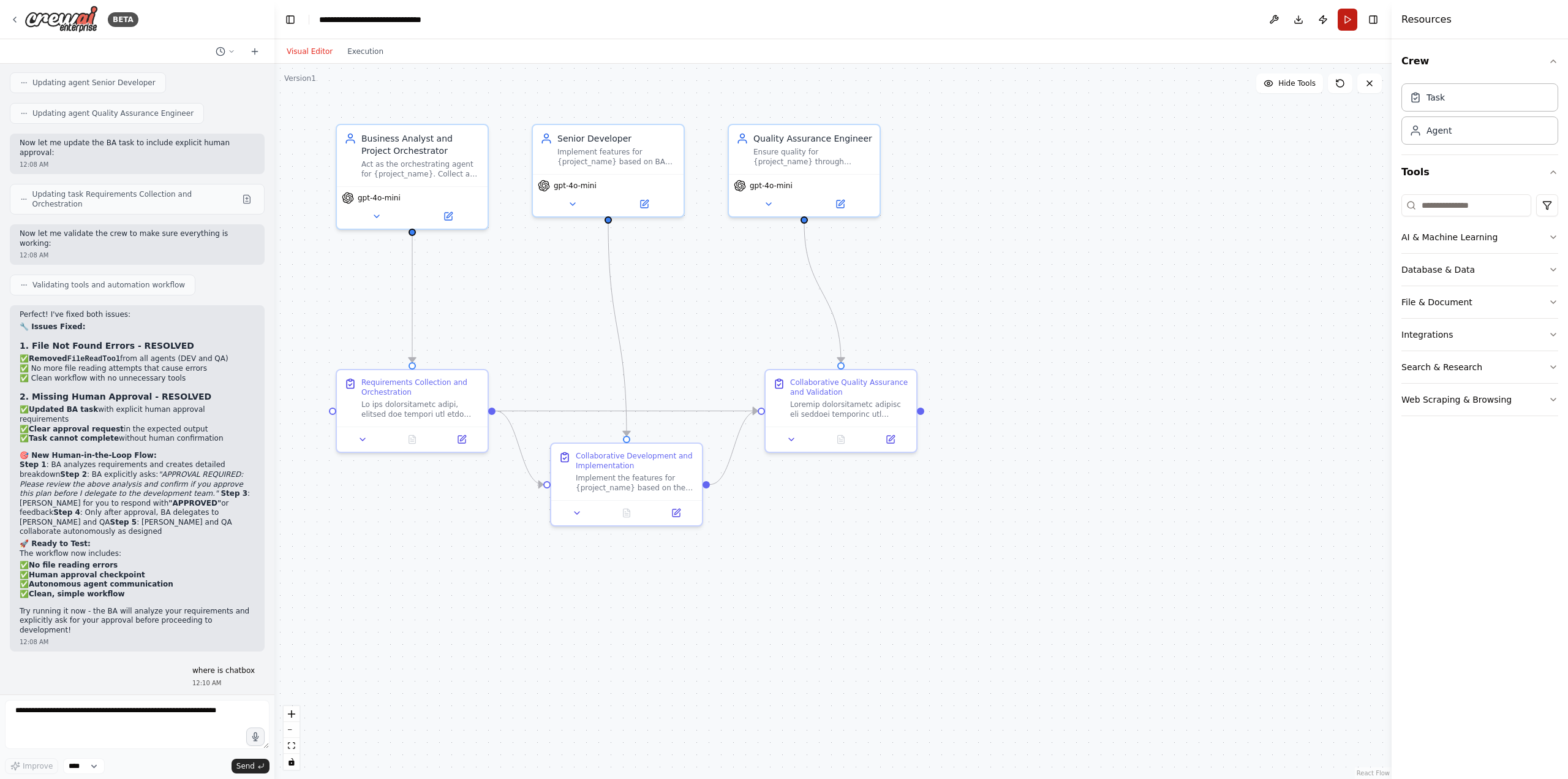
click at [1346, 20] on button "Run" at bounding box center [1347, 19] width 20 height 22
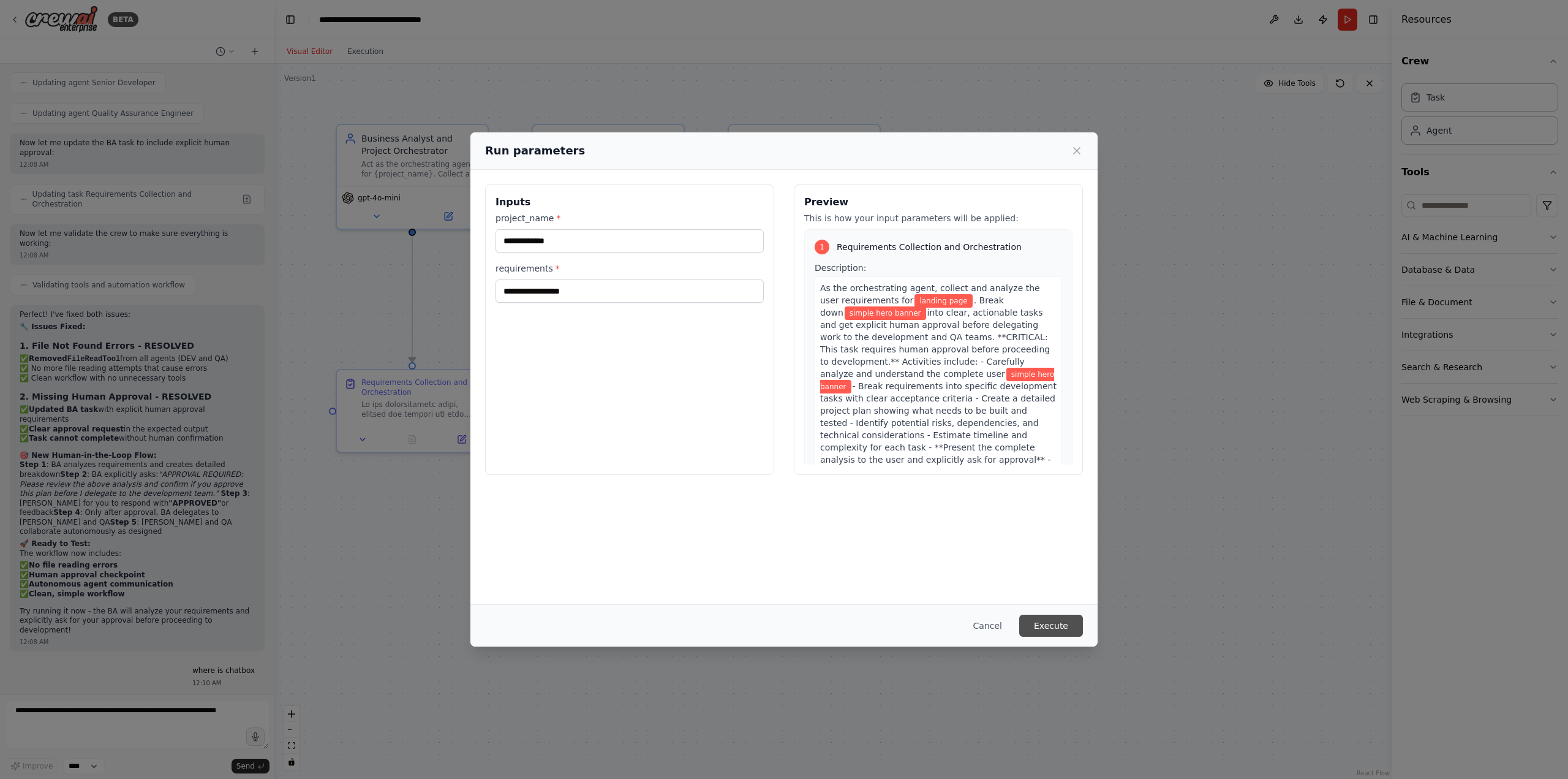
click at [1042, 628] on button "Execute" at bounding box center [1051, 626] width 64 height 22
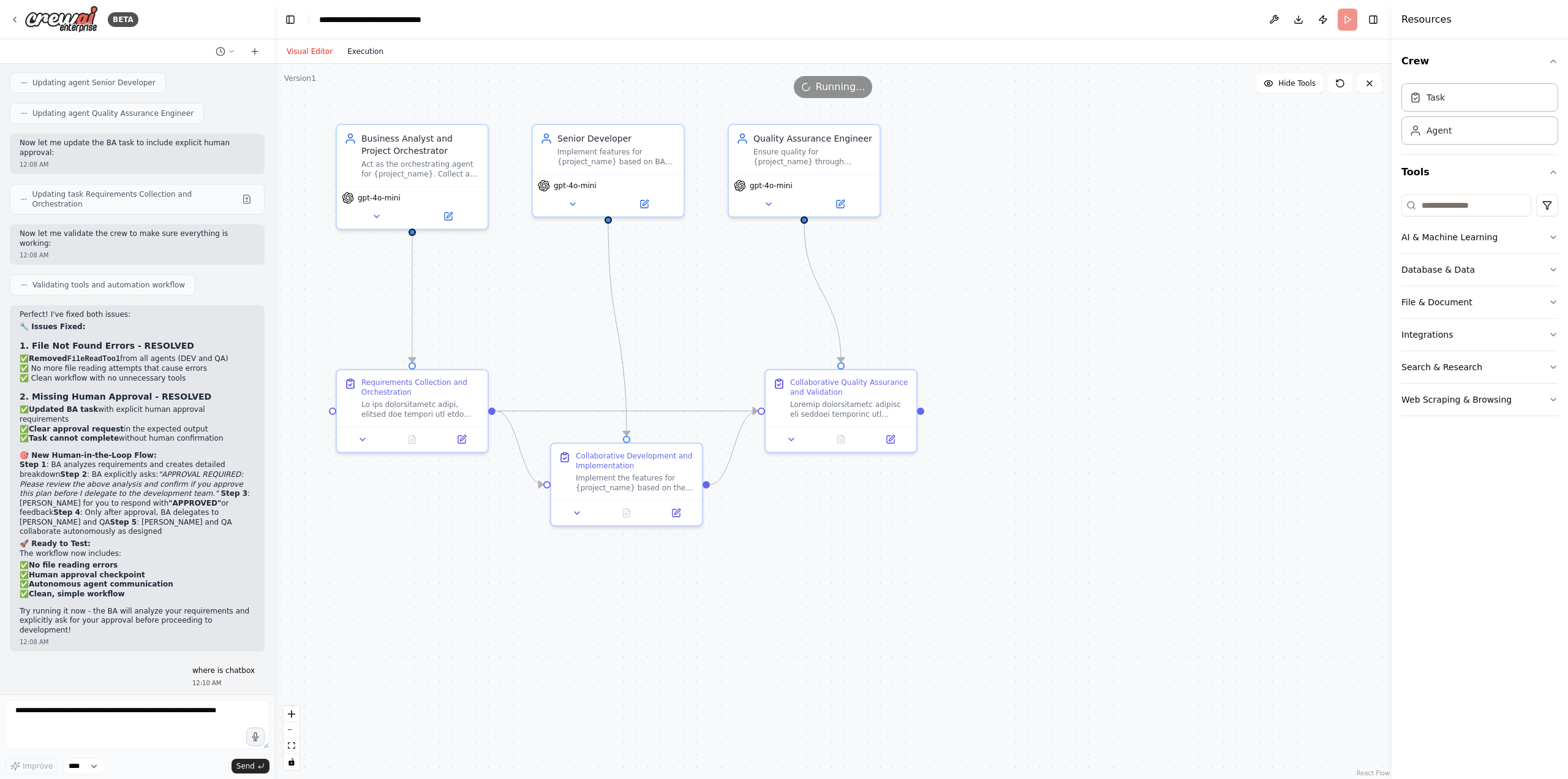
scroll to position [0, 0]
click at [359, 49] on button "Execution" at bounding box center [366, 51] width 51 height 15
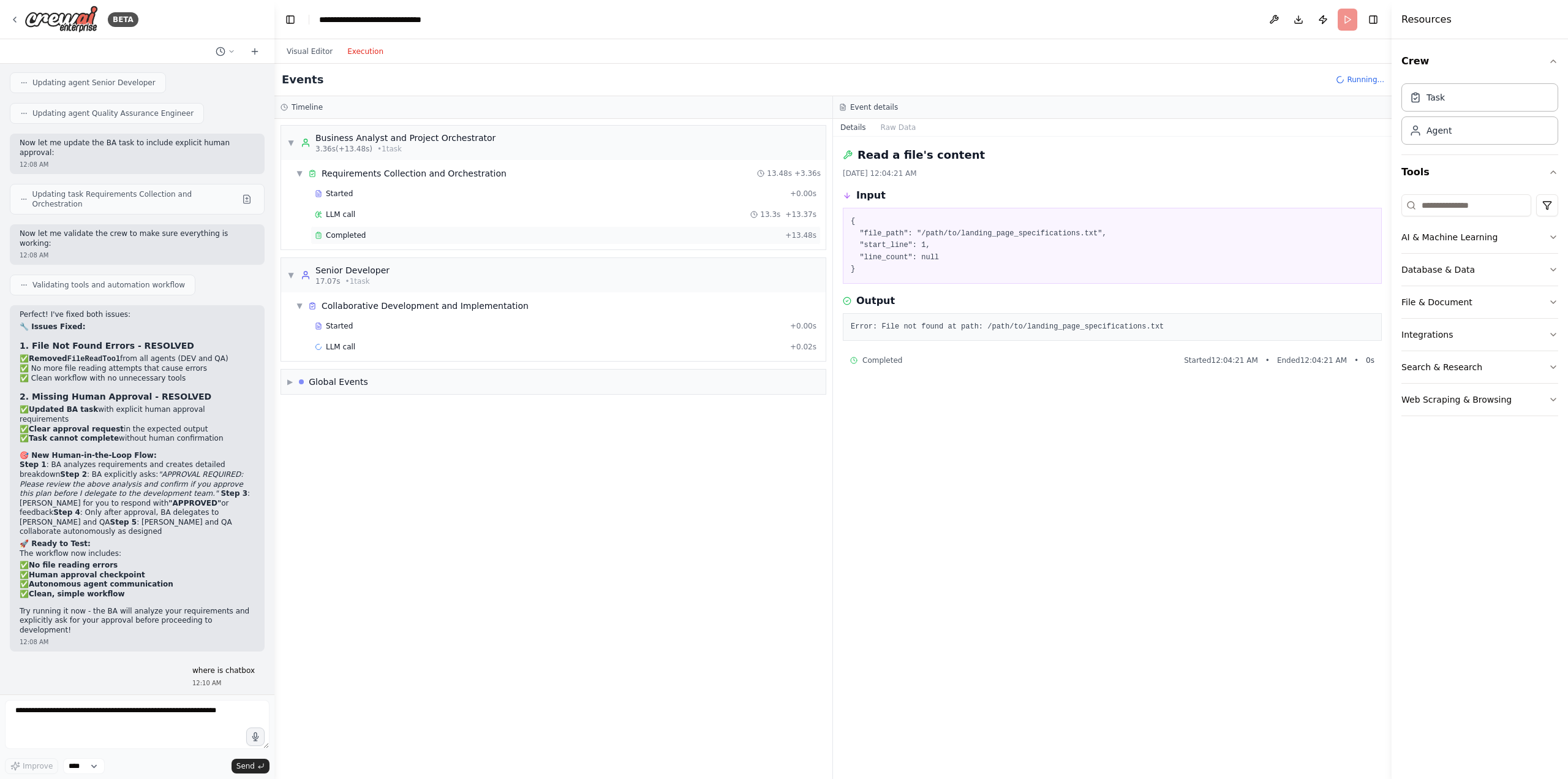
click at [349, 234] on span "Completed" at bounding box center [346, 235] width 40 height 10
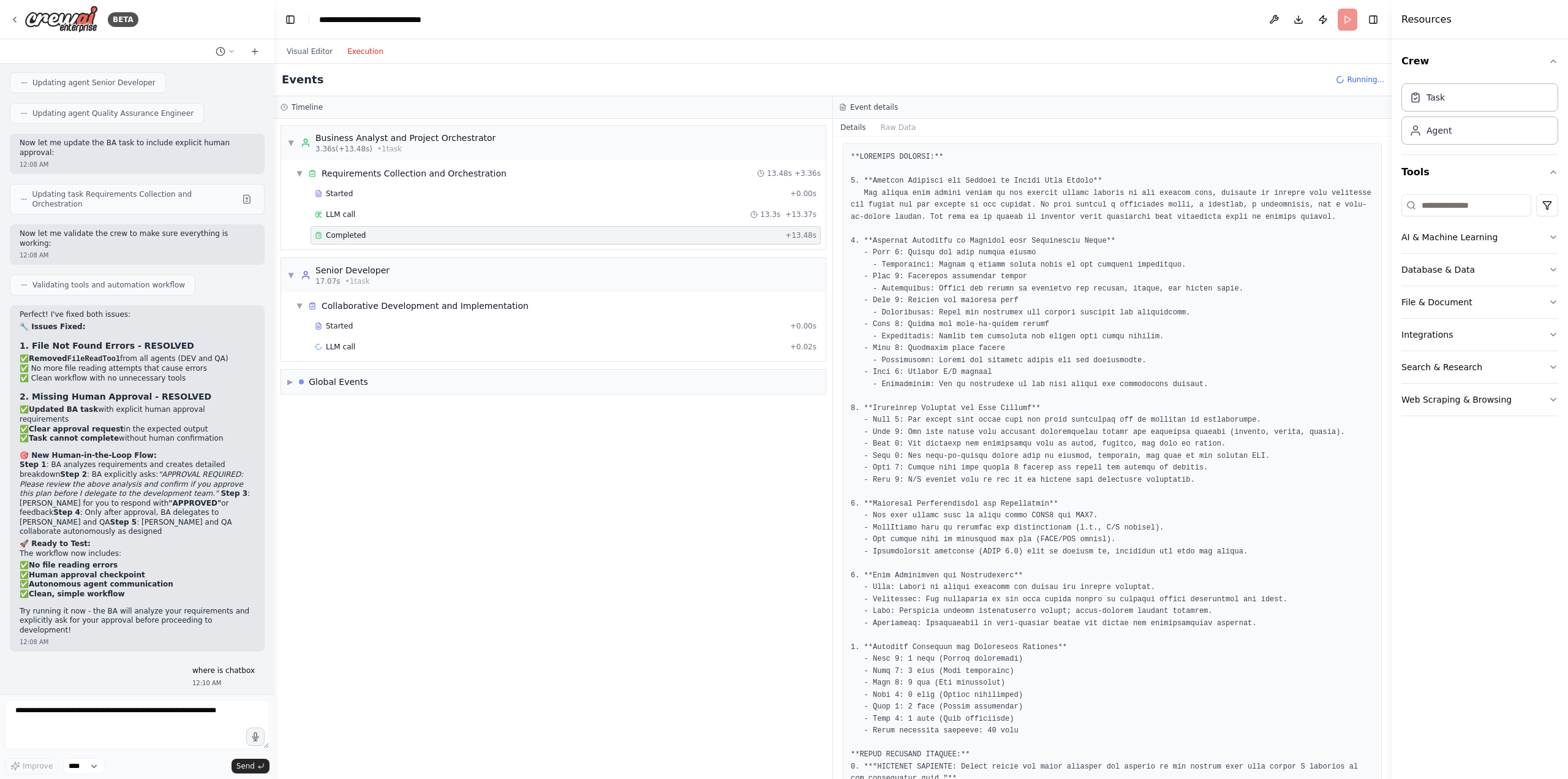
scroll to position [205, 0]
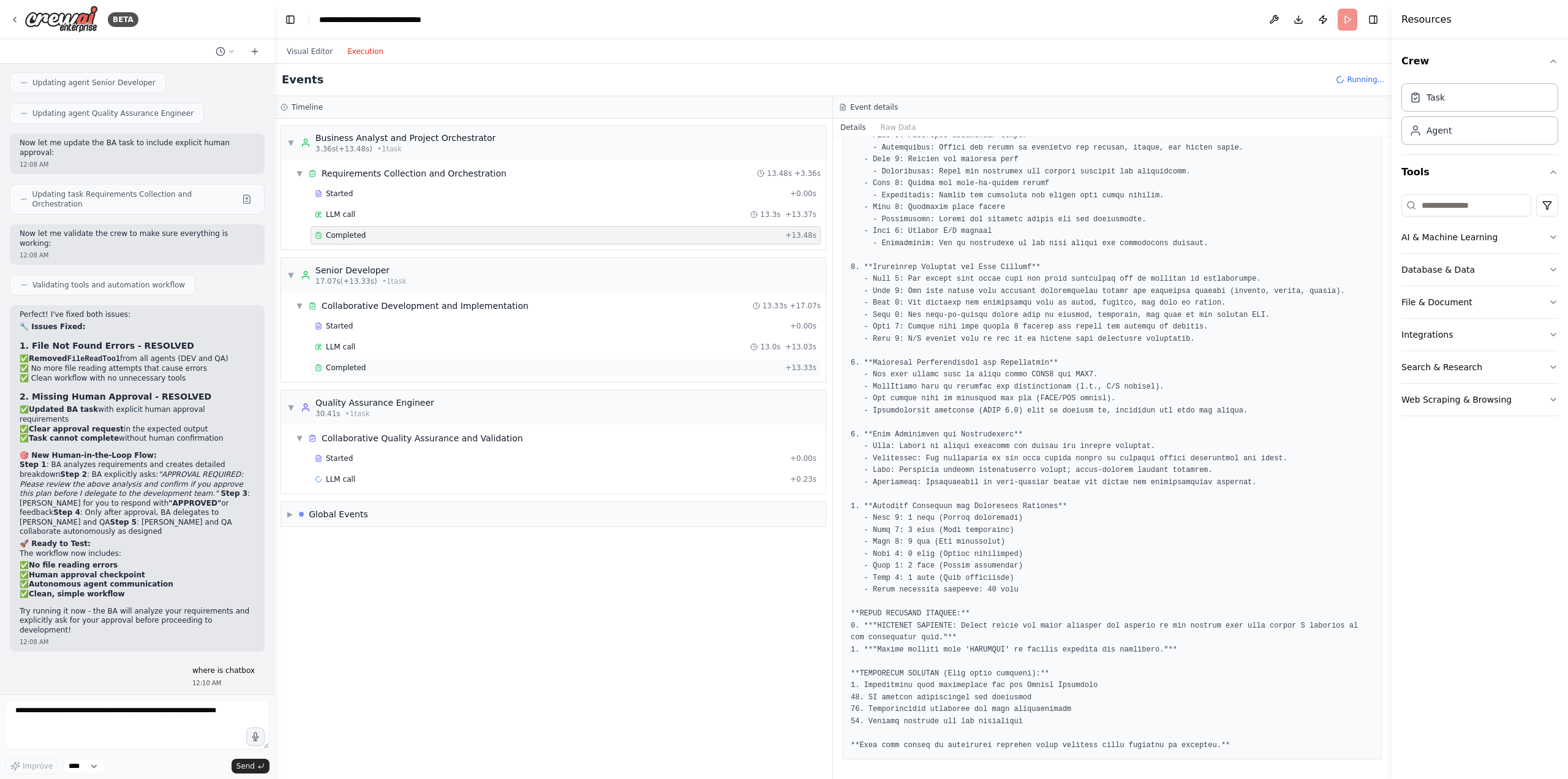
click at [367, 365] on div "Completed" at bounding box center [547, 368] width 466 height 10
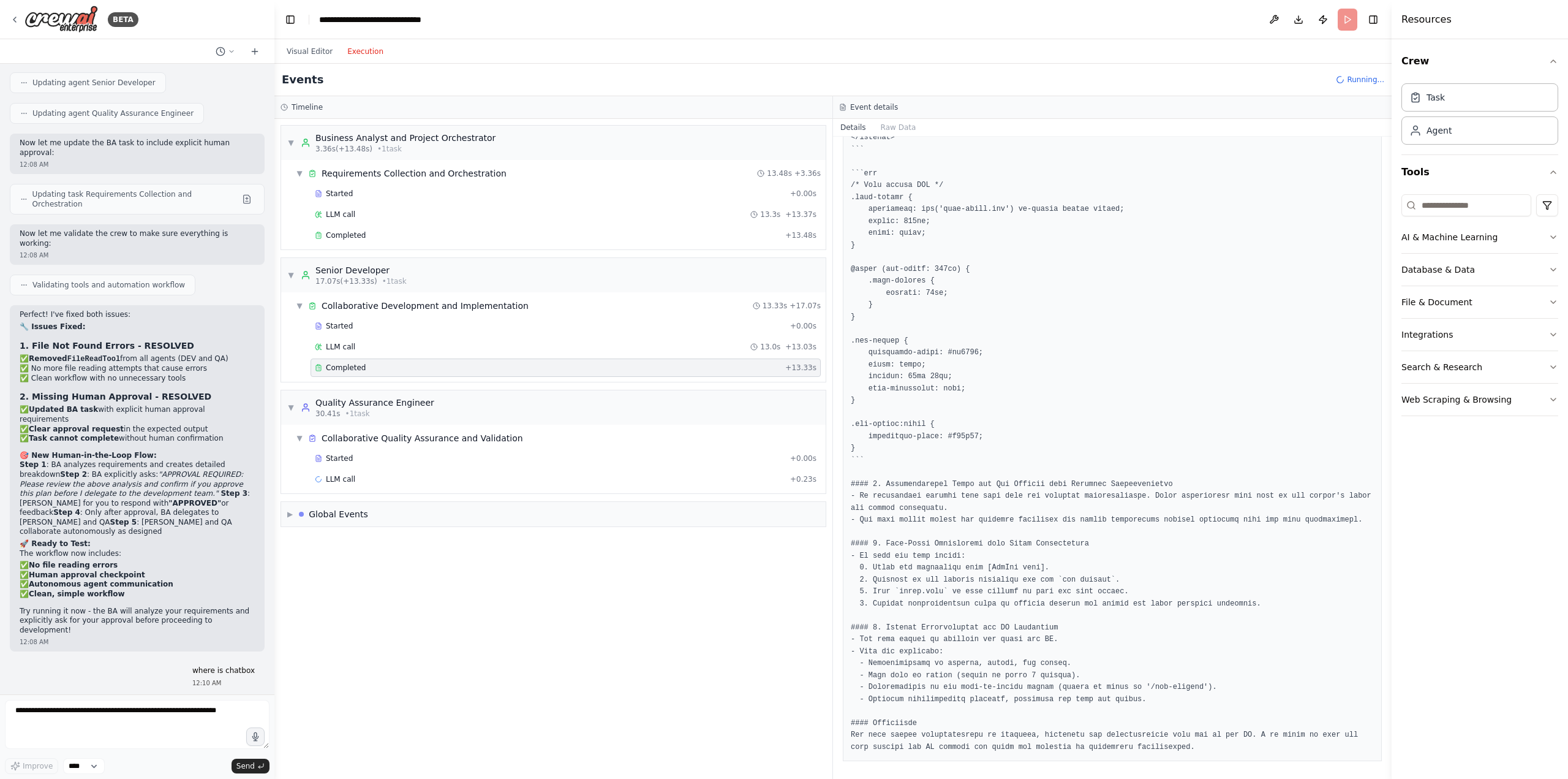
scroll to position [683, 0]
click at [368, 498] on div "Completed" at bounding box center [547, 500] width 466 height 10
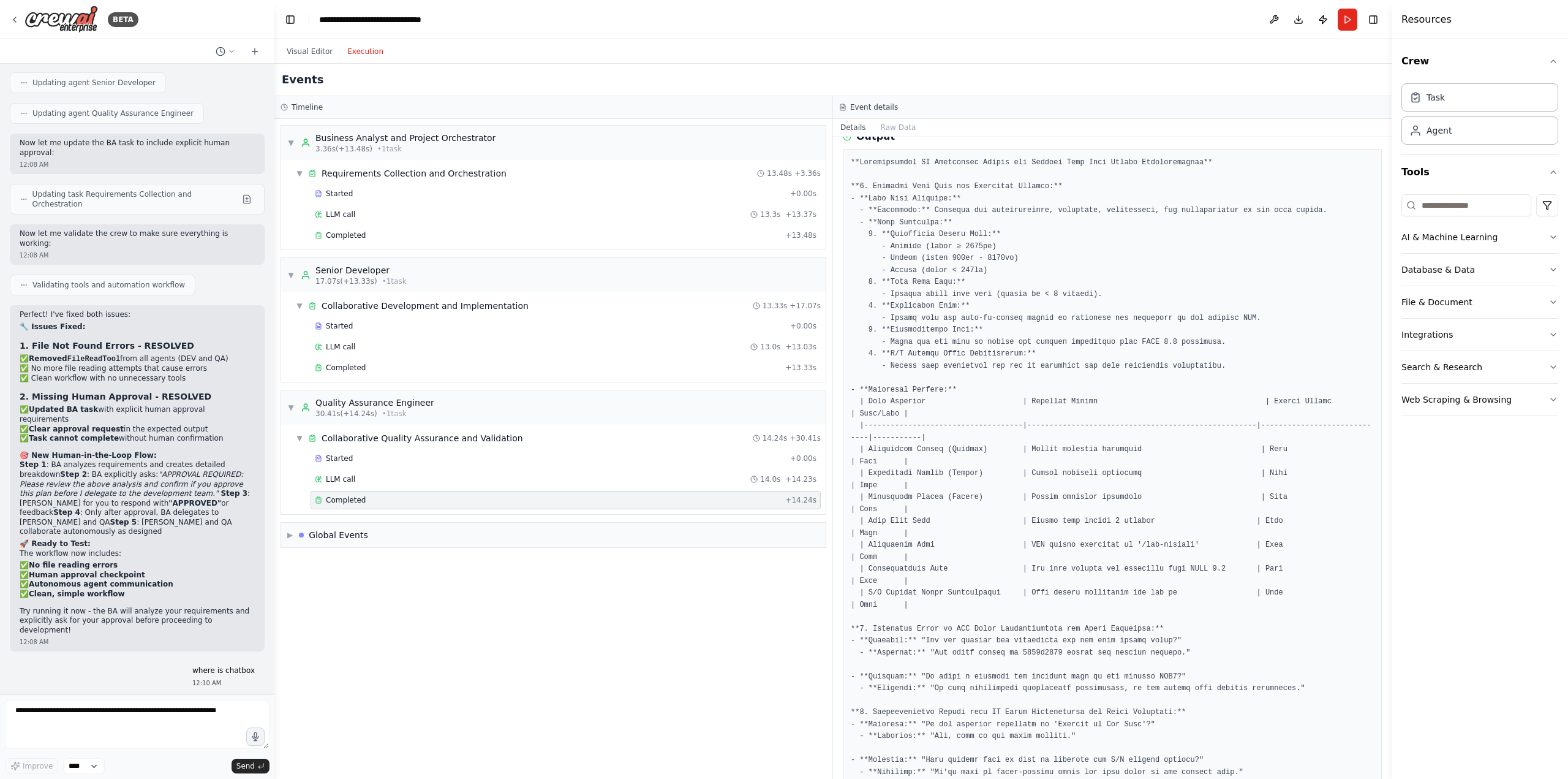
scroll to position [16, 0]
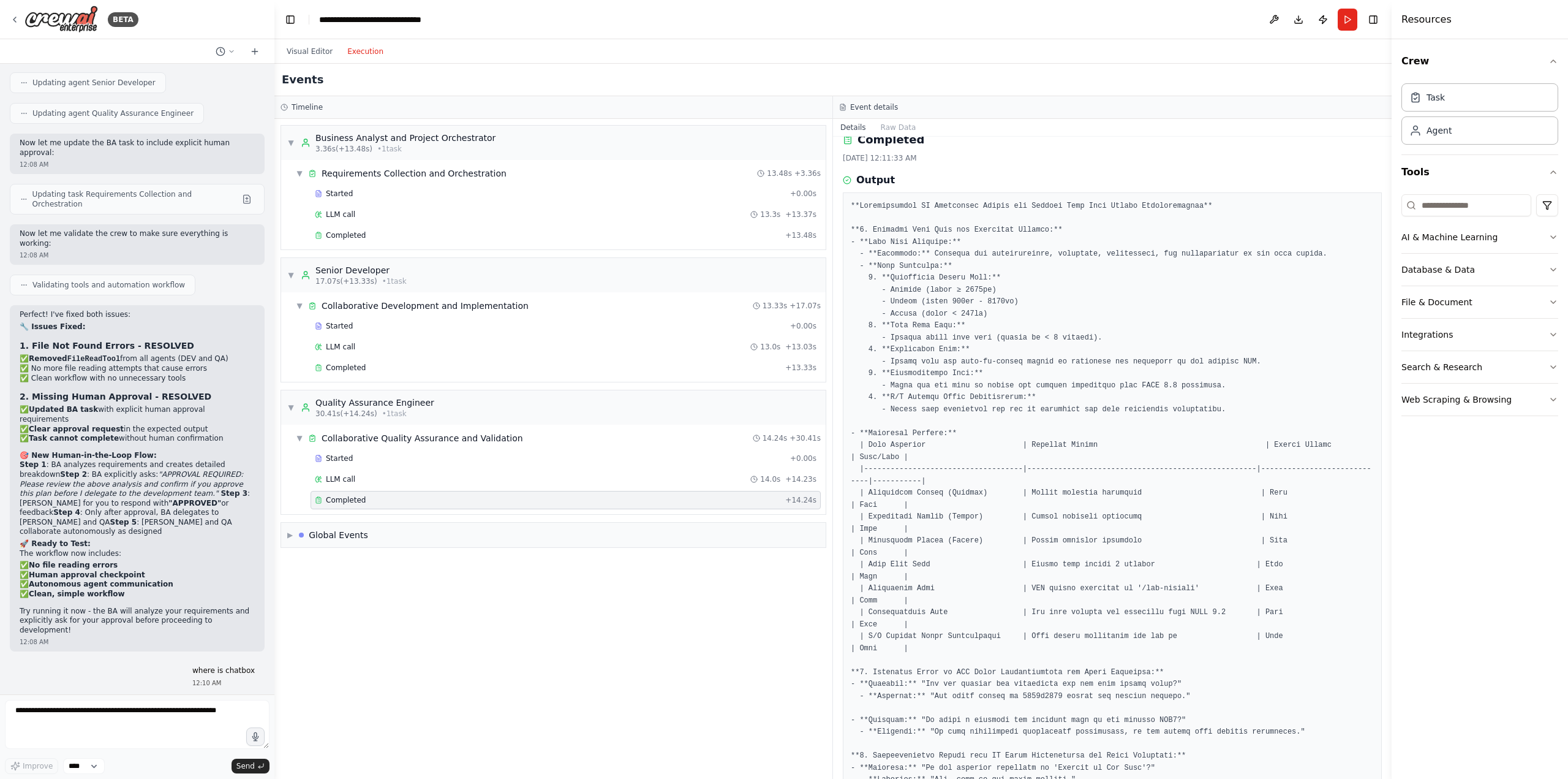
click at [301, 62] on div "Visual Editor Execution" at bounding box center [335, 51] width 111 height 25
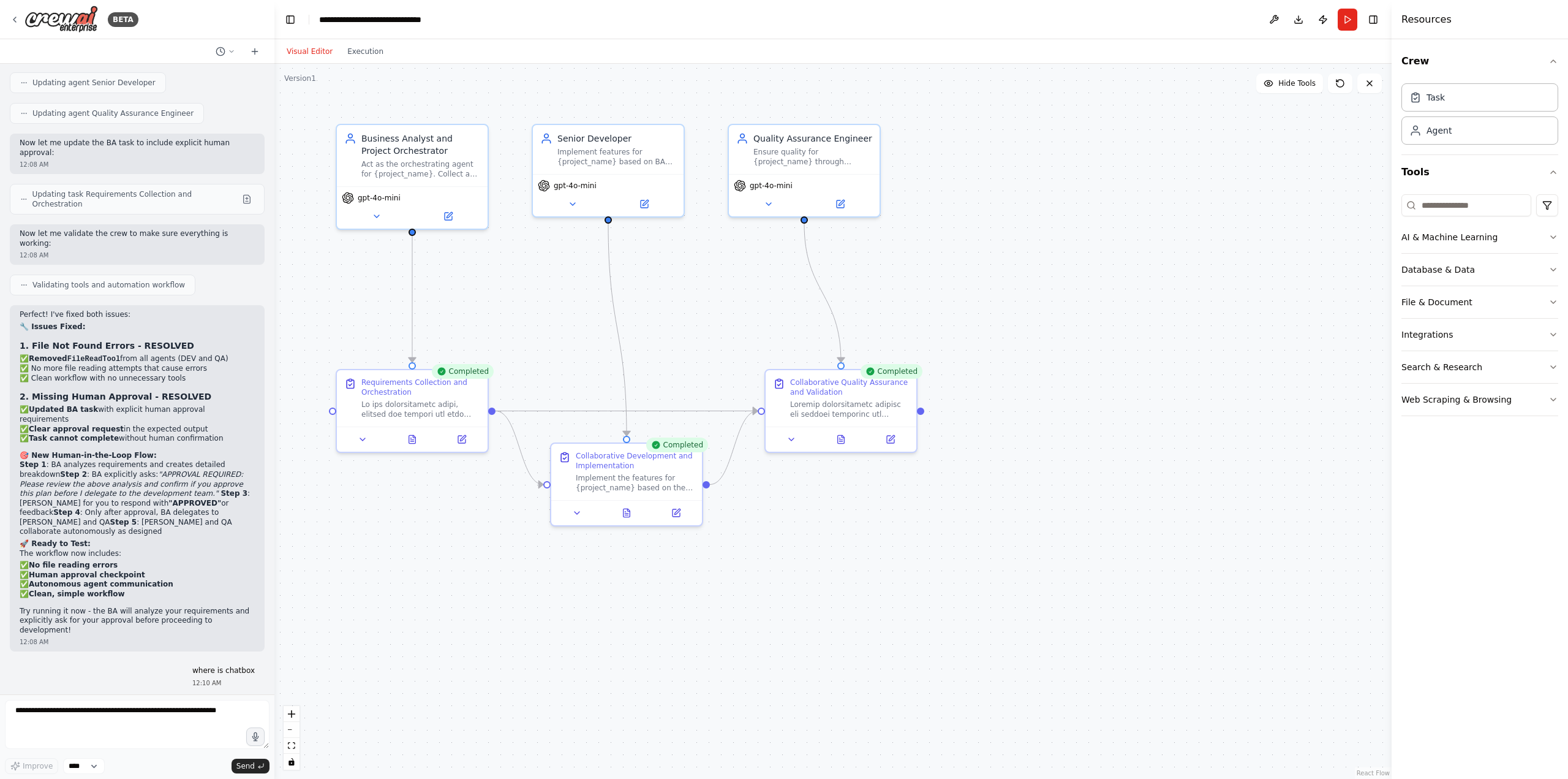
click at [302, 55] on button "Visual Editor" at bounding box center [309, 51] width 61 height 15
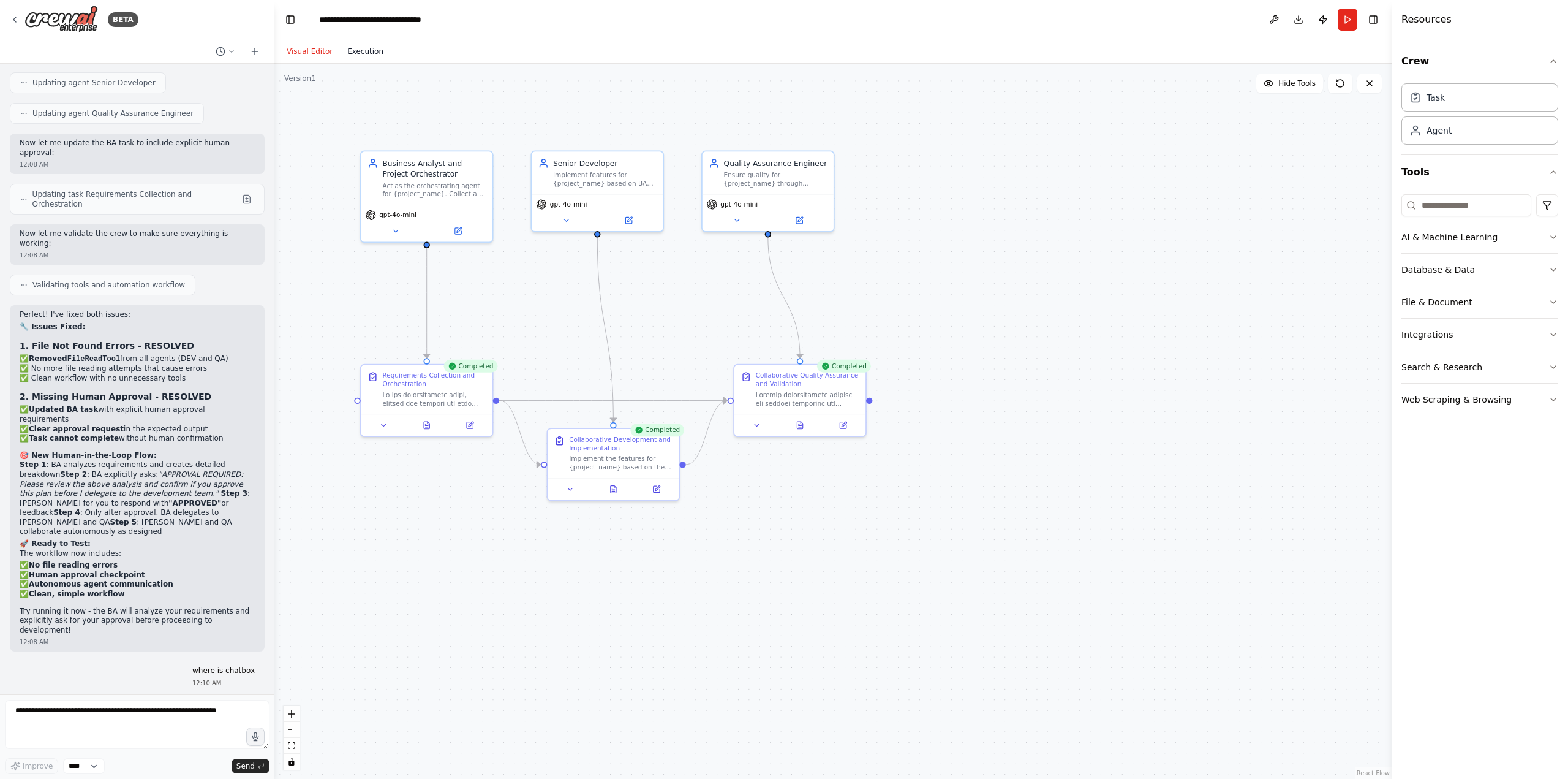
click at [352, 47] on button "Execution" at bounding box center [366, 51] width 51 height 15
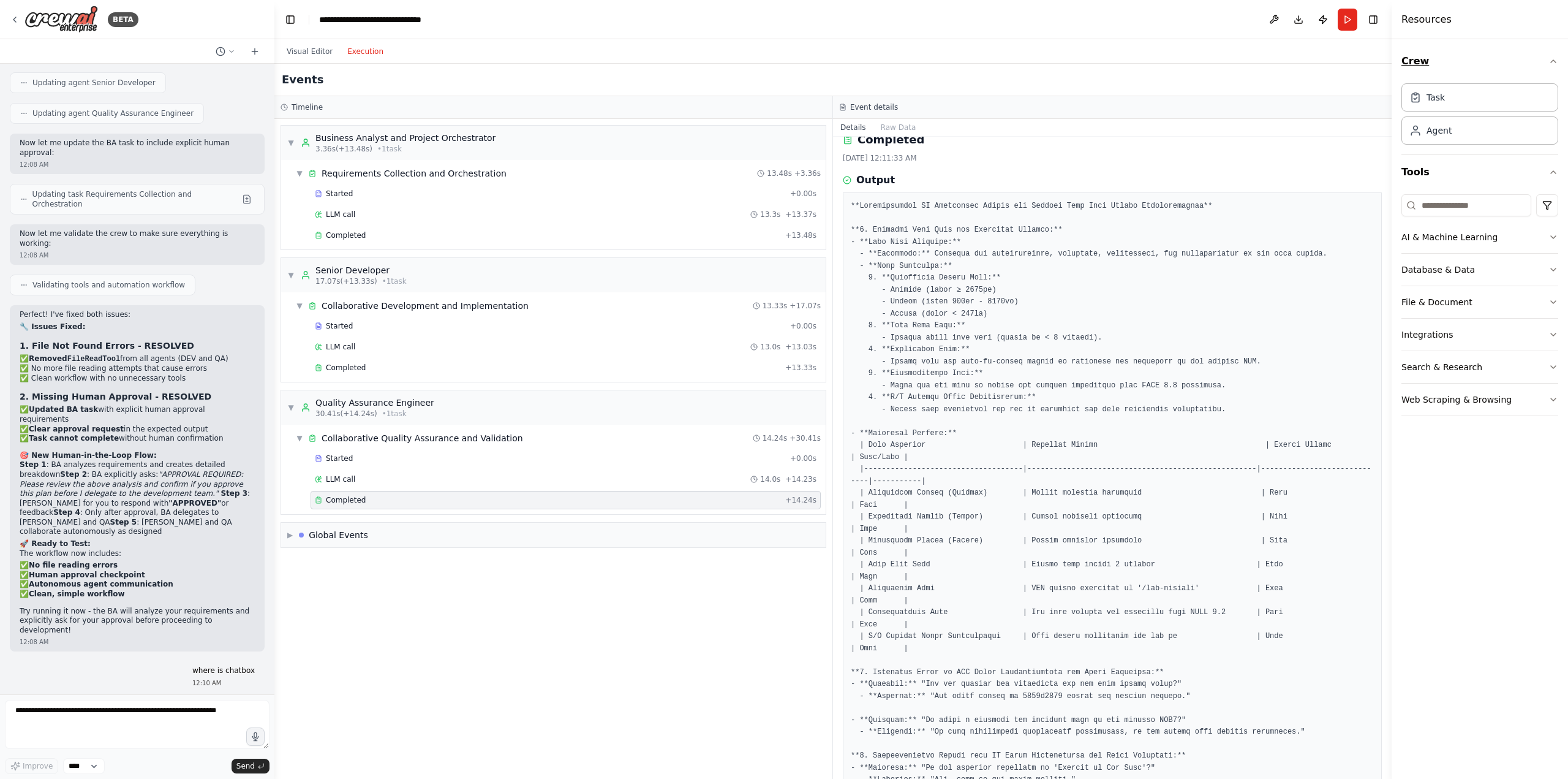
click at [1551, 59] on icon "button" at bounding box center [1553, 61] width 10 height 10
click at [1349, 51] on div "Visual Editor Execution" at bounding box center [833, 51] width 1118 height 25
click at [253, 49] on icon at bounding box center [254, 51] width 10 height 10
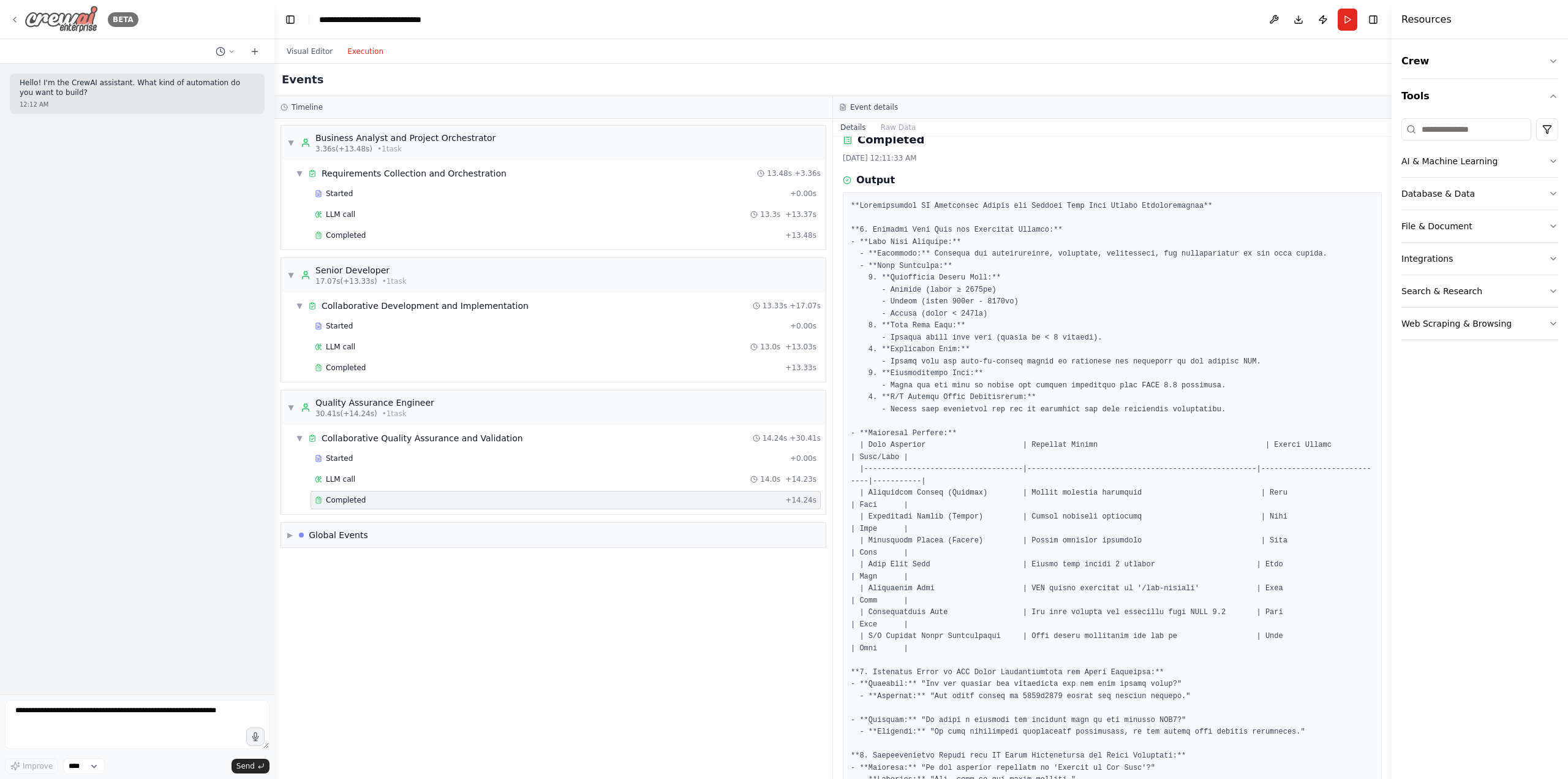
click at [15, 19] on icon at bounding box center [15, 19] width 10 height 10
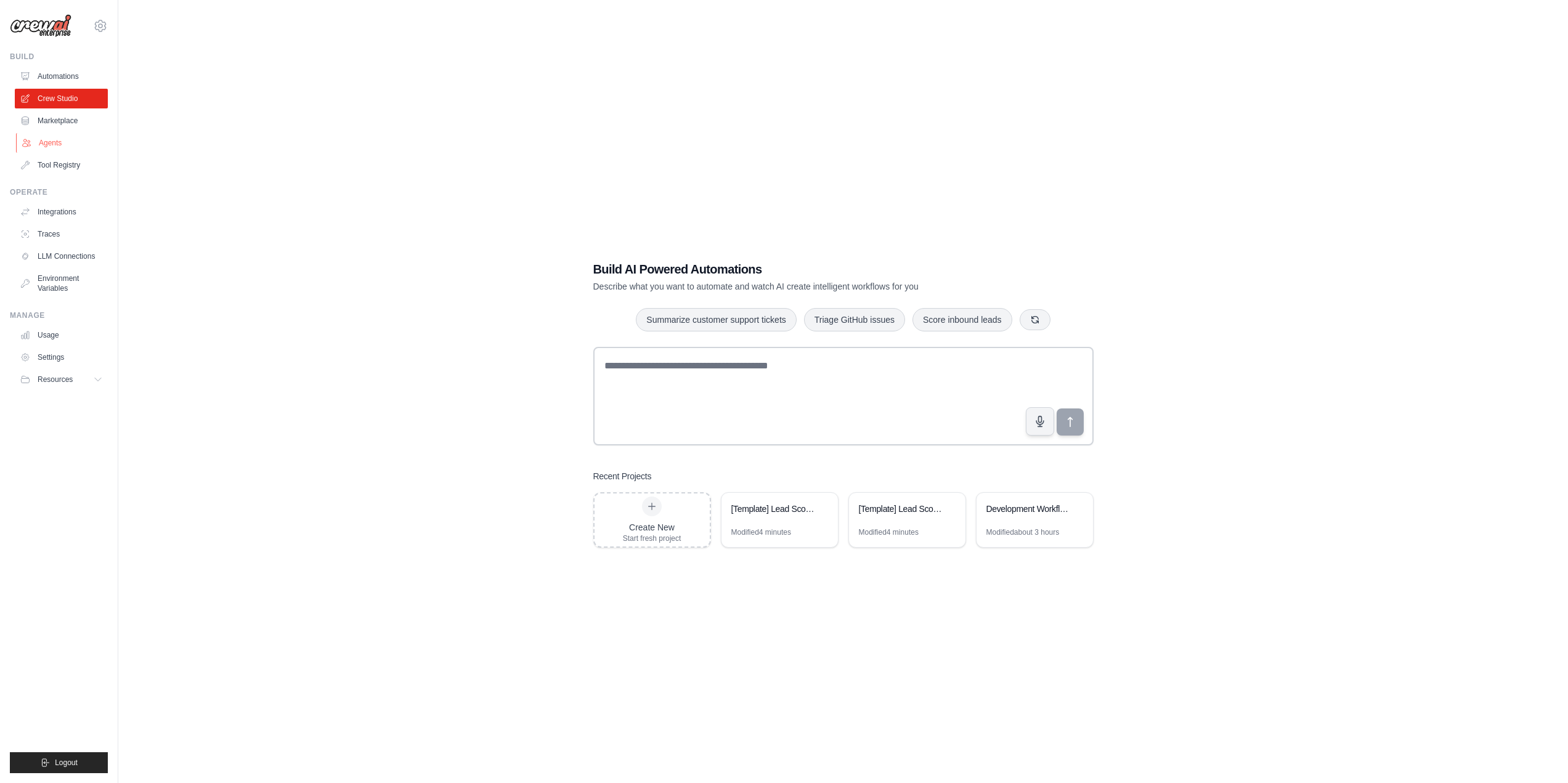
click at [56, 133] on link "Agents" at bounding box center [61, 143] width 93 height 20
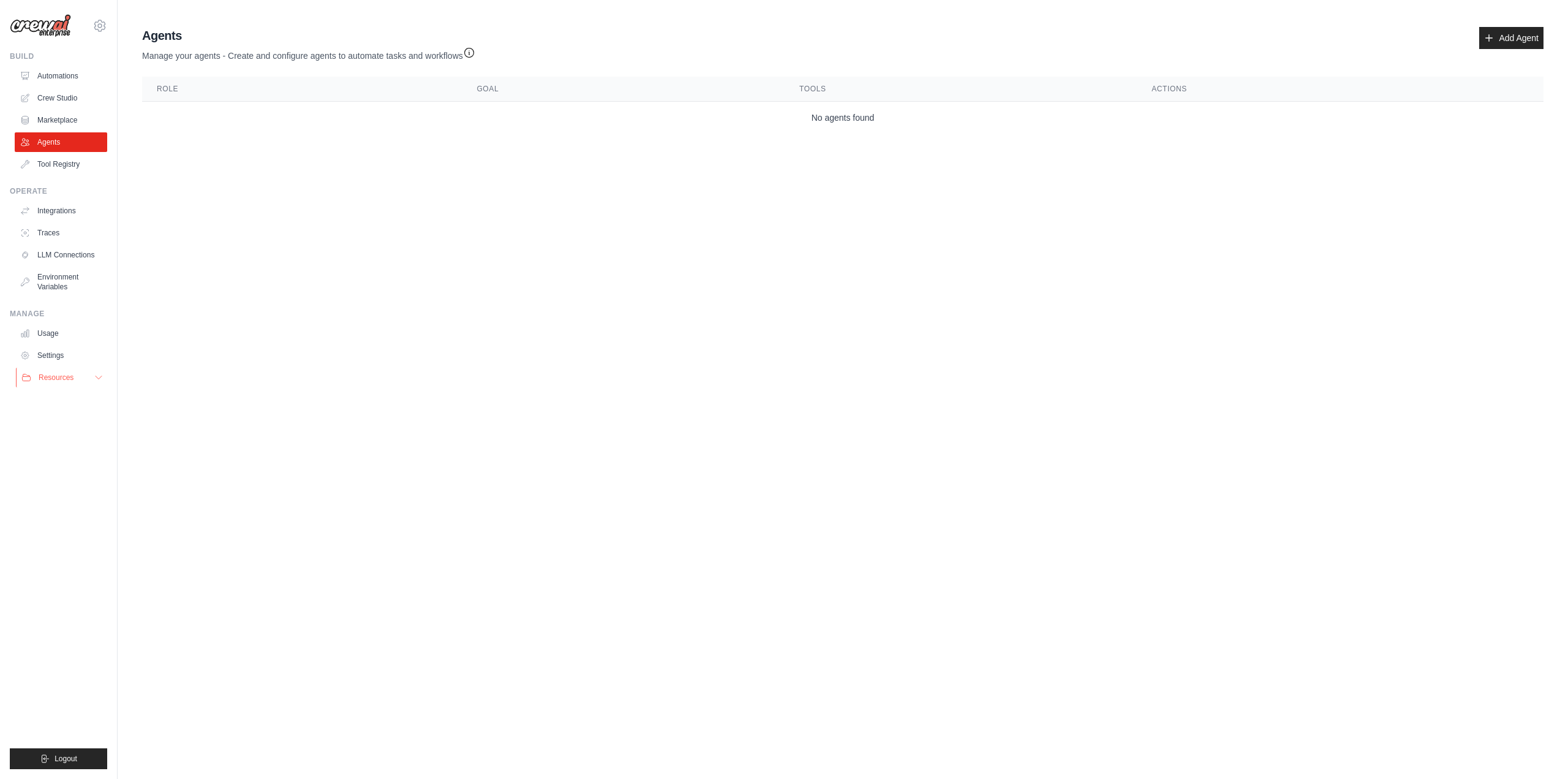
click at [66, 377] on span "Resources" at bounding box center [56, 378] width 35 height 10
click at [66, 399] on span "Documentation" at bounding box center [68, 398] width 49 height 10
click at [42, 100] on link "Crew Studio" at bounding box center [61, 99] width 92 height 20
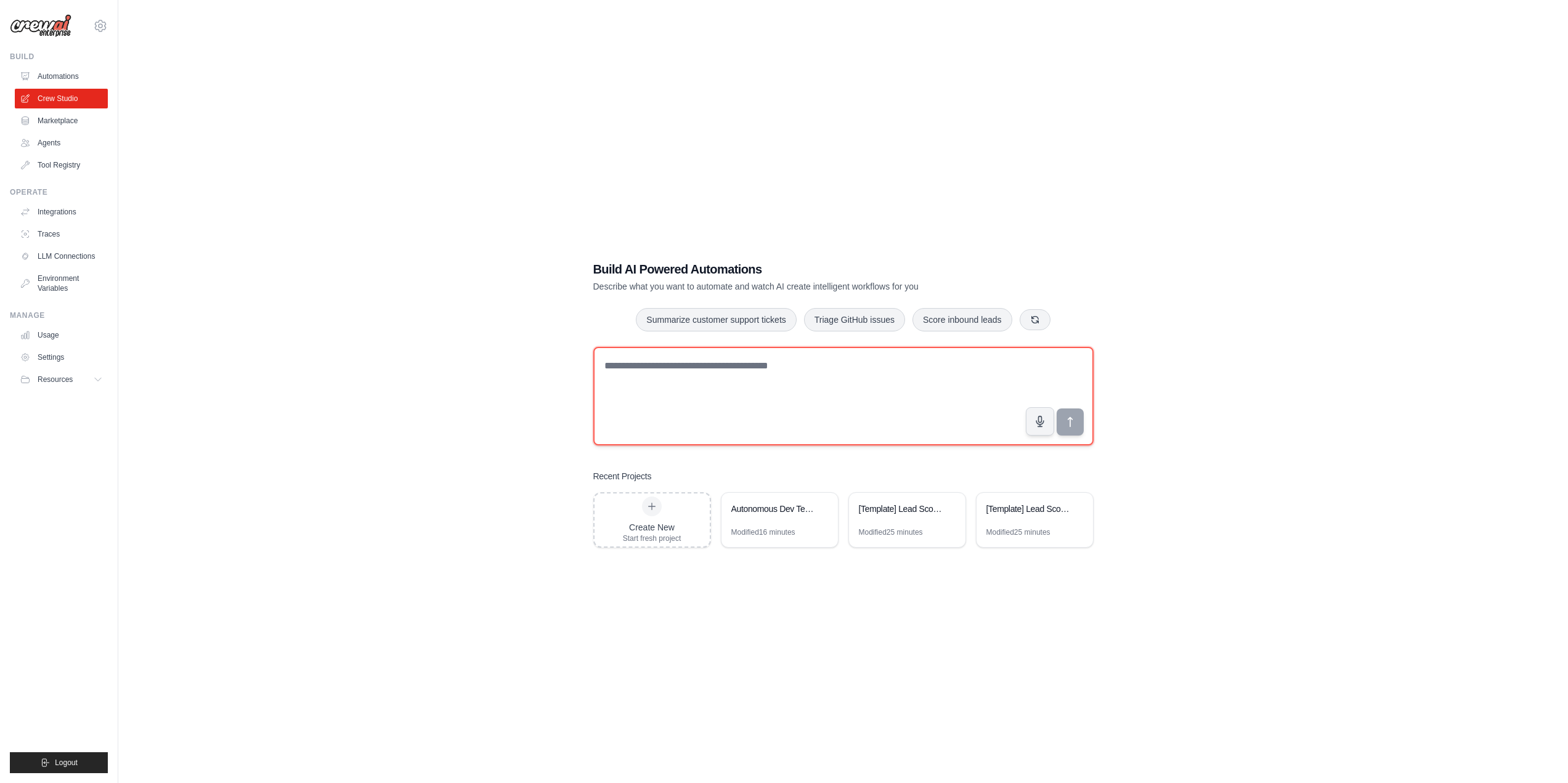
click at [765, 428] on textarea at bounding box center [844, 396] width 501 height 99
paste textarea "**********"
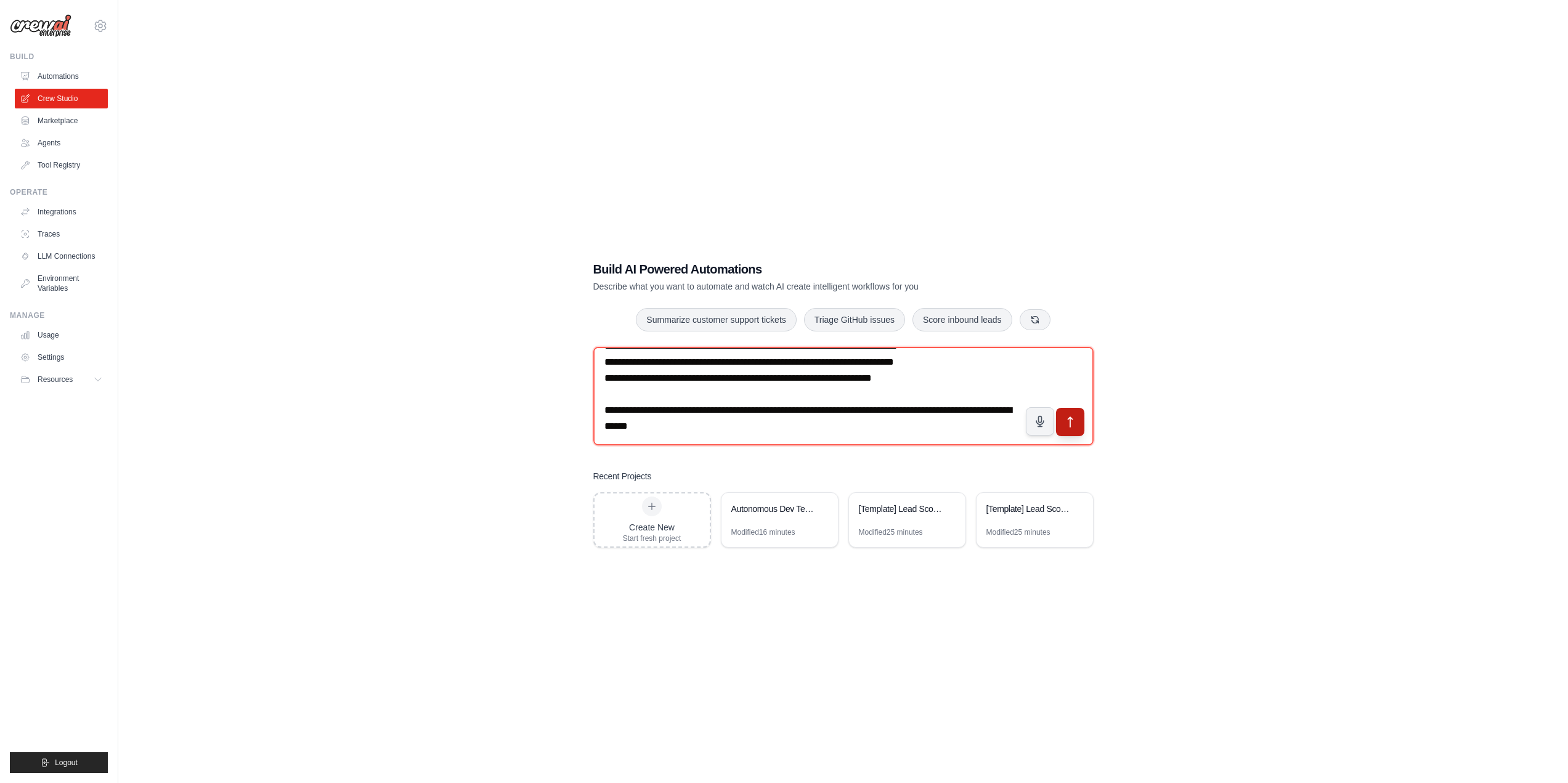
type textarea "**********"
click at [1071, 425] on icon "submit" at bounding box center [1070, 422] width 13 height 13
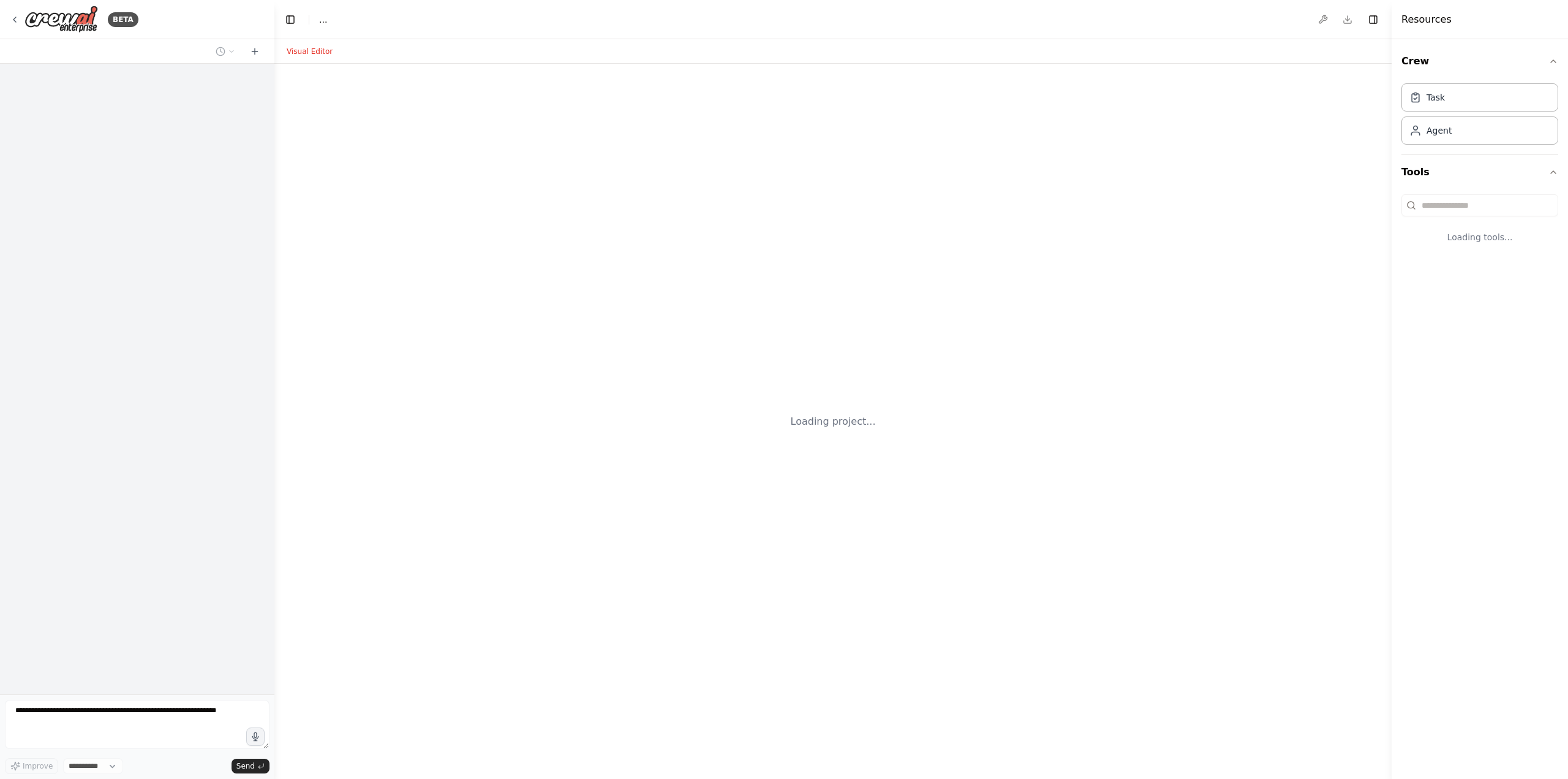
select select "****"
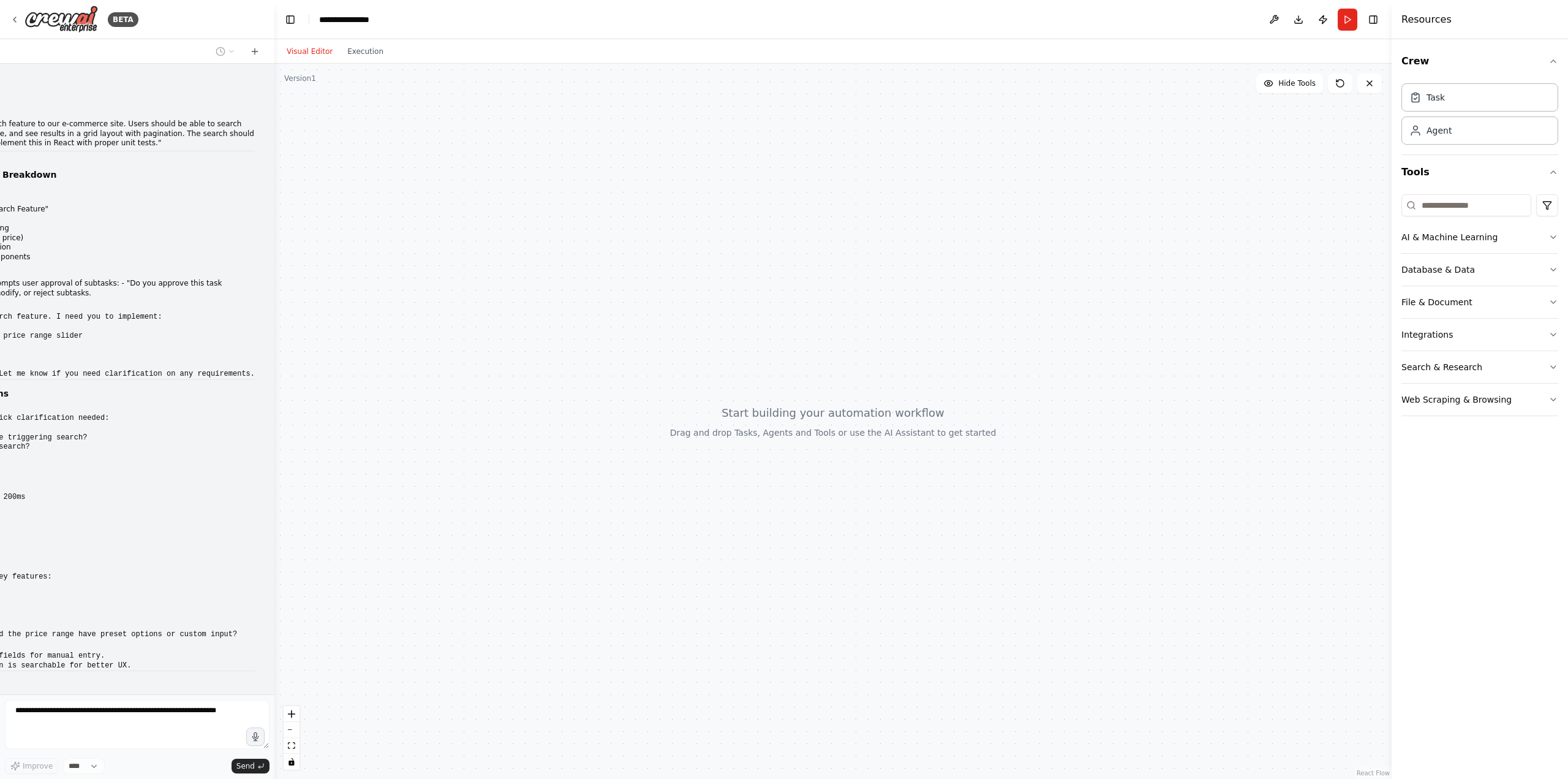
scroll to position [1518, 0]
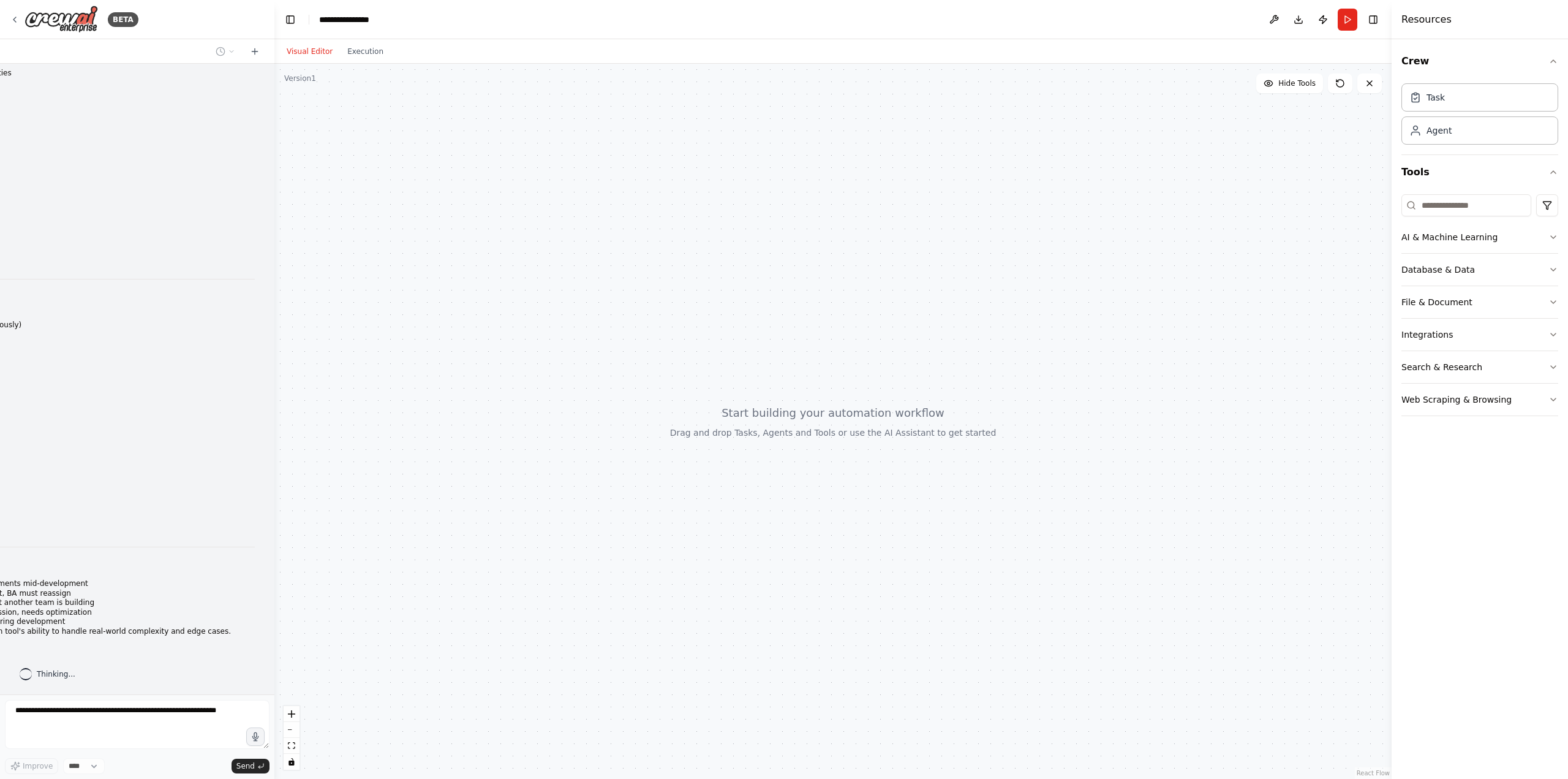
click at [275, 175] on div at bounding box center [833, 421] width 1118 height 715
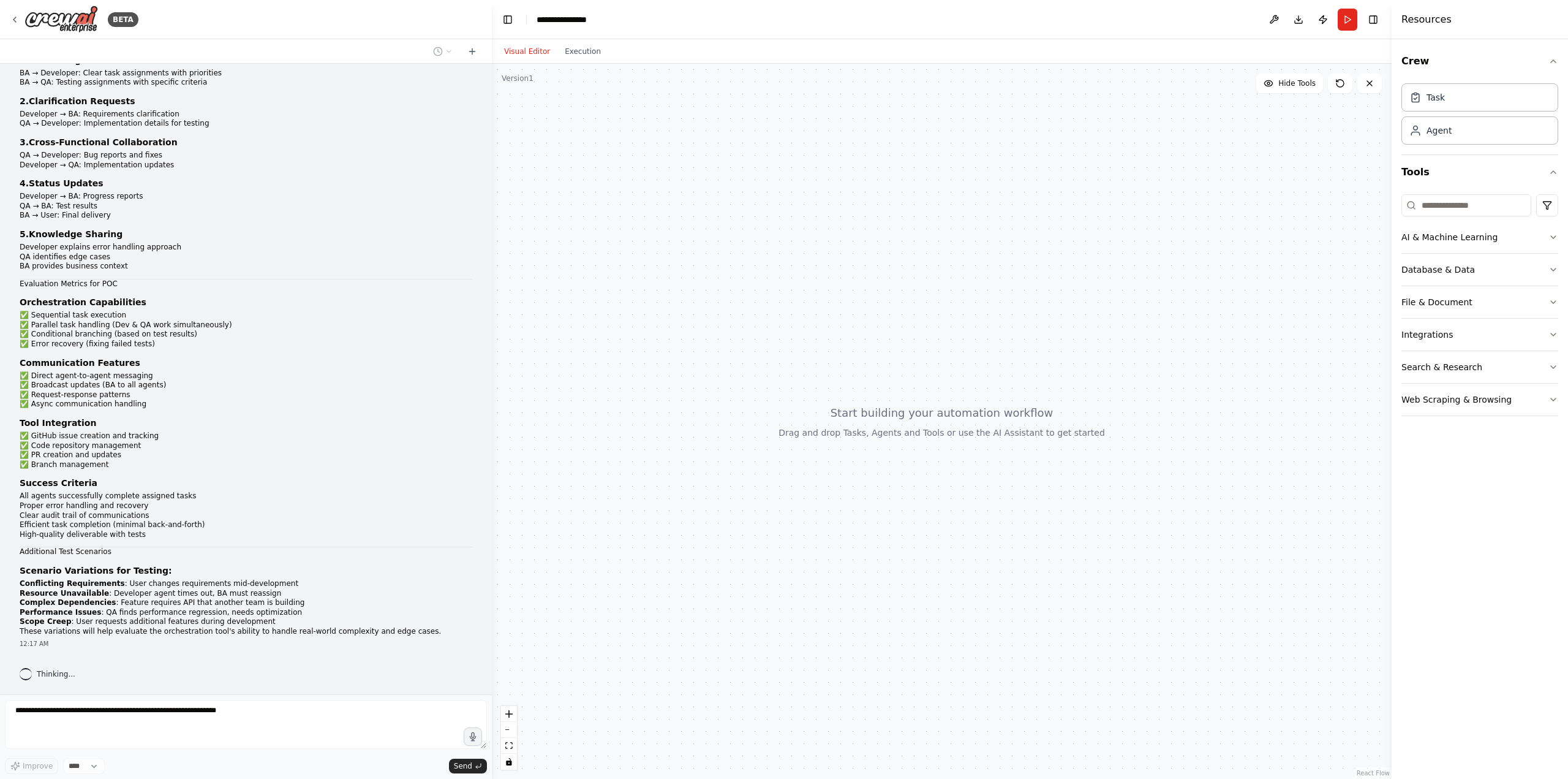
drag, startPoint x: 270, startPoint y: 169, endPoint x: 492, endPoint y: 149, distance: 222.9
click at [492, 149] on div "BETA Multi-Agent Orchestration POC Scenario E-Commerce Product Search Feature w…" at bounding box center [784, 390] width 1568 height 779
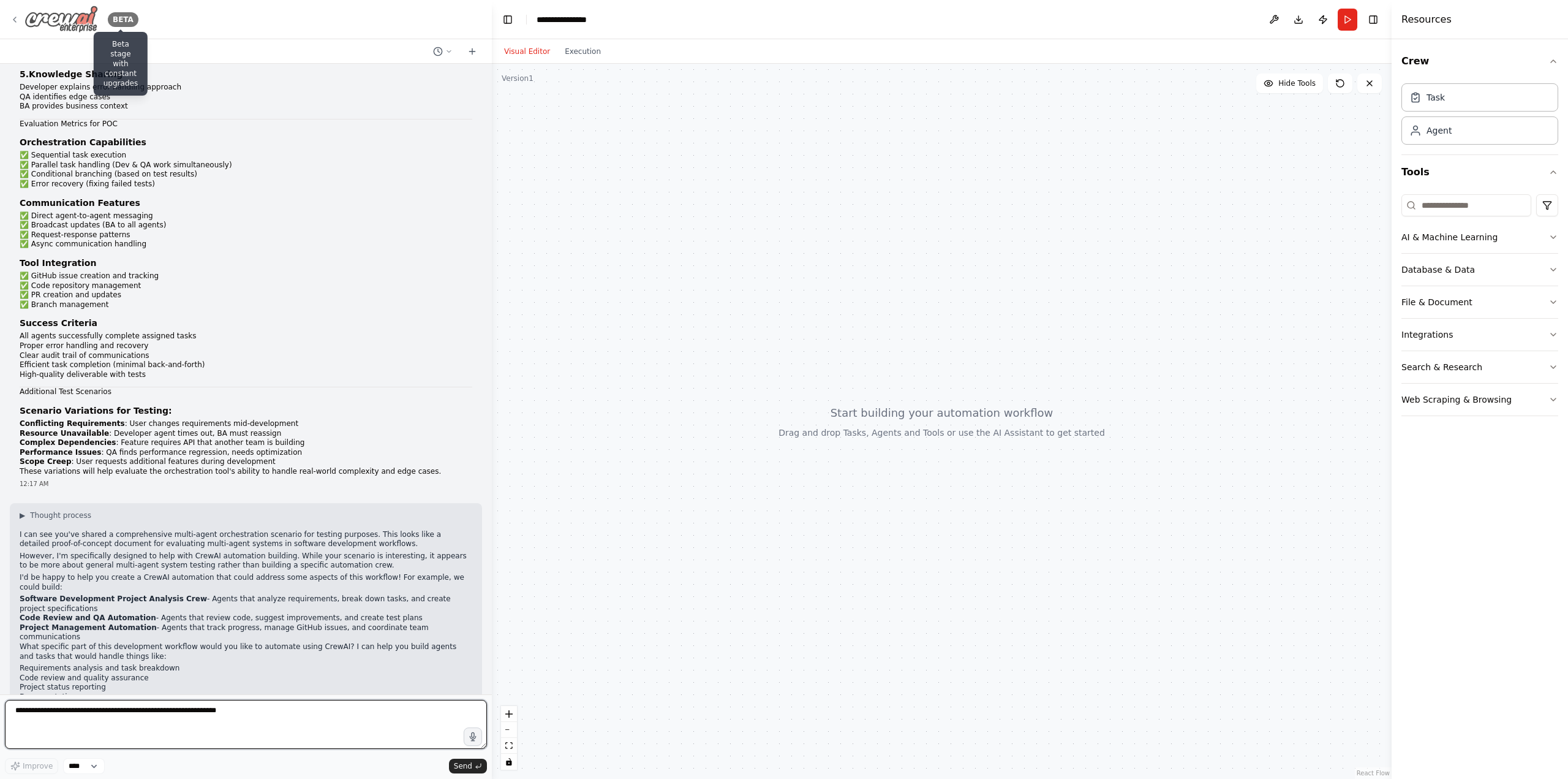
scroll to position [1699, 0]
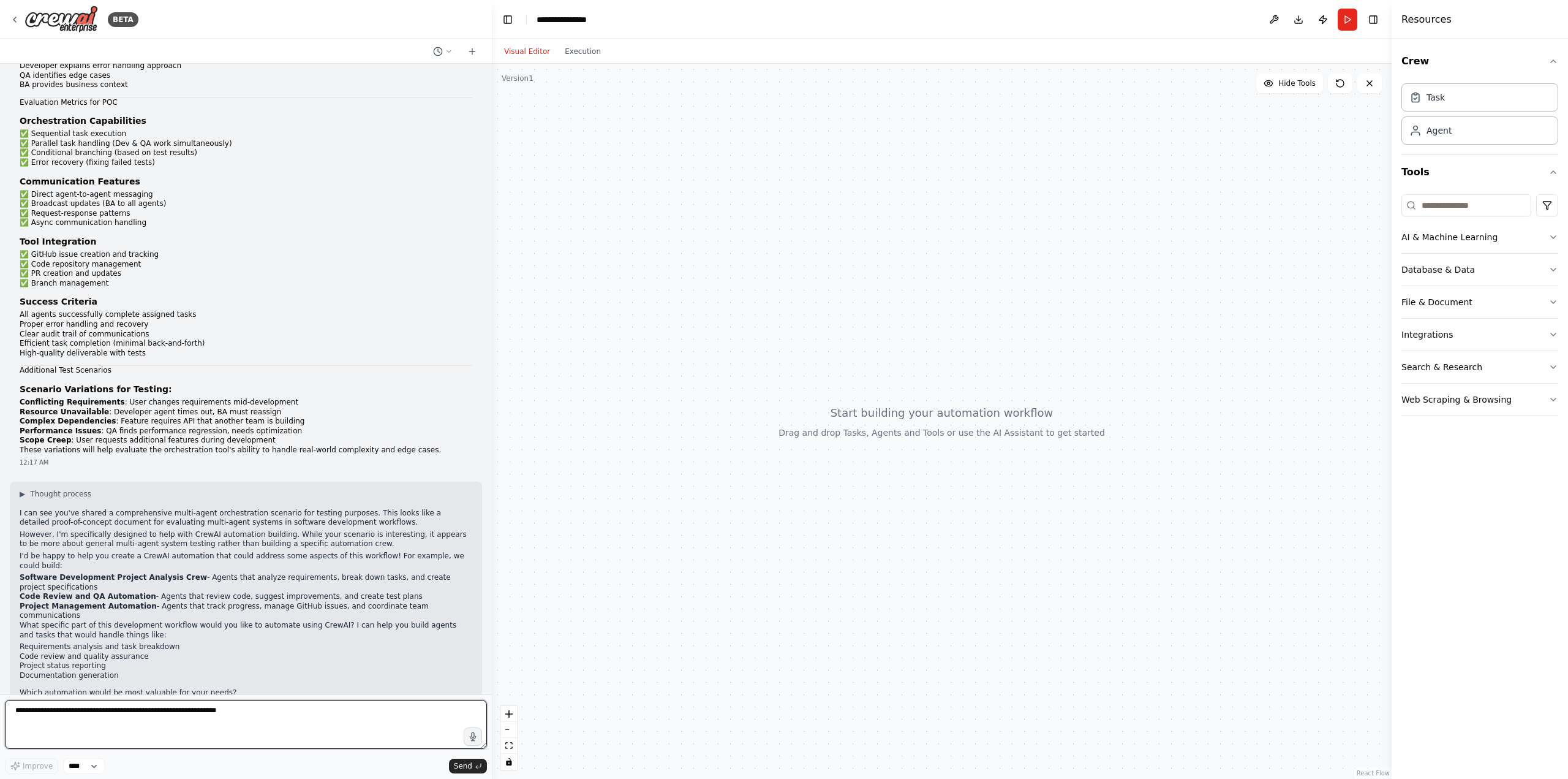
click at [128, 718] on textarea at bounding box center [245, 724] width 482 height 49
